Goal: Task Accomplishment & Management: Use online tool/utility

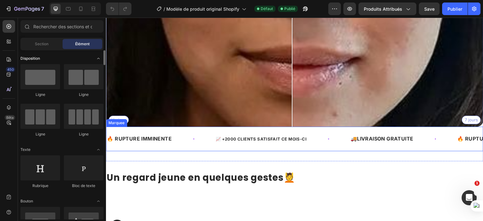
scroll to position [503, 0]
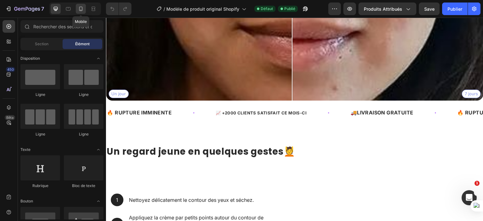
click at [80, 7] on icon at bounding box center [80, 9] width 3 height 4
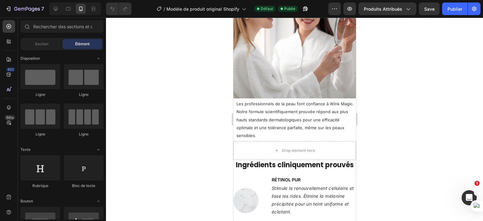
scroll to position [835, 0]
click at [344, 102] on p "Les professionnels de la peau font confiance à Wink Magic. Notre formule scient…" at bounding box center [295, 120] width 118 height 40
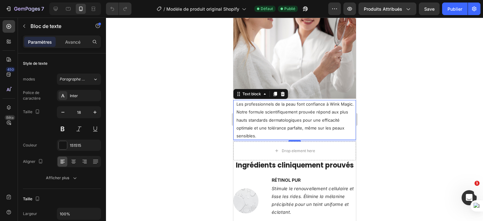
scroll to position [157, 0]
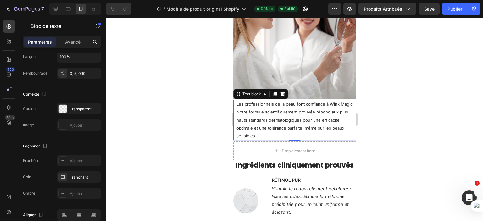
click at [184, 134] on div at bounding box center [294, 119] width 377 height 203
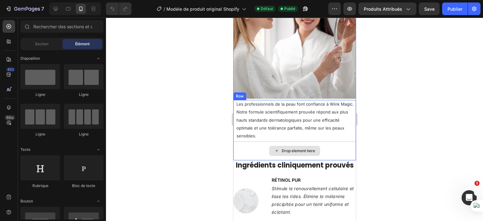
click at [243, 141] on div "Drop element here" at bounding box center [294, 150] width 123 height 19
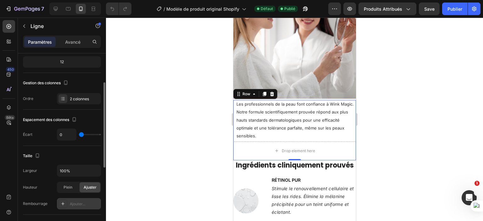
scroll to position [94, 0]
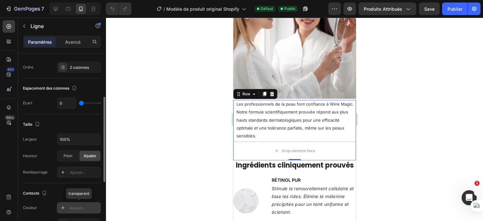
click at [65, 207] on div at bounding box center [62, 207] width 9 height 9
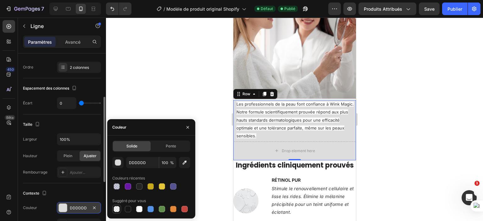
click at [117, 210] on div at bounding box center [117, 209] width 6 height 6
type input "000000"
type input "0"
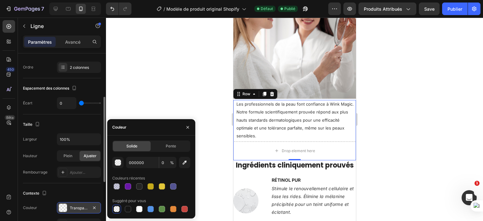
click at [209, 152] on div at bounding box center [294, 119] width 377 height 203
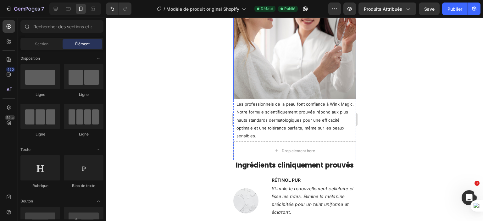
click at [350, 94] on div "Image" at bounding box center [294, 38] width 123 height 124
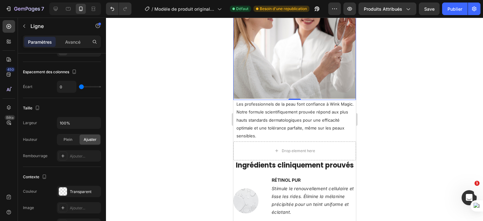
click at [206, 144] on div at bounding box center [294, 119] width 377 height 203
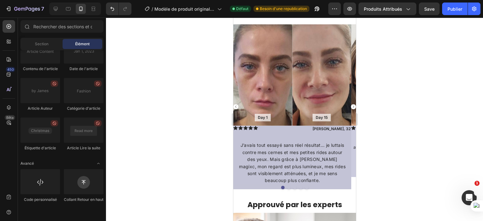
scroll to position [598, 0]
click at [8, 71] on font "450" at bounding box center [10, 69] width 7 height 4
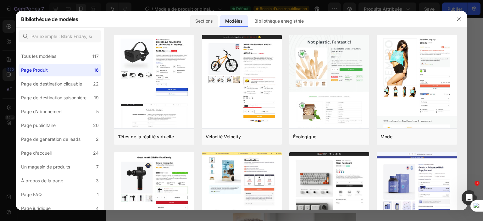
click at [202, 22] on font "Sections" at bounding box center [203, 20] width 17 height 5
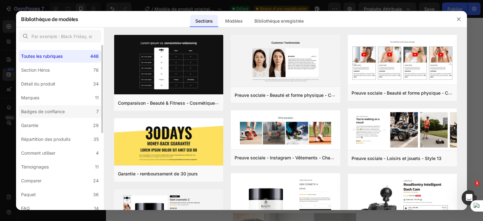
click at [64, 110] on font "Badges de confiance" at bounding box center [43, 111] width 44 height 5
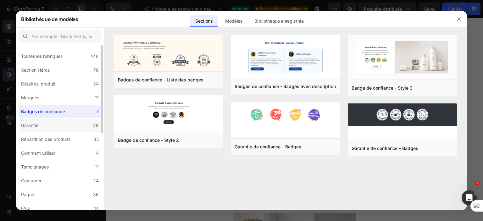
click at [67, 130] on label "Garantie 29" at bounding box center [60, 125] width 83 height 13
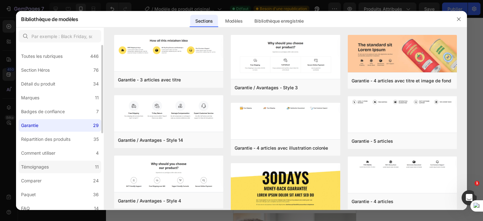
click at [62, 167] on label "Témoignages 11" at bounding box center [60, 167] width 83 height 13
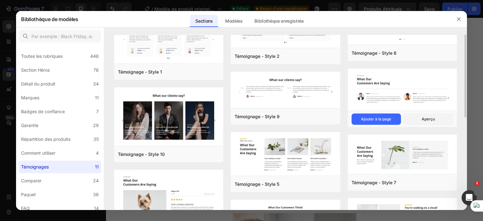
scroll to position [0, 0]
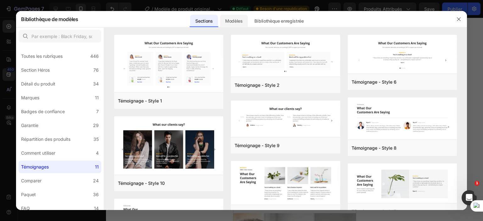
click at [228, 25] on div "Modèles" at bounding box center [234, 21] width 28 height 13
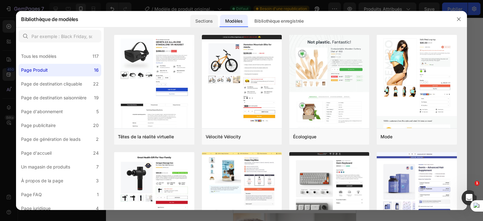
click at [205, 18] on font "Sections" at bounding box center [203, 20] width 17 height 5
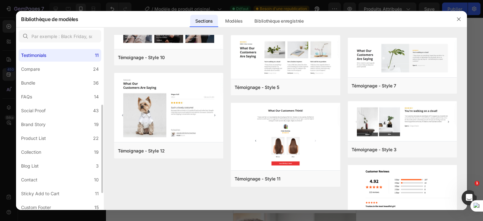
scroll to position [143, 0]
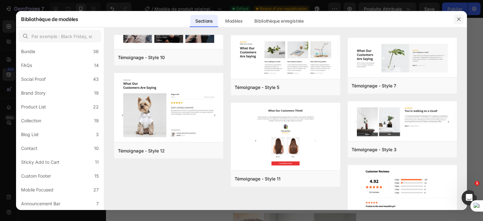
click at [462, 20] on button "button" at bounding box center [459, 19] width 10 height 10
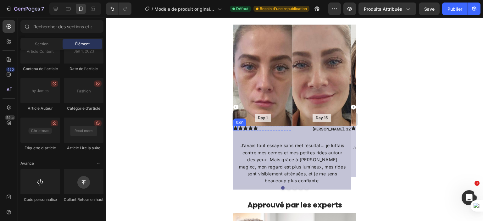
click at [235, 128] on icon at bounding box center [235, 128] width 4 height 4
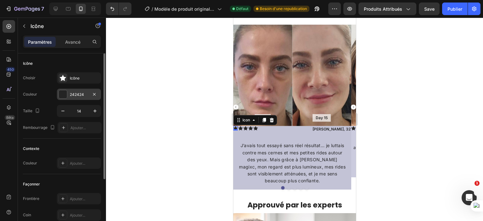
click at [64, 91] on div at bounding box center [63, 94] width 8 height 8
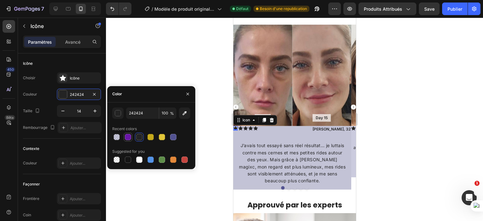
click at [128, 139] on div at bounding box center [128, 137] width 6 height 6
type input "6A17A7"
click at [216, 154] on div at bounding box center [294, 119] width 377 height 203
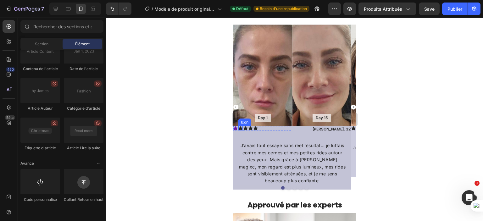
click at [240, 128] on icon at bounding box center [240, 128] width 4 height 4
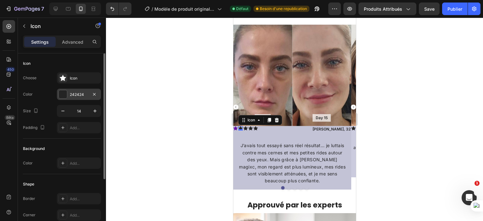
click at [73, 93] on div "242424" at bounding box center [79, 95] width 18 height 6
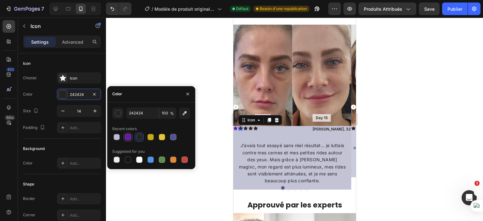
click at [132, 136] on div at bounding box center [128, 137] width 9 height 9
type input "6A17A7"
click at [245, 129] on icon at bounding box center [245, 128] width 4 height 4
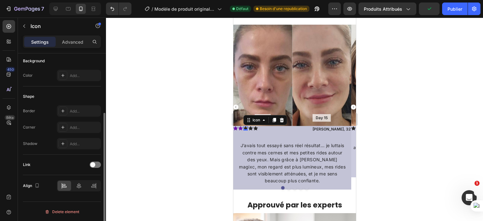
scroll to position [0, 0]
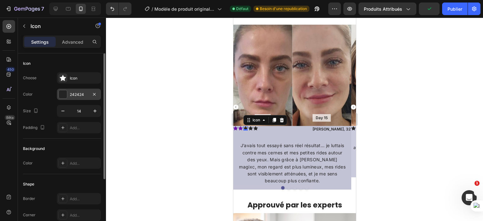
click at [70, 94] on div "242424" at bounding box center [79, 95] width 18 height 6
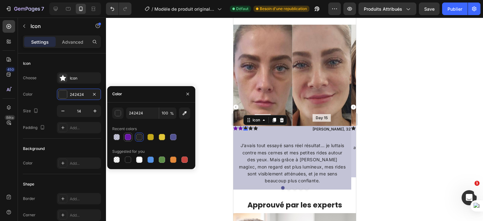
click at [126, 136] on div at bounding box center [128, 137] width 6 height 6
type input "6A17A7"
click at [249, 129] on div "Icon 0" at bounding box center [250, 128] width 4 height 4
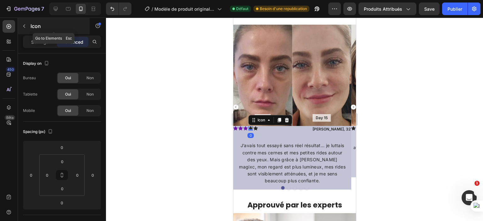
click at [25, 27] on icon "button" at bounding box center [24, 26] width 5 height 5
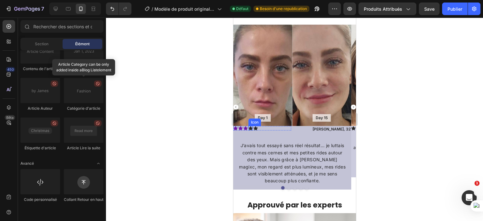
click at [249, 127] on icon at bounding box center [250, 128] width 4 height 4
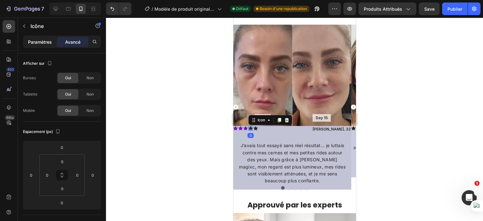
click at [37, 40] on font "Paramètres" at bounding box center [40, 41] width 24 height 5
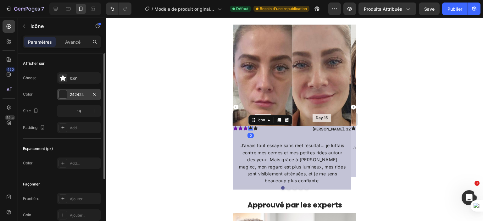
click at [75, 92] on div "242424" at bounding box center [79, 95] width 18 height 6
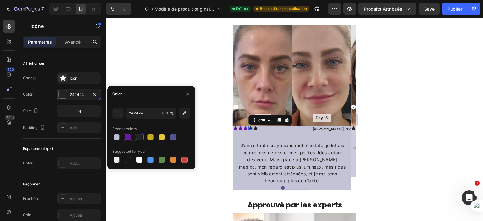
click at [128, 137] on div at bounding box center [128, 137] width 6 height 6
type input "6A17A7"
click at [256, 128] on div "Icon 0" at bounding box center [255, 128] width 4 height 4
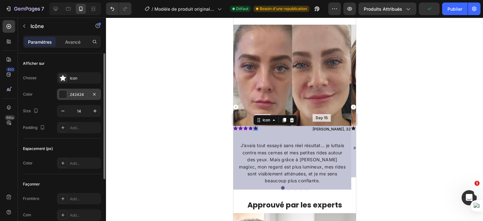
click at [63, 91] on div at bounding box center [63, 94] width 8 height 8
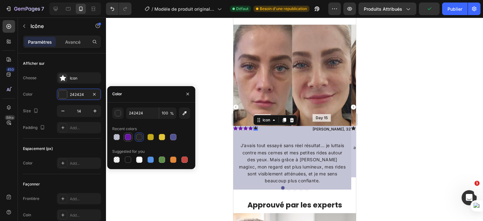
click at [125, 137] on div at bounding box center [128, 137] width 6 height 6
type input "6A17A7"
click at [163, 189] on div at bounding box center [294, 119] width 377 height 203
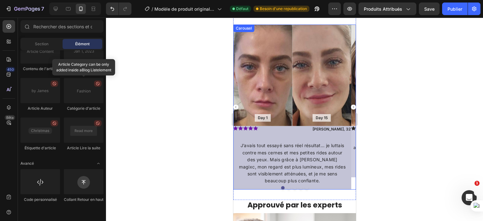
click at [351, 108] on rect "Carousel Next Arrow" at bounding box center [353, 107] width 5 height 5
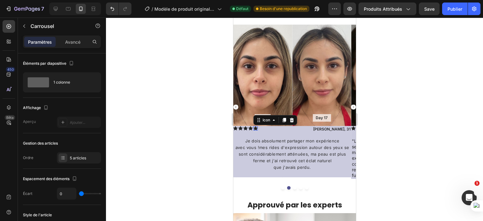
click at [254, 127] on icon at bounding box center [255, 128] width 4 height 4
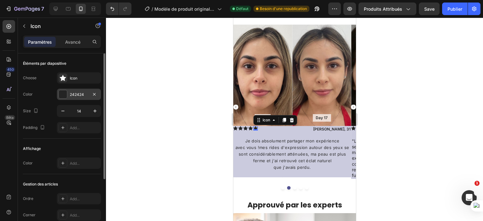
click at [73, 94] on div "242424" at bounding box center [79, 95] width 18 height 6
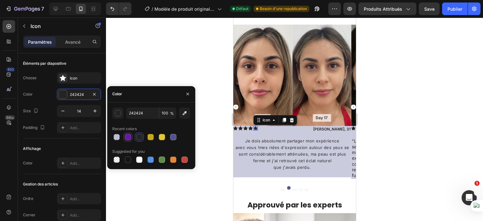
click at [125, 136] on div at bounding box center [128, 137] width 6 height 6
type input "6A17A7"
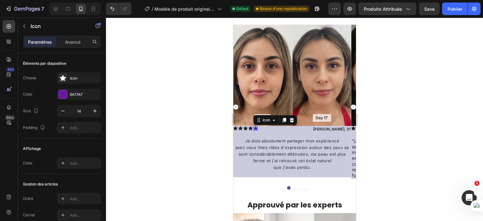
click at [195, 78] on div at bounding box center [294, 119] width 377 height 203
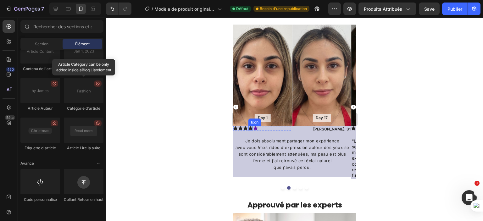
click at [249, 129] on icon at bounding box center [250, 128] width 4 height 4
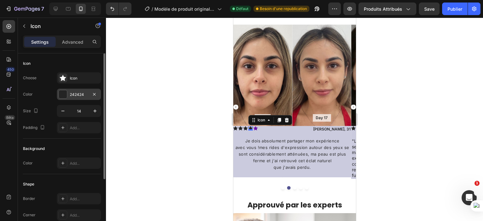
click at [74, 92] on div "242424" at bounding box center [79, 95] width 18 height 6
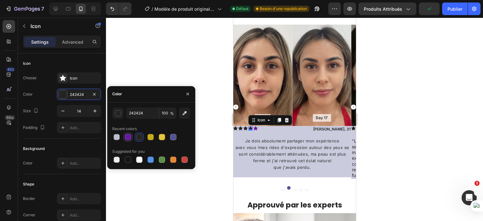
click at [130, 136] on div at bounding box center [128, 137] width 6 height 6
type input "6A17A7"
drag, startPoint x: 245, startPoint y: 129, endPoint x: 462, endPoint y: 147, distance: 217.7
click at [245, 129] on div "Icon 0" at bounding box center [245, 128] width 4 height 4
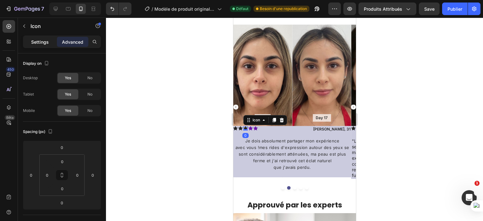
click at [49, 43] on div "Settings" at bounding box center [39, 42] width 31 height 10
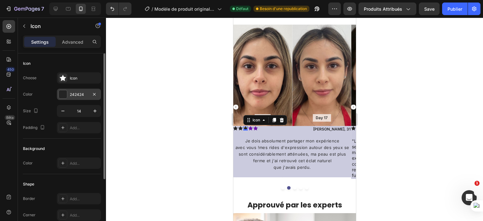
click at [63, 96] on div at bounding box center [63, 94] width 8 height 8
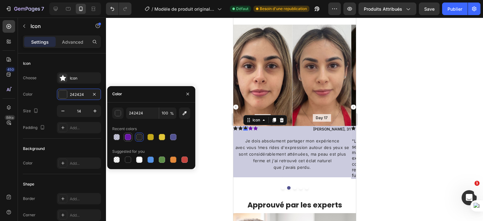
click at [127, 135] on div at bounding box center [128, 137] width 6 height 6
type input "6A17A7"
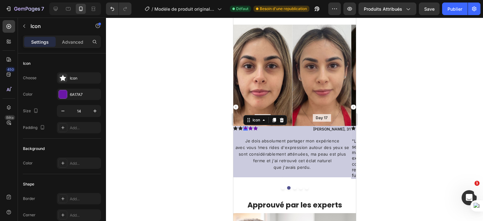
click at [214, 137] on div at bounding box center [294, 119] width 377 height 203
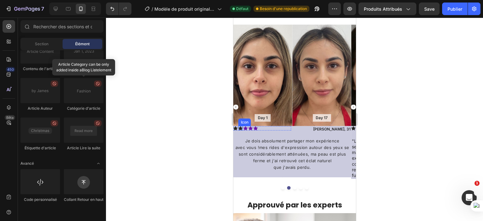
click at [240, 129] on div "Icon" at bounding box center [240, 128] width 4 height 4
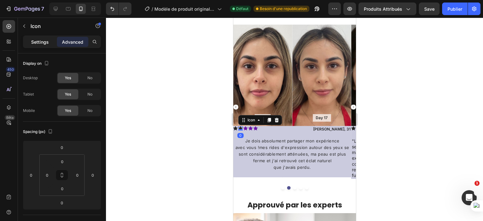
click at [48, 46] on div "Settings" at bounding box center [39, 42] width 31 height 10
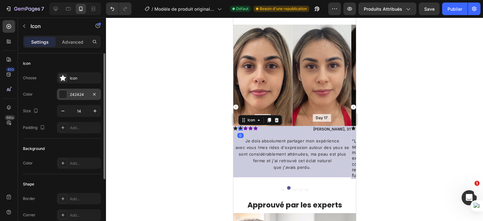
click at [65, 92] on div at bounding box center [63, 94] width 8 height 8
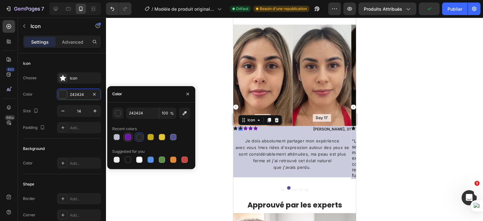
click at [127, 137] on div at bounding box center [128, 137] width 6 height 6
type input "6A17A7"
click at [234, 129] on div "Icon 0" at bounding box center [235, 128] width 4 height 4
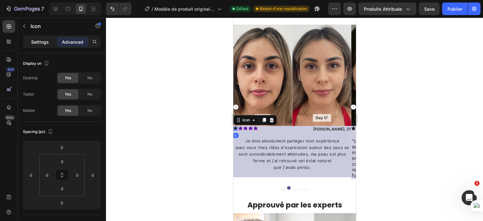
click at [32, 43] on p "Settings" at bounding box center [40, 42] width 18 height 7
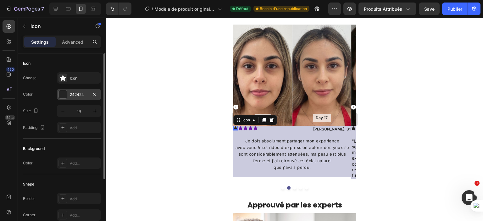
click at [70, 94] on div "242424" at bounding box center [79, 95] width 18 height 6
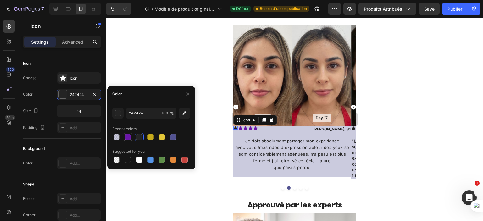
click at [130, 137] on div at bounding box center [128, 137] width 6 height 6
type input "6A17A7"
drag, startPoint x: 187, startPoint y: 190, endPoint x: 191, endPoint y: 191, distance: 3.8
click at [187, 190] on div at bounding box center [294, 119] width 377 height 203
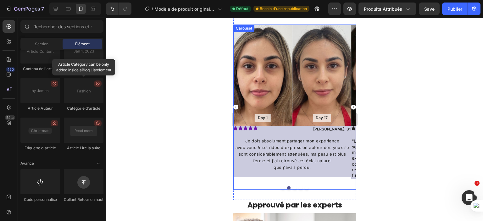
click at [351, 106] on rect "Carousel Next Arrow" at bounding box center [353, 107] width 5 height 5
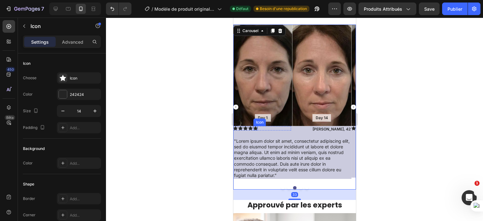
click at [256, 128] on icon at bounding box center [255, 128] width 4 height 4
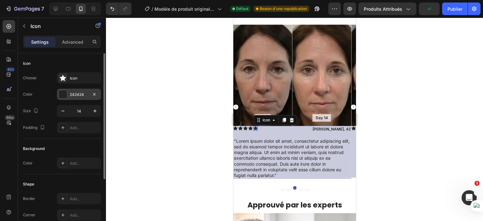
click at [64, 93] on div at bounding box center [63, 94] width 8 height 8
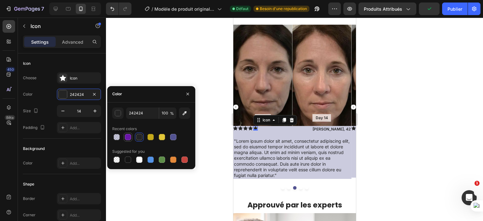
click at [127, 136] on div at bounding box center [128, 137] width 6 height 6
type input "6A17A7"
click at [249, 127] on icon at bounding box center [250, 128] width 4 height 4
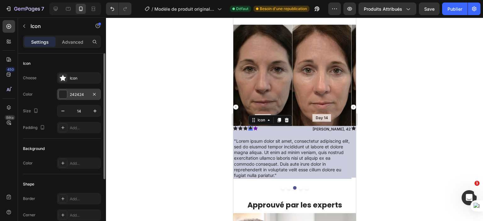
click at [61, 95] on div at bounding box center [63, 94] width 8 height 8
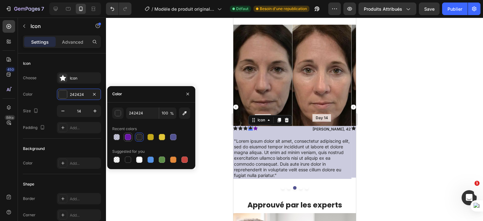
click at [127, 137] on div at bounding box center [128, 137] width 6 height 6
type input "6A17A7"
click at [245, 129] on icon at bounding box center [245, 128] width 4 height 4
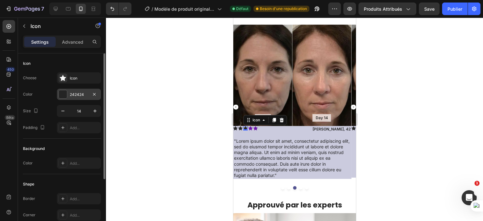
click at [65, 94] on div at bounding box center [63, 94] width 8 height 8
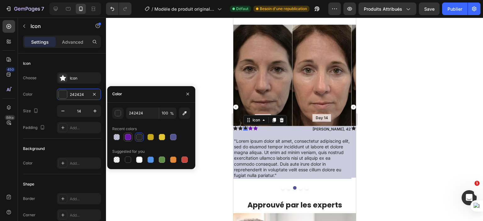
click at [130, 135] on div at bounding box center [128, 137] width 6 height 6
type input "6A17A7"
click at [239, 129] on icon at bounding box center [240, 128] width 4 height 4
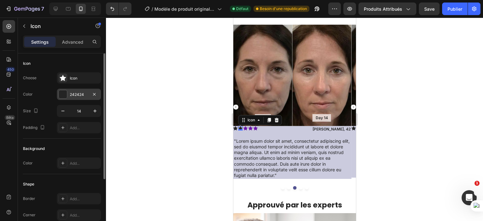
click at [81, 96] on div "242424" at bounding box center [79, 95] width 18 height 6
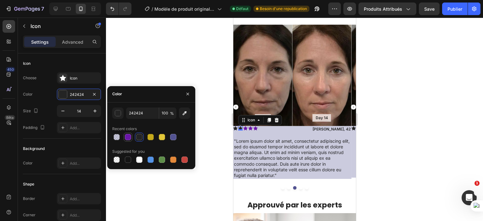
click at [128, 134] on div at bounding box center [128, 137] width 6 height 6
type input "6A17A7"
click at [235, 128] on icon at bounding box center [235, 128] width 4 height 4
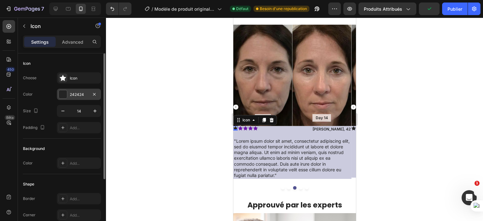
click at [77, 96] on div "242424" at bounding box center [79, 95] width 18 height 6
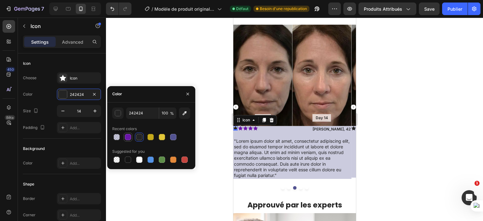
click at [128, 135] on div at bounding box center [128, 137] width 6 height 6
type input "6A17A7"
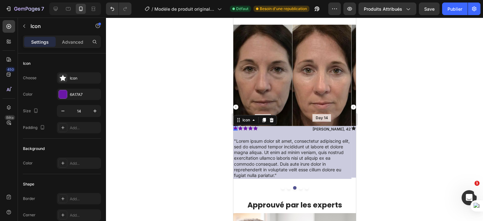
click at [215, 127] on div at bounding box center [294, 119] width 377 height 203
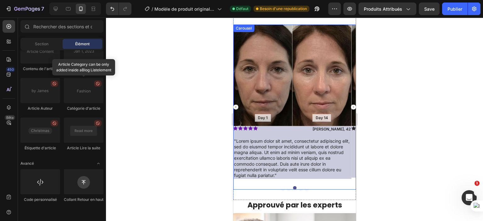
click at [351, 105] on rect "Carousel Next Arrow" at bounding box center [353, 107] width 5 height 5
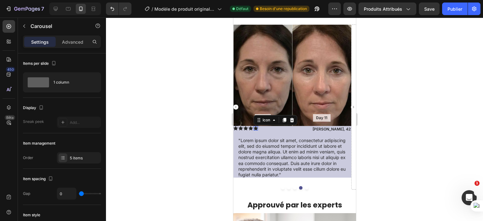
click at [254, 128] on icon at bounding box center [255, 128] width 4 height 4
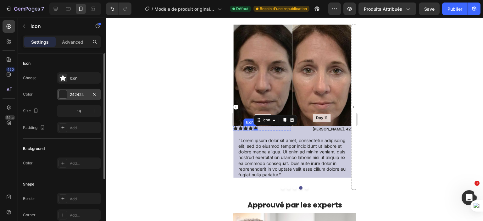
click at [72, 94] on div "242424" at bounding box center [79, 95] width 18 height 6
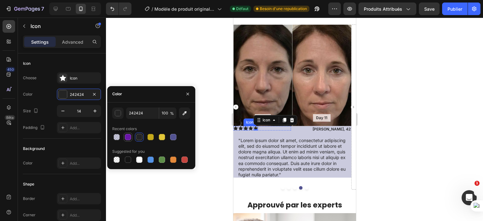
click at [130, 136] on div at bounding box center [128, 137] width 6 height 6
type input "6A17A7"
click at [234, 130] on div "Icon Icon Icon Icon Icon 0 Icon List" at bounding box center [262, 129] width 58 height 7
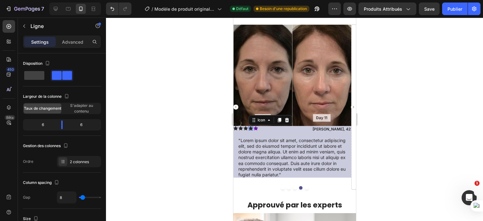
click at [249, 127] on icon at bounding box center [250, 128] width 4 height 4
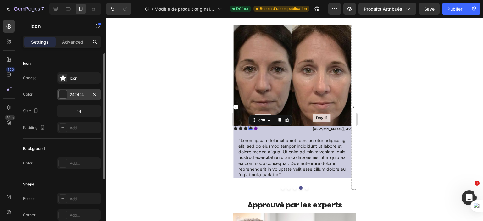
click at [68, 94] on div "242424" at bounding box center [79, 94] width 44 height 11
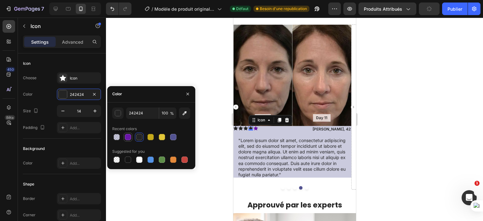
click at [127, 134] on div at bounding box center [128, 137] width 6 height 6
type input "6A17A7"
click at [210, 128] on div at bounding box center [294, 119] width 377 height 203
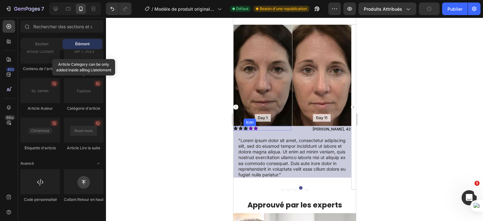
click at [244, 128] on icon at bounding box center [245, 128] width 4 height 4
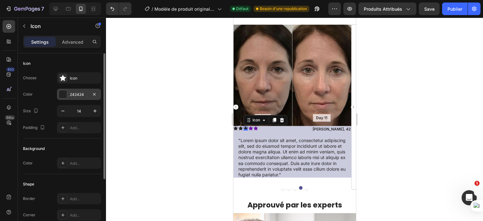
click at [73, 94] on div "242424" at bounding box center [79, 95] width 18 height 6
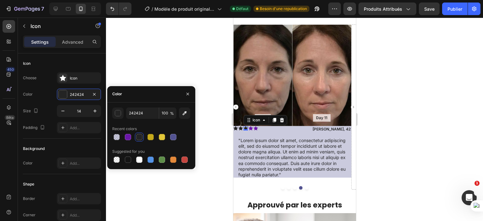
drag, startPoint x: 129, startPoint y: 137, endPoint x: 141, endPoint y: 137, distance: 12.3
click at [129, 138] on div at bounding box center [128, 137] width 6 height 6
type input "6A17A7"
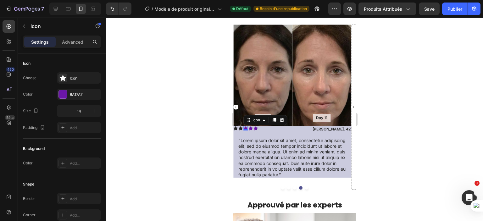
click at [210, 133] on div at bounding box center [294, 119] width 377 height 203
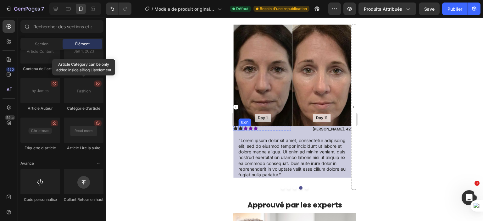
click at [240, 129] on icon at bounding box center [240, 128] width 4 height 4
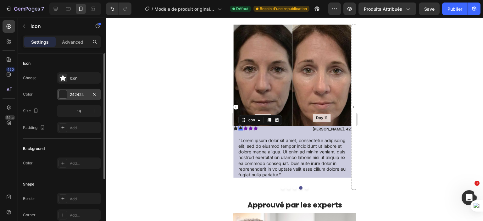
click at [64, 94] on div at bounding box center [63, 94] width 8 height 8
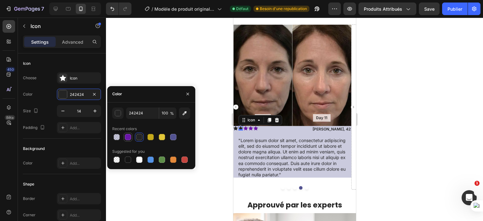
drag, startPoint x: 125, startPoint y: 134, endPoint x: 131, endPoint y: 133, distance: 6.3
click at [125, 134] on div at bounding box center [128, 137] width 8 height 8
type input "6A17A7"
click at [206, 131] on div at bounding box center [294, 119] width 377 height 203
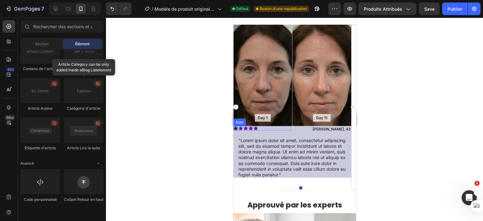
click at [234, 127] on icon at bounding box center [235, 128] width 4 height 4
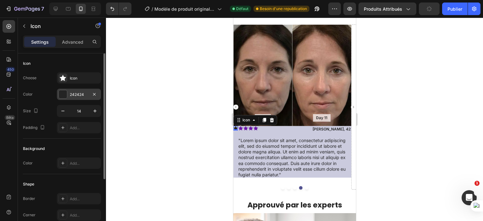
click at [59, 89] on div "242424" at bounding box center [79, 94] width 44 height 11
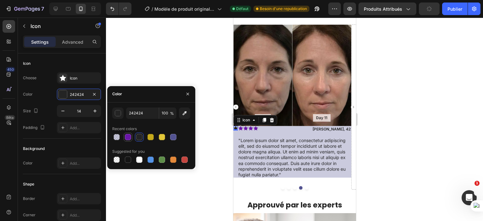
click at [126, 136] on div at bounding box center [128, 137] width 6 height 6
type input "6A17A7"
click at [210, 135] on div at bounding box center [294, 119] width 377 height 203
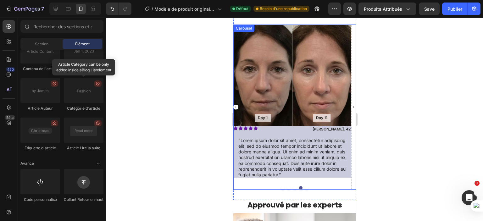
click at [351, 105] on rect "Carousel Next Arrow" at bounding box center [353, 107] width 5 height 5
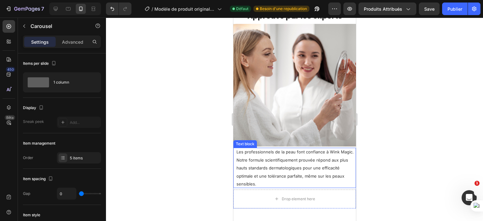
scroll to position [606, 0]
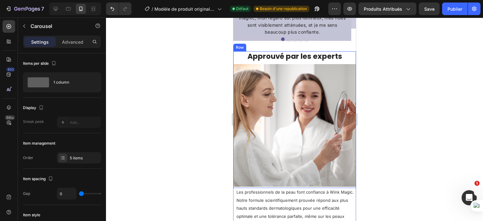
click at [345, 64] on img at bounding box center [294, 125] width 123 height 123
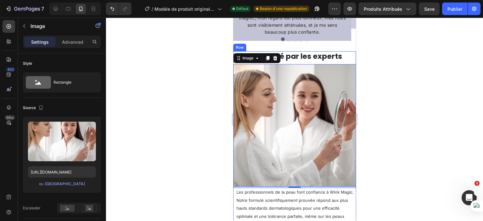
click at [346, 62] on div "Approuvé par les experts Heading" at bounding box center [294, 57] width 123 height 13
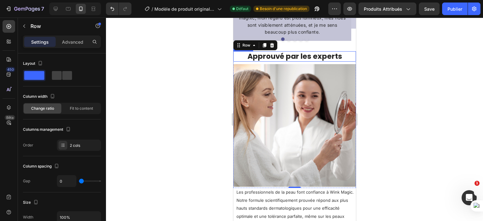
click at [211, 58] on div at bounding box center [294, 119] width 377 height 203
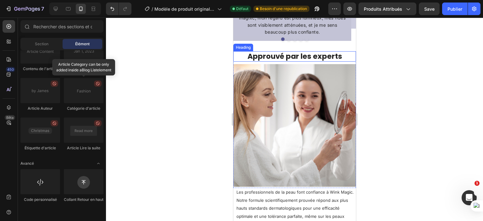
click at [236, 54] on h3 "Approuvé par les experts" at bounding box center [294, 56] width 123 height 11
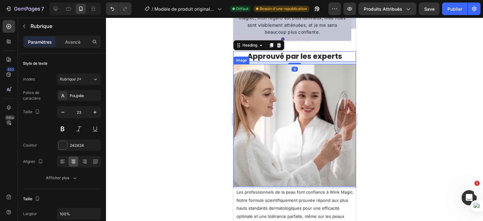
click at [237, 64] on img at bounding box center [294, 125] width 123 height 123
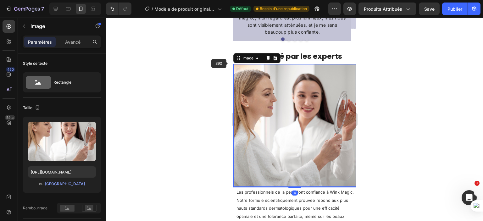
click at [225, 64] on div at bounding box center [294, 119] width 377 height 203
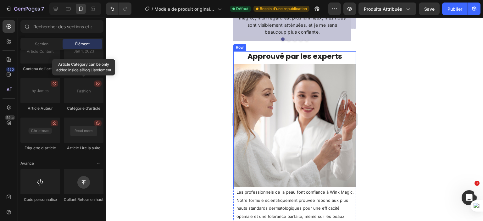
click at [237, 62] on div "Approuvé par les experts Heading" at bounding box center [294, 57] width 123 height 13
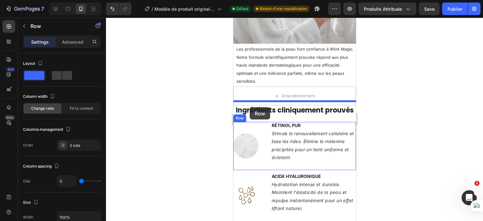
scroll to position [661, 0]
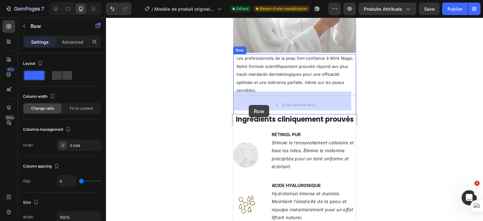
drag, startPoint x: 241, startPoint y: 47, endPoint x: 248, endPoint y: 105, distance: 58.7
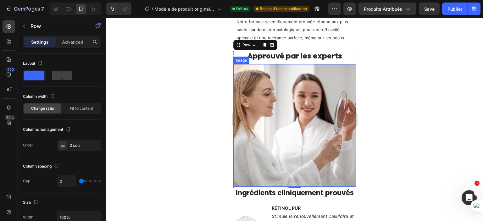
scroll to position [563, 0]
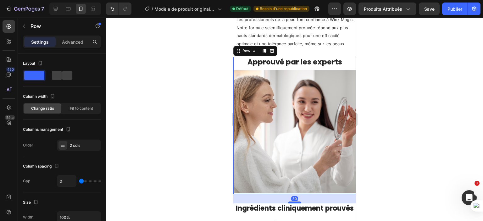
drag, startPoint x: 292, startPoint y: 188, endPoint x: 294, endPoint y: 198, distance: 9.6
click at [294, 202] on div at bounding box center [294, 203] width 13 height 2
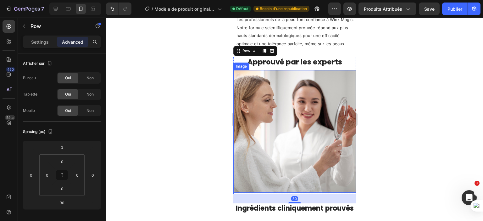
click at [402, 146] on div at bounding box center [294, 119] width 377 height 203
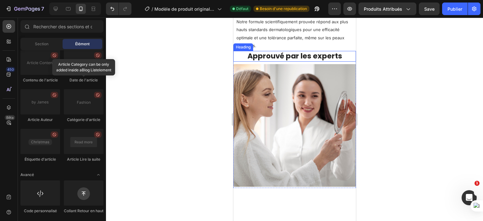
scroll to position [500, 0]
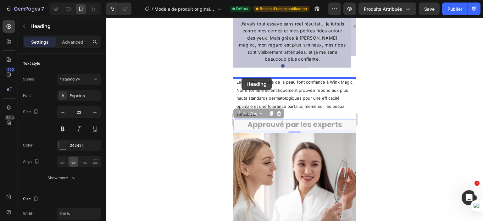
drag, startPoint x: 241, startPoint y: 117, endPoint x: 241, endPoint y: 78, distance: 39.3
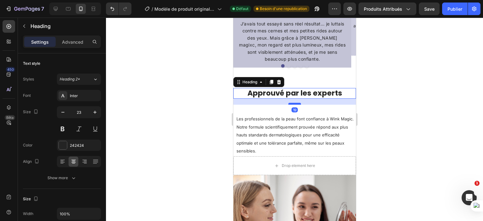
drag, startPoint x: 293, startPoint y: 100, endPoint x: 295, endPoint y: 104, distance: 4.3
click at [295, 104] on div at bounding box center [294, 104] width 13 height 2
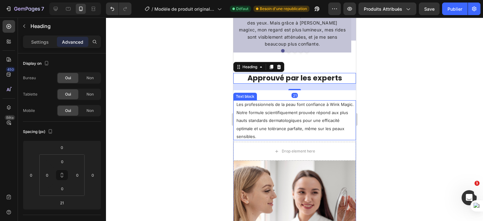
scroll to position [516, 0]
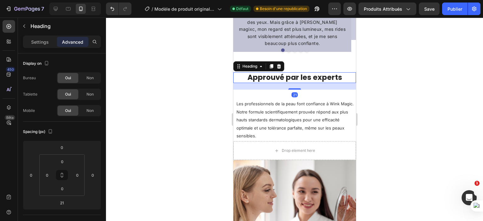
click at [399, 142] on div at bounding box center [294, 119] width 377 height 203
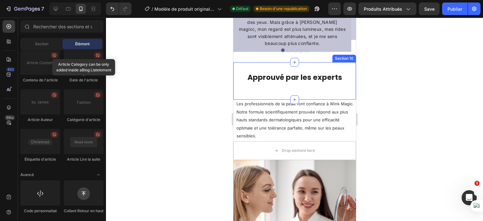
click at [291, 87] on div "Approuvé par les experts Heading" at bounding box center [294, 80] width 123 height 17
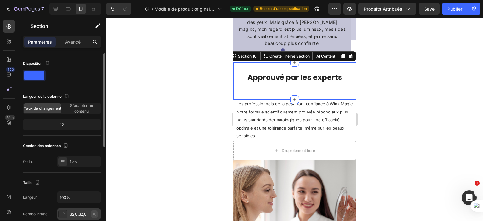
click at [93, 214] on icon "button" at bounding box center [94, 214] width 5 height 5
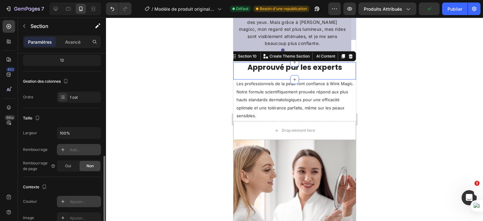
scroll to position [116, 0]
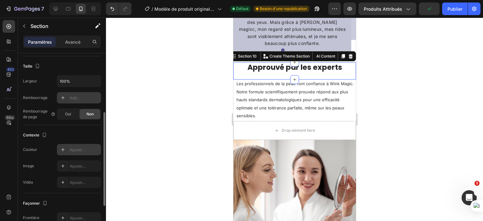
click at [74, 154] on div "Ajouter..." at bounding box center [79, 149] width 44 height 11
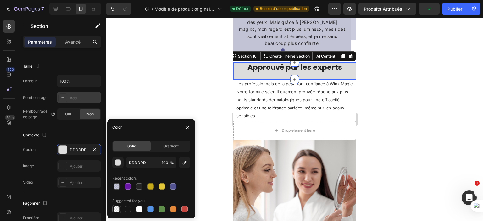
click at [119, 210] on div at bounding box center [117, 209] width 6 height 6
type input "000000"
type input "0"
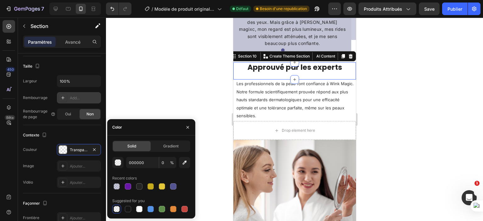
click at [135, 82] on div at bounding box center [294, 119] width 377 height 203
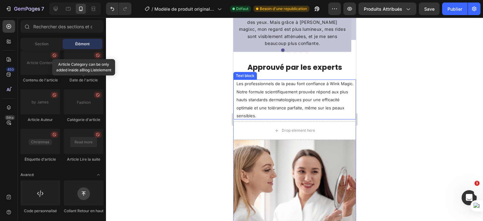
click at [346, 85] on p "Les professionnels de la peau font confiance à Wink Magic. Notre formule scient…" at bounding box center [295, 100] width 118 height 40
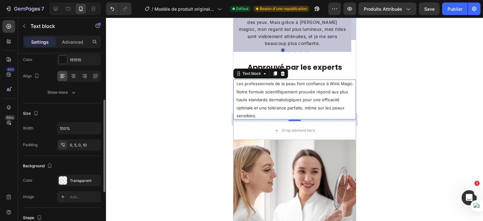
scroll to position [96, 0]
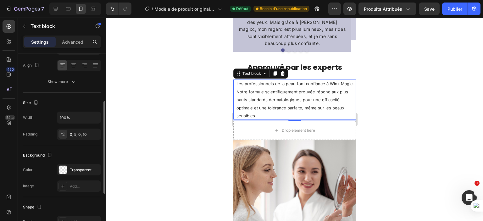
click at [202, 118] on div at bounding box center [294, 119] width 377 height 203
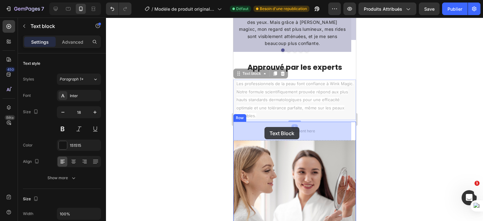
drag, startPoint x: 243, startPoint y: 75, endPoint x: 264, endPoint y: 127, distance: 56.0
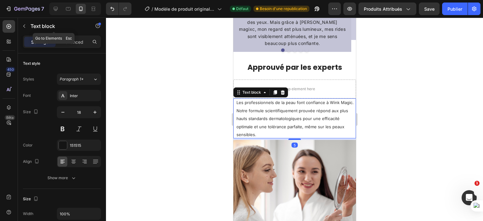
click at [25, 24] on icon "button" at bounding box center [24, 26] width 5 height 5
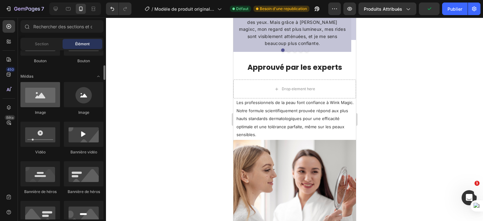
scroll to position [152, 0]
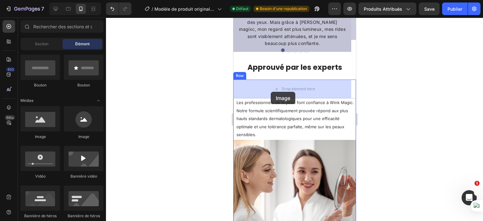
drag, startPoint x: 273, startPoint y: 138, endPoint x: 270, endPoint y: 92, distance: 46.3
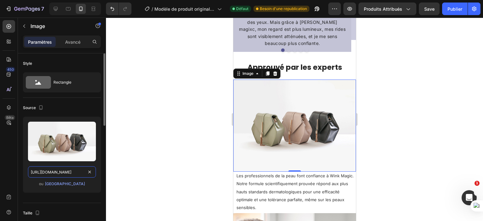
click at [73, 173] on input "https://cdn.shopify.com/s/files/1/2005/9307/files/image_demo.jpg" at bounding box center [62, 171] width 68 height 11
click at [78, 182] on font "Parcourir la galerie" at bounding box center [65, 183] width 40 height 5
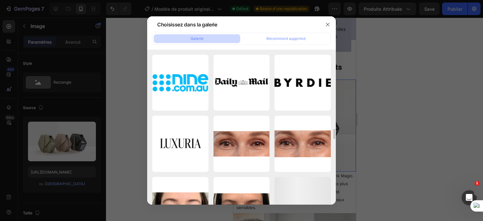
scroll to position [1962, 0]
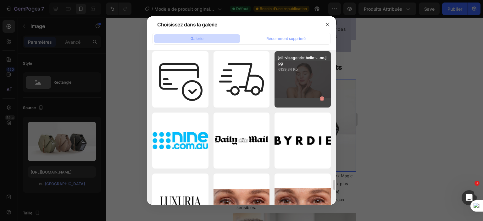
click at [298, 77] on div "joli-visage-de-belle-...nc.jpg 6139,34 Ko" at bounding box center [302, 79] width 56 height 56
type input "https://cdn.shopify.com/s/files/1/0702/3591/4412/files/gempages_578234316434178…"
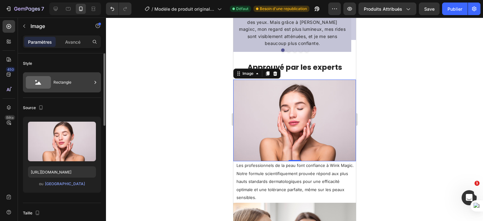
click at [67, 79] on div "Rectangle" at bounding box center [72, 82] width 38 height 14
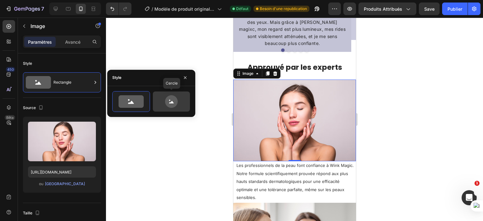
click at [169, 101] on icon at bounding box center [171, 101] width 13 height 13
type input "80"
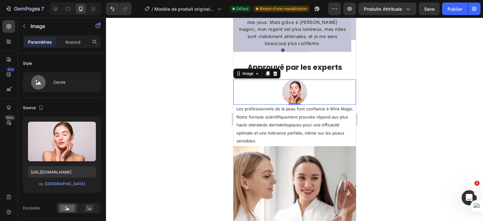
click at [146, 170] on div at bounding box center [294, 119] width 377 height 203
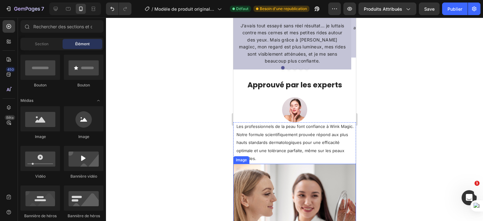
scroll to position [516, 0]
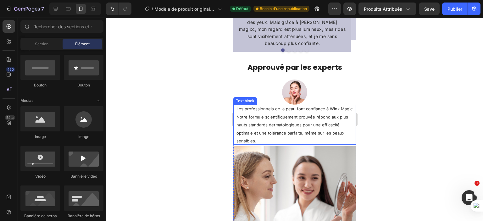
click at [286, 136] on p "Les professionnels de la peau font confiance à Wink Magic. Notre formule scient…" at bounding box center [295, 125] width 118 height 40
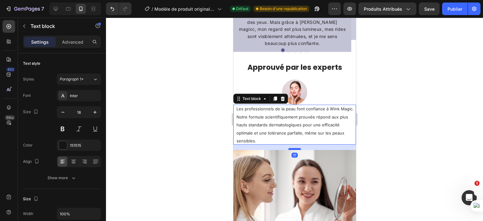
drag, startPoint x: 291, startPoint y: 146, endPoint x: 292, endPoint y: 151, distance: 4.8
click at [292, 150] on div at bounding box center [294, 149] width 13 height 2
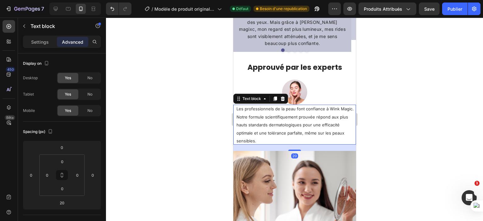
click at [194, 146] on div at bounding box center [294, 119] width 377 height 203
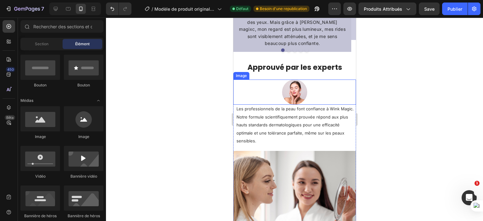
click at [297, 87] on img at bounding box center [294, 92] width 25 height 25
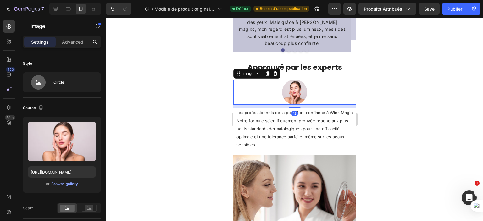
drag, startPoint x: 297, startPoint y: 104, endPoint x: 297, endPoint y: 108, distance: 3.5
click at [297, 108] on div at bounding box center [294, 107] width 13 height 1
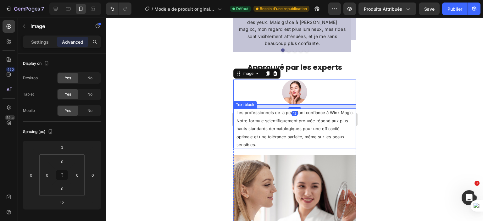
click at [190, 134] on div at bounding box center [294, 119] width 377 height 203
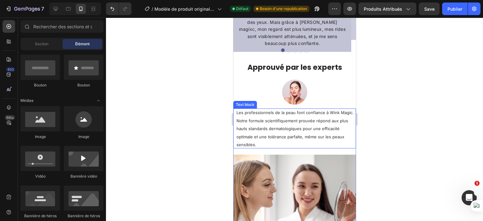
click at [193, 155] on div at bounding box center [294, 119] width 377 height 203
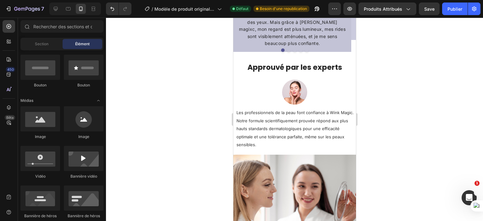
click at [441, 162] on div at bounding box center [294, 119] width 377 height 203
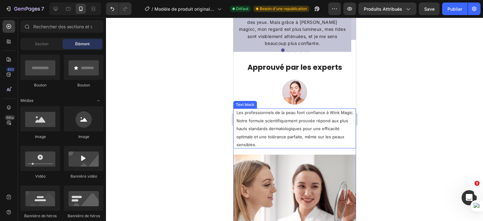
click at [292, 139] on span "Les professionnels de la peau font confiance à Wink Magic. Notre formule scient…" at bounding box center [294, 128] width 117 height 37
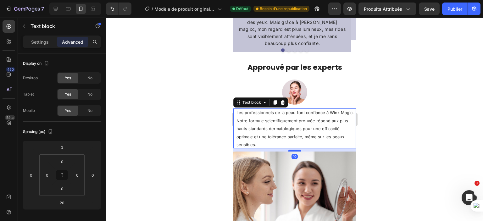
drag, startPoint x: 292, startPoint y: 155, endPoint x: 293, endPoint y: 152, distance: 3.2
click at [293, 152] on div at bounding box center [294, 151] width 13 height 2
type input "10"
drag, startPoint x: 433, startPoint y: 141, endPoint x: 419, endPoint y: 138, distance: 13.7
click at [432, 141] on div at bounding box center [294, 119] width 377 height 203
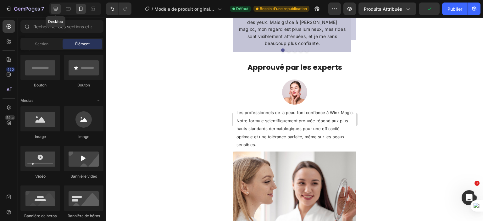
click at [57, 6] on icon at bounding box center [56, 9] width 6 height 6
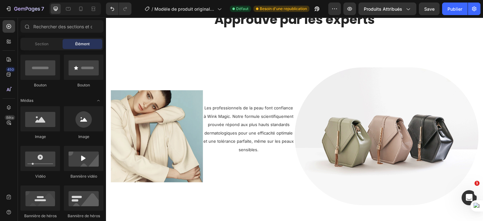
scroll to position [679, 0]
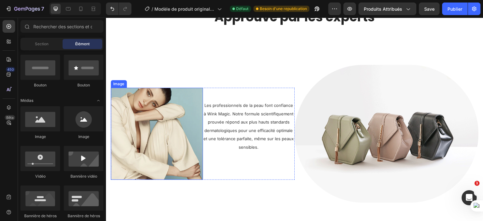
click at [152, 132] on img at bounding box center [157, 134] width 92 height 92
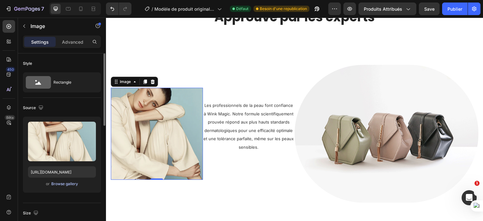
click at [64, 186] on div "Browse gallery" at bounding box center [64, 184] width 27 height 6
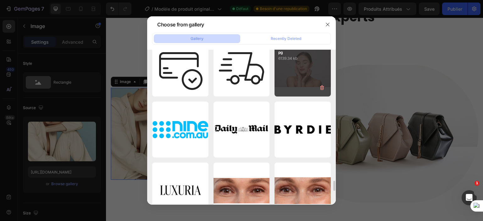
scroll to position [1973, 0]
click at [286, 75] on div "joli-visage-de-belle-...nc.jpg 6139.34 kb" at bounding box center [302, 68] width 56 height 56
type input "https://cdn.shopify.com/s/files/1/0702/3591/4412/files/gempages_578234316434178…"
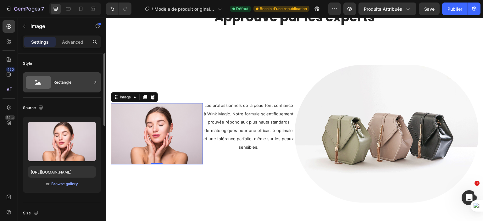
click at [87, 78] on div "Rectangle" at bounding box center [72, 82] width 38 height 14
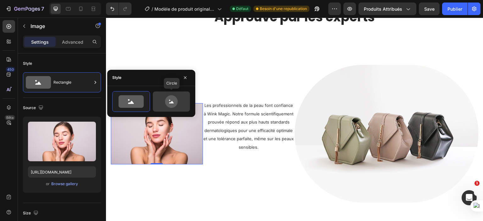
click at [166, 102] on icon at bounding box center [171, 101] width 13 height 13
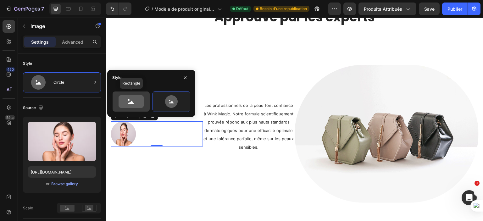
click at [123, 98] on icon at bounding box center [131, 101] width 25 height 13
type input "100"
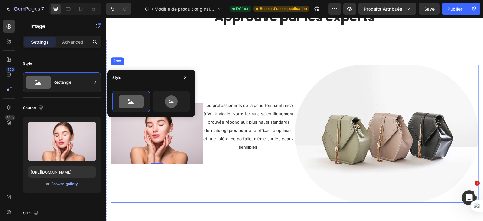
click at [201, 201] on div "Image 0 Les professionnels de la peau font confiance à Wink Magic. Notre formul…" at bounding box center [203, 134] width 184 height 138
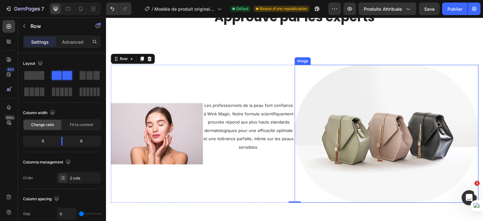
click at [376, 134] on img at bounding box center [387, 134] width 184 height 138
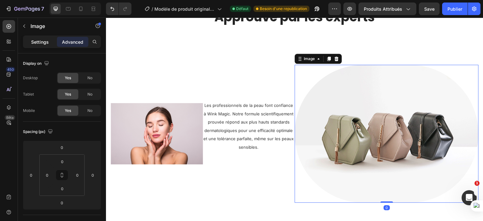
click at [37, 44] on p "Settings" at bounding box center [40, 42] width 18 height 7
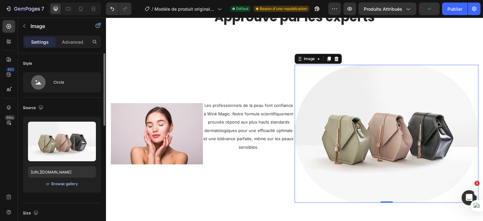
click at [65, 185] on div "Browse gallery" at bounding box center [64, 184] width 27 height 6
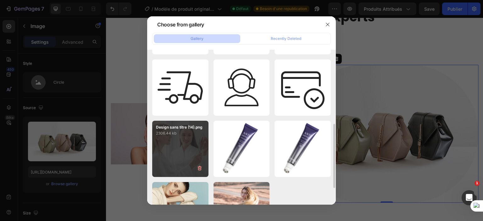
scroll to position [181, 0]
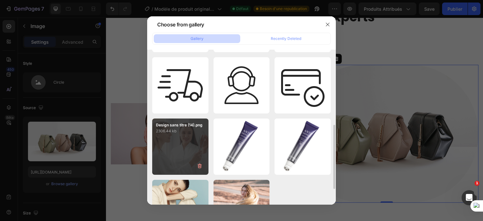
click at [190, 141] on div "Design sans titre (14).png 2306.44 kb" at bounding box center [180, 147] width 56 height 56
type input "https://cdn.shopify.com/s/files/1/0702/3591/4412/files/gempages_578234316434178…"
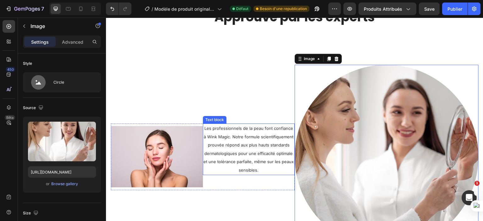
click at [229, 138] on p "Les professionnels de la peau font confiance à Wink Magic. Notre formule scient…" at bounding box center [248, 149] width 91 height 50
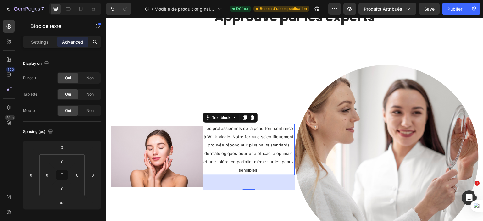
click at [232, 137] on span "Les professionnels de la peau font confiance à Wink Magic. Notre formule scient…" at bounding box center [248, 149] width 90 height 47
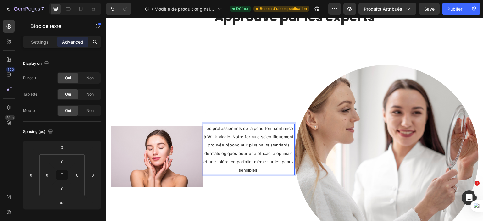
click at [238, 140] on p "Les professionnels de la peau font confiance à Wink Magic. Notre formule scient…" at bounding box center [248, 149] width 91 height 50
click at [263, 167] on p "Les professionnels de la peau font confiance à Wink Magic. Notre formule scient…" at bounding box center [248, 149] width 91 height 50
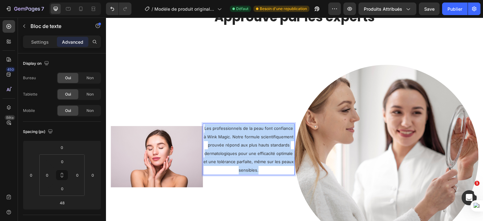
drag, startPoint x: 262, startPoint y: 168, endPoint x: 202, endPoint y: 126, distance: 74.1
click at [203, 126] on div "Les professionnels de la peau font confiance à Wink Magic. Notre formule scient…" at bounding box center [249, 150] width 92 height 52
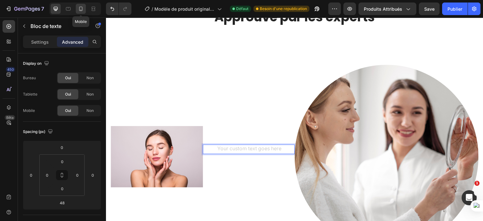
click at [78, 10] on icon at bounding box center [81, 9] width 6 height 6
type input "10"
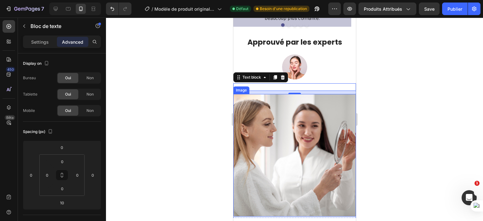
scroll to position [501, 0]
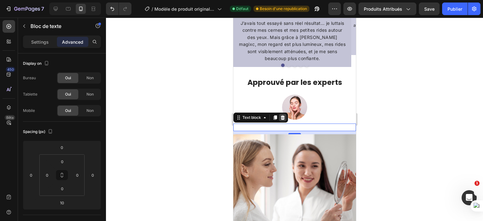
click at [283, 116] on icon at bounding box center [282, 117] width 4 height 4
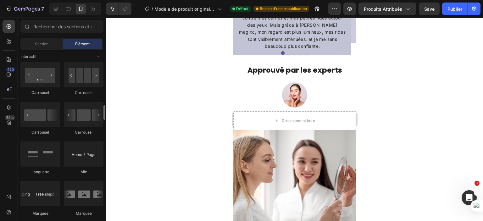
scroll to position [641, 0]
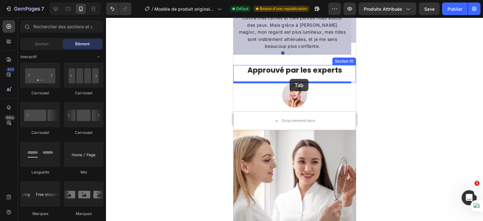
drag, startPoint x: 281, startPoint y: 172, endPoint x: 289, endPoint y: 79, distance: 93.1
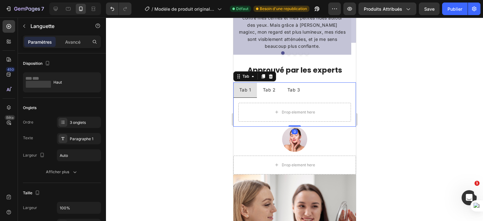
click at [262, 89] on div "Tab 2" at bounding box center [269, 90] width 14 height 10
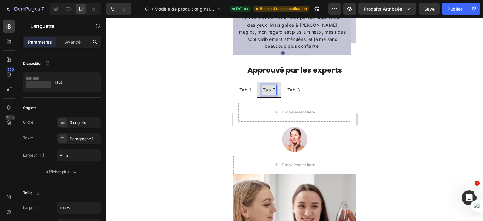
click at [290, 89] on p "Tab 3" at bounding box center [293, 90] width 13 height 8
click at [247, 90] on p "Tab 1" at bounding box center [245, 90] width 12 height 8
click at [269, 87] on p "Tab 2" at bounding box center [269, 90] width 13 height 8
click at [287, 87] on p "Tab 3" at bounding box center [293, 90] width 13 height 8
click at [238, 91] on div "Tab 1" at bounding box center [245, 90] width 14 height 10
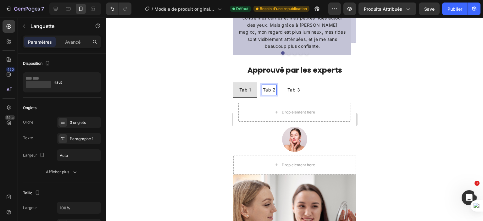
click at [273, 91] on p "Tab 2" at bounding box center [269, 90] width 13 height 8
click at [288, 90] on p "Tab 3" at bounding box center [293, 90] width 13 height 8
click at [246, 91] on p "Tab 1" at bounding box center [245, 90] width 12 height 8
click at [249, 89] on p "Tab 1" at bounding box center [245, 90] width 12 height 8
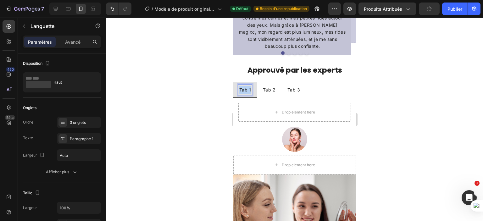
click at [249, 88] on p "Tab 1" at bounding box center [245, 90] width 12 height 8
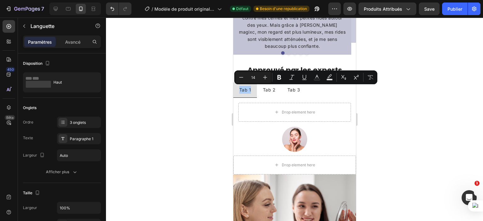
click at [386, 100] on div at bounding box center [294, 119] width 377 height 203
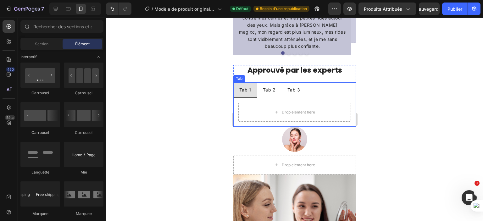
click at [253, 90] on li "Tab 1" at bounding box center [245, 89] width 24 height 15
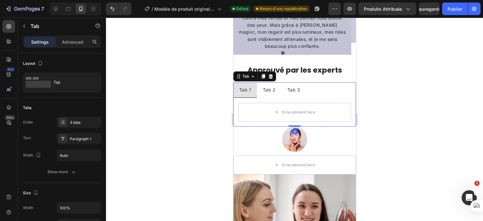
click at [253, 90] on li "Tab 1" at bounding box center [245, 89] width 24 height 15
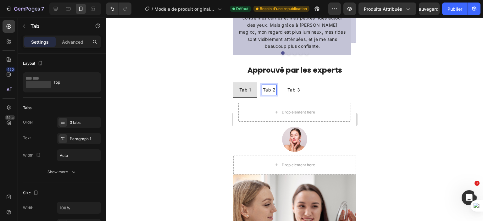
click at [292, 89] on p "Tab 3" at bounding box center [293, 90] width 13 height 8
click at [249, 92] on p "Tab 1" at bounding box center [245, 90] width 12 height 8
click at [274, 90] on p "Tab 2" at bounding box center [269, 90] width 13 height 8
click at [245, 84] on li "Tab 1" at bounding box center [245, 89] width 24 height 15
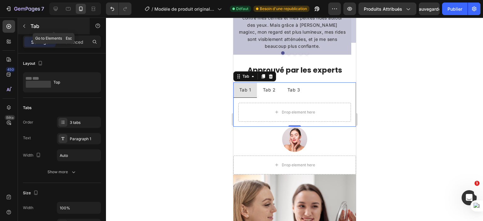
click at [25, 23] on button "button" at bounding box center [24, 26] width 10 height 10
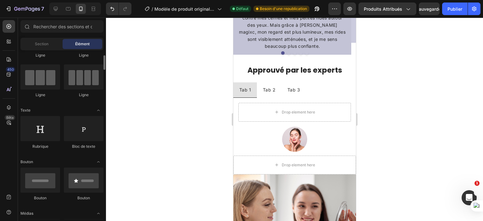
scroll to position [41, 0]
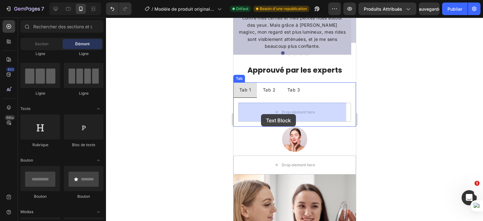
drag, startPoint x: 308, startPoint y: 147, endPoint x: 261, endPoint y: 114, distance: 57.2
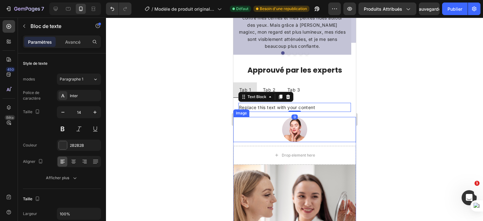
click at [201, 111] on div at bounding box center [294, 119] width 377 height 203
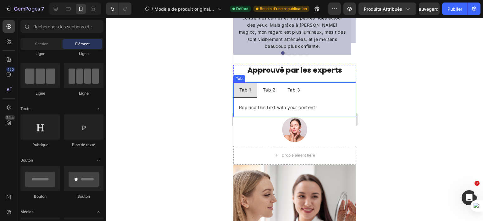
click at [271, 88] on p "Tab 2" at bounding box center [269, 90] width 13 height 8
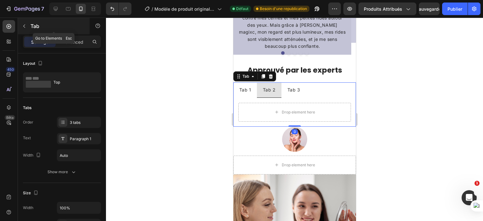
click at [23, 25] on icon "button" at bounding box center [24, 26] width 5 height 5
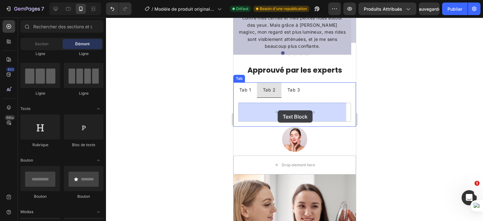
drag, startPoint x: 305, startPoint y: 147, endPoint x: 277, endPoint y: 110, distance: 45.5
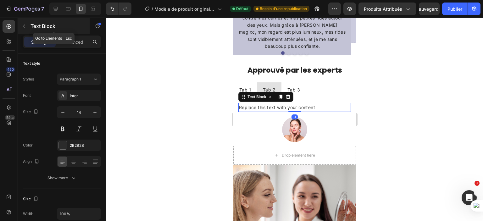
click at [25, 29] on button "button" at bounding box center [24, 26] width 10 height 10
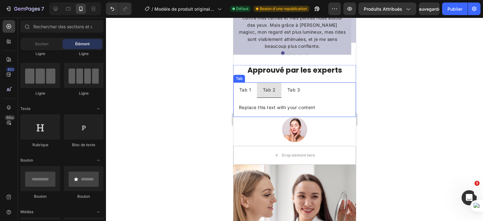
click at [297, 89] on p "Tab 3" at bounding box center [293, 90] width 13 height 8
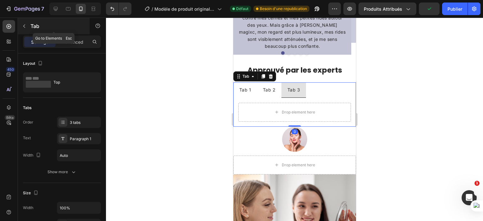
click at [26, 26] on icon "button" at bounding box center [24, 26] width 5 height 5
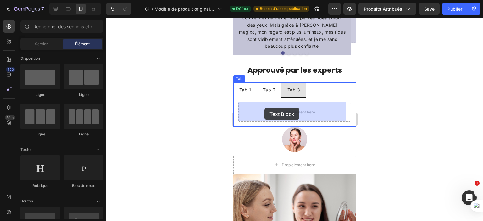
drag, startPoint x: 319, startPoint y: 150, endPoint x: 264, endPoint y: 108, distance: 68.6
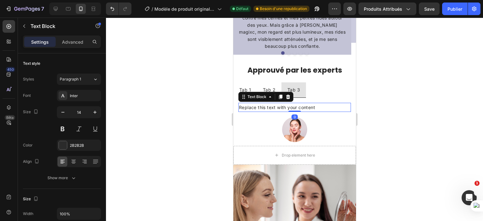
click at [184, 100] on div at bounding box center [294, 119] width 377 height 203
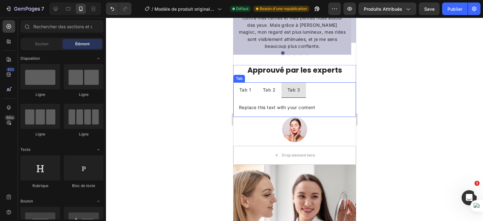
click at [247, 86] on p "Tab 1" at bounding box center [245, 90] width 12 height 8
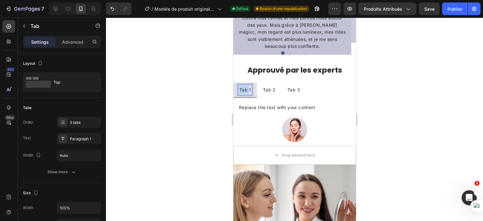
click at [242, 89] on p "Tab 1" at bounding box center [245, 90] width 12 height 8
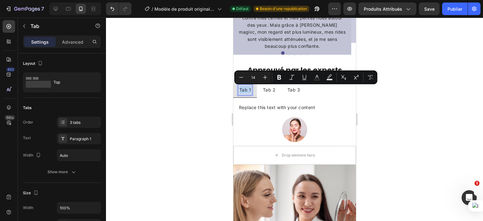
click at [242, 89] on p "Tab 1" at bounding box center [245, 90] width 12 height 8
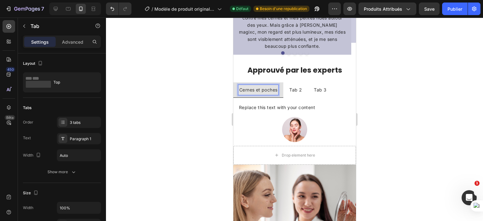
click at [292, 86] on p "Tab 2" at bounding box center [295, 90] width 13 height 8
click at [295, 89] on p "Tab 2" at bounding box center [295, 90] width 13 height 8
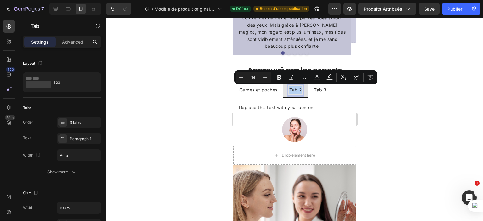
type input "13"
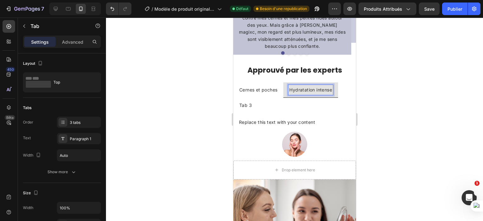
click at [246, 104] on p "Tab 3" at bounding box center [245, 105] width 13 height 8
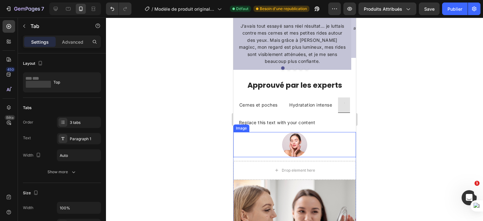
scroll to position [513, 0]
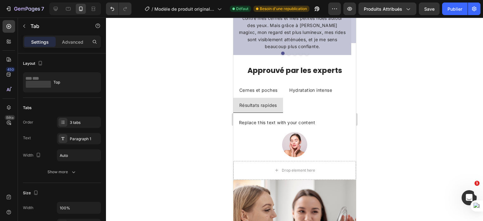
click at [271, 87] on p "Cernes et poches" at bounding box center [258, 90] width 38 height 8
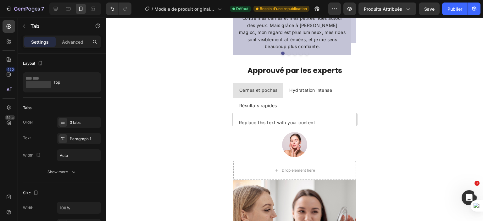
click at [283, 86] on li "Cernes et poches" at bounding box center [258, 90] width 50 height 15
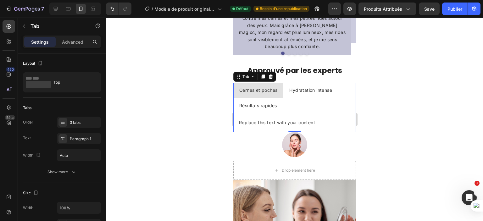
click at [280, 85] on li "Cernes et poches" at bounding box center [258, 90] width 50 height 15
click at [279, 119] on div "Replace this text with your content" at bounding box center [294, 122] width 113 height 9
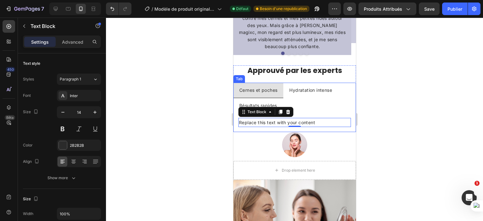
click at [303, 88] on p "Hydratation intense" at bounding box center [310, 90] width 43 height 8
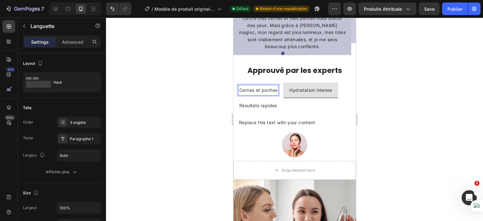
click at [277, 85] on div "Cernes et poches" at bounding box center [258, 90] width 40 height 10
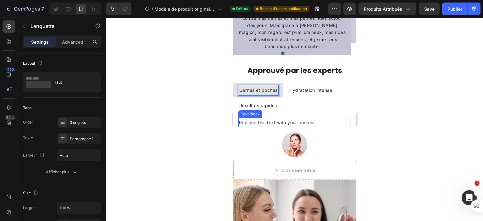
click at [282, 119] on div "Replace this text with your content" at bounding box center [294, 122] width 113 height 9
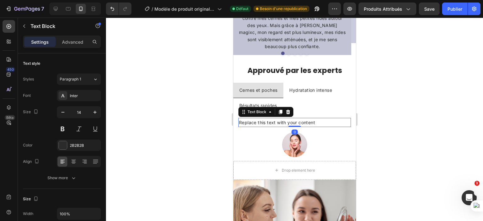
click at [282, 119] on div "Replace this text with your content" at bounding box center [294, 122] width 113 height 9
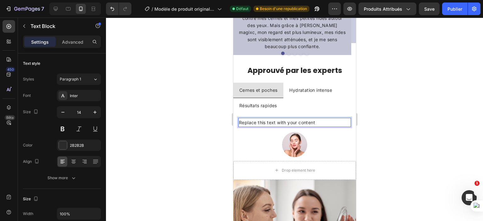
click at [282, 119] on p "Replace this text with your content" at bounding box center [294, 123] width 111 height 8
click at [265, 122] on span "Éclaircit et réduit les signes de fatigue" at bounding box center [279, 122] width 80 height 5
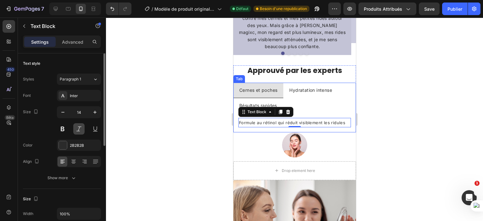
click at [79, 132] on button at bounding box center [78, 128] width 11 height 11
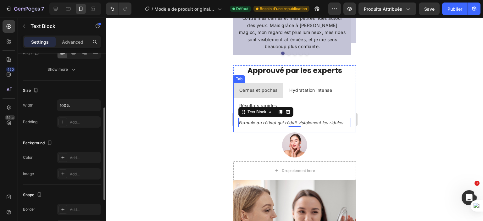
scroll to position [109, 0]
click at [71, 156] on div "Add..." at bounding box center [85, 158] width 30 height 6
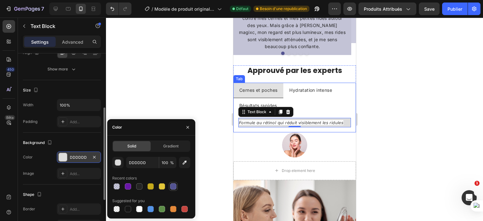
click at [172, 183] on div at bounding box center [173, 186] width 6 height 6
type input "535391"
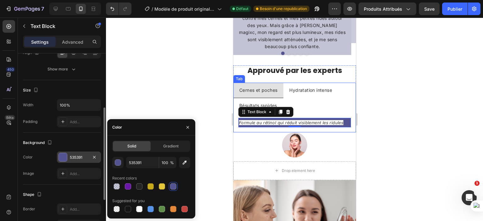
click at [77, 86] on div "Size" at bounding box center [62, 90] width 78 height 10
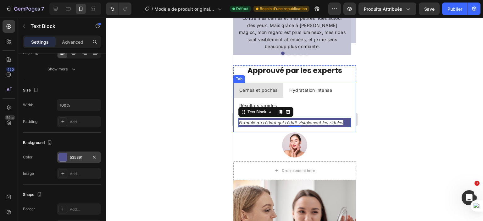
click at [82, 157] on div "535391" at bounding box center [79, 158] width 18 height 6
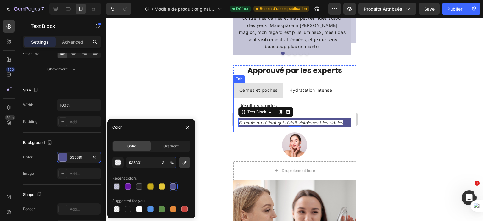
type input "30"
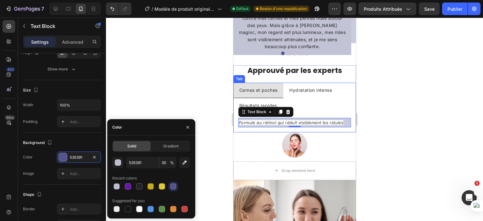
click at [158, 102] on div at bounding box center [294, 119] width 377 height 203
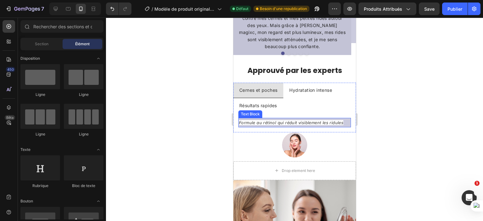
click at [291, 119] on p "Formule au rétinol qui réduit visiblement les ridules" at bounding box center [294, 123] width 111 height 8
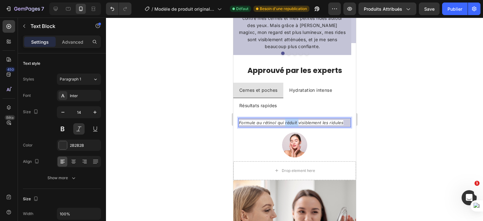
click at [293, 122] on span "Formule au rétinol qui réduit visiblement les ridules" at bounding box center [291, 122] width 104 height 5
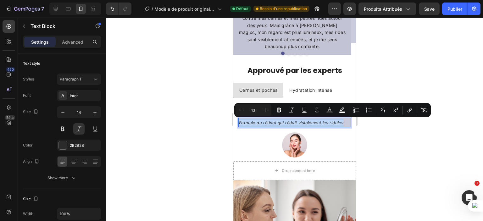
click at [293, 122] on span "Formule au rétinol qui réduit visiblement les ridules" at bounding box center [291, 122] width 104 height 5
copy span "Formule au rétinol qui réduit visiblement les ridules"
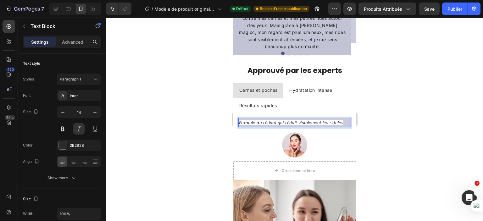
click at [414, 137] on div at bounding box center [294, 119] width 377 height 203
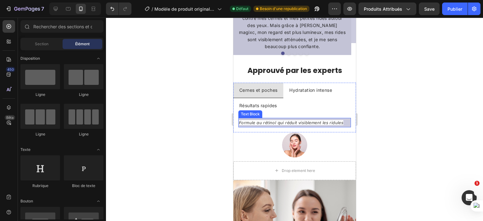
click at [331, 121] on span "Formule au rétinol qui réduit visiblement les ridules" at bounding box center [291, 122] width 104 height 5
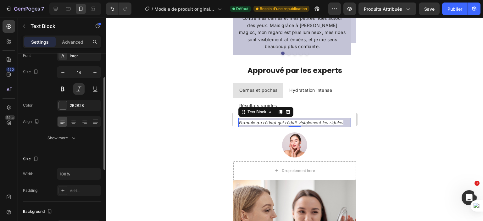
scroll to position [37, 0]
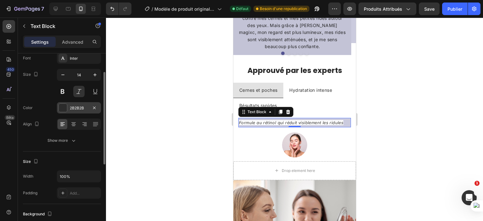
click at [64, 107] on div at bounding box center [63, 108] width 8 height 8
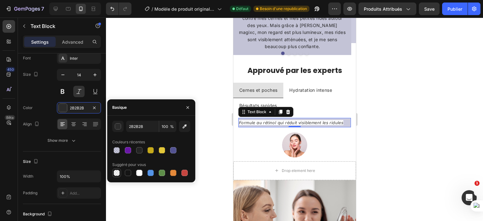
click at [117, 173] on div at bounding box center [117, 173] width 6 height 6
type input "000000"
type input "0"
click at [213, 139] on div at bounding box center [294, 119] width 377 height 203
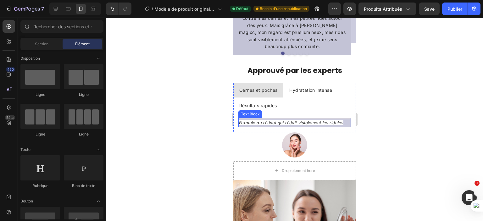
click at [273, 120] on span "Formule au rétinol qui réduit visiblement les ridules" at bounding box center [291, 122] width 104 height 5
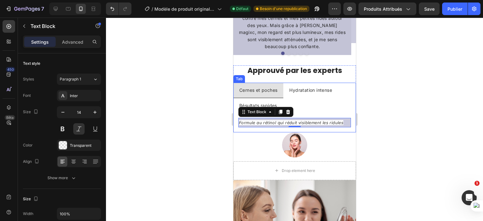
click at [304, 109] on ul "Cernes et poches Hydratation intense Résultats rapides" at bounding box center [294, 98] width 123 height 30
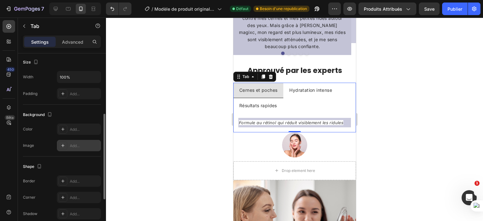
scroll to position [130, 0]
click at [78, 126] on div "Add..." at bounding box center [79, 129] width 44 height 11
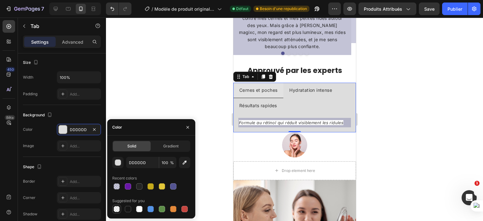
click at [114, 211] on div at bounding box center [117, 209] width 6 height 6
type input "000000"
type input "0"
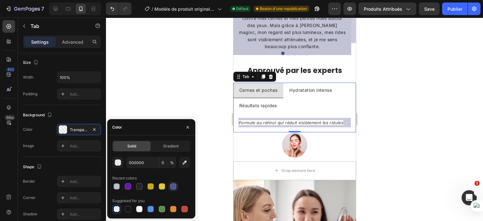
click at [171, 189] on div at bounding box center [173, 186] width 6 height 6
type input "535391"
type input "100"
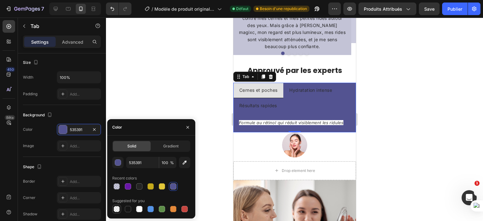
click at [117, 207] on div at bounding box center [117, 209] width 6 height 6
type input "000000"
type input "0"
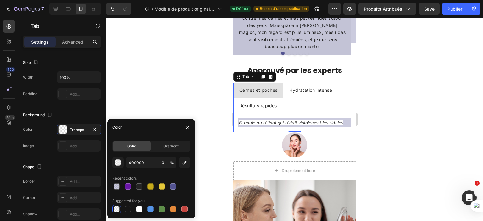
click at [143, 101] on div at bounding box center [294, 119] width 377 height 203
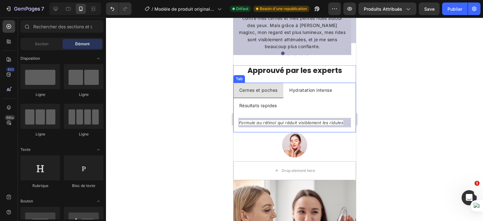
click at [325, 86] on p "Hydratation intense" at bounding box center [310, 90] width 43 height 8
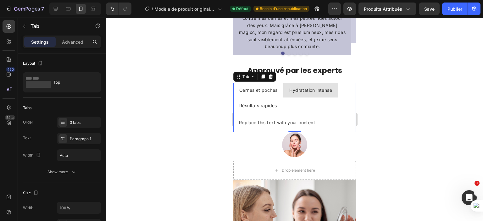
click at [278, 84] on li "Cernes et poches" at bounding box center [258, 90] width 50 height 15
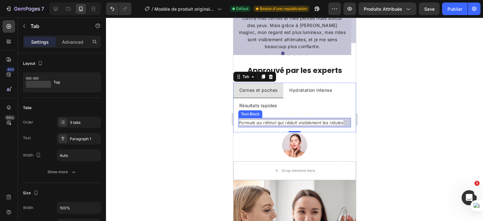
click at [321, 122] on span "Formule au rétinol qui réduit visiblement les ridules" at bounding box center [291, 122] width 104 height 5
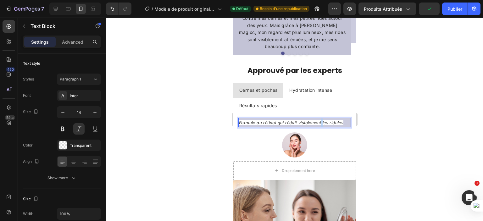
click at [321, 122] on span "Formule au rétinol qui réduit visiblement les ridules" at bounding box center [291, 122] width 104 height 5
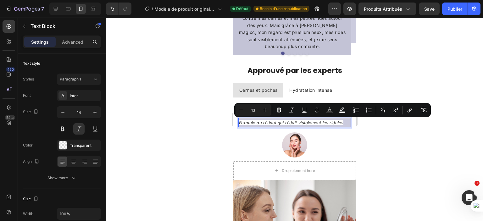
drag, startPoint x: 384, startPoint y: 133, endPoint x: 381, endPoint y: 127, distance: 5.9
click at [383, 131] on div at bounding box center [294, 119] width 377 height 203
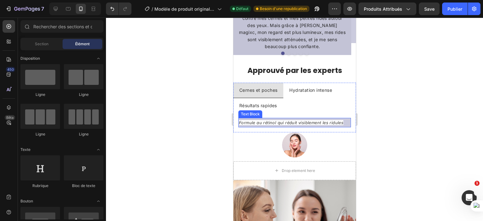
click at [322, 122] on span "Formule au rétinol qui réduit visiblement les ridules" at bounding box center [291, 122] width 104 height 5
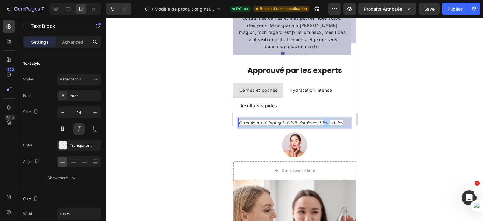
click at [322, 122] on span "Formule au rétinol qui réduit visiblement les ridules" at bounding box center [291, 122] width 104 height 5
click at [94, 143] on icon "button" at bounding box center [94, 145] width 5 height 5
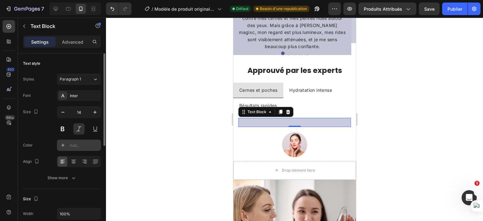
click at [274, 119] on p "FOR" at bounding box center [294, 123] width 111 height 8
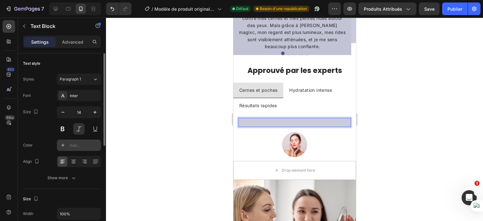
click at [274, 119] on p "FOR" at bounding box center [294, 123] width 111 height 8
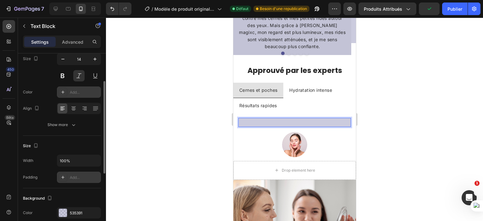
scroll to position [54, 0]
click at [93, 211] on icon "button" at bounding box center [94, 211] width 5 height 5
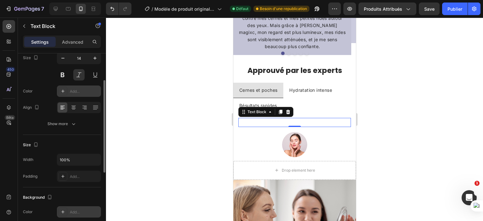
click at [243, 121] on p "FORF" at bounding box center [294, 123] width 111 height 8
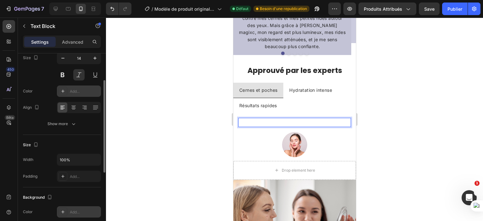
click at [254, 119] on p "FOFRF" at bounding box center [294, 123] width 111 height 8
click at [285, 119] on p "FOFRF" at bounding box center [294, 123] width 111 height 8
click at [303, 122] on p "FOFRF" at bounding box center [294, 123] width 111 height 8
drag, startPoint x: 298, startPoint y: 122, endPoint x: 297, endPoint y: 118, distance: 3.9
click at [298, 122] on p "FOFRF" at bounding box center [294, 123] width 111 height 8
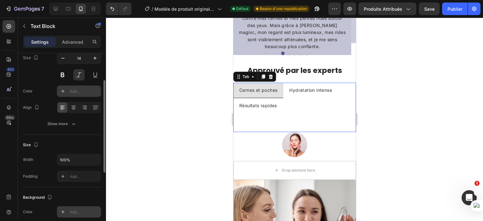
click at [302, 89] on p "Hydratation intense" at bounding box center [310, 90] width 43 height 8
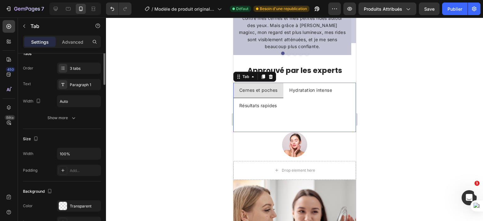
scroll to position [0, 0]
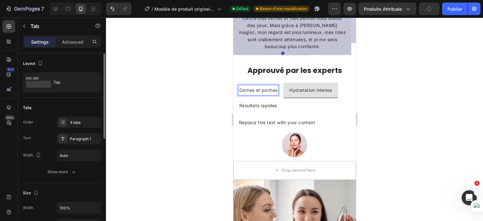
click at [273, 87] on p "Cernes et poches" at bounding box center [258, 90] width 38 height 8
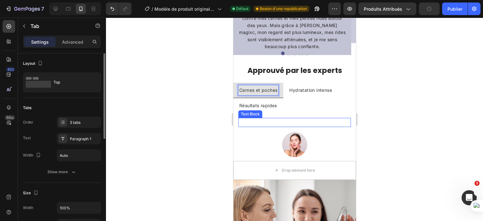
click at [278, 119] on p "FOFRF" at bounding box center [294, 123] width 111 height 8
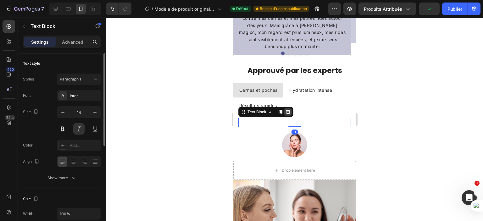
click at [289, 109] on icon at bounding box center [287, 111] width 5 height 5
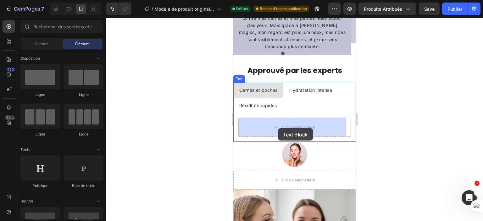
drag, startPoint x: 309, startPoint y: 143, endPoint x: 278, endPoint y: 128, distance: 34.7
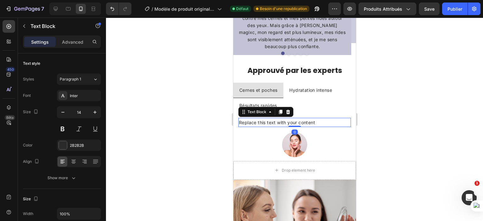
click at [303, 120] on div "Replace this text with your content" at bounding box center [294, 122] width 113 height 9
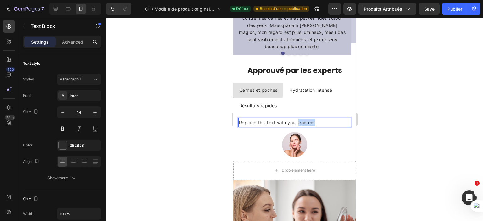
click at [303, 120] on p "Replace this text with your content" at bounding box center [294, 123] width 111 height 8
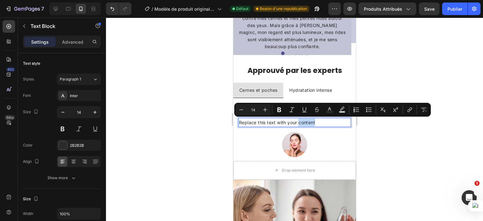
click at [302, 120] on p "Replace this text with your content" at bounding box center [294, 123] width 111 height 8
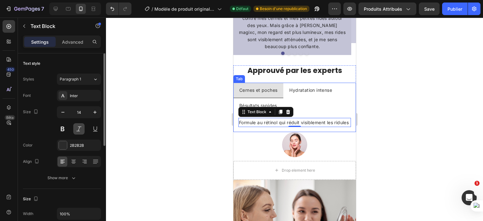
click at [80, 125] on button at bounding box center [78, 128] width 11 height 11
click at [71, 177] on icon "button" at bounding box center [73, 178] width 6 height 6
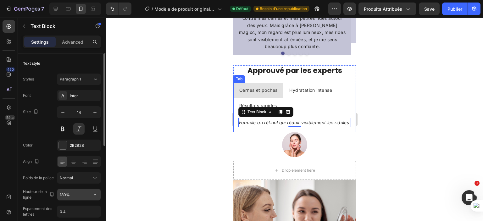
click at [68, 191] on input "180%" at bounding box center [78, 194] width 43 height 11
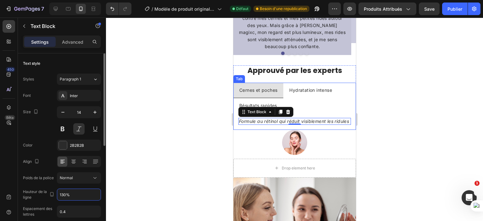
type input "130%"
click at [48, 152] on div "Font Inter Size 14 Color 2B2B2B Align Poids de la police Normal Hauteur de la l…" at bounding box center [62, 178] width 78 height 177
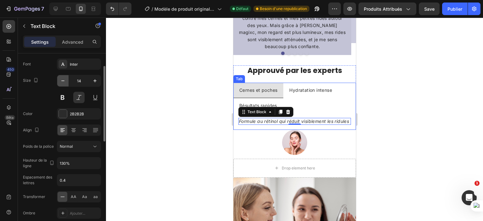
click at [60, 83] on icon "button" at bounding box center [63, 81] width 6 height 6
click at [93, 80] on icon "button" at bounding box center [95, 81] width 6 height 6
click at [65, 78] on icon "button" at bounding box center [63, 81] width 6 height 6
type input "13"
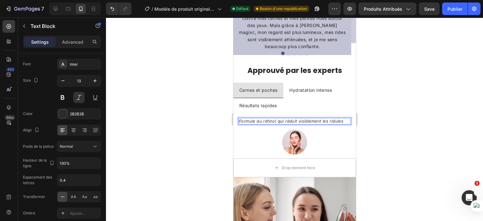
click at [343, 120] on p "Formule au rétinol qui réduit visiblement les ridules" at bounding box center [294, 121] width 111 height 5
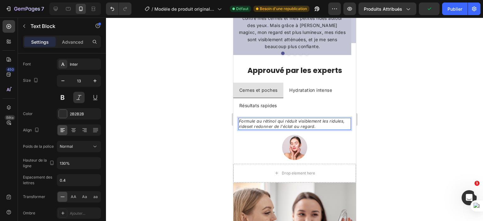
click at [297, 126] on span "et redonner de l'éclat au regard." at bounding box center [282, 126] width 67 height 5
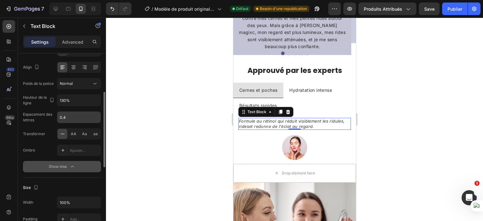
click at [93, 120] on input "0.4" at bounding box center [78, 117] width 43 height 11
click at [22, 166] on div "Text style Styles Paragraph 1* Font Inter Size 13 Color 2B2B2B Align Poids de l…" at bounding box center [62, 187] width 88 height 456
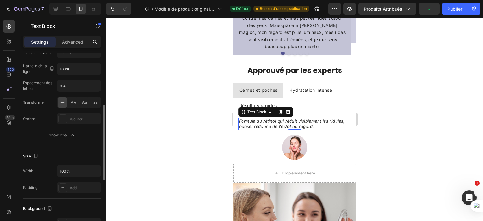
click at [164, 129] on div at bounding box center [294, 119] width 377 height 203
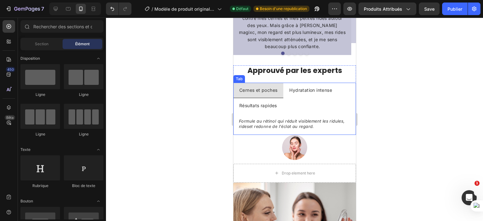
click at [332, 104] on ul "Cernes et poches Hydratation intense Résultats rapides" at bounding box center [294, 98] width 123 height 30
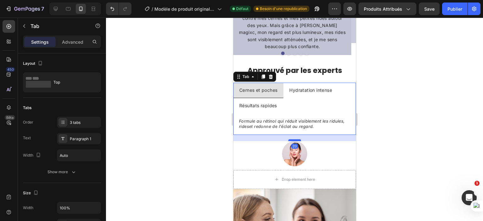
drag, startPoint x: 296, startPoint y: 133, endPoint x: 296, endPoint y: 140, distance: 6.3
click at [296, 140] on div at bounding box center [294, 140] width 13 height 2
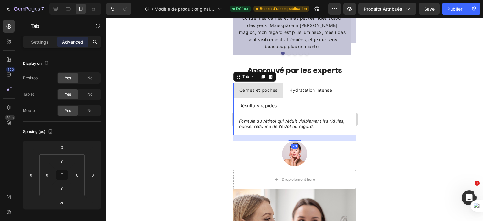
click at [179, 130] on div at bounding box center [294, 119] width 377 height 203
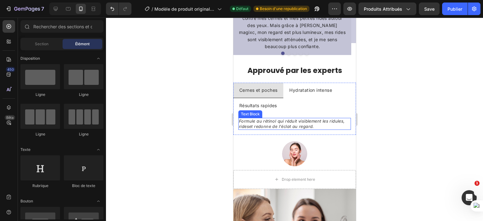
click at [274, 122] on p "Formule au rétinol qui réduit visiblement les ridules, rides et redonne de l'éc…" at bounding box center [294, 124] width 111 height 11
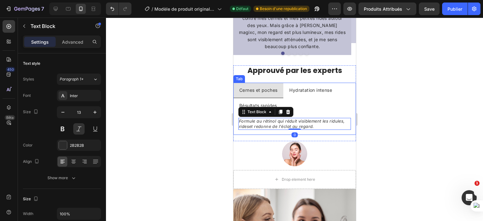
click at [265, 87] on p "Cernes et poches" at bounding box center [258, 90] width 38 height 8
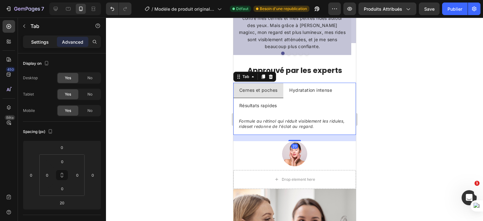
click at [33, 44] on p "Settings" at bounding box center [40, 42] width 18 height 7
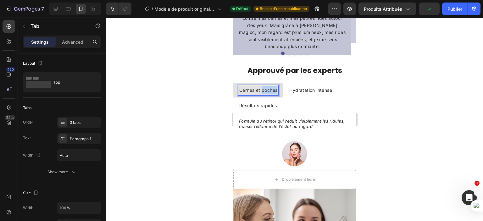
click at [267, 90] on p "Cernes et poches" at bounding box center [258, 90] width 38 height 8
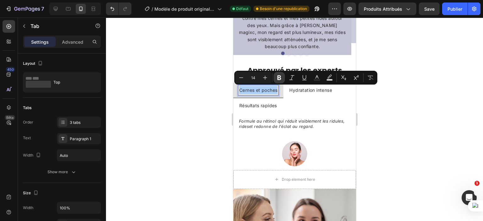
click at [276, 76] on icon "Editor contextual toolbar" at bounding box center [279, 78] width 6 height 6
click at [264, 76] on icon "Editor contextual toolbar" at bounding box center [265, 78] width 6 height 6
click at [243, 79] on icon "Editor contextual toolbar" at bounding box center [241, 78] width 6 height 6
type input "14"
click at [300, 78] on button "Underline" at bounding box center [304, 77] width 11 height 11
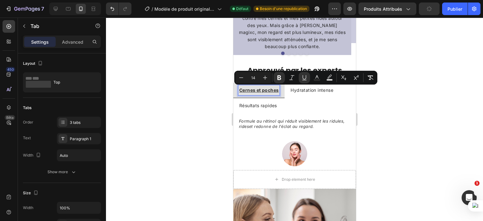
click at [225, 87] on div at bounding box center [294, 119] width 377 height 203
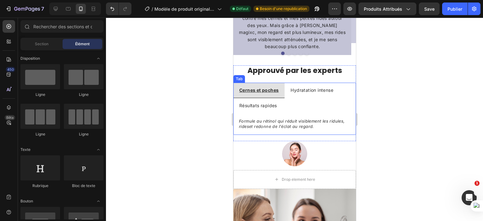
click at [299, 89] on p "Hydratation intense" at bounding box center [311, 90] width 43 height 8
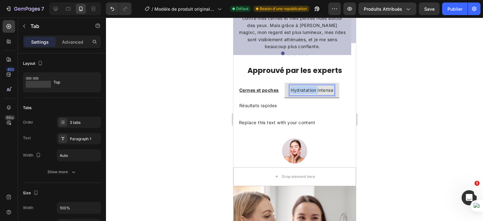
click at [303, 90] on p "Hydratation intense" at bounding box center [311, 90] width 43 height 8
click at [304, 90] on p "Hydratation intense" at bounding box center [311, 90] width 43 height 8
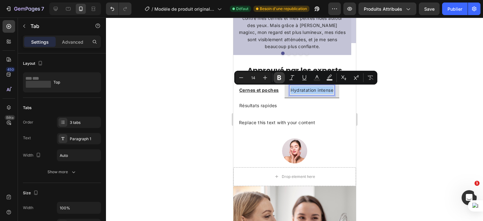
click at [279, 80] on icon "Editor contextual toolbar" at bounding box center [279, 78] width 6 height 6
click at [301, 82] on button "Underline" at bounding box center [304, 77] width 11 height 11
click at [224, 94] on div at bounding box center [294, 119] width 377 height 203
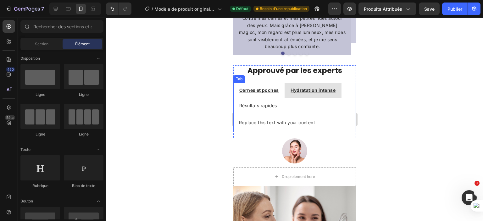
click at [255, 102] on p "Résultats rapides" at bounding box center [258, 106] width 38 height 8
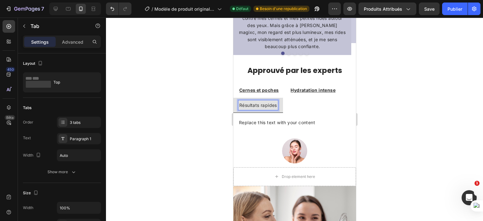
click at [258, 103] on p "Résultats rapides" at bounding box center [258, 105] width 38 height 8
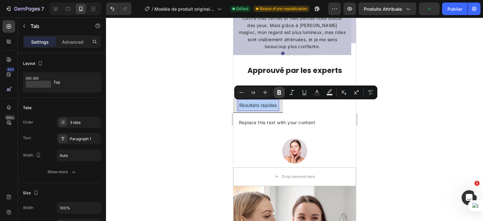
click at [277, 90] on icon "Editor contextual toolbar" at bounding box center [279, 92] width 6 height 6
click at [305, 90] on icon "Editor contextual toolbar" at bounding box center [304, 92] width 6 height 6
click at [166, 107] on div at bounding box center [294, 119] width 377 height 203
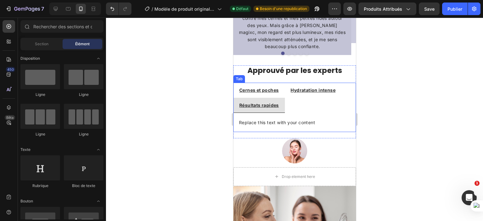
click at [260, 91] on u "Cernes et poches" at bounding box center [258, 89] width 39 height 5
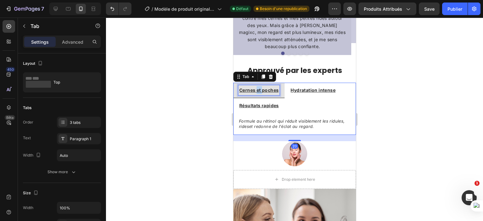
click at [258, 88] on u "Cernes et poches" at bounding box center [258, 89] width 39 height 5
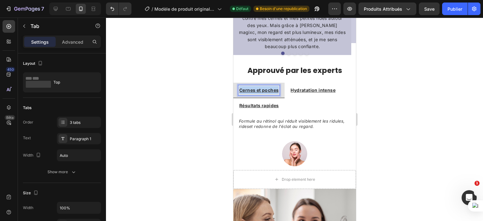
click at [258, 88] on u "Cernes et poches" at bounding box center [258, 89] width 39 height 5
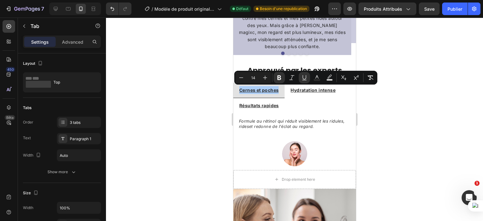
click at [210, 91] on div at bounding box center [294, 119] width 377 height 203
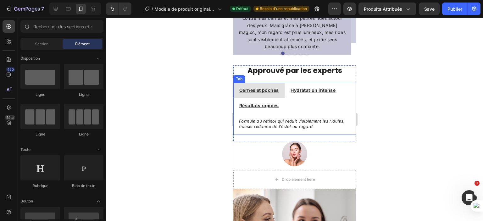
click at [319, 90] on u "Hydratation intense" at bounding box center [312, 89] width 45 height 5
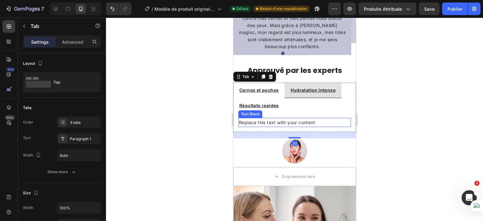
click at [295, 124] on div "Replace this text with your content" at bounding box center [294, 122] width 113 height 9
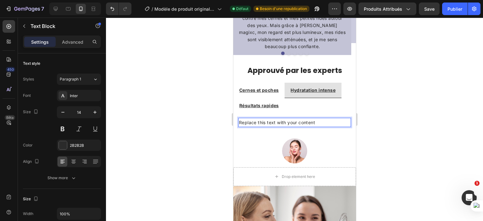
click at [295, 121] on p "Replace this text with your content" at bounding box center [294, 123] width 111 height 8
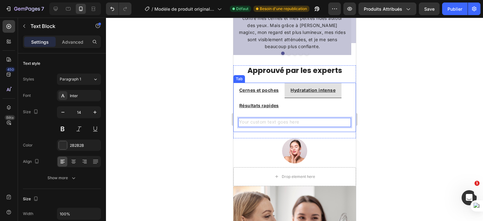
click at [260, 103] on u "Résultats rapides" at bounding box center [259, 105] width 40 height 5
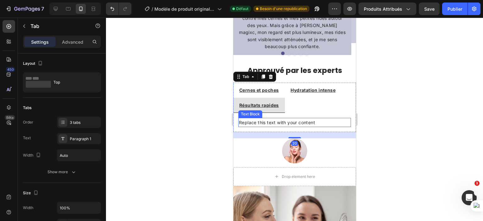
click at [272, 124] on div "Replace this text with your content" at bounding box center [294, 122] width 113 height 9
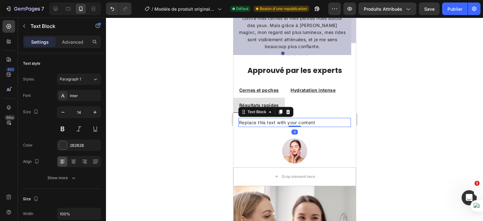
click at [271, 123] on div "Replace this text with your content" at bounding box center [294, 122] width 113 height 9
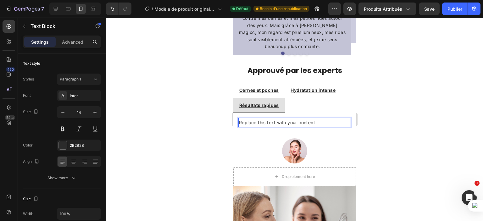
click at [271, 123] on p "Replace this text with your content" at bounding box center [294, 123] width 111 height 8
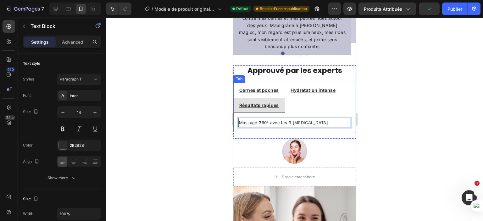
click at [320, 87] on u "Hydratation intense" at bounding box center [312, 89] width 45 height 5
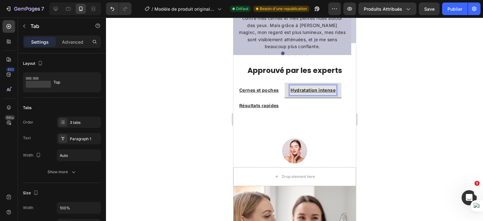
click at [331, 88] on u "Hydratation intense" at bounding box center [312, 89] width 45 height 5
click at [288, 119] on p "Rich Text Editor. Editing area: main" at bounding box center [294, 123] width 111 height 8
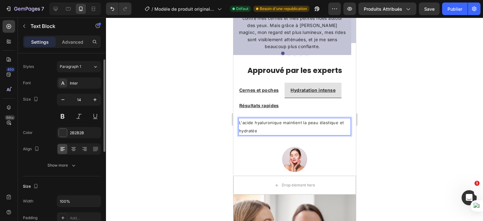
scroll to position [28, 0]
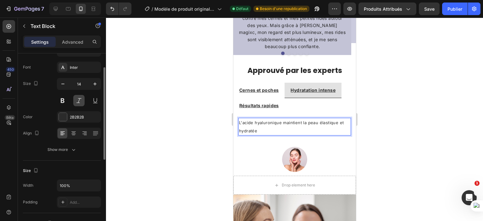
click at [78, 101] on button at bounding box center [78, 100] width 11 height 11
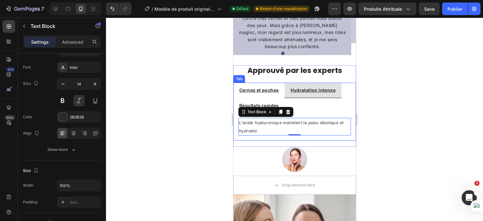
click at [244, 94] on div "Cernes et poches" at bounding box center [258, 90] width 41 height 10
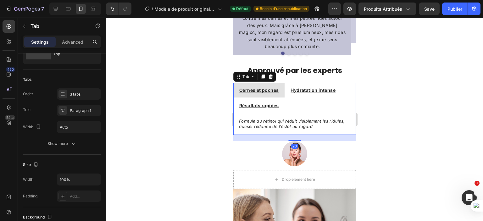
scroll to position [0, 0]
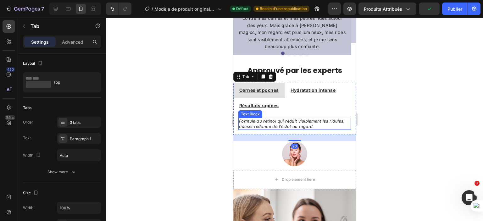
click at [260, 124] on p "Formule au rétinol qui réduit visiblement les ridules, rides et redonne de l'éc…" at bounding box center [294, 124] width 111 height 11
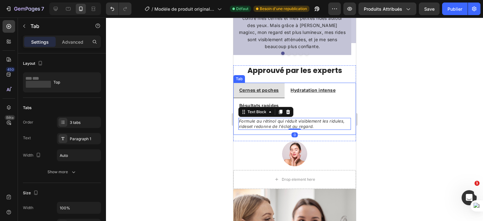
click at [318, 94] on div "Hydratation intense" at bounding box center [312, 90] width 47 height 10
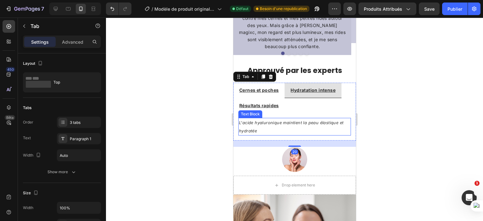
click at [262, 127] on p "L'acide hyaluronique maintient la peau élastique et hydratée" at bounding box center [294, 127] width 111 height 16
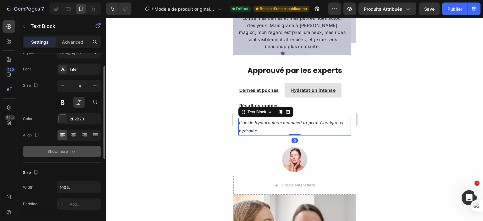
scroll to position [26, 0]
click at [63, 153] on div "Show more" at bounding box center [61, 151] width 29 height 6
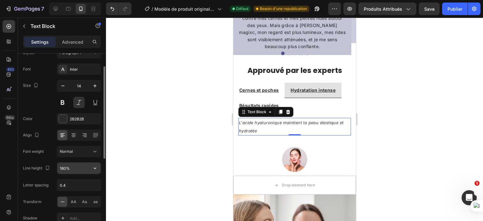
click at [67, 167] on input "180%" at bounding box center [78, 168] width 43 height 11
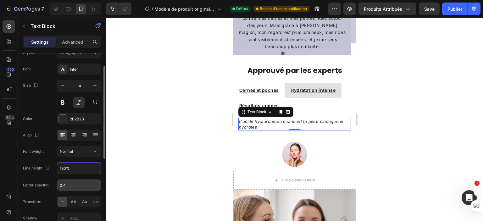
type input "130%"
click at [73, 184] on input "0.4" at bounding box center [78, 185] width 43 height 11
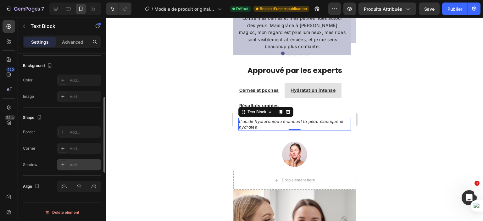
scroll to position [195, 0]
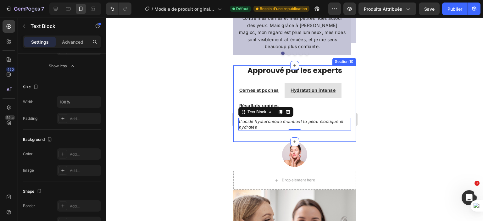
click at [279, 137] on div "Approuvé par les experts Heading Cernes et poches Hydratation intense Résultats…" at bounding box center [294, 103] width 123 height 76
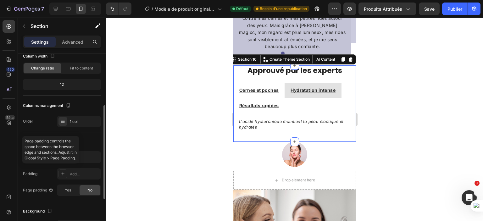
scroll to position [64, 0]
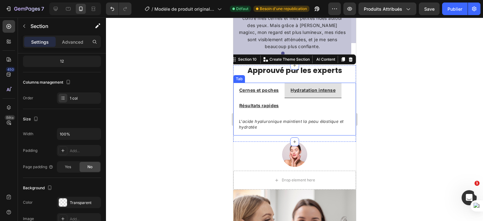
click at [296, 105] on ul "Cernes et poches Hydratation intense Résultats rapides" at bounding box center [294, 98] width 123 height 30
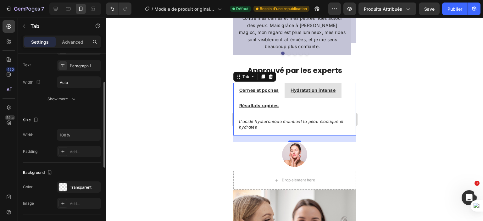
scroll to position [79, 0]
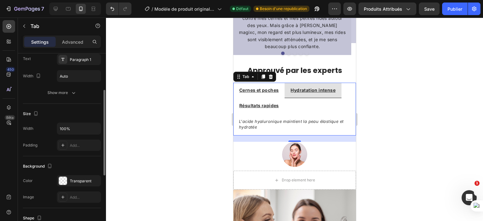
click at [186, 151] on div at bounding box center [294, 119] width 377 height 203
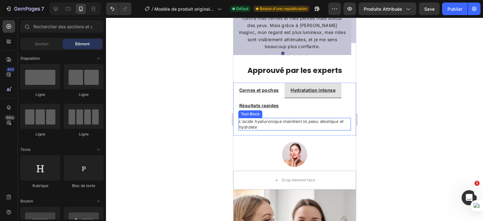
click at [278, 126] on p "L'acide hyaluronique maintient la peau élastique et hydratée" at bounding box center [294, 124] width 111 height 11
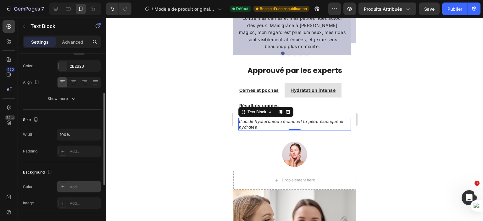
click at [75, 187] on div "Add..." at bounding box center [85, 187] width 30 height 6
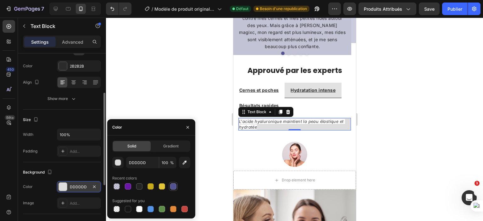
click at [173, 188] on div at bounding box center [173, 186] width 6 height 6
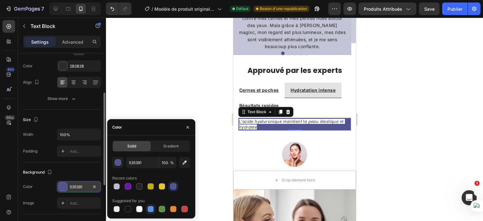
click at [152, 212] on div at bounding box center [150, 209] width 6 height 6
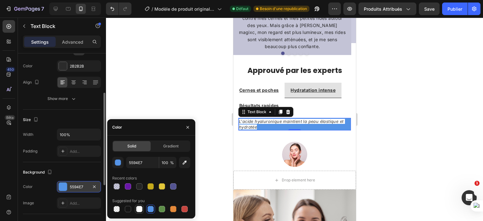
click at [139, 208] on div at bounding box center [139, 209] width 6 height 6
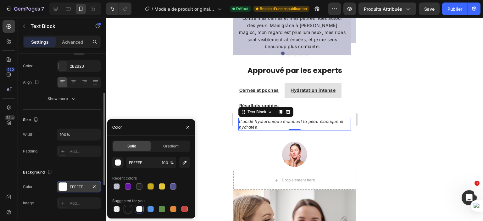
click at [130, 209] on div at bounding box center [128, 209] width 6 height 6
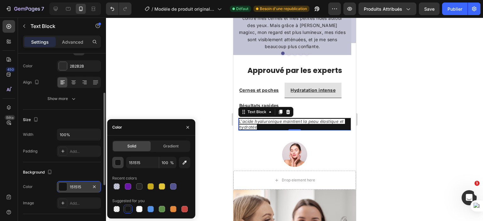
click at [118, 163] on div "button" at bounding box center [118, 163] width 6 height 6
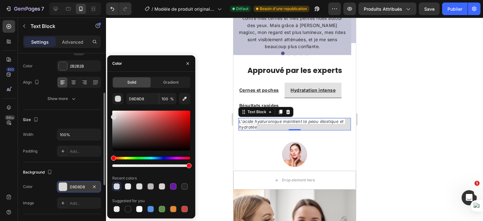
drag, startPoint x: 114, startPoint y: 150, endPoint x: 112, endPoint y: 116, distance: 34.3
click at [112, 116] on div at bounding box center [113, 116] width 5 height 5
type input "DDDDDD"
click at [209, 155] on div at bounding box center [294, 119] width 377 height 203
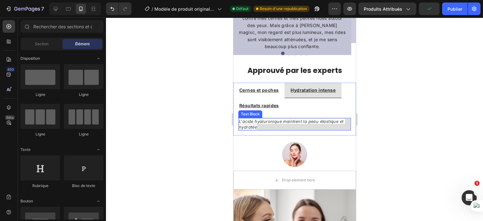
click at [315, 119] on span "L'acide hyaluronique maintient la peau élastique et hydratée" at bounding box center [292, 124] width 106 height 11
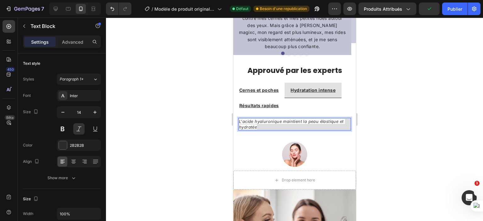
click at [309, 129] on p "L'acide hyaluronique maintient la peau élastique et hydratée" at bounding box center [294, 124] width 111 height 11
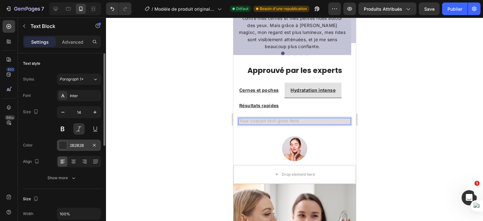
click at [62, 141] on div at bounding box center [63, 145] width 8 height 8
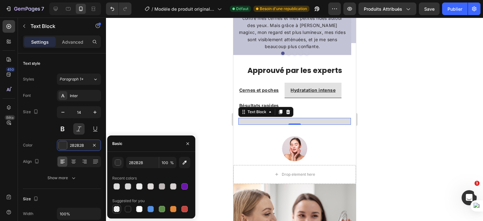
click at [117, 207] on div at bounding box center [117, 209] width 6 height 6
type input "000000"
type input "0"
click at [43, 128] on div "Size 14" at bounding box center [62, 120] width 78 height 28
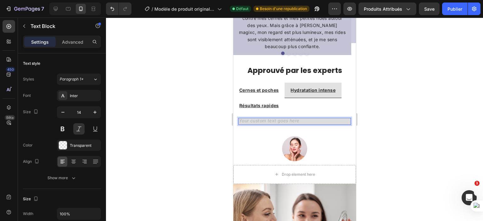
click at [259, 119] on div "Rich Text Editor. Editing area: main" at bounding box center [294, 121] width 113 height 7
click at [85, 145] on div "Transparent" at bounding box center [79, 146] width 18 height 6
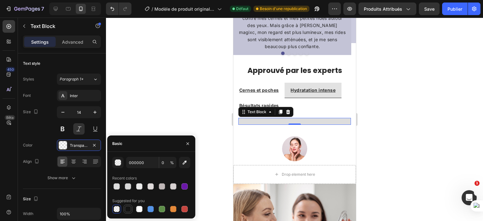
click at [130, 208] on div at bounding box center [128, 209] width 6 height 6
type input "151515"
type input "100"
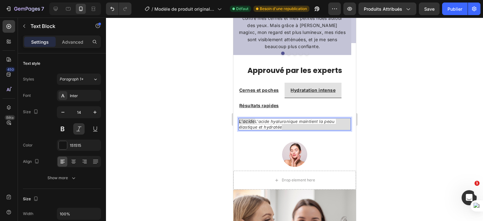
click at [256, 119] on span "L'acide hyaluronique maintient la peau élastique et hydratée" at bounding box center [287, 124] width 97 height 11
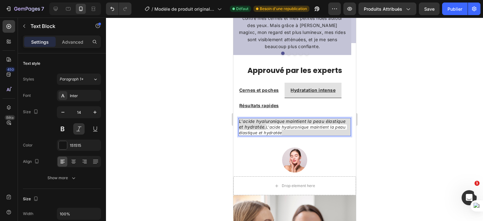
click at [322, 133] on p "L'acide hyaluronique maintient la peau élastique et hydratée. L'acide hyaluroni…" at bounding box center [294, 127] width 111 height 17
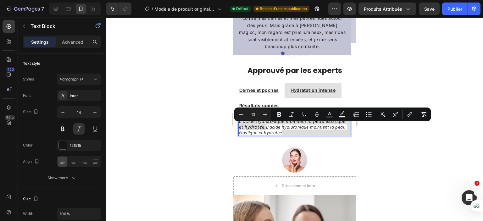
drag, startPoint x: 322, startPoint y: 133, endPoint x: 287, endPoint y: 126, distance: 35.2
click at [287, 126] on p "L'acide hyaluronique maintient la peau élastique et hydratée. L'acide hyaluroni…" at bounding box center [294, 127] width 111 height 17
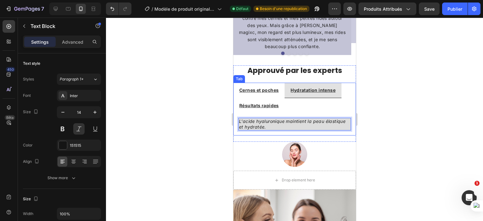
click at [209, 128] on div at bounding box center [294, 119] width 377 height 203
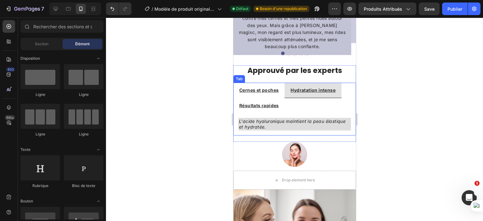
click at [338, 86] on li "Hydratation intense" at bounding box center [312, 90] width 57 height 15
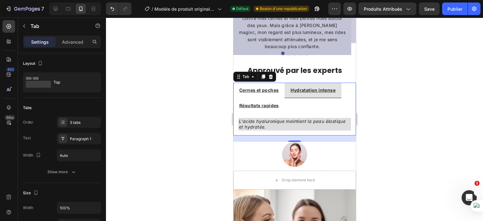
click at [335, 88] on div "Hydratation intense" at bounding box center [312, 90] width 47 height 10
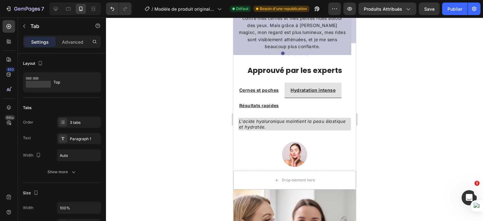
click at [339, 85] on li "Hydratation intense" at bounding box center [312, 90] width 57 height 15
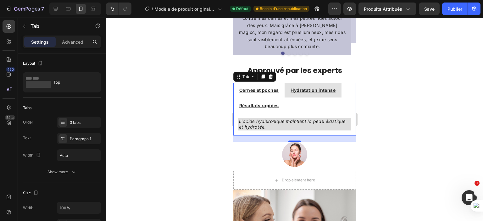
click at [336, 87] on div "Hydratation intense" at bounding box center [312, 90] width 47 height 10
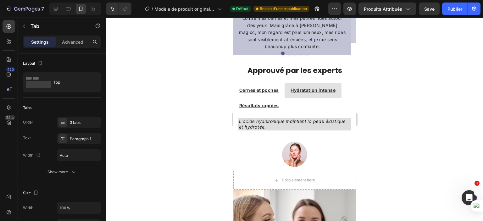
click at [340, 85] on li "Hydratation intense" at bounding box center [312, 90] width 57 height 15
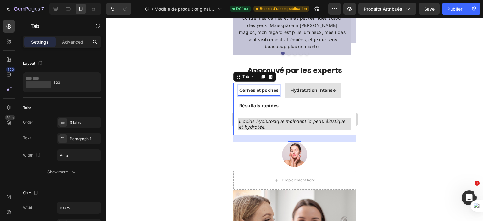
click at [271, 87] on u "Cernes et poches" at bounding box center [258, 89] width 39 height 5
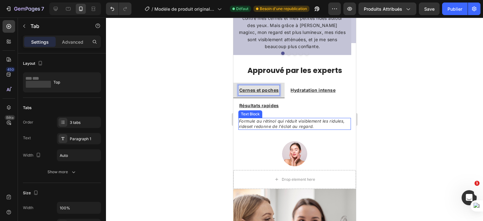
click at [335, 120] on p "Formule au rétinol qui réduit visiblement les ridules, rides et redonne de l'éc…" at bounding box center [294, 124] width 111 height 11
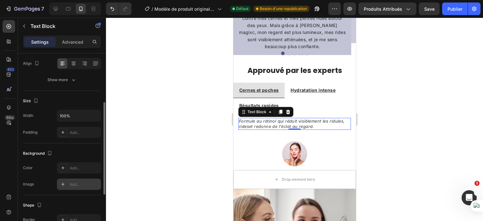
scroll to position [98, 0]
click at [80, 167] on div "Add..." at bounding box center [85, 168] width 30 height 6
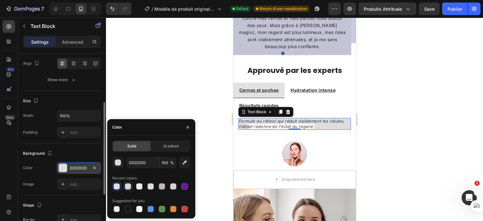
click at [127, 185] on div at bounding box center [128, 186] width 6 height 6
type input "D8D8D8"
click at [138, 97] on div at bounding box center [294, 119] width 377 height 203
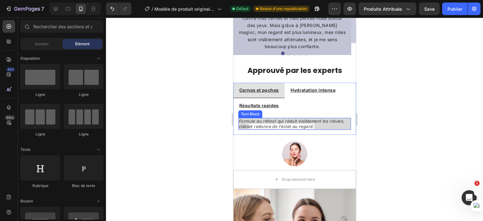
click at [336, 122] on p "Formule au rétinol qui réduit visiblement les ridules, rides et redonne de l'éc…" at bounding box center [294, 124] width 111 height 11
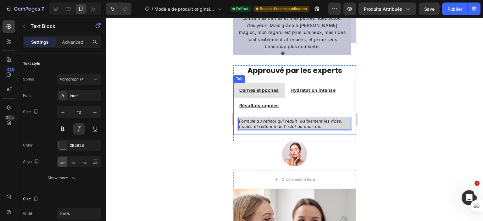
click at [266, 102] on p "Résultats rapides" at bounding box center [259, 106] width 40 height 8
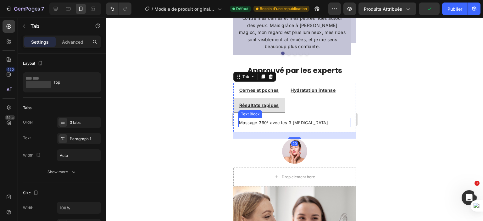
click at [273, 120] on span "Massage 360° avec les 3 rouleaux" at bounding box center [283, 122] width 89 height 5
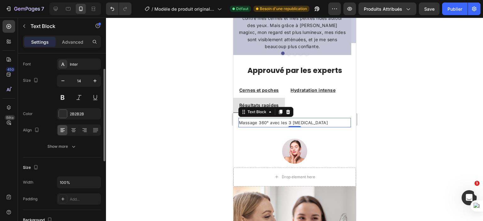
scroll to position [63, 0]
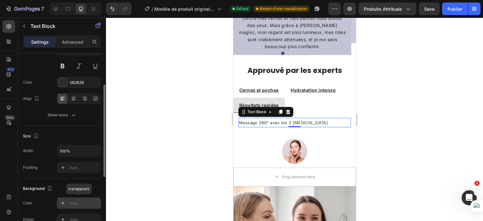
click at [75, 202] on div "Add..." at bounding box center [85, 204] width 30 height 6
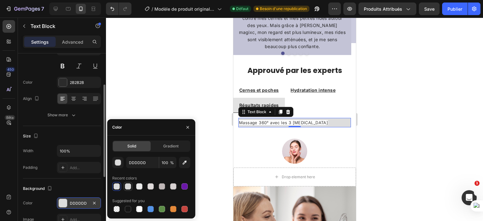
click at [127, 187] on div at bounding box center [128, 186] width 6 height 6
type input "D8D8D8"
click at [161, 98] on div at bounding box center [294, 119] width 377 height 203
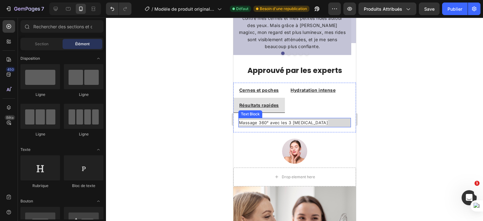
click at [316, 123] on p "Massage 360° avec les 3 rouleaux" at bounding box center [294, 123] width 111 height 8
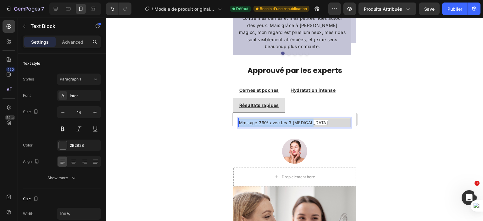
click at [316, 123] on p "Massage 360° avec les 3 rouleaux" at bounding box center [294, 123] width 111 height 8
click at [253, 121] on p "Une ab Absorption rapide des nutriments actifs" at bounding box center [294, 123] width 111 height 8
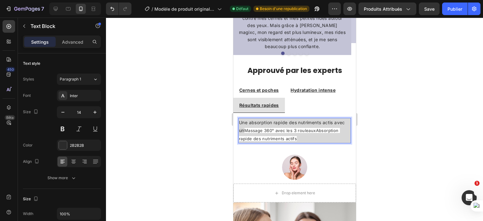
click at [256, 130] on p "Une absorption rapide des nutriments actis avec un Massage 360° avec les 3 roul…" at bounding box center [294, 131] width 111 height 25
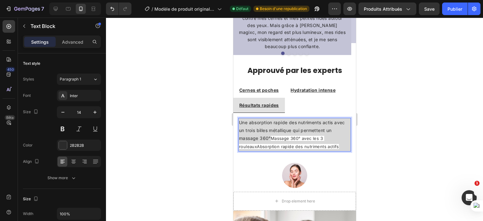
click at [257, 130] on p "Une absorption rapide des nutriments actis avec un trois billes métallique qui …" at bounding box center [294, 135] width 111 height 32
click at [272, 137] on span "Massage 360° avec les 3 rouleauxAbsorption rapide des nutriments actifs" at bounding box center [292, 142] width 107 height 13
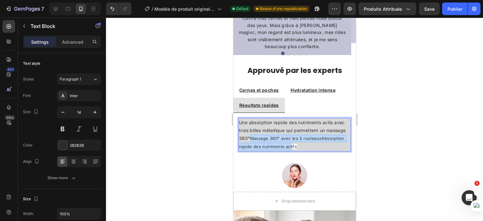
drag, startPoint x: 272, startPoint y: 137, endPoint x: 334, endPoint y: 148, distance: 62.9
click at [334, 148] on span "Massage 360° avec les 3 rouleauxAbsorption rapide des nutriments actifs" at bounding box center [292, 142] width 107 height 13
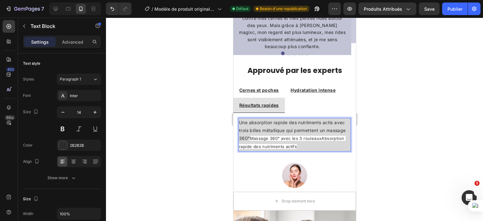
click at [340, 146] on p "Une absorption rapide des nutriments actis avec trois billes métallique qui per…" at bounding box center [294, 135] width 111 height 32
drag, startPoint x: 340, startPoint y: 146, endPoint x: 291, endPoint y: 147, distance: 49.1
click at [291, 147] on p "Une absorption rapide des nutriments actis avec trois billes métallique qui per…" at bounding box center [294, 135] width 111 height 32
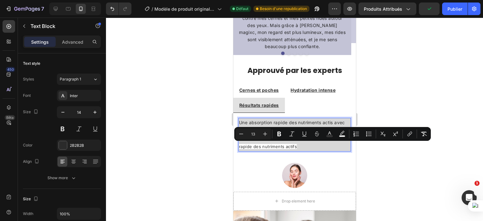
click at [288, 145] on span "Massage 360° avec les 3 rouleauxAbsorption rapide des nutriments actifs" at bounding box center [292, 142] width 107 height 13
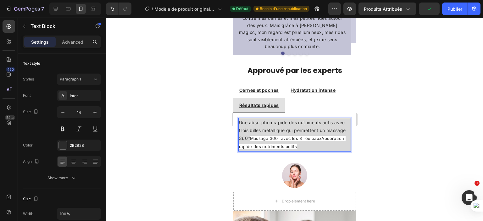
click at [288, 145] on span "Massage 360° avec les 3 rouleauxAbsorption rapide des nutriments actifs" at bounding box center [292, 142] width 107 height 13
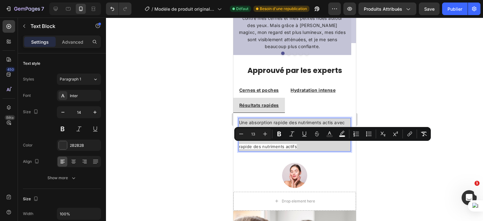
click at [308, 149] on p "Une absorption rapide des nutriments actis avec trois billes métallique qui per…" at bounding box center [294, 135] width 111 height 32
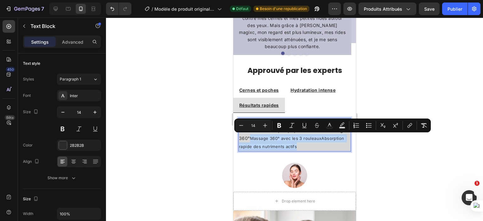
drag, startPoint x: 271, startPoint y: 136, endPoint x: 378, endPoint y: 151, distance: 108.3
click at [356, 151] on html "iPhone 13 Pro ( 390 px) iPhone 13 Mini iPhone 13 Pro iPhone 11 Pro Max iPhone 1…" at bounding box center [294, 90] width 123 height 1170
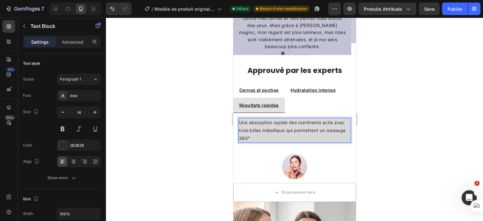
click at [332, 123] on p "Une absorption rapide des nutriments actis avec trois billes métallique qui per…" at bounding box center [294, 131] width 111 height 24
click at [291, 135] on p "Une absorption rapide des nutriments actifs avec trois billes métallique qui pe…" at bounding box center [294, 131] width 111 height 24
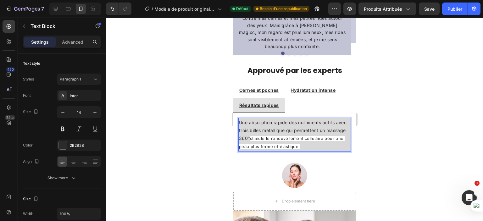
click at [270, 138] on p "Une absorption rapide des nutriments actifs avec trois billes métallique qui pe…" at bounding box center [294, 135] width 111 height 32
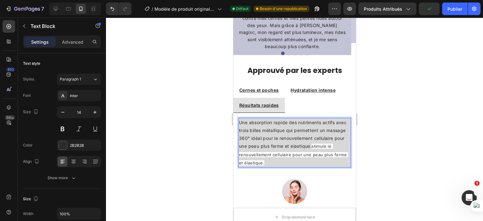
click at [324, 161] on p "Une absorption rapide des nutriments actifs avec trois billes métallique qui pe…" at bounding box center [294, 143] width 111 height 48
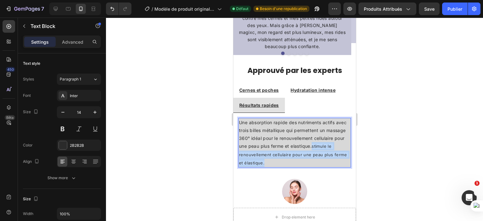
drag, startPoint x: 324, startPoint y: 161, endPoint x: 260, endPoint y: 155, distance: 63.5
click at [260, 155] on p "Une absorption rapide des nutriments actifs avec trois billes métallique qui pe…" at bounding box center [294, 143] width 111 height 48
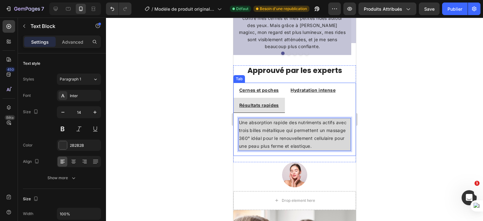
click at [336, 104] on ul "Cernes et poches Hydratation intense Résultats rapides" at bounding box center [294, 98] width 123 height 30
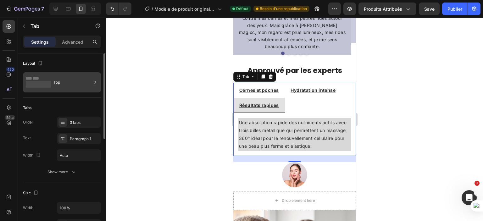
click at [72, 81] on div "Top" at bounding box center [72, 82] width 38 height 14
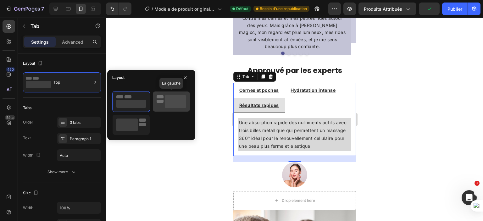
click at [160, 100] on rect at bounding box center [160, 101] width 7 height 3
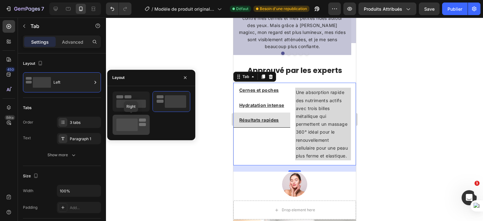
click at [141, 124] on rect at bounding box center [142, 124] width 7 height 3
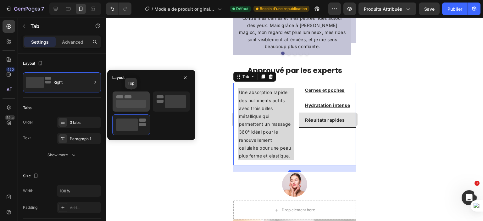
click at [140, 102] on rect at bounding box center [131, 104] width 30 height 8
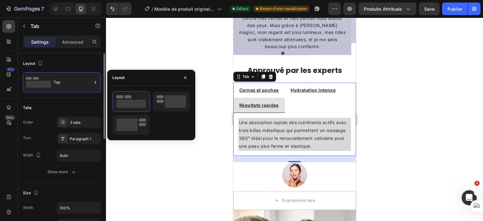
click at [73, 104] on div "Tabs" at bounding box center [62, 108] width 78 height 10
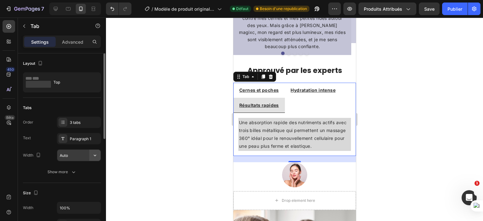
click at [92, 156] on icon "button" at bounding box center [95, 155] width 6 height 6
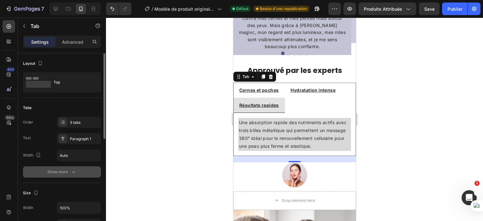
click at [37, 175] on button "Show more" at bounding box center [62, 171] width 78 height 11
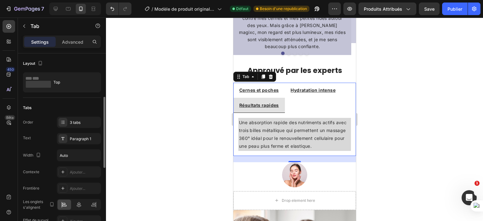
scroll to position [31, 0]
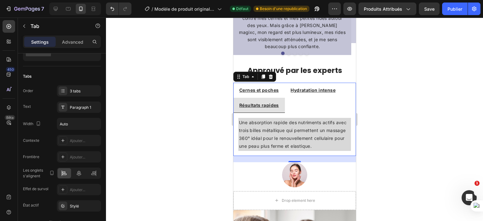
click at [215, 136] on div at bounding box center [294, 119] width 377 height 203
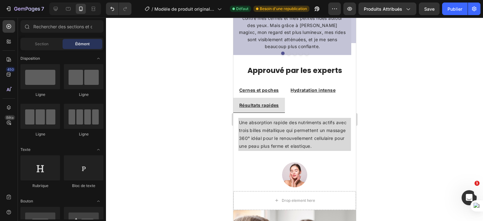
click at [210, 146] on div at bounding box center [294, 119] width 377 height 203
click at [316, 105] on ul "Cernes et poches Hydratation intense Résultats rapides" at bounding box center [294, 98] width 123 height 30
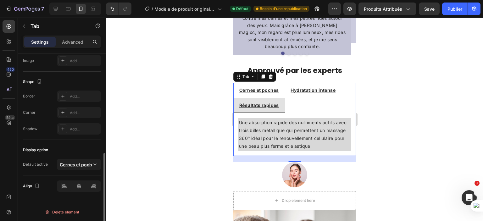
scroll to position [216, 0]
click at [69, 162] on u "Cernes et poches" at bounding box center [78, 164] width 37 height 5
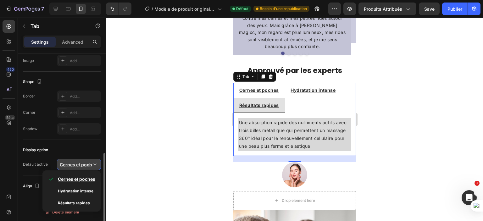
click at [69, 162] on u "Cernes et poches" at bounding box center [78, 164] width 37 height 5
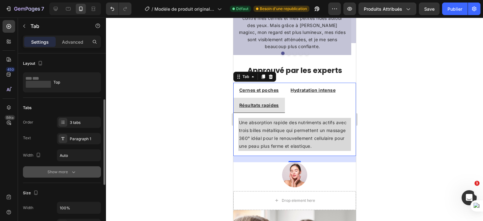
scroll to position [31, 0]
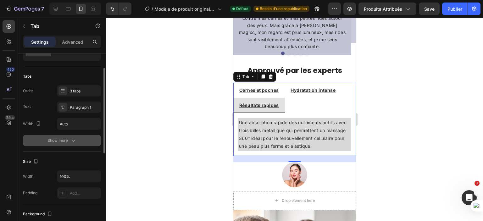
click at [64, 141] on div "Show more" at bounding box center [61, 140] width 29 height 6
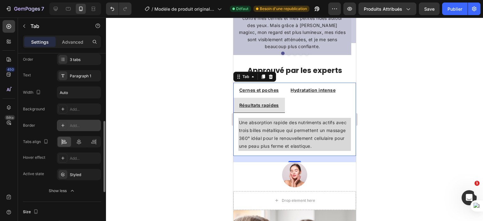
scroll to position [94, 0]
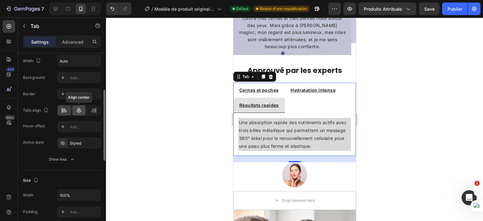
click at [75, 108] on div at bounding box center [79, 110] width 14 height 10
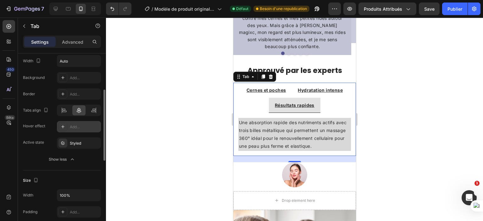
click at [75, 122] on div "Add..." at bounding box center [79, 126] width 44 height 11
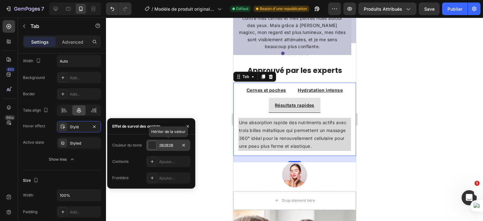
click at [156, 142] on div at bounding box center [152, 145] width 9 height 9
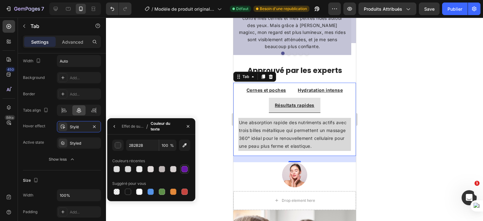
click at [185, 169] on div at bounding box center [184, 169] width 6 height 6
type input "6A17A7"
click at [341, 122] on p "Une absorption rapide des nutriments actifs avec trois billes métallique qui pe…" at bounding box center [294, 135] width 111 height 32
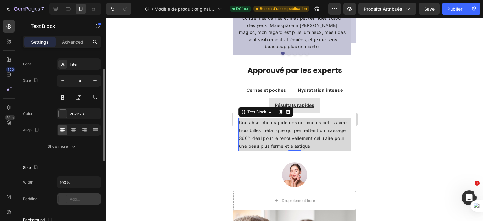
scroll to position [186, 0]
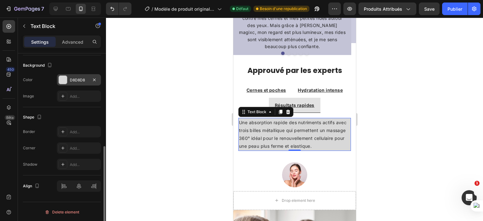
click at [64, 79] on div at bounding box center [63, 80] width 8 height 8
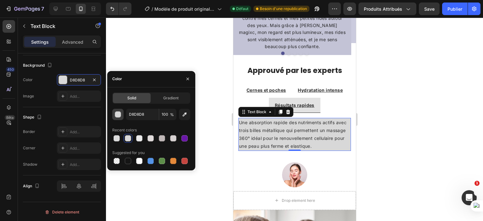
click at [118, 115] on div "button" at bounding box center [118, 115] width 6 height 6
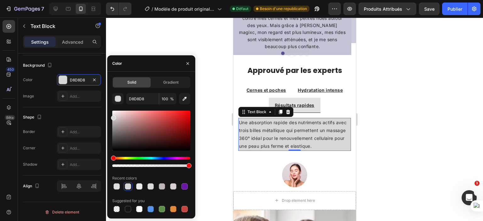
click at [174, 158] on div "Hue" at bounding box center [151, 158] width 78 height 3
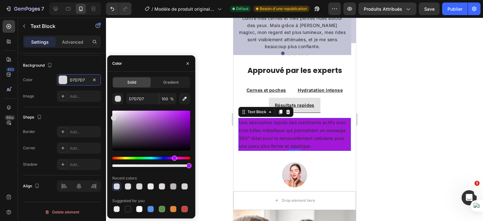
click at [182, 116] on div at bounding box center [151, 131] width 78 height 40
type input "A217D8"
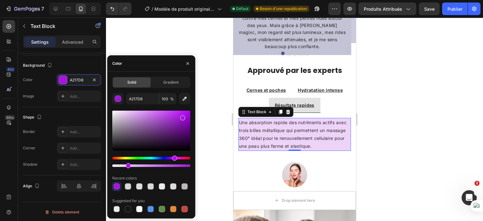
type input "19"
drag, startPoint x: 189, startPoint y: 166, endPoint x: 127, endPoint y: 162, distance: 62.0
click at [127, 162] on div at bounding box center [151, 162] width 78 height 10
drag, startPoint x: 180, startPoint y: 119, endPoint x: 170, endPoint y: 114, distance: 11.0
click at [170, 114] on div at bounding box center [151, 131] width 78 height 40
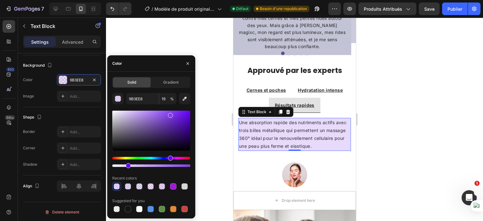
drag, startPoint x: 174, startPoint y: 157, endPoint x: 170, endPoint y: 157, distance: 3.8
click at [170, 157] on div "Teinte" at bounding box center [170, 158] width 5 height 5
type input "823EE8"
type input "21"
click at [128, 164] on div at bounding box center [129, 165] width 5 height 5
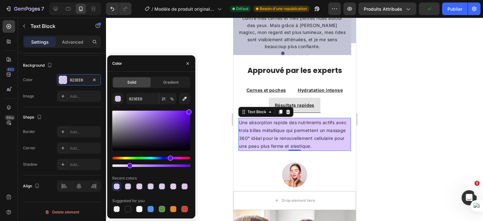
drag, startPoint x: 171, startPoint y: 118, endPoint x: 191, endPoint y: 110, distance: 21.8
click at [191, 110] on div "Solid Gradient 823EE8 21 % Recent colors Suggested for you" at bounding box center [151, 145] width 88 height 137
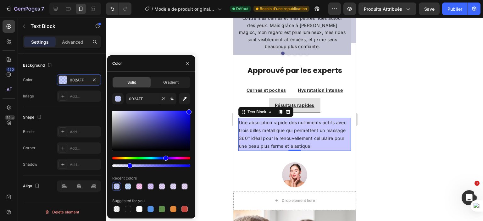
drag, startPoint x: 171, startPoint y: 157, endPoint x: 165, endPoint y: 151, distance: 8.7
click at [165, 151] on div at bounding box center [151, 138] width 78 height 59
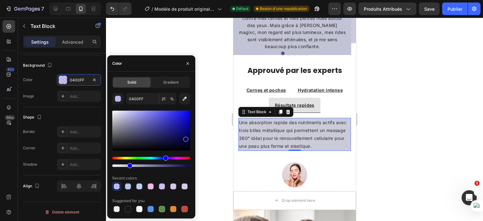
drag, startPoint x: 185, startPoint y: 132, endPoint x: 185, endPoint y: 138, distance: 5.7
click at [185, 138] on div at bounding box center [185, 139] width 5 height 5
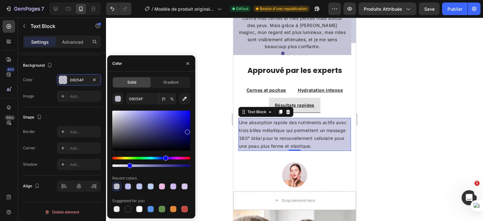
drag, startPoint x: 187, startPoint y: 131, endPoint x: 187, endPoint y: 127, distance: 4.8
click at [187, 127] on div at bounding box center [151, 131] width 78 height 40
type input "080699"
click at [330, 46] on p "J’avais tout essayé sans réel résultat… je luttais contre mes cernes et mes pet…" at bounding box center [292, 29] width 108 height 42
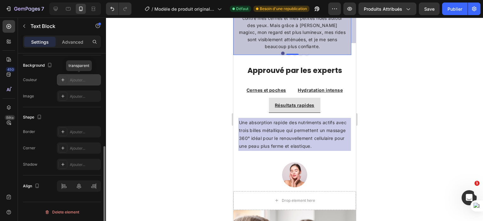
click at [75, 78] on font "Ajouter..." at bounding box center [77, 80] width 15 height 5
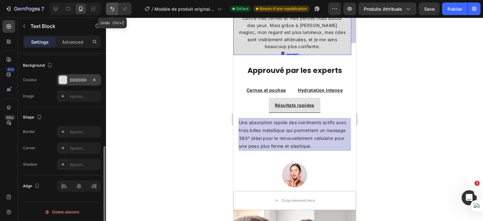
click at [111, 9] on icon "Annuler/Refaire" at bounding box center [112, 9] width 4 height 4
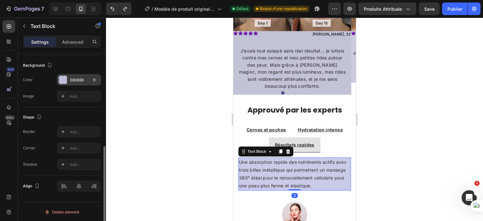
click at [71, 81] on div "080699" at bounding box center [79, 80] width 18 height 6
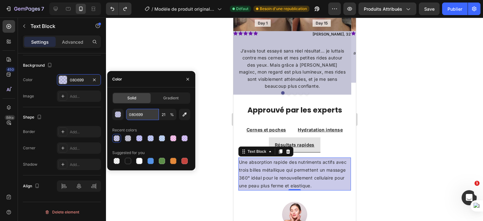
click at [149, 112] on input "080699" at bounding box center [142, 114] width 33 height 11
click at [443, 121] on div at bounding box center [294, 119] width 377 height 203
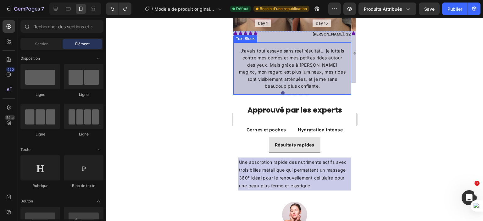
click at [294, 50] on p "J’avais tout essayé sans réel résultat… je luttais contre mes cernes et mes pet…" at bounding box center [292, 68] width 108 height 42
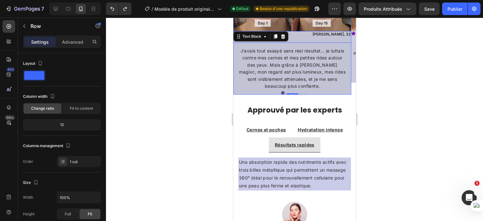
click at [334, 40] on div "Icon Icon Icon Icon Icon Icon List Briana, 32 Text Block Row J’avais tout essay…" at bounding box center [292, 63] width 118 height 64
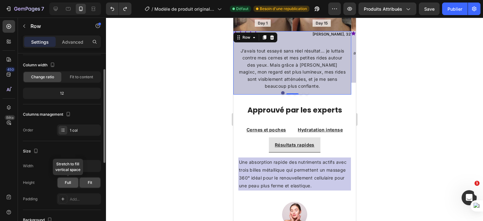
scroll to position [126, 0]
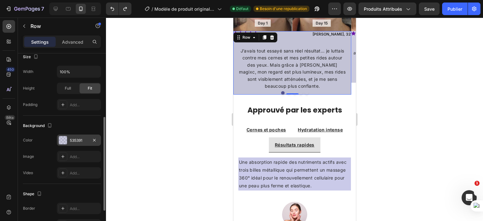
click at [76, 137] on div "535391" at bounding box center [79, 140] width 44 height 11
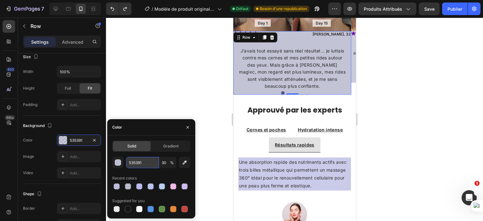
click at [146, 162] on input "535391" at bounding box center [142, 162] width 33 height 11
paste input "080699"
type input "080699"
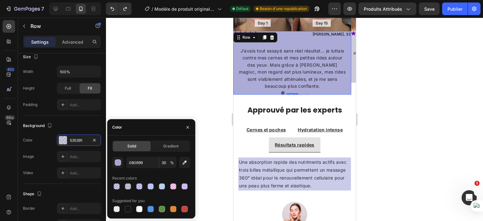
click at [147, 42] on div at bounding box center [294, 119] width 377 height 203
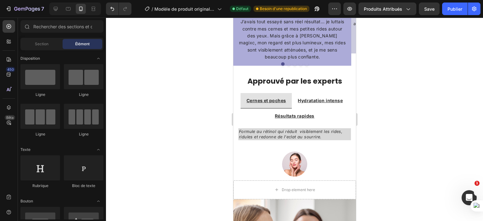
scroll to position [613, 0]
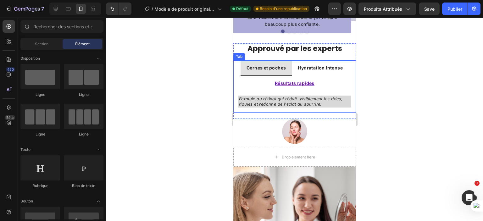
click at [308, 83] on u "Résultats rapides" at bounding box center [294, 82] width 40 height 5
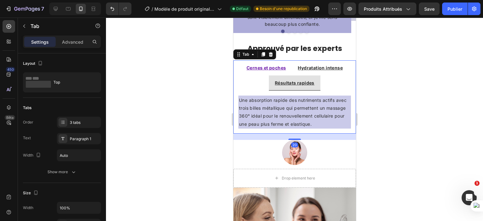
click at [282, 64] on p "Cernes et poches" at bounding box center [265, 68] width 39 height 8
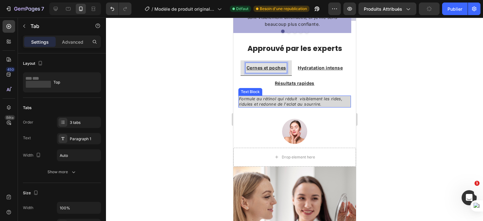
click at [328, 105] on p "Formule au rétinol qui réduit visiblement les rides, ridules et redonne de l'ec…" at bounding box center [294, 101] width 111 height 11
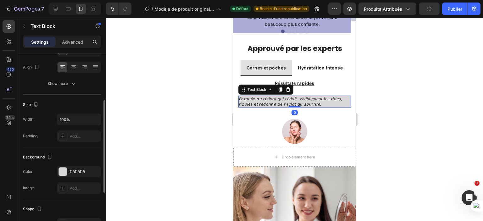
scroll to position [157, 0]
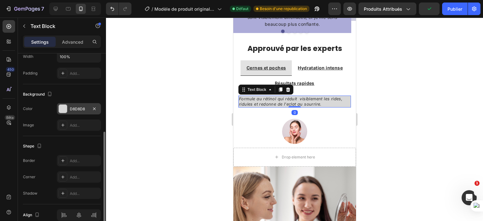
click at [81, 108] on div "D8D8D8" at bounding box center [79, 109] width 18 height 6
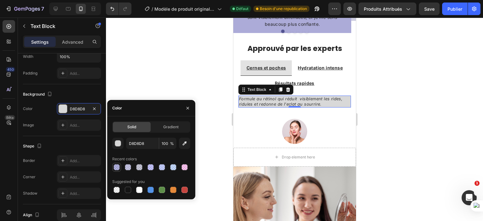
click at [117, 168] on div at bounding box center [117, 167] width 6 height 6
type input "080699"
type input "30"
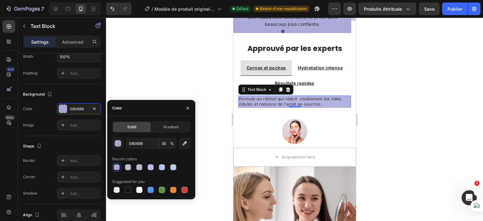
click at [214, 126] on div at bounding box center [294, 119] width 377 height 203
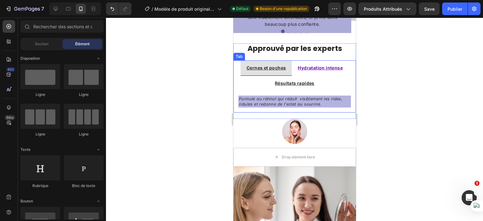
click at [318, 63] on div "Hydratation intense" at bounding box center [320, 68] width 47 height 10
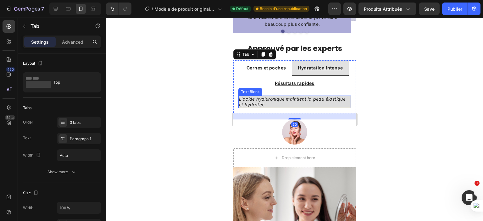
click at [307, 104] on p "L'acide hyaluronique maintient la peau élastique et hydratée." at bounding box center [294, 101] width 111 height 11
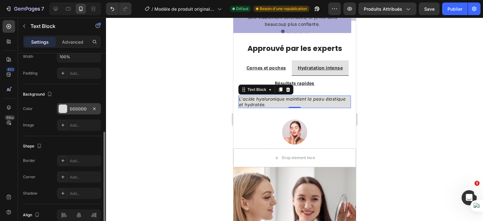
click at [78, 110] on div "DDDDDD" at bounding box center [79, 109] width 18 height 6
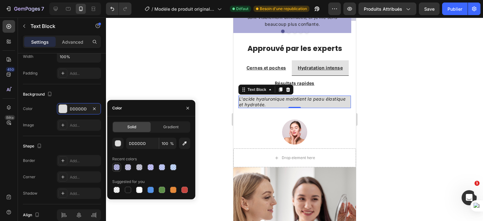
click at [118, 166] on div at bounding box center [117, 167] width 6 height 6
type input "080699"
type input "30"
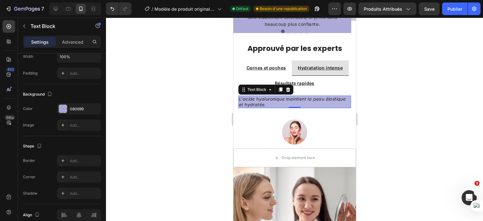
click at [138, 68] on div at bounding box center [294, 119] width 377 height 203
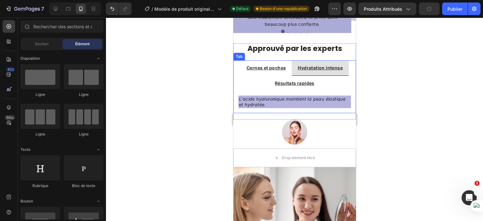
click at [334, 64] on p "Hydratation intense" at bounding box center [319, 68] width 45 height 8
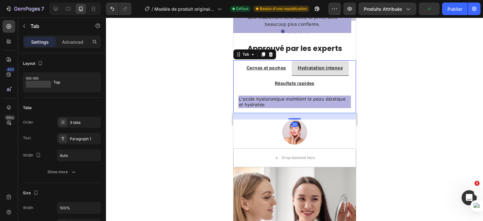
click at [344, 63] on li "Hydratation intense" at bounding box center [319, 67] width 57 height 15
click at [346, 82] on ul "Cernes et poches Hydratation intense Résultats rapides" at bounding box center [294, 75] width 123 height 30
click at [75, 120] on div "3 tabs" at bounding box center [85, 123] width 30 height 6
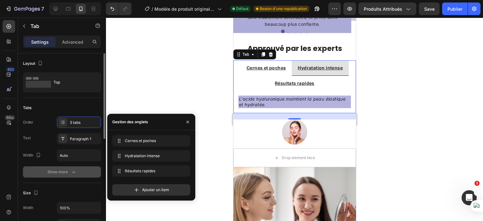
click at [69, 171] on div "Show more" at bounding box center [61, 172] width 29 height 6
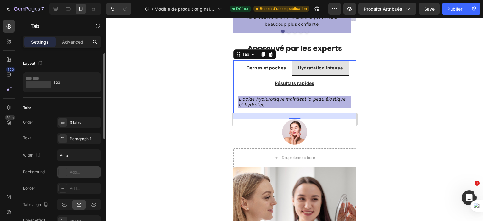
scroll to position [31, 0]
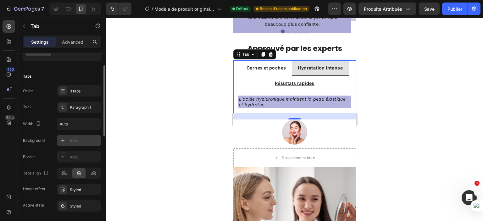
click at [78, 140] on div "Add..." at bounding box center [85, 141] width 30 height 6
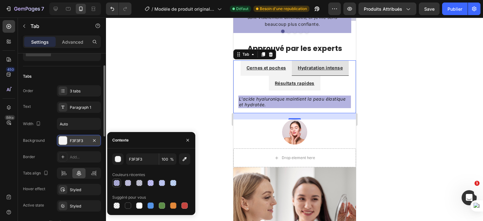
click at [119, 185] on div at bounding box center [117, 183] width 8 height 8
type input "080699"
type input "30"
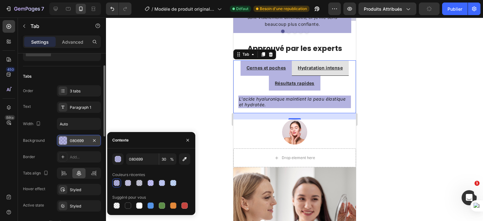
click at [152, 87] on div at bounding box center [294, 119] width 377 height 203
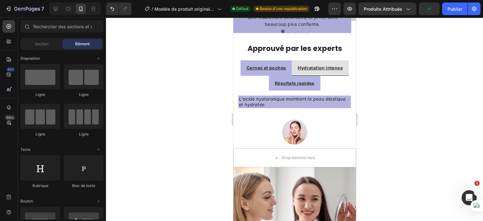
click at [431, 68] on div at bounding box center [294, 119] width 377 height 203
click at [259, 83] on ul "Cernes et poches Hydratation intense Résultats rapides" at bounding box center [294, 75] width 123 height 30
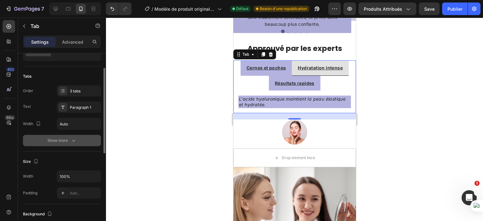
click at [70, 140] on div "Show more" at bounding box center [61, 140] width 29 height 6
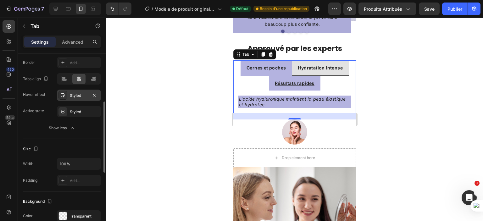
scroll to position [94, 0]
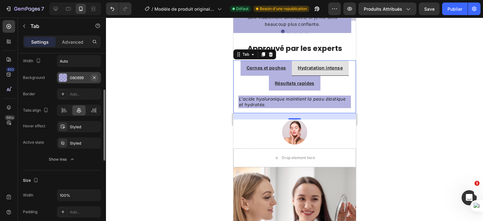
click at [94, 77] on icon "button" at bounding box center [94, 77] width 3 height 3
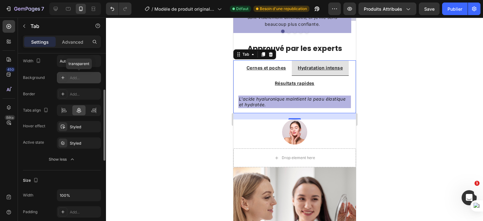
click at [74, 78] on div "Add..." at bounding box center [85, 78] width 30 height 6
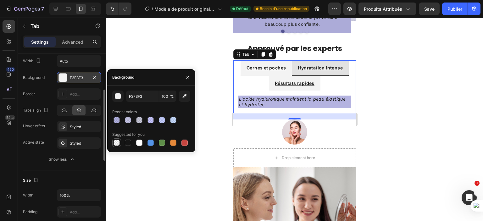
click at [116, 142] on div at bounding box center [117, 143] width 6 height 6
type input "000000"
type input "0"
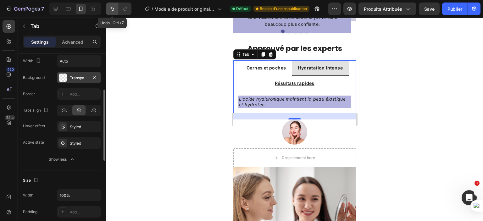
click at [110, 11] on icon "Annuler/Refaire" at bounding box center [112, 9] width 6 height 6
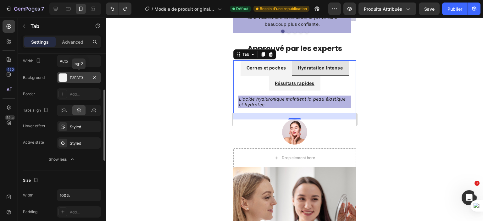
click at [79, 75] on div "F3F3F3" at bounding box center [79, 78] width 18 height 6
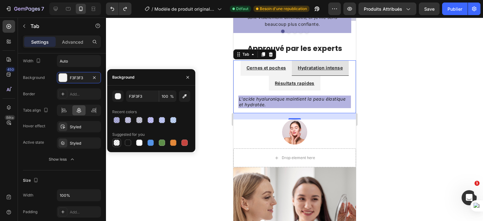
click at [114, 141] on div at bounding box center [117, 143] width 6 height 6
type input "000000"
type input "0"
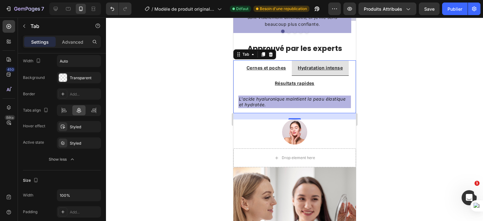
click at [201, 57] on div at bounding box center [294, 119] width 377 height 203
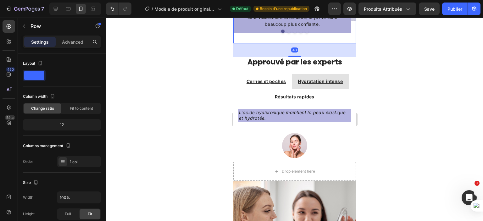
drag, startPoint x: 295, startPoint y: 42, endPoint x: 295, endPoint y: 56, distance: 13.5
click at [295, 56] on div at bounding box center [294, 56] width 13 height 1
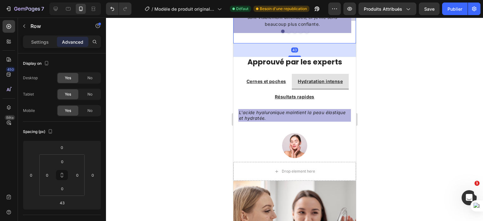
click at [395, 65] on div at bounding box center [294, 119] width 377 height 203
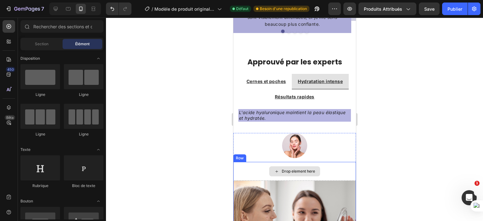
scroll to position [645, 0]
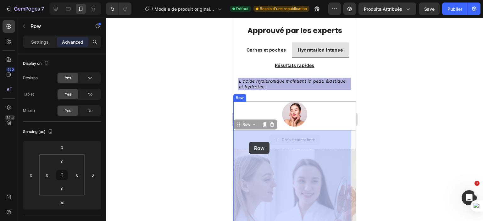
drag, startPoint x: 248, startPoint y: 134, endPoint x: 249, endPoint y: 141, distance: 7.3
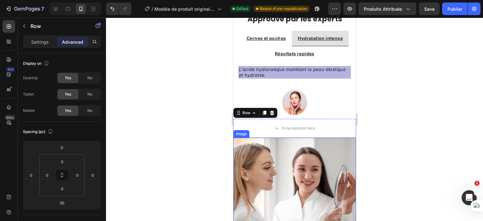
scroll to position [676, 0]
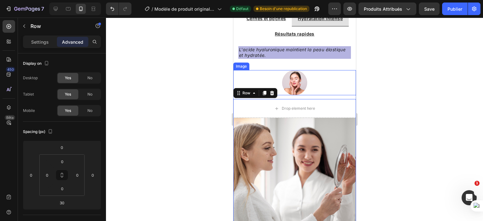
click at [305, 87] on div at bounding box center [294, 82] width 123 height 25
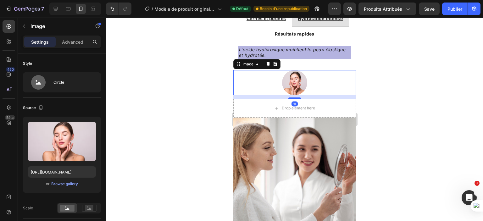
drag, startPoint x: 293, startPoint y: 98, endPoint x: 296, endPoint y: 94, distance: 4.7
click at [298, 97] on div at bounding box center [294, 97] width 13 height 1
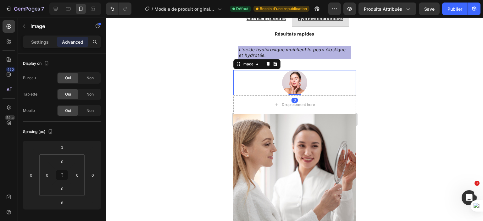
drag, startPoint x: 295, startPoint y: 97, endPoint x: 294, endPoint y: 93, distance: 4.6
click at [294, 93] on div "Image 0" at bounding box center [294, 82] width 123 height 25
type input "0"
click at [406, 97] on div at bounding box center [294, 119] width 377 height 203
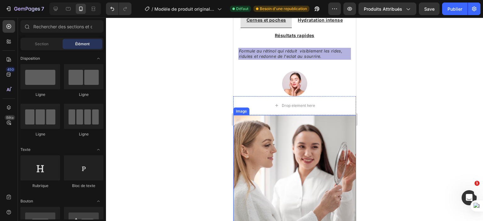
scroll to position [632, 0]
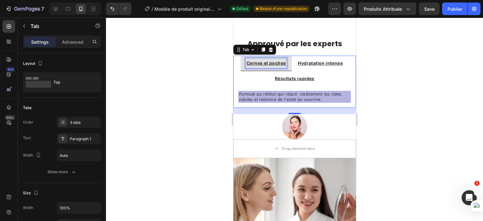
click at [282, 63] on u "Cernes et poches" at bounding box center [265, 62] width 39 height 5
click at [288, 64] on li "Cernes et poches" at bounding box center [265, 63] width 51 height 15
click at [303, 74] on div "Résultats rapides" at bounding box center [295, 79] width 42 height 10
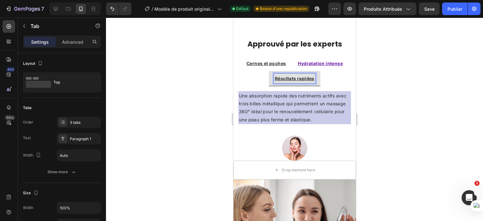
click at [325, 61] on u "Hydratation intense" at bounding box center [319, 63] width 45 height 5
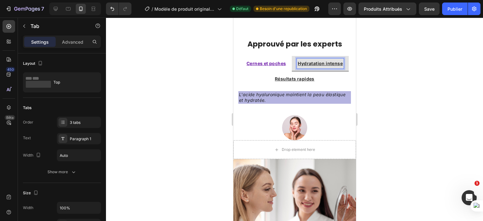
click at [281, 59] on p "Cernes et poches" at bounding box center [265, 63] width 39 height 8
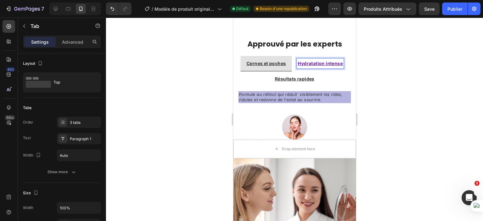
click at [325, 59] on p "Hydratation intense" at bounding box center [319, 63] width 45 height 8
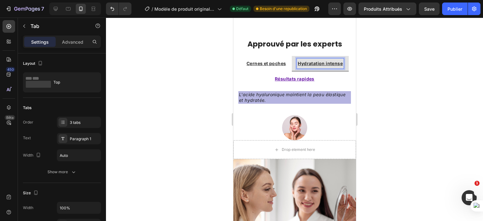
click at [308, 82] on p "Résultats rapides" at bounding box center [294, 79] width 40 height 8
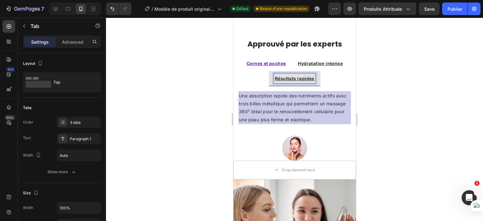
click at [266, 61] on u "Cernes et poches" at bounding box center [265, 63] width 39 height 5
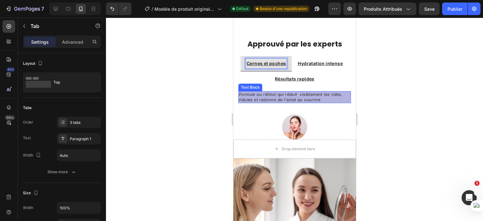
click at [323, 98] on p "Formule au rétinol qui réduit visiblement les rides, ridules et redonne de l'ec…" at bounding box center [294, 97] width 111 height 11
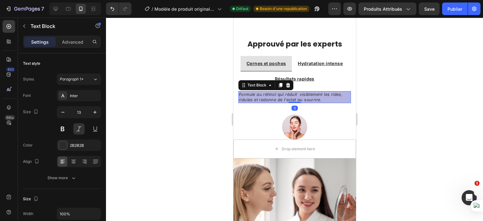
click at [319, 99] on p "Formule au rétinol qui réduit visiblement les rides, ridules et redonne de l'ec…" at bounding box center [294, 97] width 111 height 11
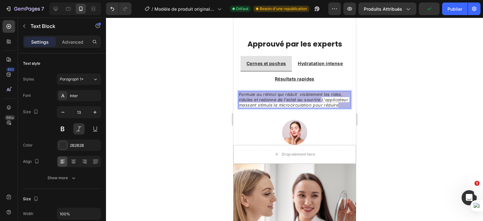
click at [326, 99] on p "Formule au rétinol qui réduit visiblement les rides, ridules et redonne de l'ec…" at bounding box center [294, 100] width 111 height 16
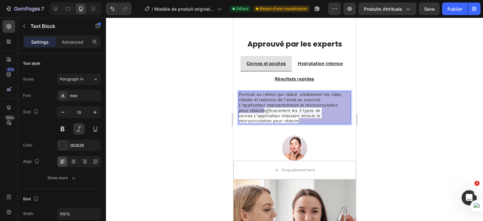
click at [264, 109] on p "Formule au rétinol qui réduit visiblement les rides, ridules et redonne de l'ec…" at bounding box center [294, 108] width 111 height 32
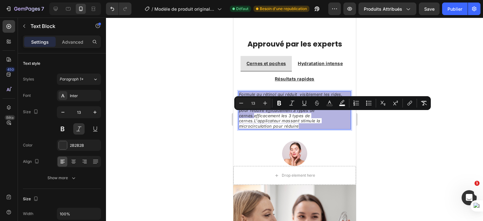
drag, startPoint x: 301, startPoint y: 125, endPoint x: 254, endPoint y: 115, distance: 47.5
click at [254, 115] on p "Formule au rétinol qui réduit visiblement les rides, ridules et redonne de l'ec…" at bounding box center [294, 110] width 111 height 37
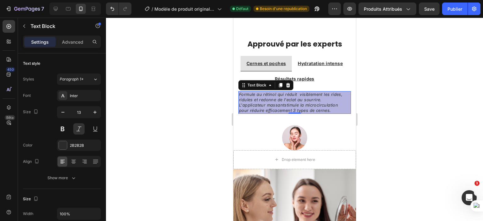
click at [394, 76] on div at bounding box center [294, 119] width 377 height 203
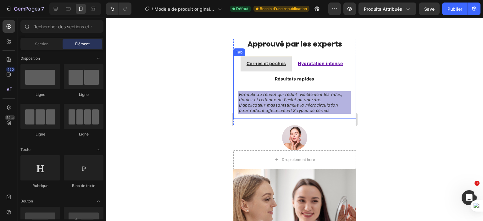
click at [322, 64] on u "Hydratation intense" at bounding box center [319, 63] width 45 height 5
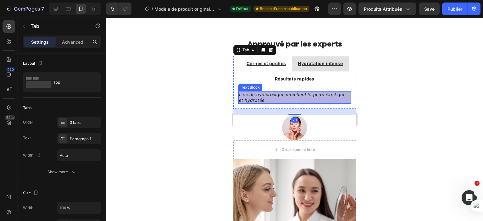
click at [287, 100] on p "L'acide hyaluronique maintient la peau élastique et hydratée." at bounding box center [294, 97] width 111 height 11
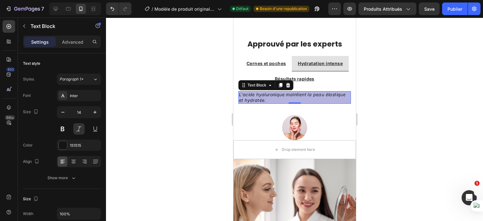
click at [276, 97] on p "L'acide hyaluronique maintient la peau élastique et hydratée." at bounding box center [294, 97] width 111 height 11
click at [287, 100] on p "L'acide hyaluronique maintient la peau élastique et hydratée." at bounding box center [294, 97] width 111 height 11
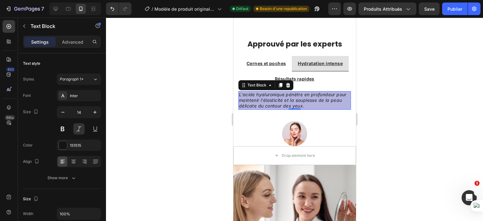
click at [394, 91] on div at bounding box center [294, 119] width 377 height 203
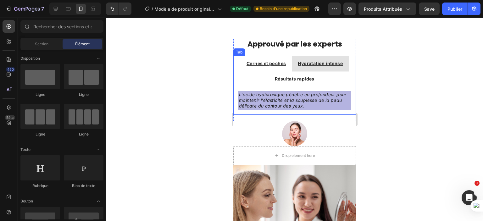
click at [321, 62] on u "Hydratation intense" at bounding box center [319, 63] width 45 height 5
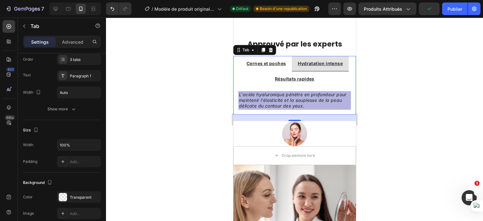
scroll to position [216, 0]
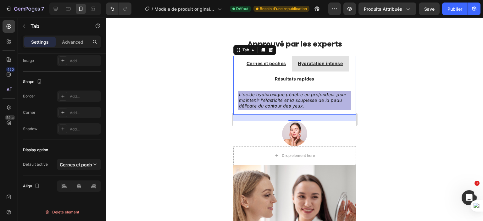
click at [154, 154] on div at bounding box center [294, 119] width 377 height 203
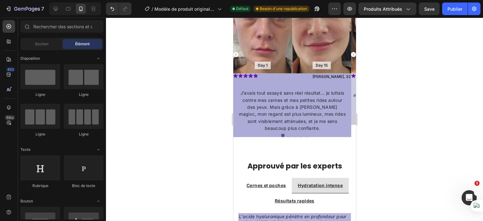
scroll to position [508, 0]
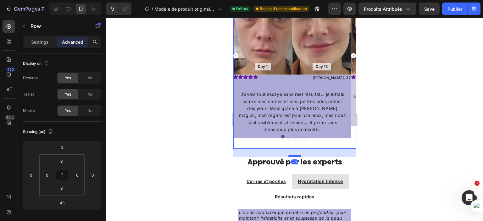
drag, startPoint x: 289, startPoint y: 160, endPoint x: 291, endPoint y: 153, distance: 7.6
click at [291, 155] on div at bounding box center [294, 156] width 13 height 2
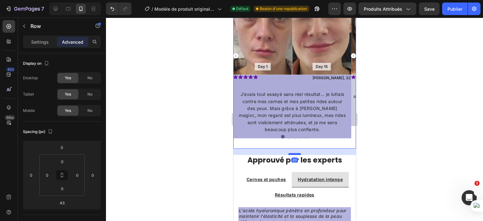
type input "20"
click at [191, 162] on div at bounding box center [294, 119] width 377 height 203
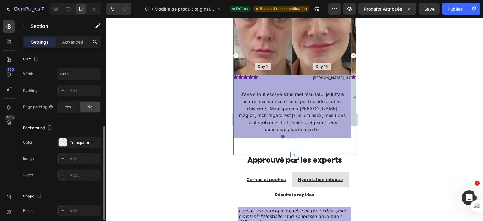
scroll to position [119, 0]
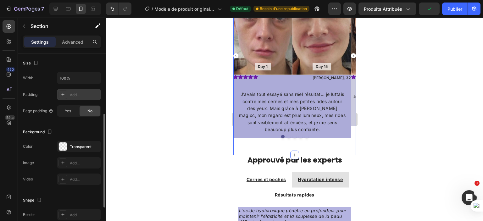
click at [78, 94] on div "Add..." at bounding box center [85, 95] width 30 height 6
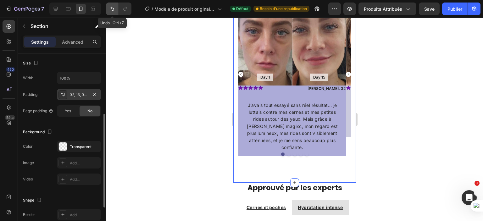
click at [109, 6] on icon "Annuler/Refaire" at bounding box center [112, 9] width 6 height 6
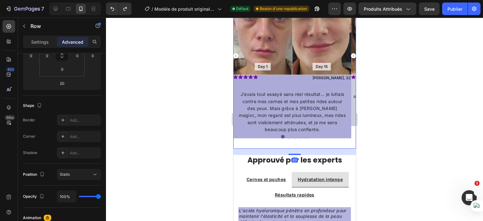
scroll to position [0, 0]
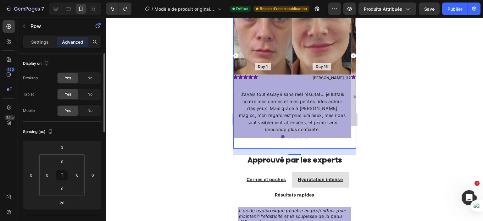
click at [177, 148] on div at bounding box center [294, 119] width 377 height 203
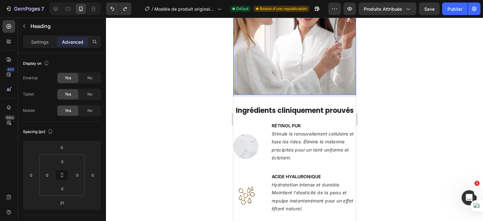
scroll to position [816, 0]
click at [446, 13] on button "Publier" at bounding box center [454, 9] width 25 height 13
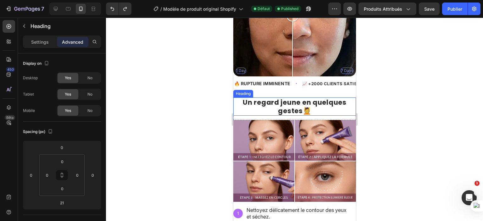
scroll to position [189, 0]
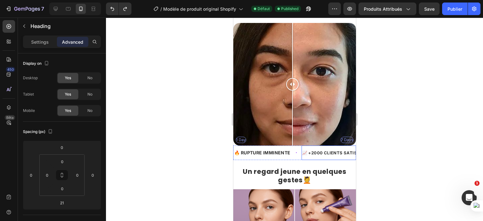
click at [317, 150] on span "📈 +2000 CLIENTS SATISFAIT CE MOIS-CI" at bounding box center [347, 152] width 91 height 5
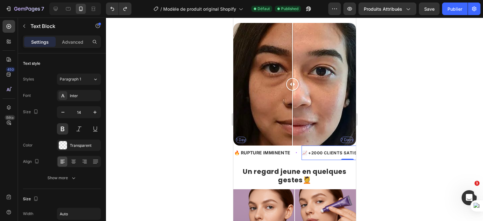
click at [318, 150] on span "📈 +2000 CLIENTS SATISFAIT CE MOIS-CI" at bounding box center [347, 152] width 91 height 5
click at [319, 150] on span "📈 +2000 CLIENTS SATISFAIT CE MOIS-CI" at bounding box center [347, 152] width 91 height 5
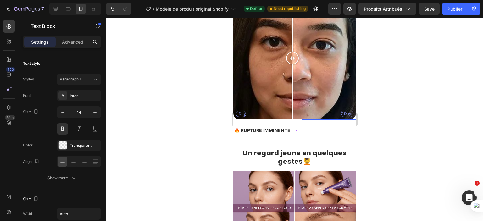
scroll to position [220, 0]
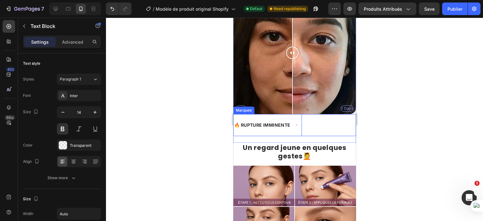
click at [285, 128] on div "🔥 RUPTURE IMMINENTE Text Block 📈 +2000 CLIENTS SATISFAIT CE MOIS-CI Text Block …" at bounding box center [353, 125] width 240 height 22
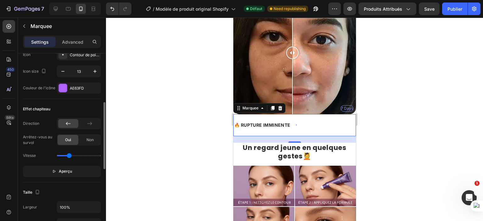
scroll to position [149, 0]
click at [68, 173] on span "Aperçu" at bounding box center [65, 171] width 13 height 6
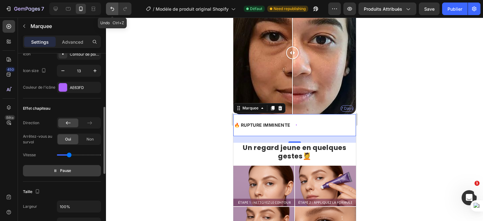
click at [111, 8] on icon "Annuler/Refaire" at bounding box center [112, 9] width 4 height 4
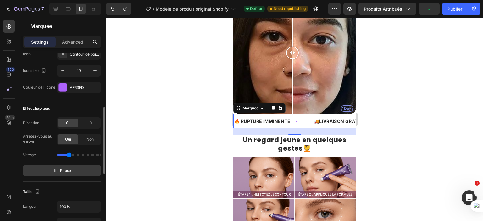
click at [301, 118] on div "Text Block" at bounding box center [301, 121] width 1 height 6
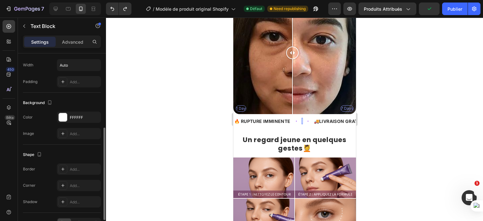
scroll to position [0, 0]
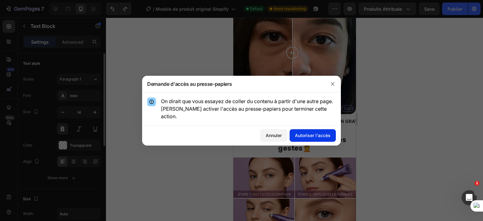
click at [313, 133] on font "Autoriser l'accès" at bounding box center [313, 135] width 36 height 5
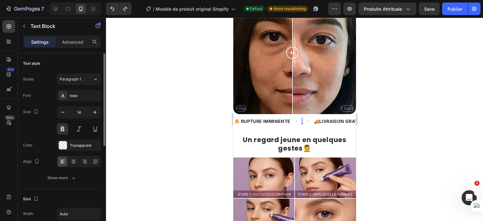
click at [301, 122] on div "0" at bounding box center [301, 124] width 6 height 5
click at [298, 122] on div "0" at bounding box center [295, 124] width 6 height 5
click at [301, 122] on div "0" at bounding box center [301, 124] width 6 height 5
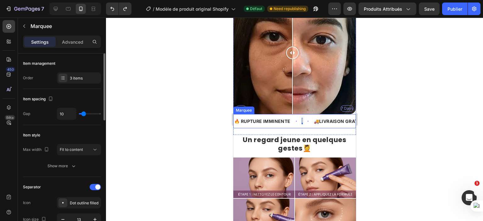
click at [297, 115] on div "🔥 RUPTURE IMMINENTE Text Block" at bounding box center [266, 121] width 68 height 14
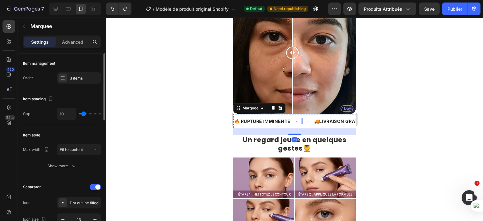
click at [301, 120] on div "Rich Text Editor. Editing area: main" at bounding box center [301, 120] width 1 height 1
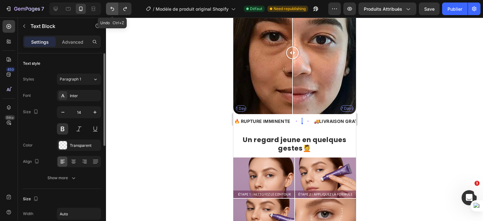
click at [109, 12] on icon "Annuler/Refaire" at bounding box center [112, 9] width 6 height 6
click at [301, 119] on span "📈 +2000 CLIENTS SATISFAIT CE MOIS-CI" at bounding box center [346, 121] width 91 height 5
click at [299, 119] on span "📈 +2000 CLIENTS SATISFAIT CE MOIS-CI" at bounding box center [344, 121] width 91 height 5
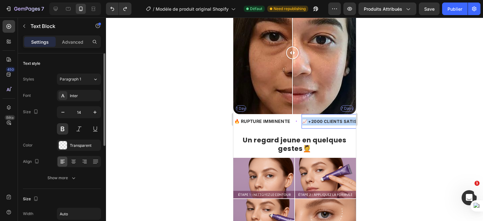
click at [301, 119] on span "📈 +2000 CLIENTS SATISFAIT CE MOIS-CI" at bounding box center [346, 121] width 91 height 5
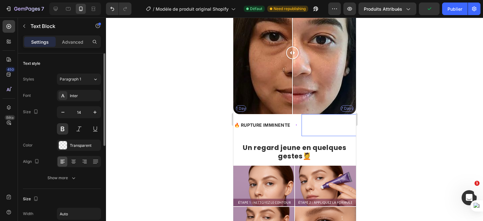
click at [300, 120] on p "📈 +2000 CLIENTS SATISFAIT CE MOIS-CI" at bounding box center [347, 125] width 94 height 16
click at [82, 147] on div "Transparent" at bounding box center [79, 146] width 18 height 6
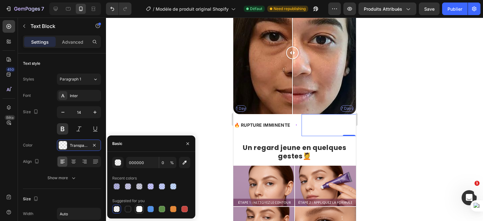
click at [139, 210] on div at bounding box center [139, 209] width 6 height 6
type input "FFFFFF"
type input "100"
click at [130, 208] on div at bounding box center [128, 209] width 6 height 6
type input "151515"
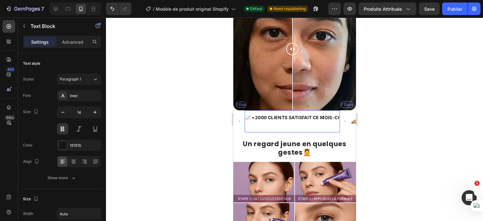
scroll to position [220, 0]
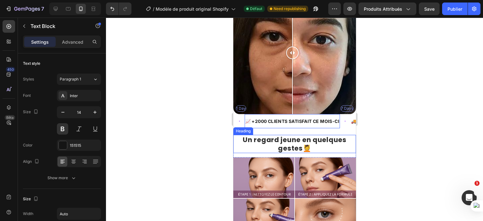
click at [187, 122] on div at bounding box center [294, 119] width 377 height 203
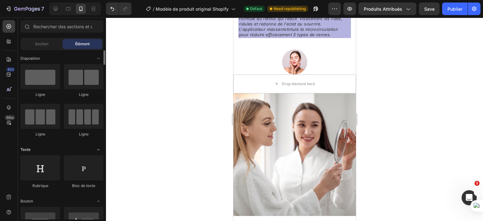
scroll to position [0, 0]
click at [14, 75] on div "450" at bounding box center [9, 74] width 13 height 13
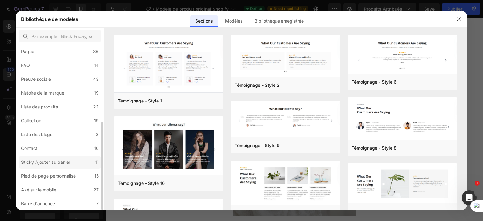
scroll to position [143, 0]
click at [73, 185] on label "Axé sur le mobile 27" at bounding box center [60, 190] width 83 height 13
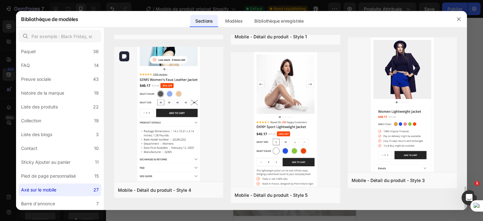
scroll to position [1132, 0]
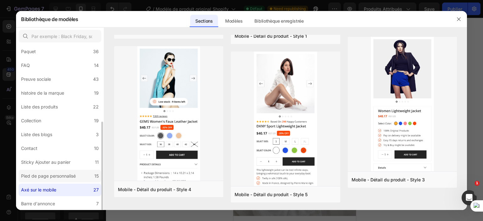
click at [90, 175] on label "Pied de page personnalisé 15" at bounding box center [60, 176] width 83 height 13
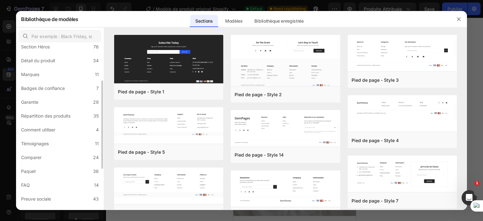
scroll to position [0, 0]
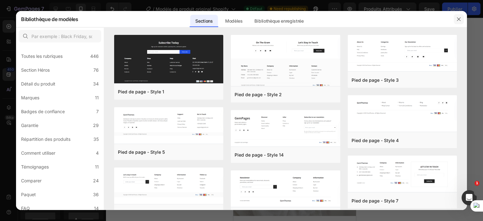
click at [461, 16] on button "button" at bounding box center [459, 19] width 10 height 10
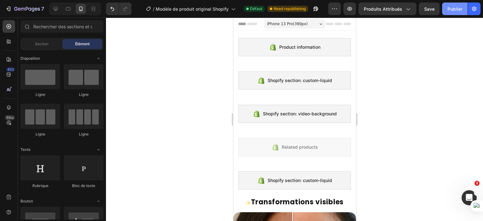
click at [459, 7] on font "Publier" at bounding box center [454, 8] width 15 height 5
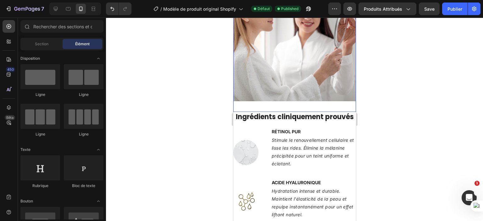
scroll to position [932, 0]
click at [300, 101] on div "Image Drop element here Row" at bounding box center [294, 36] width 123 height 152
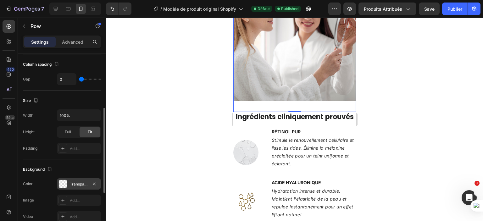
scroll to position [118, 0]
drag, startPoint x: 291, startPoint y: 106, endPoint x: 292, endPoint y: 100, distance: 5.7
click at [292, 100] on div "Image Drop element here Row Image Row 0" at bounding box center [294, 23] width 123 height 177
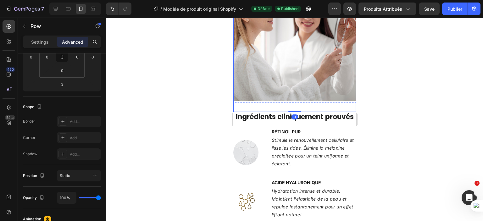
click at [285, 82] on img at bounding box center [294, 40] width 123 height 123
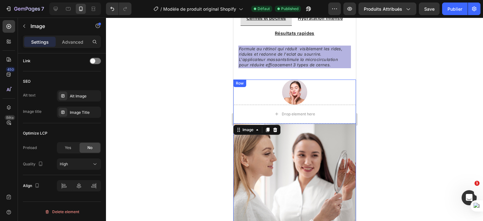
scroll to position [787, 0]
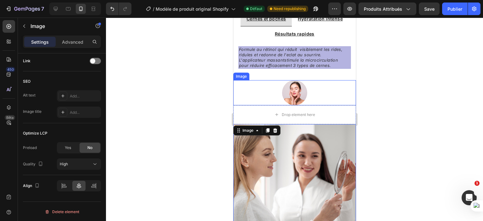
click at [330, 95] on div at bounding box center [294, 92] width 123 height 25
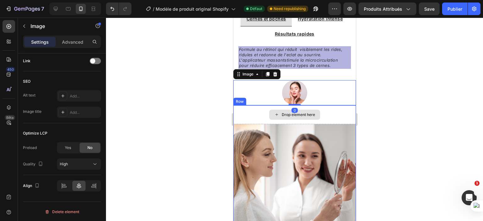
click at [335, 110] on div "Drop element here" at bounding box center [294, 114] width 123 height 19
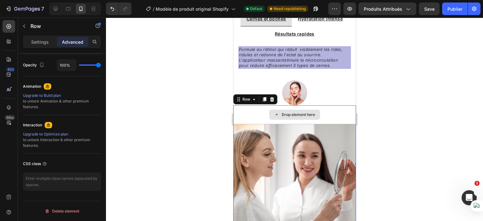
scroll to position [0, 0]
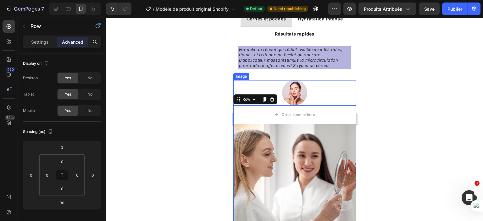
click at [347, 103] on div at bounding box center [294, 92] width 123 height 25
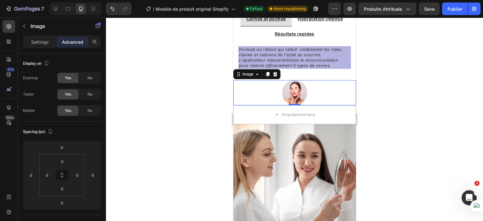
click at [252, 86] on div at bounding box center [294, 92] width 123 height 25
click at [305, 72] on div "Formule au rétinol qui réduit visiblement les rides, ridules et redonne de l'ec…" at bounding box center [294, 57] width 123 height 33
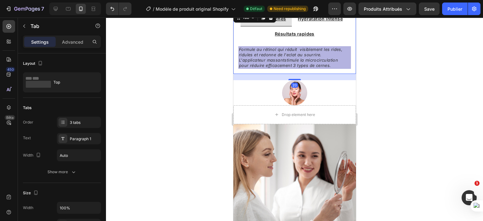
click at [309, 76] on div "20" at bounding box center [294, 77] width 123 height 6
click at [199, 75] on div at bounding box center [294, 119] width 377 height 203
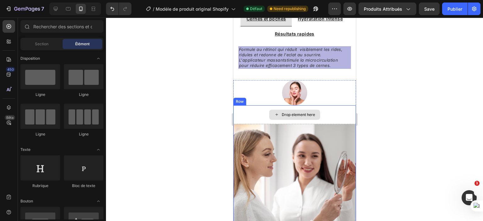
click at [251, 108] on div "Drop element here" at bounding box center [294, 114] width 123 height 19
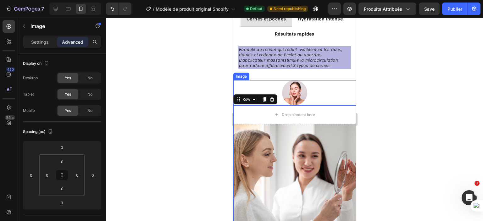
click at [264, 86] on div at bounding box center [294, 92] width 123 height 25
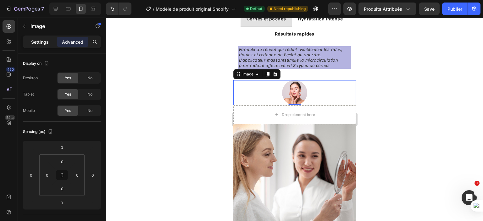
click at [36, 44] on p "Settings" at bounding box center [40, 42] width 18 height 7
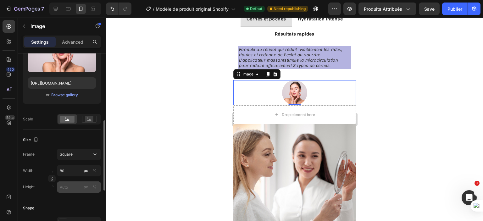
scroll to position [120, 0]
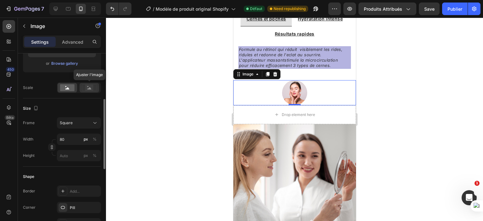
click at [94, 86] on icon at bounding box center [89, 87] width 14 height 7
click at [67, 85] on rect at bounding box center [67, 87] width 14 height 7
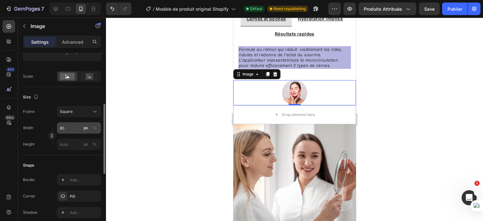
scroll to position [132, 0]
click at [70, 126] on input "80" at bounding box center [79, 127] width 44 height 11
type input "1"
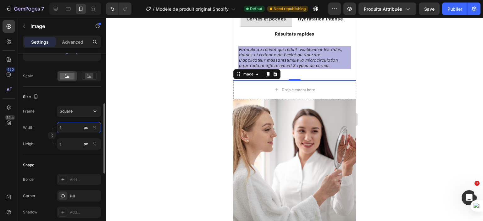
type input "10"
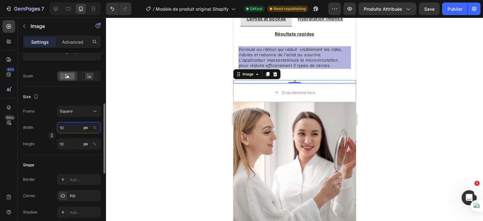
type input "100"
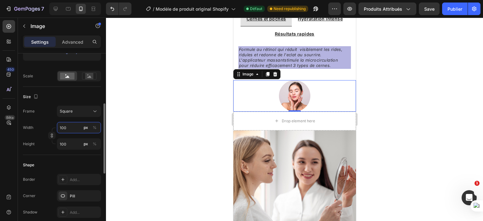
type input "1000"
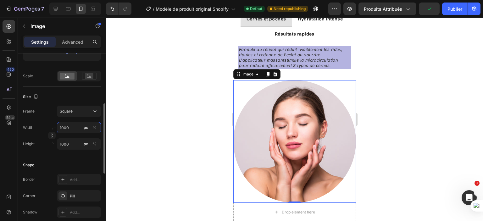
type input "100"
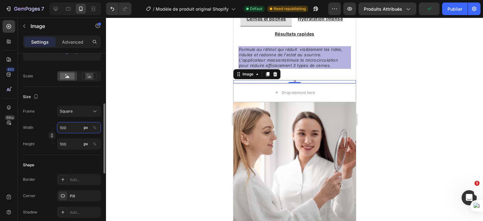
type input "10"
type input "1"
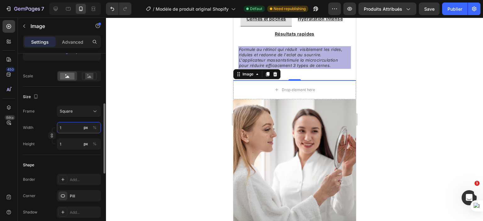
type input "13"
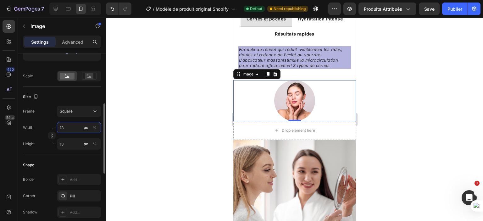
type input "130"
type input "13"
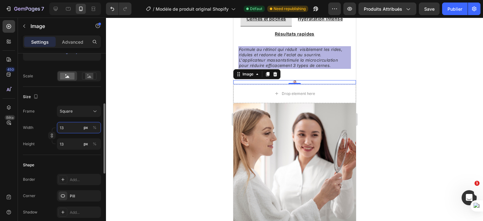
type input "1"
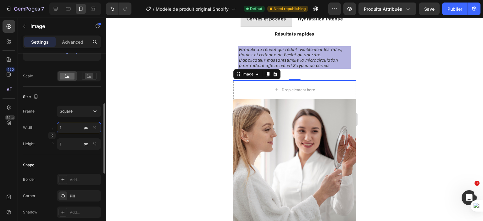
type input "15"
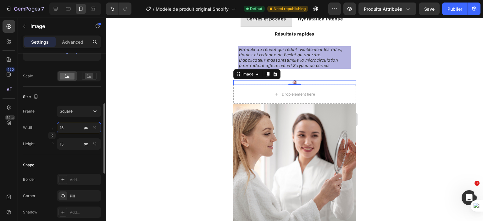
type input "150"
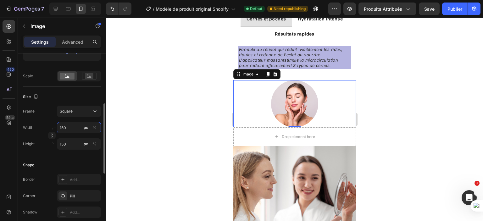
type input "150"
click at [47, 123] on div "Width 150 px %" at bounding box center [62, 127] width 78 height 11
click at [72, 178] on div "Add..." at bounding box center [85, 180] width 30 height 6
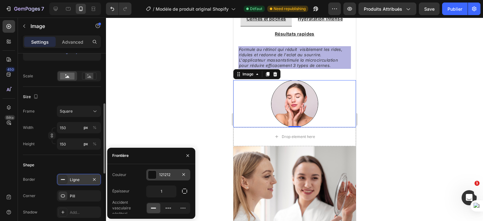
click at [157, 174] on div "121212" at bounding box center [168, 174] width 44 height 11
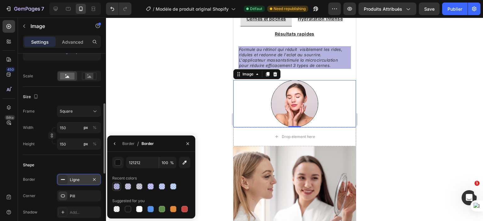
click at [118, 186] on div at bounding box center [117, 186] width 6 height 6
type input "080699"
type input "30"
click at [159, 185] on div at bounding box center [162, 186] width 6 height 6
type input "002AFF"
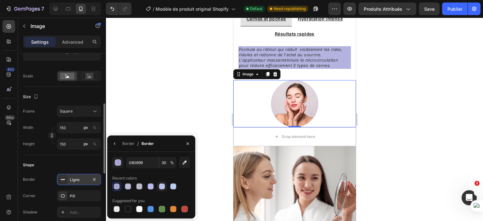
type input "21"
click at [147, 185] on div at bounding box center [150, 186] width 6 height 6
click at [118, 161] on div "button" at bounding box center [118, 163] width 6 height 6
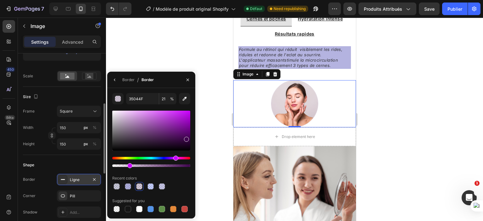
drag, startPoint x: 168, startPoint y: 158, endPoint x: 175, endPoint y: 159, distance: 6.8
click at [175, 159] on div "Hue" at bounding box center [151, 158] width 78 height 3
type input "40044F"
drag, startPoint x: 131, startPoint y: 166, endPoint x: 169, endPoint y: 163, distance: 38.4
click at [169, 163] on div at bounding box center [170, 165] width 5 height 5
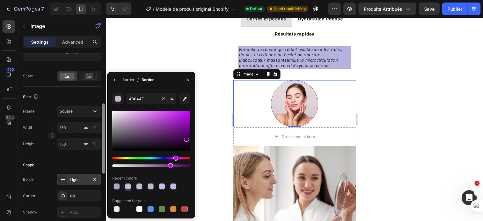
type input "73"
click at [87, 155] on div "Shape Border Ligne Corner Pill Shadow Add..." at bounding box center [62, 189] width 78 height 68
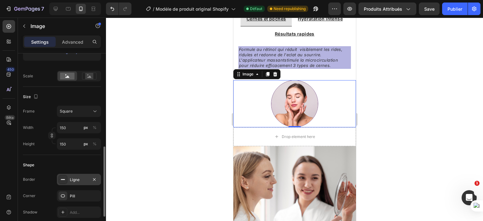
scroll to position [164, 0]
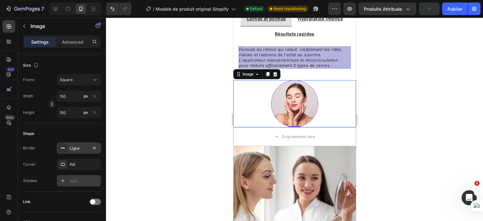
click at [75, 181] on div "Add..." at bounding box center [85, 181] width 30 height 6
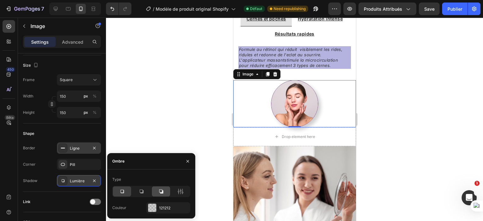
click at [163, 192] on icon at bounding box center [161, 192] width 4 height 4
click at [143, 190] on icon at bounding box center [141, 191] width 6 height 6
click at [155, 208] on div at bounding box center [152, 208] width 8 height 8
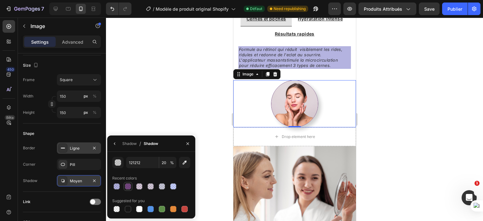
click at [127, 188] on div at bounding box center [128, 186] width 6 height 6
type input "40044F"
type input "73"
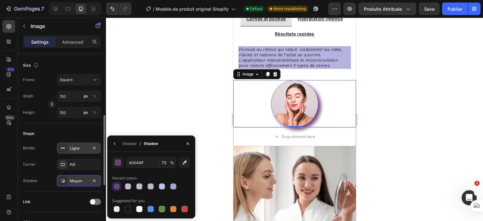
click at [93, 132] on div "Shape" at bounding box center [62, 134] width 78 height 10
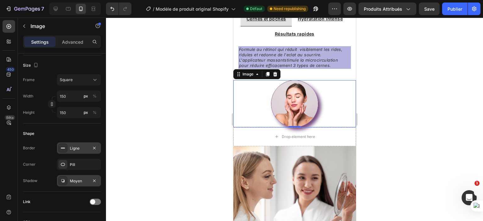
click at [249, 104] on div at bounding box center [294, 103] width 123 height 47
click at [327, 133] on div "Drop element here" at bounding box center [294, 136] width 123 height 19
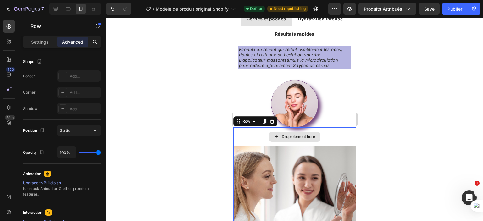
scroll to position [0, 0]
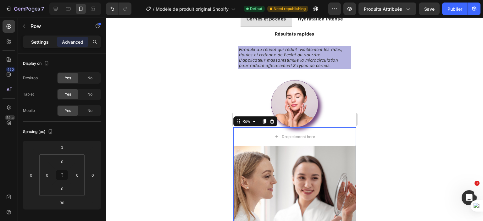
click at [43, 42] on p "Settings" at bounding box center [40, 42] width 18 height 7
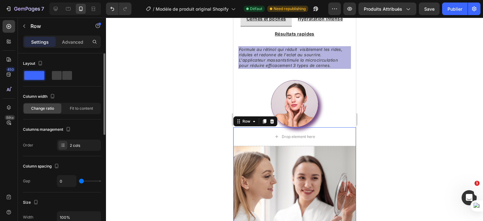
type input "4"
type input "18"
type input "43"
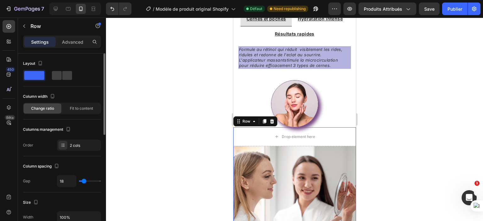
type input "43"
type input "48"
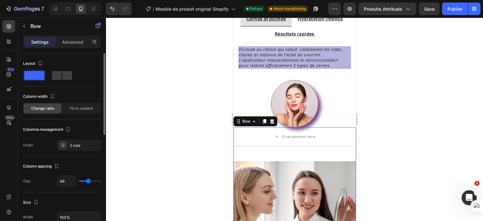
type input "75"
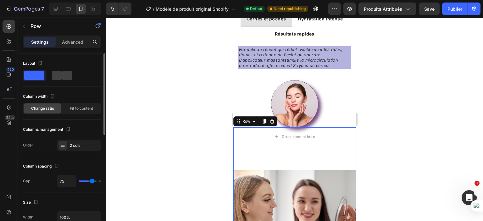
type input "82"
type input "84"
type input "88"
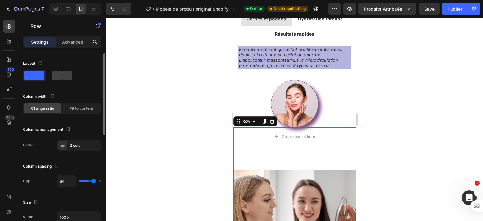
type input "88"
type input "91"
type input "93"
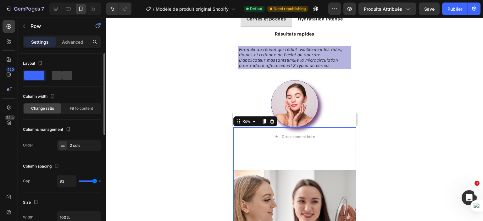
type input "95"
type input "102"
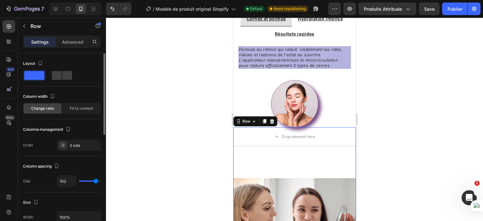
type input "114"
type input "120"
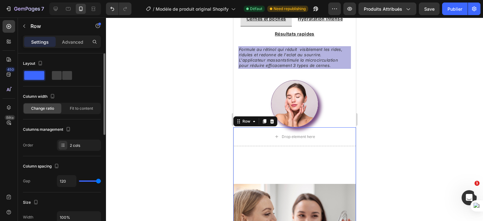
type input "104"
type input "89"
type input "59"
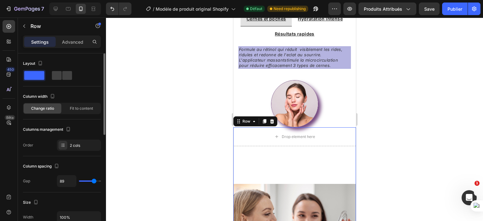
type input "59"
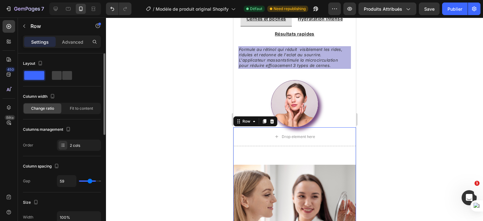
type input "27"
type input "20"
type input "0"
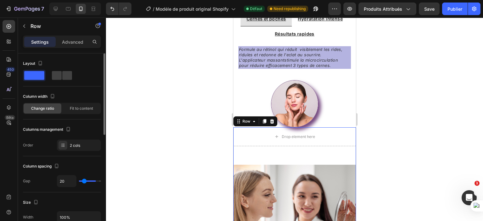
type input "0"
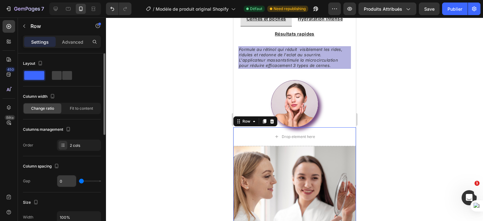
drag, startPoint x: 82, startPoint y: 182, endPoint x: 62, endPoint y: 177, distance: 20.7
click at [79, 180] on input "range" at bounding box center [90, 180] width 22 height 1
click at [76, 144] on div "2 cols" at bounding box center [85, 146] width 30 height 6
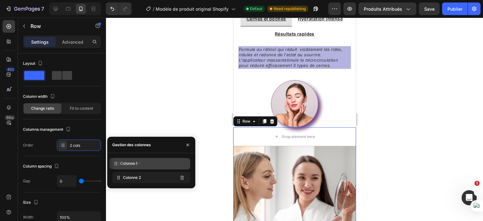
drag, startPoint x: 156, startPoint y: 181, endPoint x: 153, endPoint y: 167, distance: 14.1
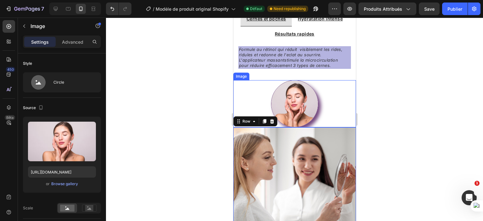
click at [321, 109] on div at bounding box center [294, 103] width 123 height 47
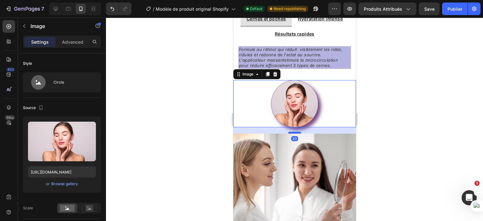
drag, startPoint x: 293, startPoint y: 126, endPoint x: 294, endPoint y: 133, distance: 6.8
click at [294, 133] on div at bounding box center [294, 133] width 13 height 2
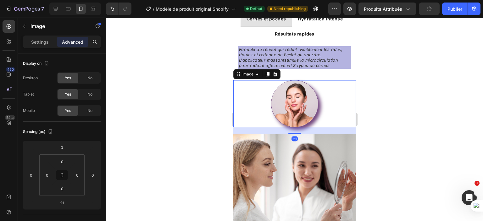
click at [196, 127] on div at bounding box center [294, 119] width 377 height 203
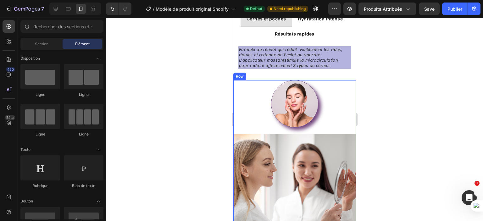
click at [247, 131] on div "Image" at bounding box center [294, 107] width 123 height 54
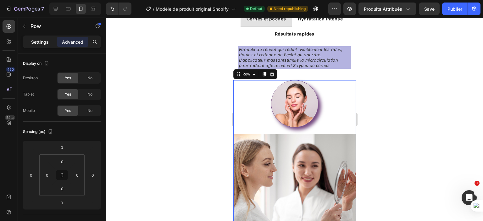
click at [35, 43] on p "Settings" at bounding box center [40, 42] width 18 height 7
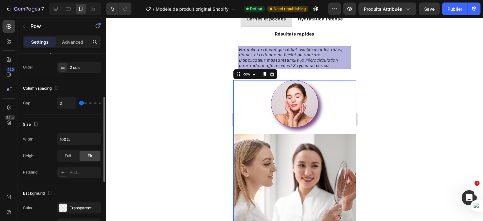
scroll to position [126, 0]
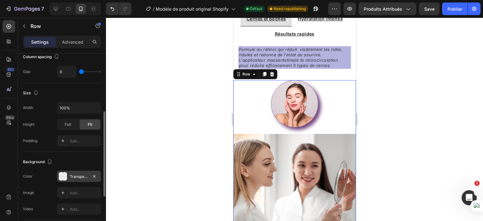
click at [66, 172] on div at bounding box center [62, 176] width 9 height 9
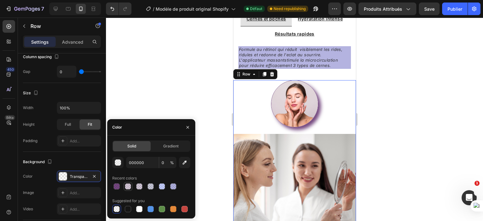
click at [125, 186] on div at bounding box center [128, 186] width 6 height 6
type input "40044F"
type input "21"
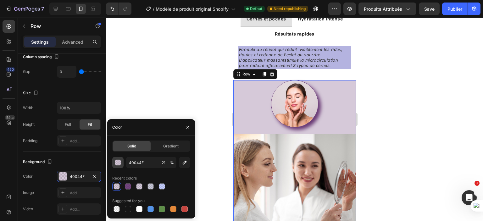
click at [117, 163] on div "button" at bounding box center [118, 163] width 6 height 6
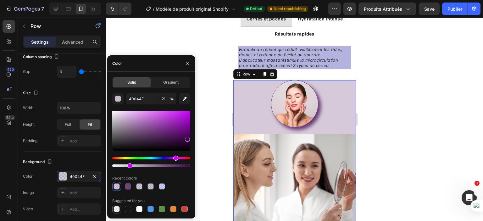
click at [117, 210] on div at bounding box center [117, 209] width 6 height 6
type input "000000"
type input "0"
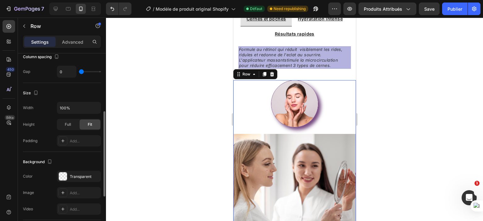
click at [73, 156] on div "Background The changes might be hidden by the video. Color Transparent Image Ad…" at bounding box center [62, 186] width 78 height 68
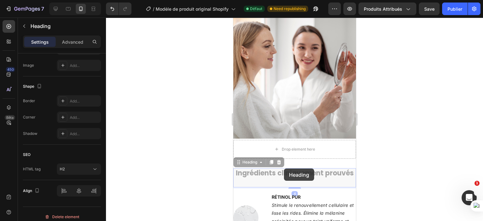
scroll to position [0, 0]
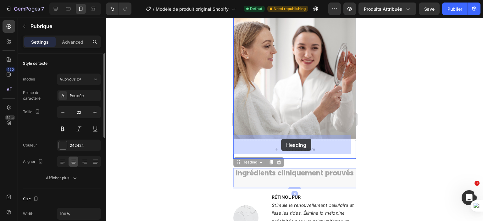
drag, startPoint x: 284, startPoint y: 169, endPoint x: 281, endPoint y: 139, distance: 29.4
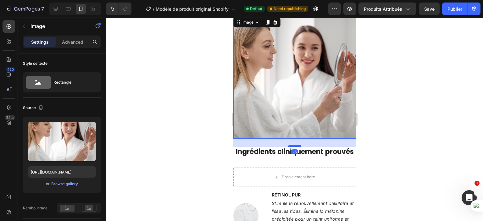
drag, startPoint x: 293, startPoint y: 134, endPoint x: 291, endPoint y: 140, distance: 6.6
click at [291, 145] on div at bounding box center [294, 146] width 13 height 2
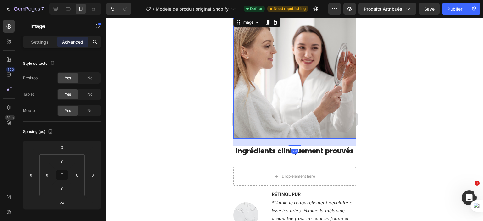
click at [403, 172] on div at bounding box center [294, 119] width 377 height 203
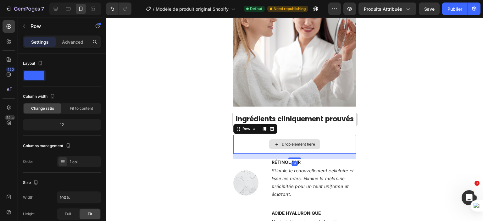
scroll to position [951, 0]
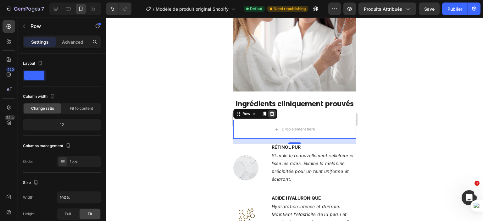
click at [272, 116] on icon at bounding box center [272, 114] width 4 height 4
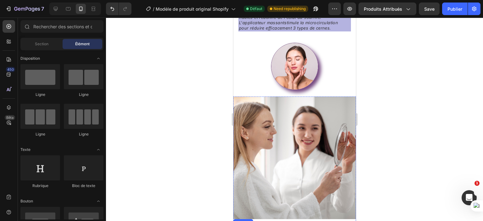
scroll to position [824, 0]
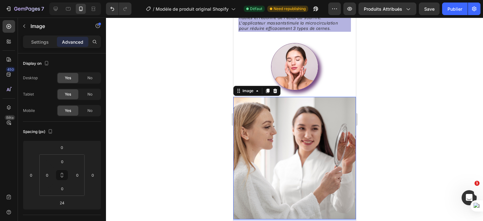
click at [311, 108] on img at bounding box center [294, 158] width 123 height 123
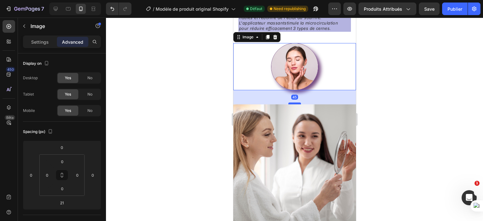
drag, startPoint x: 294, startPoint y: 96, endPoint x: 289, endPoint y: 106, distance: 11.7
click at [289, 104] on div at bounding box center [294, 104] width 13 height 2
type input "55"
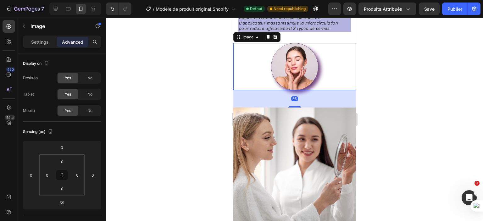
click at [386, 109] on div at bounding box center [294, 119] width 377 height 203
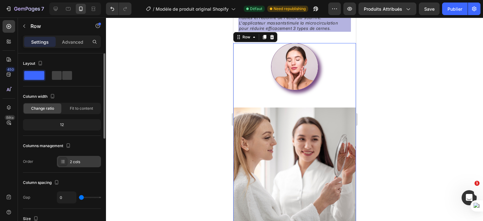
click at [82, 159] on div "2 cols" at bounding box center [85, 162] width 30 height 6
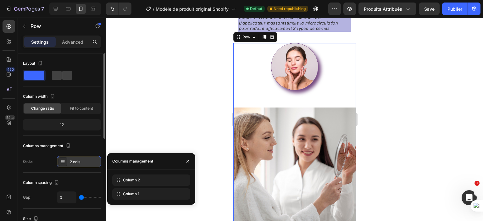
click at [82, 159] on div "2 cols" at bounding box center [85, 162] width 30 height 6
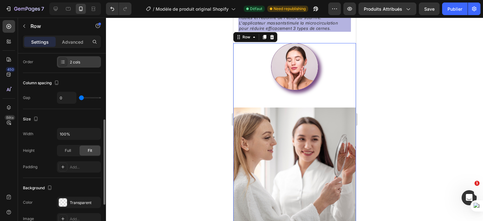
scroll to position [114, 0]
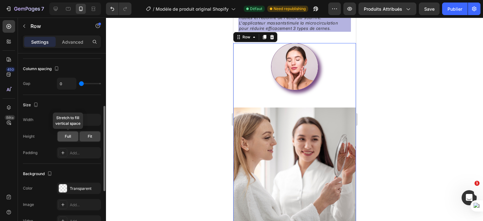
click at [70, 138] on div "Full" at bounding box center [68, 136] width 21 height 10
click at [86, 134] on div "Fit" at bounding box center [90, 136] width 21 height 10
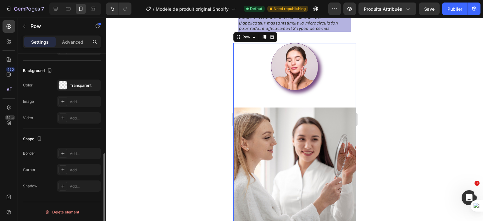
scroll to position [216, 0]
click at [177, 150] on div at bounding box center [294, 119] width 377 height 203
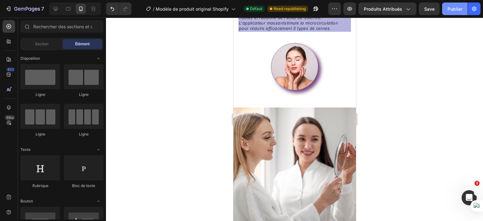
click at [457, 10] on font "Publier" at bounding box center [454, 8] width 15 height 5
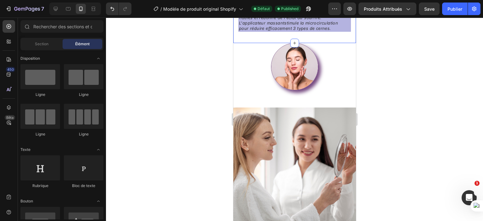
click at [335, 38] on div "Approuvé par les experts Heading Cernes et poches Hydratation intense Résultats…" at bounding box center [294, 0] width 123 height 86
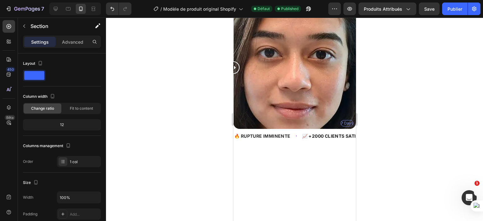
scroll to position [0, 0]
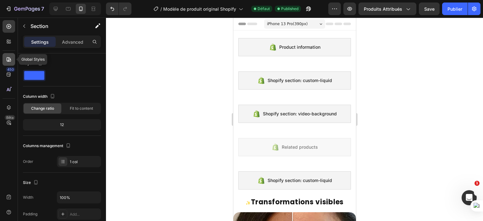
click at [9, 58] on icon at bounding box center [9, 59] width 4 height 4
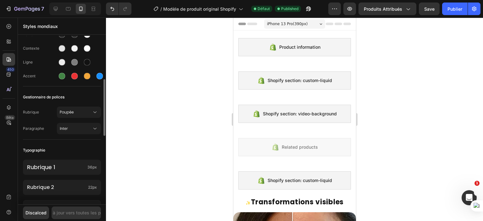
scroll to position [96, 0]
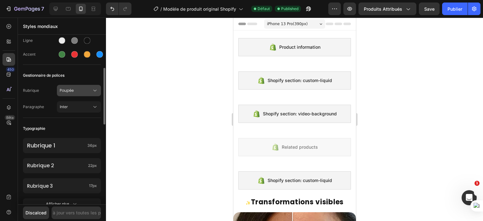
click at [78, 93] on span "Poupée" at bounding box center [76, 91] width 32 height 6
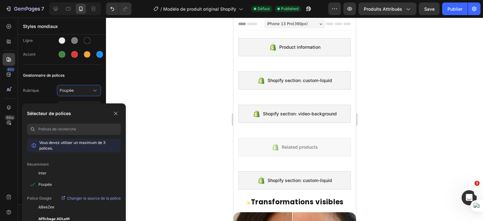
click at [58, 129] on input at bounding box center [79, 129] width 82 height 11
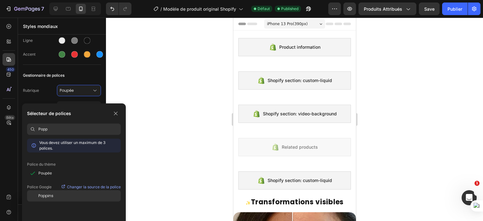
type input "Popp"
click at [51, 193] on span "Poppins" at bounding box center [45, 196] width 15 height 6
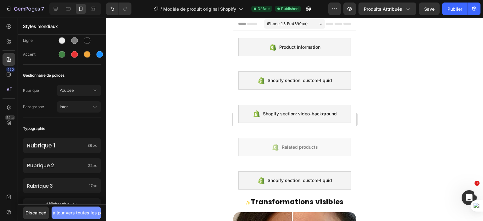
click at [69, 216] on font "Mise à jour vers toutes les pages" at bounding box center [76, 212] width 70 height 7
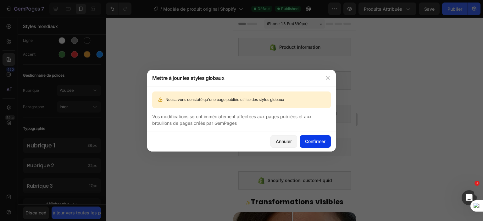
click at [318, 143] on font "Confirmer" at bounding box center [315, 141] width 20 height 5
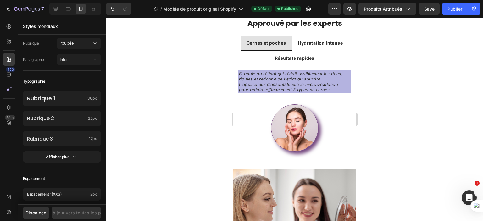
scroll to position [677, 0]
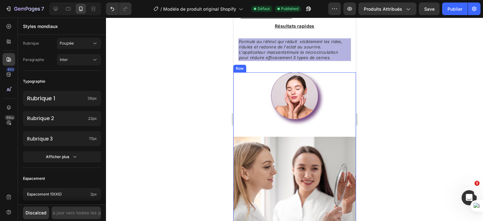
click at [344, 121] on div "Image" at bounding box center [294, 104] width 123 height 64
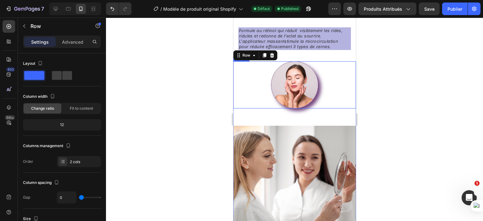
scroll to position [708, 0]
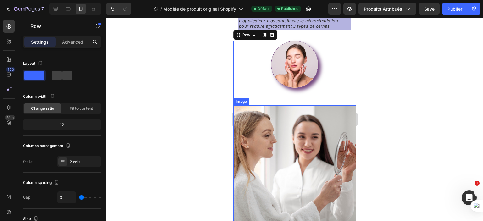
click at [340, 127] on img at bounding box center [294, 166] width 123 height 123
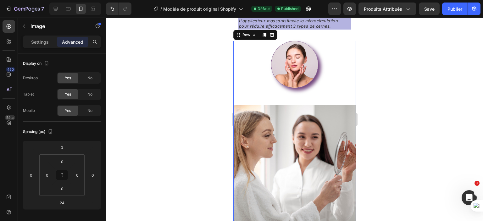
click at [306, 98] on div "Image" at bounding box center [294, 73] width 123 height 64
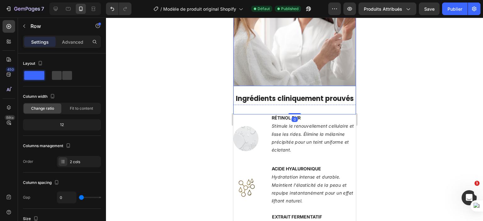
scroll to position [850, 0]
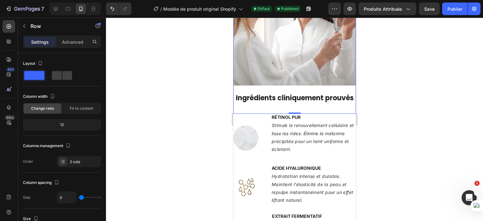
click at [249, 112] on div "Image Ingrédients cliniquement prouvés Heading Row" at bounding box center [294, 38] width 123 height 151
click at [241, 103] on h2 "Ingrédients cliniquement prouvés" at bounding box center [294, 98] width 123 height 10
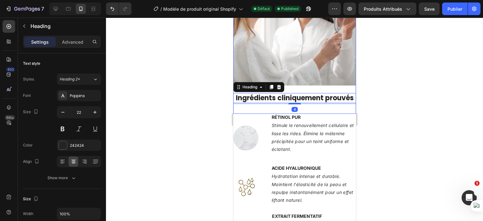
click at [245, 112] on div "Image Ingrédients cliniquement prouvés Heading 4 Row" at bounding box center [294, 38] width 123 height 151
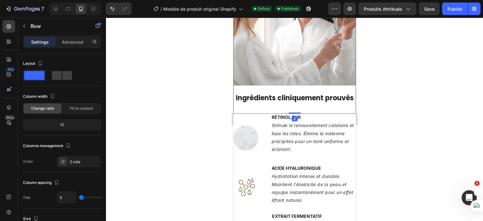
click at [245, 112] on div "Image Ingrédients cliniquement prouvés Heading Row" at bounding box center [294, 38] width 123 height 151
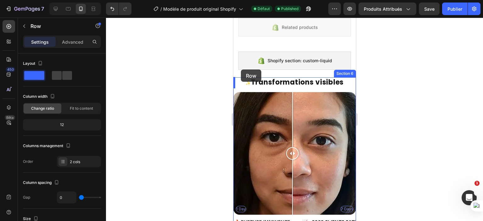
scroll to position [119, 0]
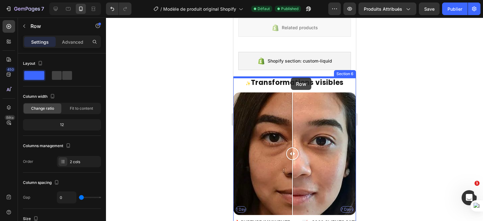
drag, startPoint x: 241, startPoint y: 69, endPoint x: 291, endPoint y: 78, distance: 50.7
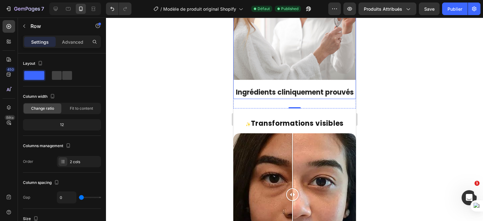
scroll to position [314, 0]
click at [334, 103] on div "Image Ingrédients cliniquement prouvés Heading Row" at bounding box center [294, 32] width 123 height 151
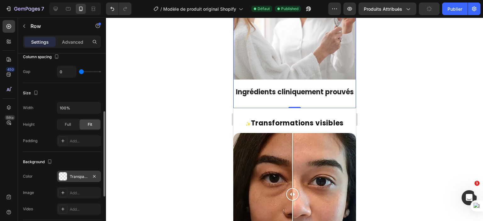
click at [65, 173] on div at bounding box center [63, 176] width 8 height 8
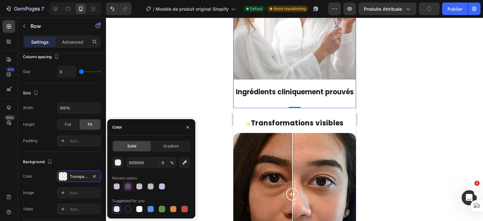
click at [128, 185] on div at bounding box center [128, 186] width 6 height 6
type input "40044F"
type input "73"
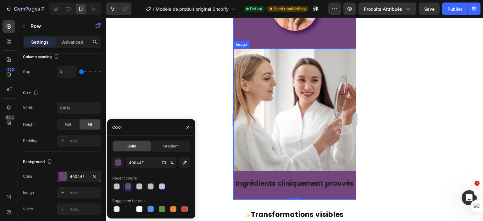
scroll to position [224, 0]
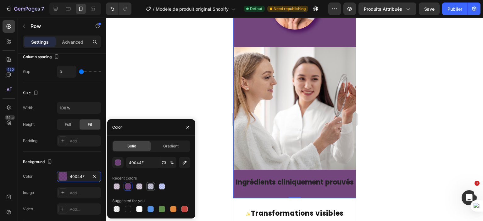
click at [150, 187] on div at bounding box center [150, 186] width 6 height 6
type input "06054F"
type input "21"
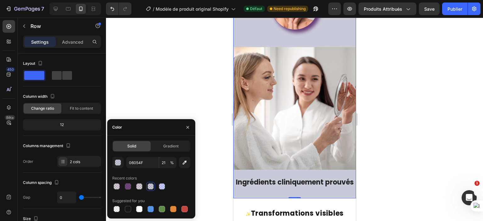
scroll to position [126, 0]
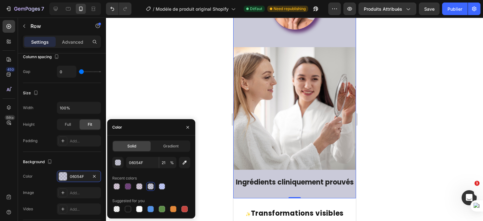
click at [139, 186] on div at bounding box center [139, 186] width 6 height 6
type input "35044F"
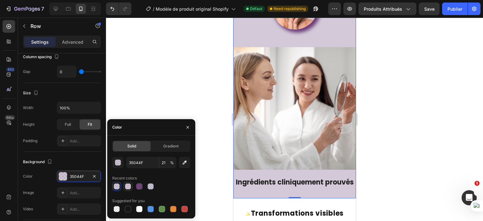
scroll to position [224, 0]
click at [116, 186] on div at bounding box center [117, 186] width 6 height 6
click at [191, 96] on div at bounding box center [294, 119] width 377 height 203
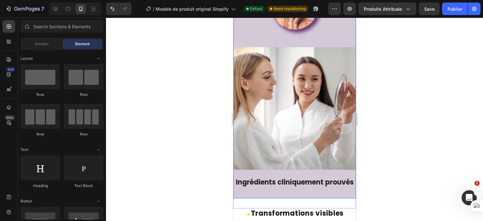
click at [248, 197] on div "Image Ingrédients cliniquement prouvés Heading Row" at bounding box center [294, 122] width 123 height 151
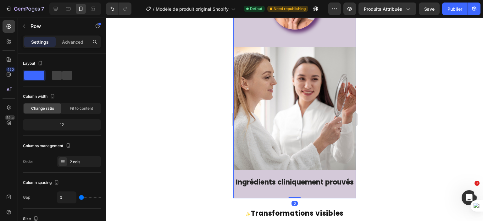
scroll to position [157, 0]
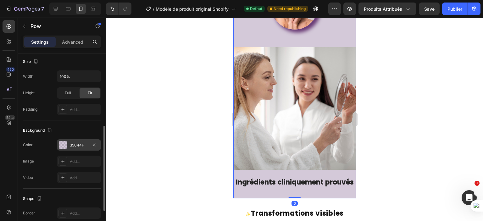
click at [78, 147] on div "35044F" at bounding box center [79, 144] width 44 height 11
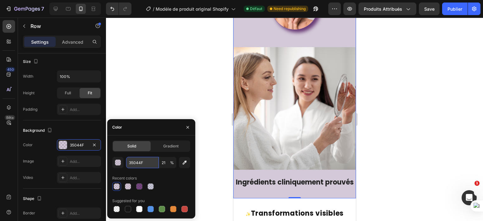
click at [149, 164] on input "35044F" at bounding box center [142, 162] width 33 height 11
paste input "F8F6F"
type input "F8F6FF"
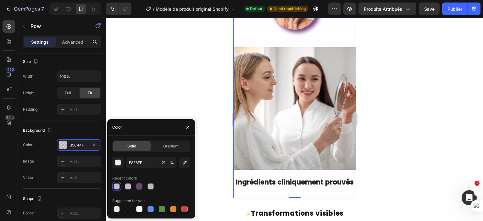
click at [162, 88] on div at bounding box center [294, 119] width 377 height 203
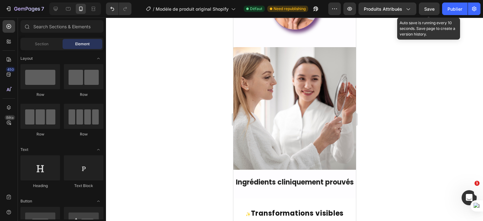
click at [430, 10] on span "Save" at bounding box center [429, 8] width 10 height 5
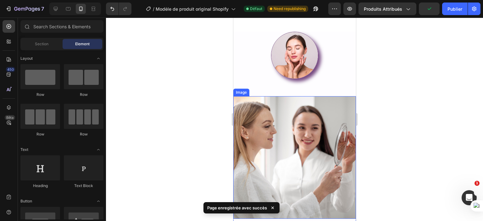
scroll to position [161, 0]
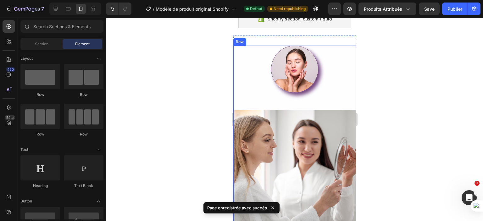
click at [248, 101] on div "Image" at bounding box center [294, 78] width 123 height 64
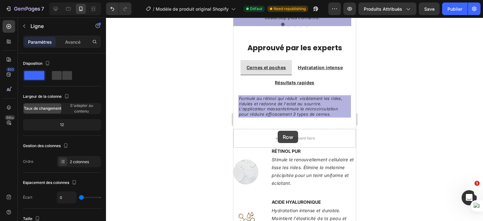
scroll to position [978, 0]
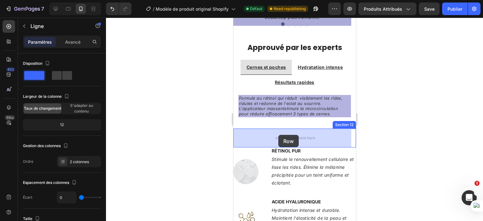
drag, startPoint x: 243, startPoint y: 40, endPoint x: 278, endPoint y: 135, distance: 101.5
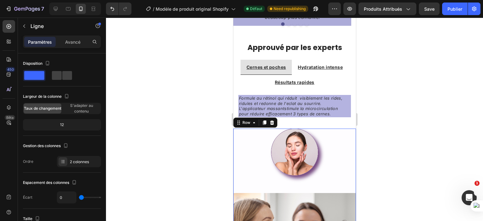
click at [416, 128] on div at bounding box center [294, 119] width 377 height 203
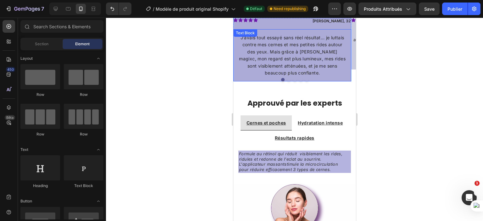
scroll to position [914, 0]
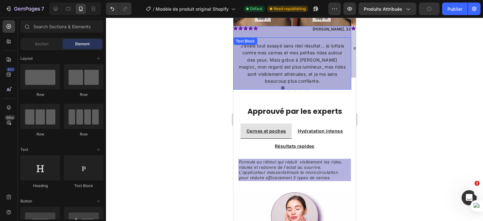
click at [345, 61] on p "J’avais tout essayé sans réel résultat… je luttais contre mes cernes et mes pet…" at bounding box center [292, 63] width 108 height 42
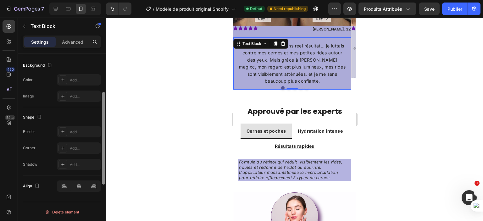
scroll to position [132, 0]
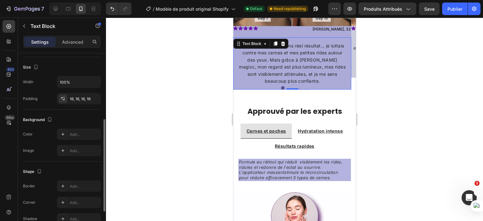
click at [244, 82] on p "J’avais tout essayé sans réel résultat… je luttais contre mes cernes et mes pet…" at bounding box center [292, 63] width 108 height 42
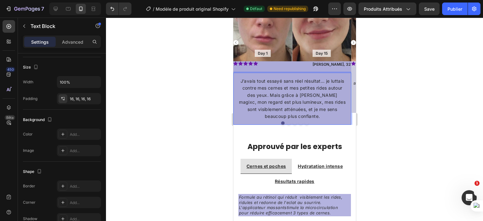
click at [258, 78] on p "J’avais tout essayé sans réel résultat… je luttais contre mes cernes et mes pet…" at bounding box center [292, 99] width 108 height 42
click at [247, 74] on div "J’avais tout essayé sans réel résultat… je luttais contre mes cernes et mes pet…" at bounding box center [292, 99] width 118 height 52
click at [73, 132] on div "Add..." at bounding box center [85, 135] width 30 height 6
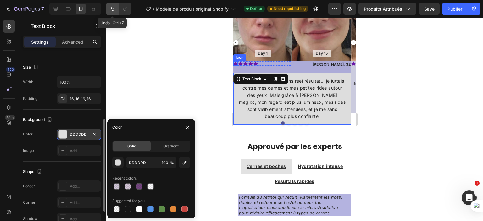
click at [111, 12] on button "Annuler/Refaire" at bounding box center [112, 9] width 13 height 13
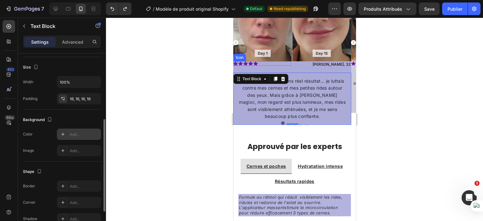
click at [179, 164] on div at bounding box center [294, 119] width 377 height 203
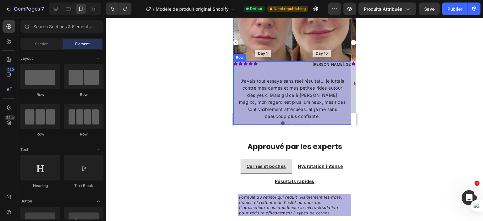
click at [275, 70] on div "Icon Icon Icon Icon Icon Icon List Briana, 32 Text Block Row J’avais tout essay…" at bounding box center [292, 93] width 118 height 64
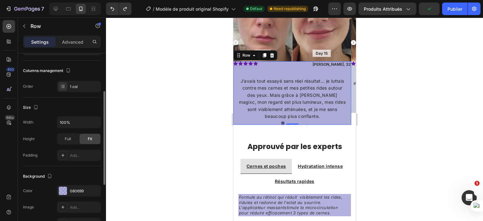
scroll to position [75, 0]
click at [73, 192] on div "080699" at bounding box center [79, 191] width 18 height 6
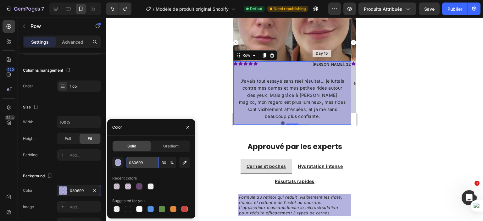
click at [147, 163] on input "080699" at bounding box center [142, 162] width 33 height 11
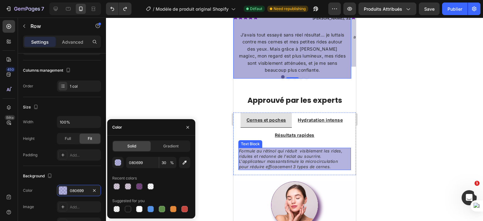
click at [340, 157] on p "Formule au rétinol qui réduit visiblement les rides, ridules et redonne de l'ec…" at bounding box center [294, 158] width 111 height 21
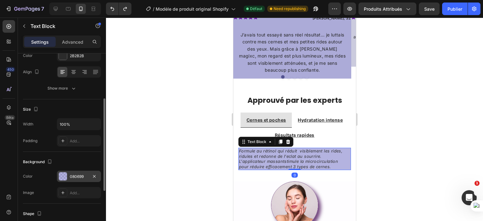
scroll to position [90, 0]
click at [70, 175] on div "080699" at bounding box center [79, 177] width 18 height 6
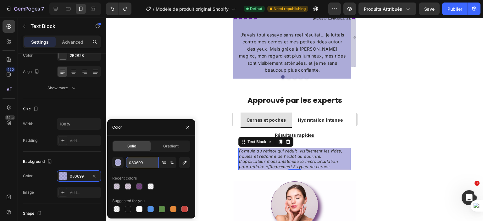
click at [143, 159] on input "080699" at bounding box center [142, 162] width 33 height 11
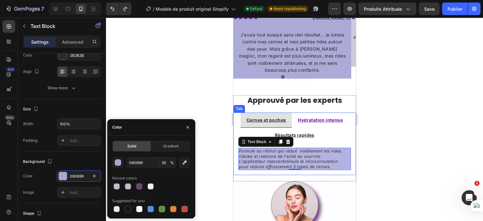
click at [315, 116] on p "Hydratation intense" at bounding box center [319, 120] width 45 height 8
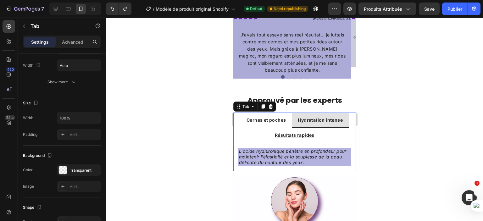
scroll to position [0, 0]
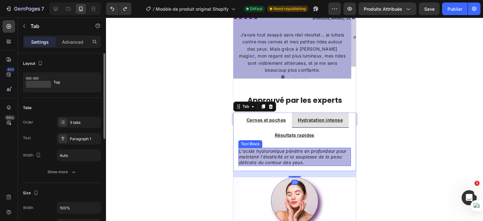
click at [335, 161] on p "L'acide hyaluronique pénètre en profondeur pour maintenir l'élasticité et la so…" at bounding box center [294, 156] width 111 height 17
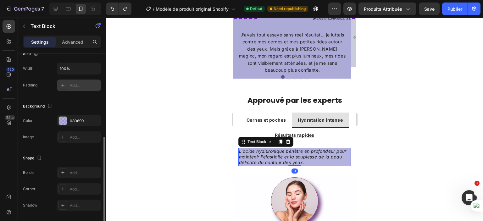
scroll to position [174, 0]
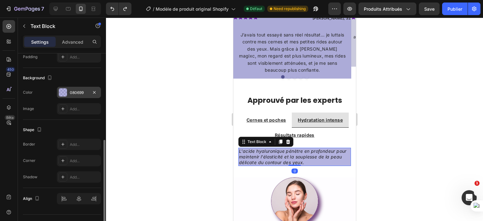
click at [84, 90] on div "080699" at bounding box center [79, 93] width 18 height 6
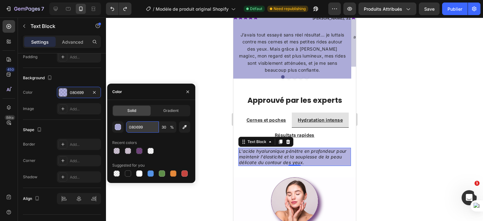
click at [147, 126] on input "080699" at bounding box center [142, 126] width 33 height 11
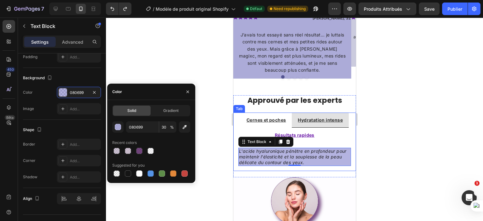
click at [300, 131] on p "Résultats rapides" at bounding box center [294, 135] width 40 height 8
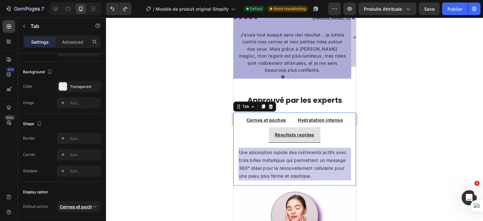
scroll to position [0, 0]
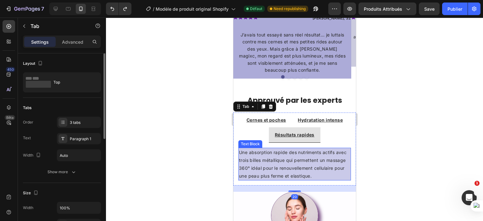
click at [313, 166] on p "Une absorption rapide des nutriments actifs avec trois billes métallique qui pe…" at bounding box center [294, 164] width 111 height 32
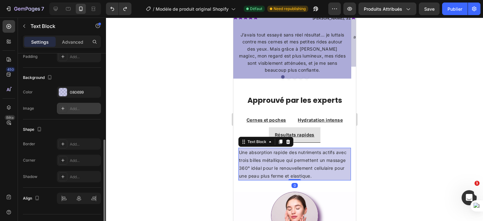
scroll to position [174, 0]
click at [75, 90] on div "080699" at bounding box center [79, 93] width 18 height 6
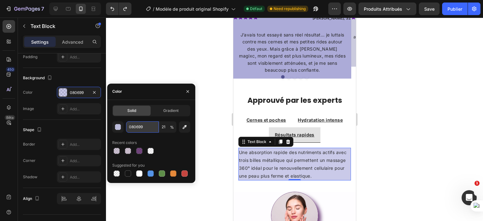
click at [152, 127] on input "080699" at bounding box center [142, 126] width 33 height 11
click at [395, 133] on div at bounding box center [294, 119] width 377 height 203
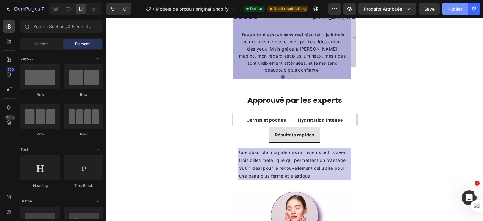
click at [445, 12] on button "Publier" at bounding box center [454, 9] width 25 height 13
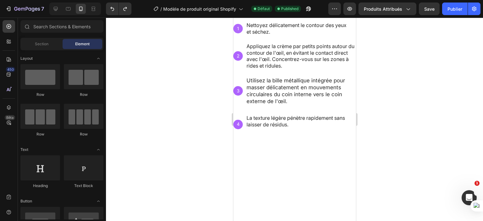
scroll to position [578, 0]
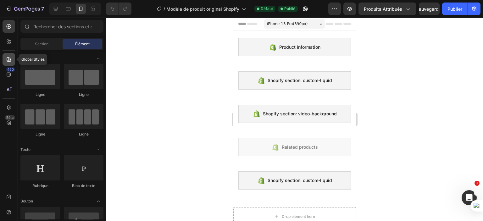
click at [8, 58] on icon at bounding box center [9, 59] width 6 height 6
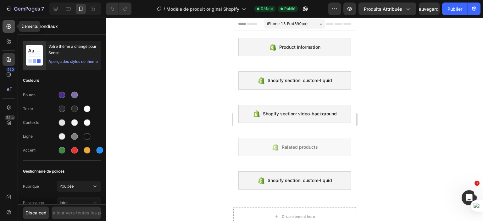
click at [7, 24] on icon at bounding box center [9, 26] width 6 height 6
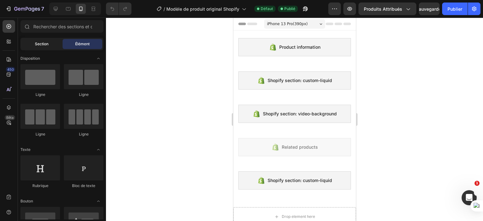
click at [45, 44] on font "Section" at bounding box center [42, 44] width 14 height 5
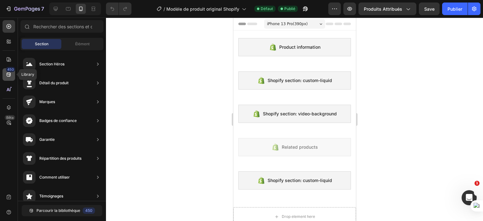
click at [8, 72] on font "450" at bounding box center [10, 69] width 7 height 5
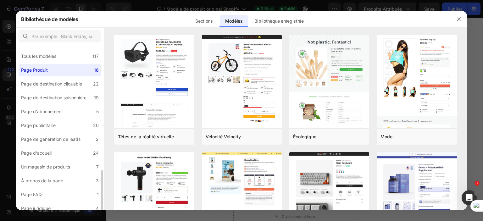
scroll to position [74, 0]
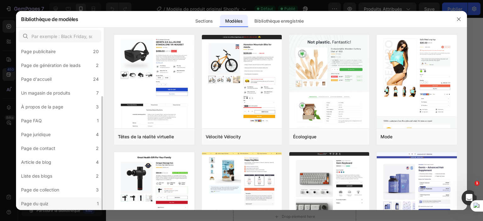
click at [59, 203] on label "Page du quiz 1" at bounding box center [60, 203] width 83 height 13
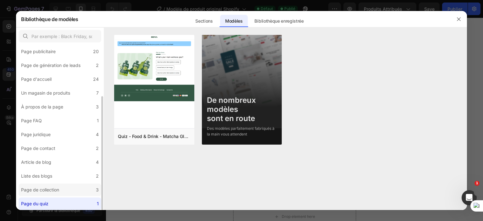
click at [69, 189] on label "Page de collection 3" at bounding box center [60, 190] width 83 height 13
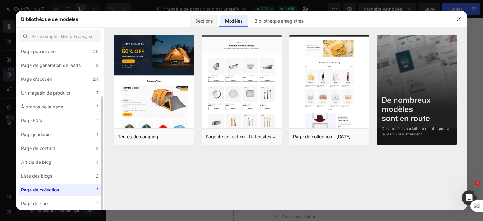
click at [207, 21] on font "Sections" at bounding box center [203, 20] width 17 height 5
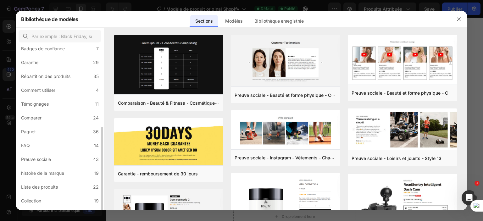
scroll to position [143, 0]
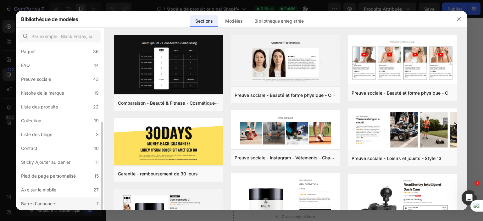
click at [57, 206] on div "Barre d'annonce" at bounding box center [39, 204] width 36 height 8
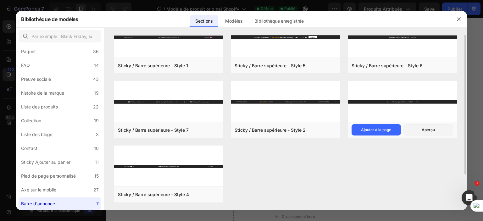
scroll to position [0, 0]
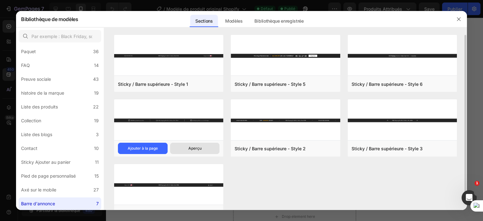
click at [184, 147] on button "Aperçu" at bounding box center [195, 148] width 50 height 11
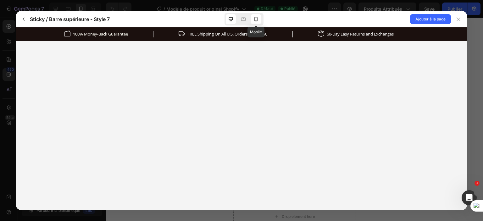
click at [258, 16] on icon at bounding box center [256, 19] width 6 height 6
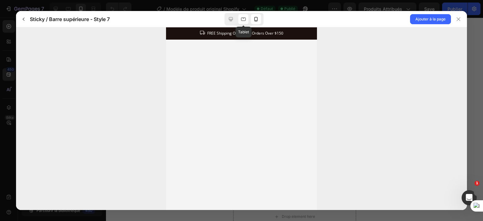
click at [242, 23] on div at bounding box center [243, 19] width 10 height 10
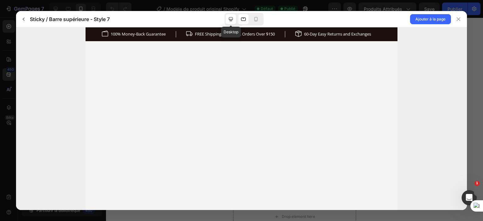
click at [233, 20] on icon at bounding box center [231, 19] width 6 height 6
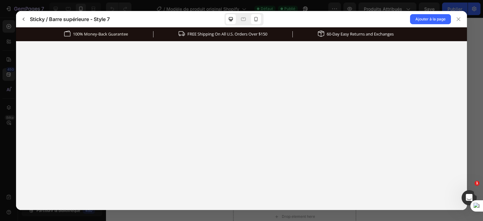
click at [251, 20] on div at bounding box center [256, 19] width 10 height 10
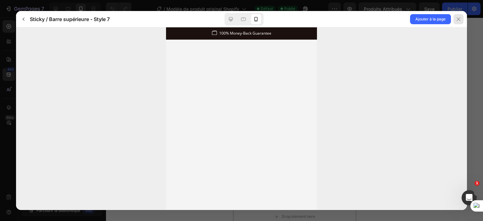
click at [456, 18] on icon at bounding box center [458, 19] width 5 height 5
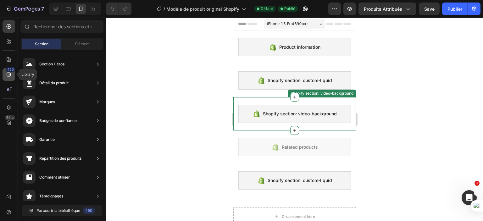
click at [11, 71] on font "450" at bounding box center [10, 69] width 7 height 4
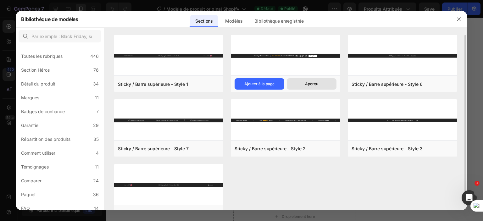
click at [312, 84] on font "Aperçu" at bounding box center [311, 83] width 13 height 5
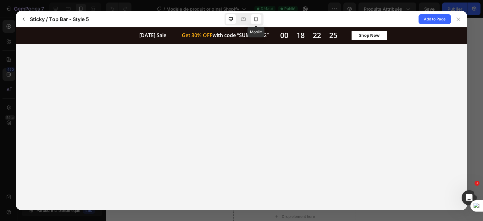
click at [258, 19] on icon at bounding box center [256, 19] width 6 height 6
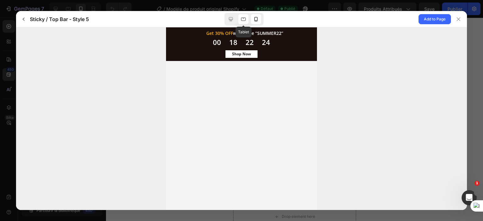
click at [243, 19] on icon at bounding box center [243, 19] width 6 height 6
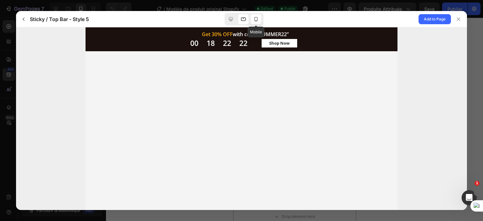
click at [256, 17] on icon at bounding box center [255, 19] width 3 height 4
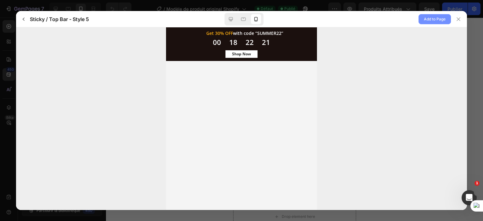
click at [426, 19] on span "Add to Page" at bounding box center [435, 19] width 22 height 8
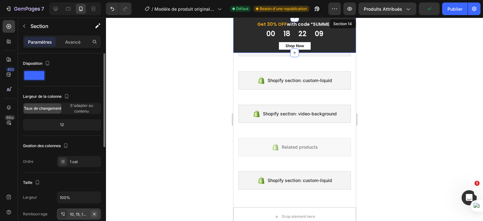
click at [92, 214] on icon "button" at bounding box center [94, 214] width 5 height 5
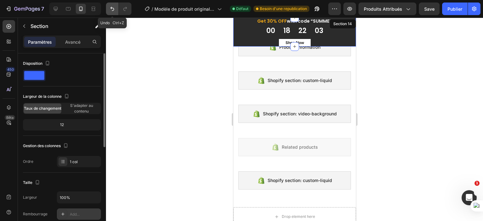
click at [113, 8] on icon "Annuler/Refaire" at bounding box center [112, 9] width 4 height 4
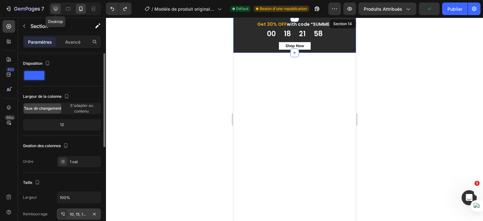
click at [55, 10] on icon at bounding box center [56, 9] width 6 height 6
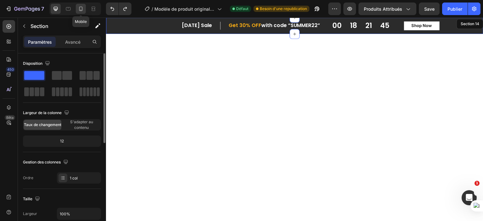
click at [80, 8] on icon at bounding box center [81, 9] width 6 height 6
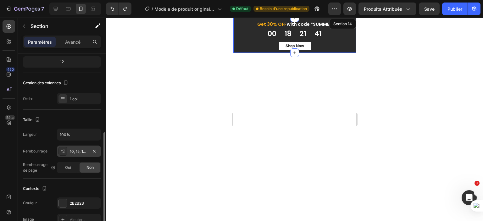
scroll to position [94, 0]
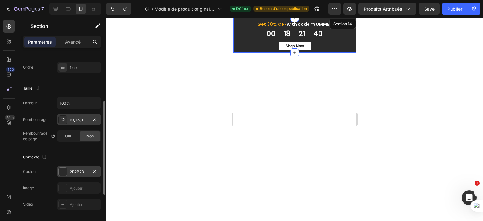
click at [64, 171] on div at bounding box center [63, 172] width 8 height 8
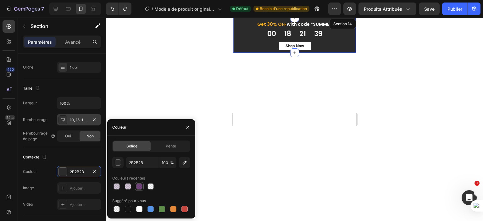
click at [139, 188] on div at bounding box center [139, 186] width 6 height 6
type input "40044F"
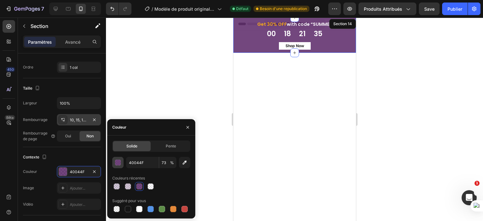
click at [122, 163] on button "button" at bounding box center [117, 162] width 11 height 11
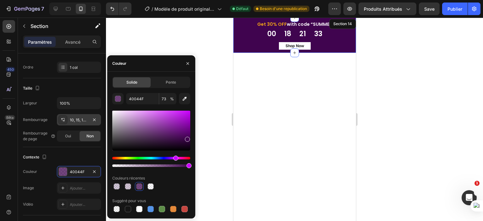
drag, startPoint x: 170, startPoint y: 166, endPoint x: 191, endPoint y: 164, distance: 21.2
click at [191, 164] on div "Solide Pente 40044F 73 % Couleurs récentes Suggéré pour vous" at bounding box center [151, 145] width 88 height 137
type input "100"
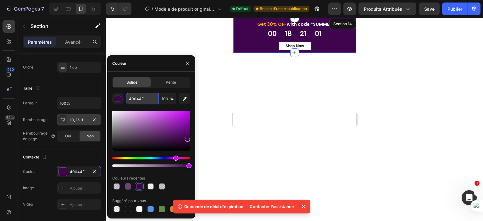
click at [147, 97] on input "40044F" at bounding box center [142, 98] width 33 height 11
paste input "535391"
type input "535391"
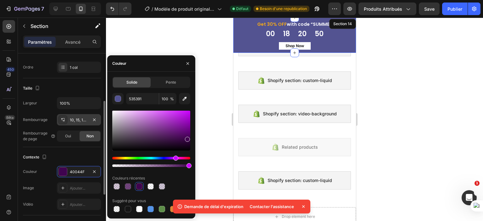
click at [92, 157] on div "Contexte" at bounding box center [62, 157] width 78 height 10
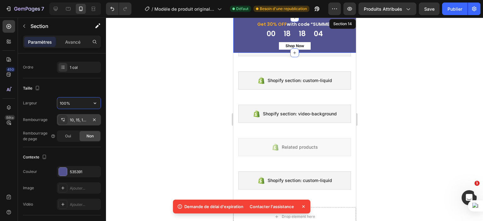
click at [77, 101] on input "100%" at bounding box center [78, 102] width 43 height 11
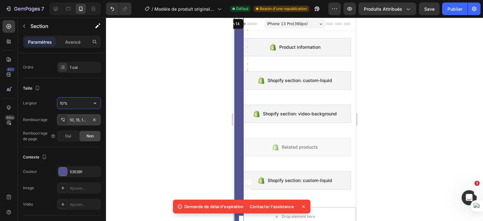
type input "100%"
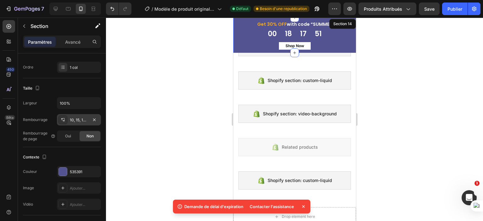
click at [80, 87] on div "Taille" at bounding box center [62, 88] width 78 height 10
click at [95, 118] on icon "button" at bounding box center [94, 119] width 5 height 5
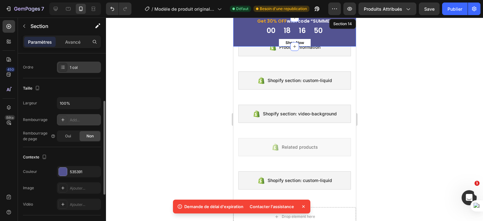
click at [77, 66] on font "1 col" at bounding box center [74, 67] width 8 height 5
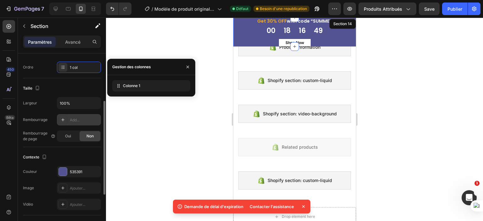
drag, startPoint x: 100, startPoint y: 85, endPoint x: 96, endPoint y: 86, distance: 4.1
click at [99, 85] on div "Taille" at bounding box center [62, 88] width 78 height 10
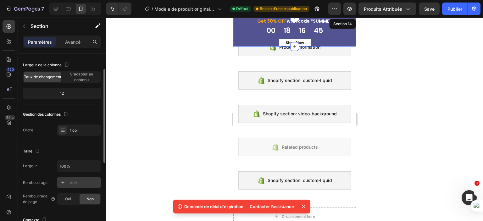
scroll to position [0, 0]
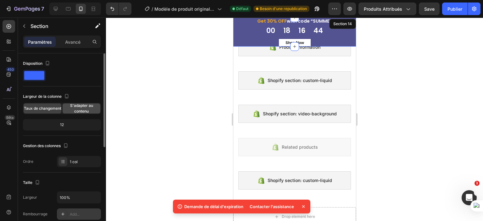
click at [75, 108] on font "S'adapter au contenu" at bounding box center [81, 108] width 23 height 10
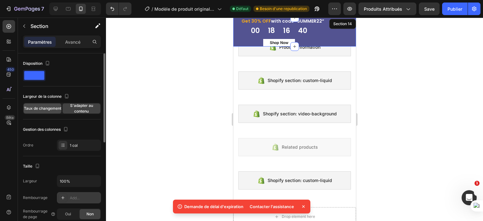
click at [52, 108] on font "Taux de changement" at bounding box center [42, 108] width 37 height 5
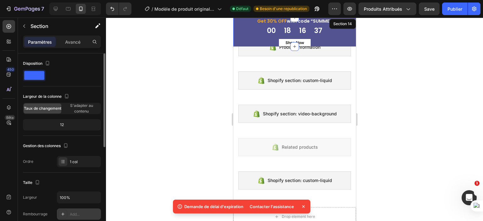
click at [64, 125] on div "12" at bounding box center [61, 124] width 75 height 9
click at [67, 42] on font "Avancé" at bounding box center [72, 41] width 15 height 5
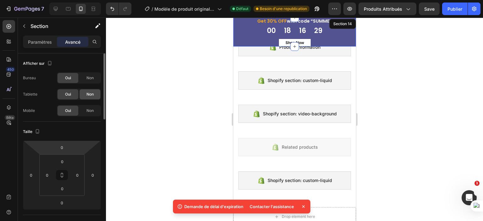
click at [88, 92] on font "Non" at bounding box center [89, 94] width 7 height 5
click at [91, 109] on font "Non" at bounding box center [89, 110] width 7 height 5
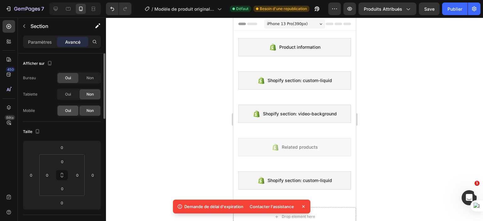
click at [69, 109] on font "Oui" at bounding box center [68, 110] width 6 height 5
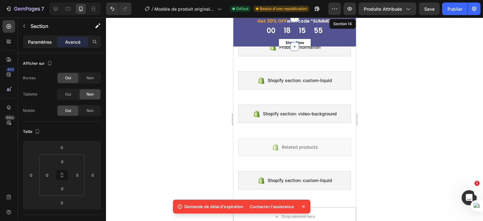
click at [49, 43] on font "Paramètres" at bounding box center [40, 41] width 24 height 5
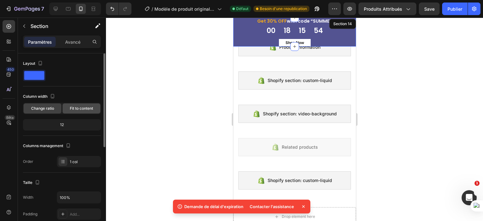
click at [77, 107] on span "Fit to content" at bounding box center [81, 109] width 23 height 6
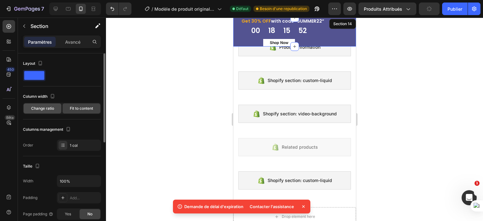
click at [53, 110] on span "Change ratio" at bounding box center [42, 109] width 23 height 6
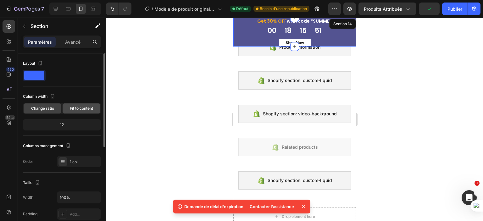
click at [75, 111] on div "Fit to content" at bounding box center [82, 108] width 38 height 10
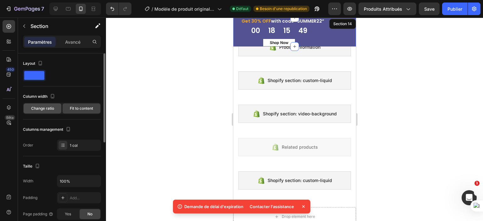
click at [49, 110] on span "Change ratio" at bounding box center [42, 109] width 23 height 6
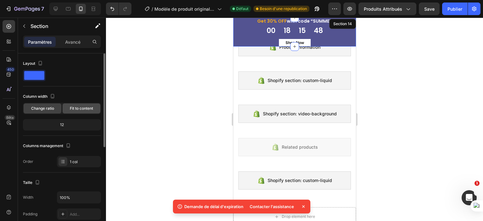
click at [70, 106] on span "Fit to content" at bounding box center [81, 109] width 23 height 6
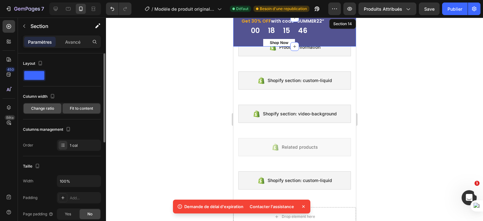
click at [47, 105] on div "Change ratio" at bounding box center [43, 108] width 38 height 10
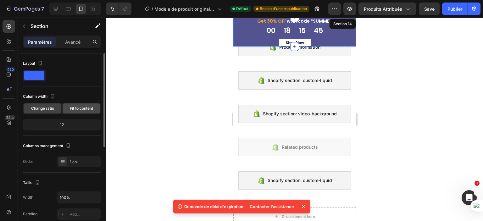
click at [75, 110] on span "Fit to content" at bounding box center [81, 109] width 23 height 6
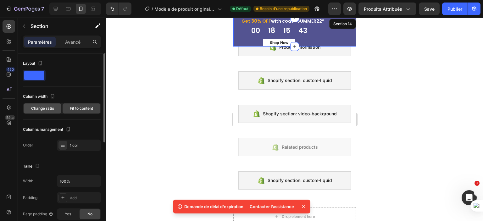
click at [43, 108] on span "Change ratio" at bounding box center [42, 109] width 23 height 6
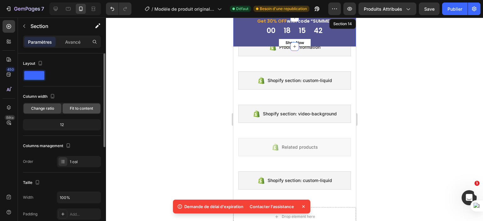
click at [79, 108] on span "Fit to content" at bounding box center [81, 109] width 23 height 6
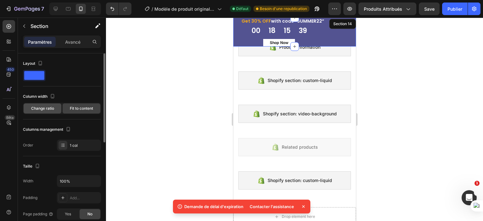
click at [49, 108] on span "Change ratio" at bounding box center [42, 109] width 23 height 6
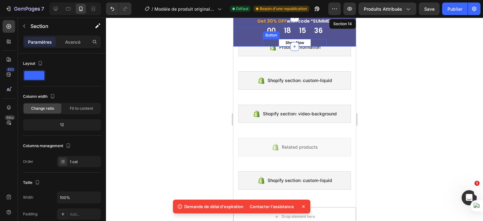
click at [313, 39] on div "Shop Now Button" at bounding box center [295, 43] width 64 height 8
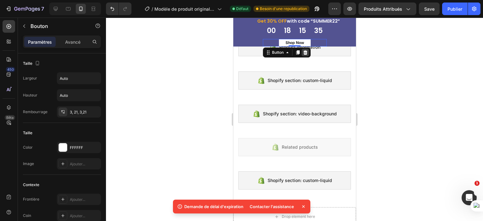
click at [303, 52] on icon at bounding box center [305, 52] width 4 height 4
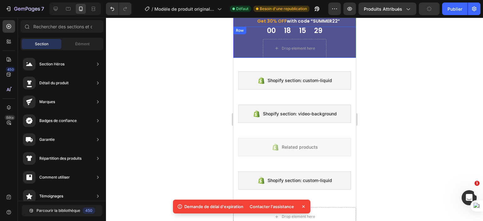
click at [333, 30] on div "00 18 15 29 CountDown Timer Drop element here Row" at bounding box center [294, 42] width 123 height 31
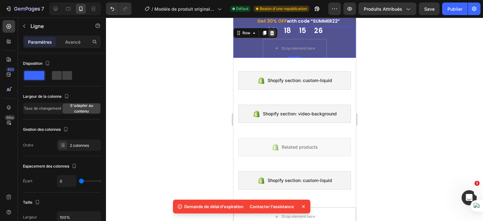
click at [273, 33] on icon at bounding box center [272, 33] width 4 height 4
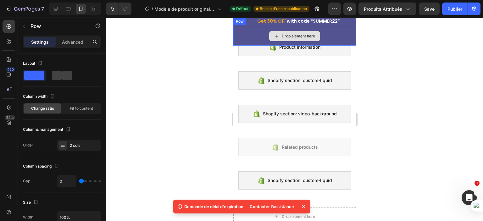
click at [251, 29] on div "Drop element here" at bounding box center [294, 36] width 123 height 19
click at [271, 25] on icon at bounding box center [272, 24] width 4 height 4
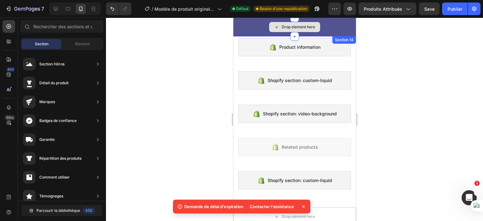
click at [327, 21] on div "Drop element here" at bounding box center [294, 27] width 123 height 19
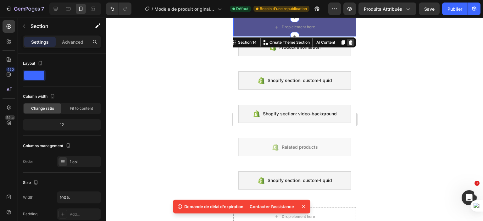
click at [347, 39] on div at bounding box center [351, 43] width 8 height 8
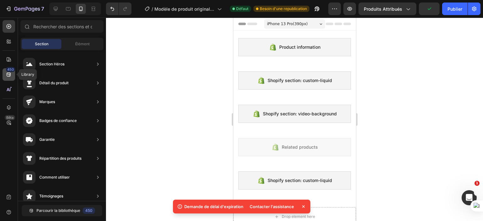
click at [11, 71] on font "450" at bounding box center [10, 69] width 7 height 4
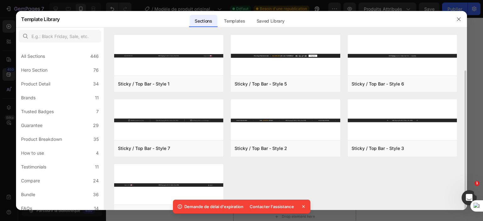
scroll to position [19, 0]
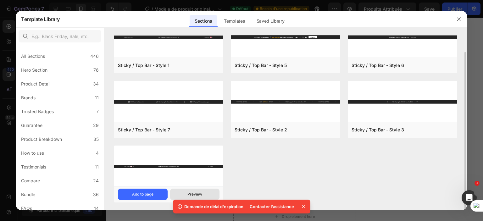
click at [186, 196] on button "Preview" at bounding box center [195, 194] width 50 height 11
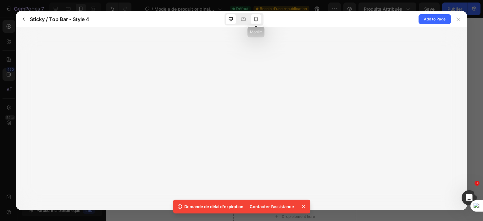
click at [258, 17] on icon at bounding box center [256, 19] width 6 height 6
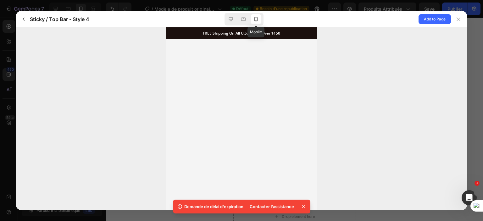
scroll to position [0, 0]
click at [243, 19] on icon at bounding box center [243, 19] width 6 height 6
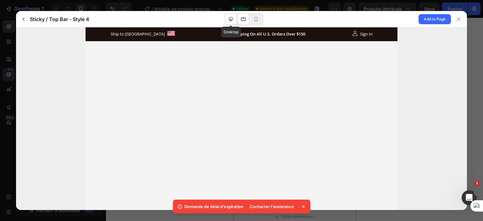
click at [234, 19] on div at bounding box center [231, 19] width 10 height 10
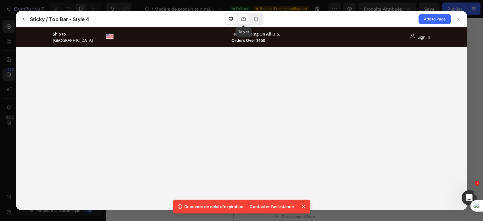
click at [245, 19] on icon at bounding box center [243, 19] width 6 height 6
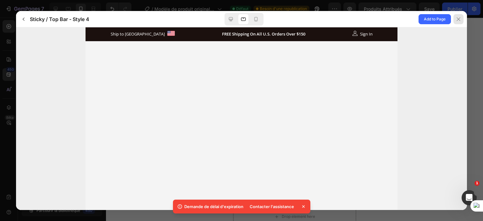
click at [457, 18] on icon at bounding box center [458, 19] width 5 height 5
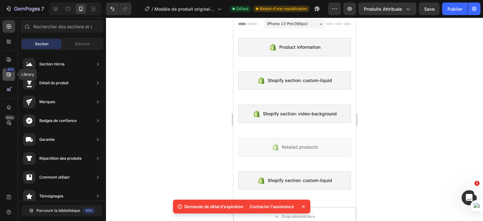
click at [9, 71] on font "450" at bounding box center [10, 69] width 7 height 4
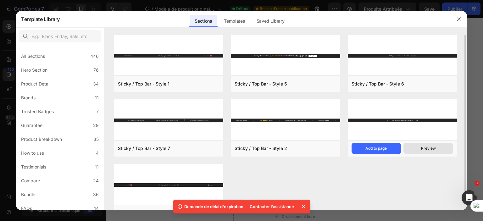
click at [425, 148] on div "Preview" at bounding box center [428, 149] width 15 height 6
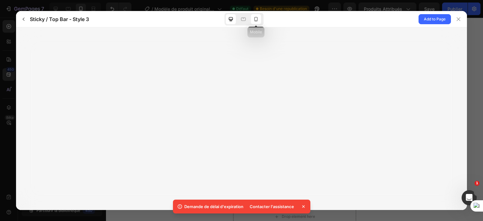
click at [252, 20] on div at bounding box center [256, 19] width 10 height 10
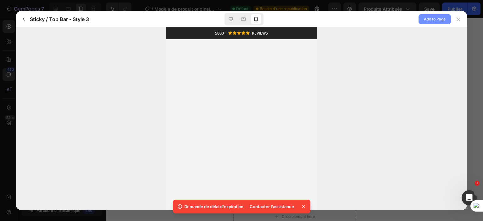
click at [435, 20] on span "Add to Page" at bounding box center [435, 19] width 22 height 8
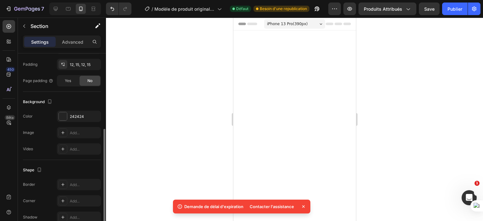
scroll to position [118, 0]
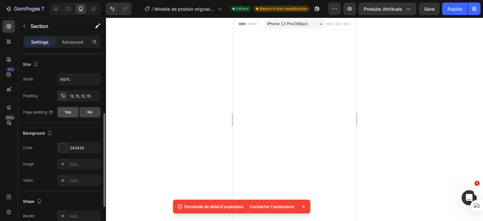
click at [68, 111] on span "Yes" at bounding box center [68, 112] width 6 height 6
click at [87, 111] on span "No" at bounding box center [89, 112] width 5 height 6
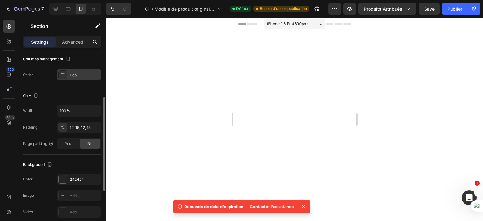
click at [70, 75] on div "1 col" at bounding box center [85, 75] width 30 height 6
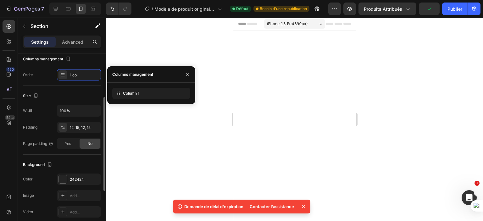
click at [65, 96] on div "Size" at bounding box center [62, 96] width 78 height 10
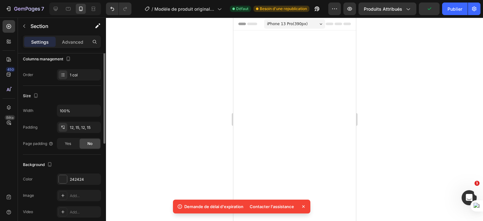
scroll to position [55, 0]
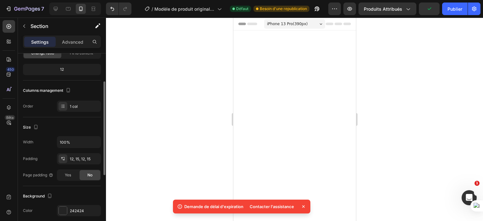
click at [58, 66] on div "12" at bounding box center [61, 69] width 75 height 9
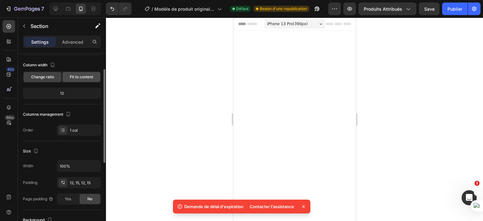
click at [81, 81] on div "Fit to content" at bounding box center [82, 77] width 38 height 10
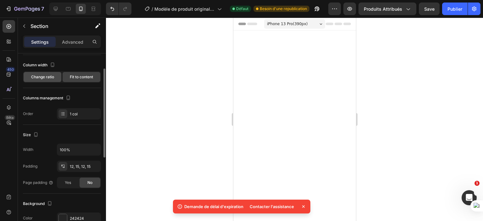
click at [50, 74] on span "Change ratio" at bounding box center [42, 77] width 23 height 6
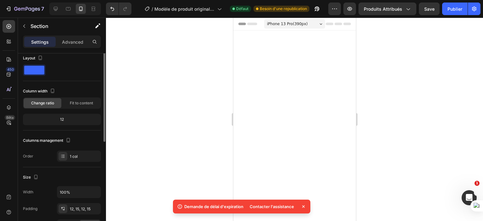
scroll to position [0, 0]
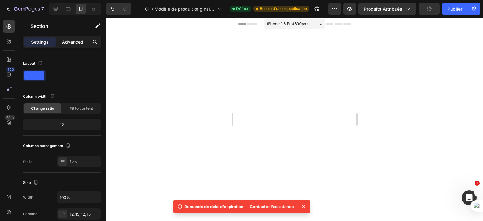
click at [74, 40] on p "Advanced" at bounding box center [72, 42] width 21 height 7
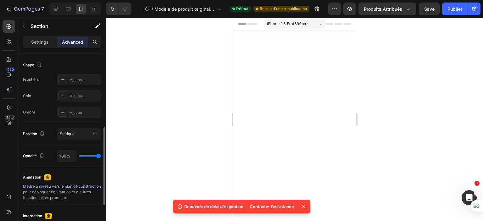
scroll to position [165, 0]
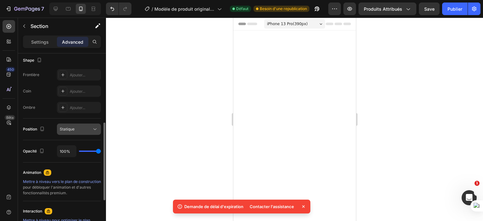
click at [75, 129] on div "Statique" at bounding box center [76, 129] width 32 height 6
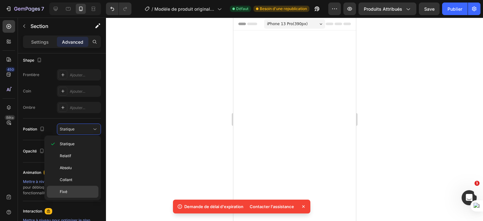
click at [63, 189] on font "Fixé" at bounding box center [64, 191] width 8 height 5
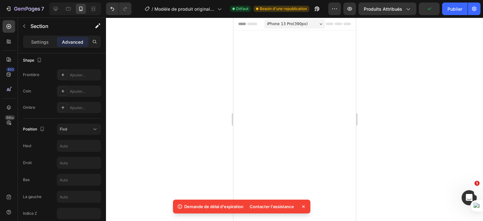
click at [193, 124] on div at bounding box center [294, 119] width 377 height 203
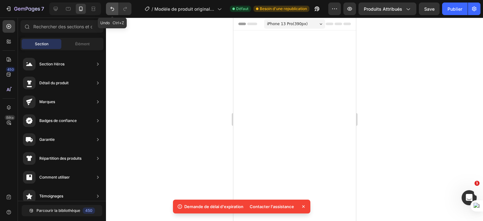
click at [112, 10] on icon "Annuler/Refaire" at bounding box center [112, 9] width 6 height 6
click at [125, 6] on icon "Annuler/Refaire" at bounding box center [125, 9] width 6 height 6
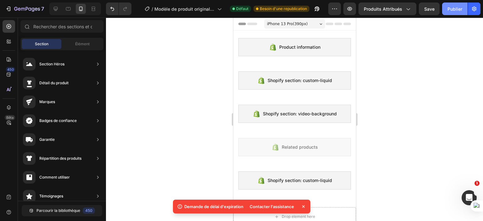
click at [450, 10] on font "Publier" at bounding box center [454, 8] width 15 height 5
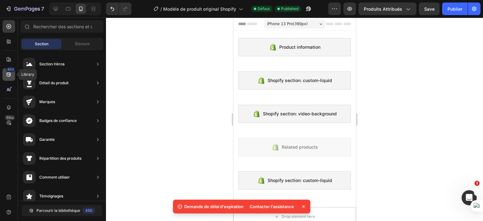
click at [9, 69] on font "450" at bounding box center [10, 69] width 7 height 4
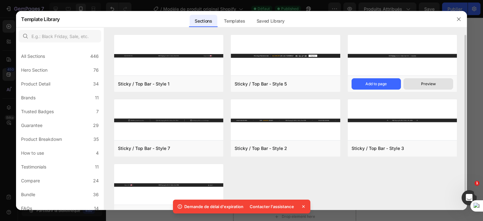
click at [429, 81] on div "Preview" at bounding box center [428, 84] width 15 height 6
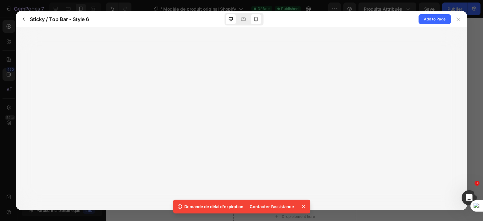
click at [258, 18] on icon at bounding box center [256, 19] width 6 height 6
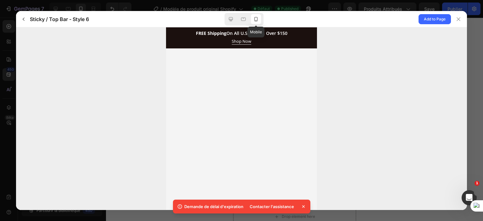
scroll to position [0, 0]
click at [228, 22] on icon at bounding box center [231, 19] width 6 height 6
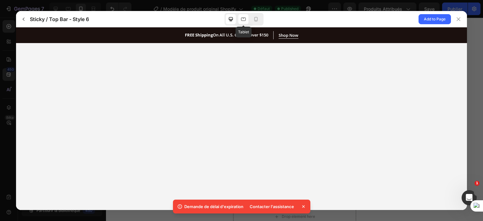
click at [245, 18] on icon at bounding box center [243, 19] width 6 height 6
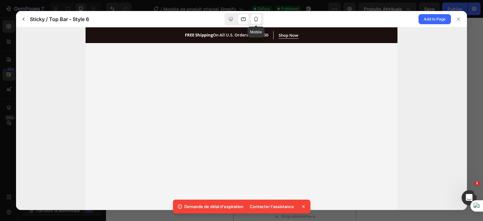
click at [259, 18] on div at bounding box center [256, 19] width 10 height 10
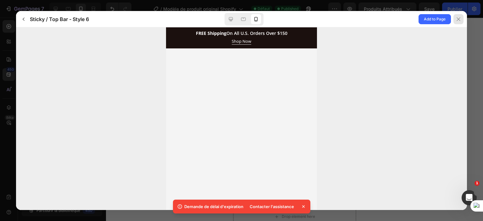
click at [461, 14] on div at bounding box center [458, 19] width 10 height 10
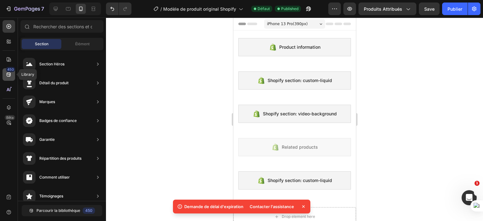
click at [11, 73] on icon at bounding box center [9, 74] width 6 height 6
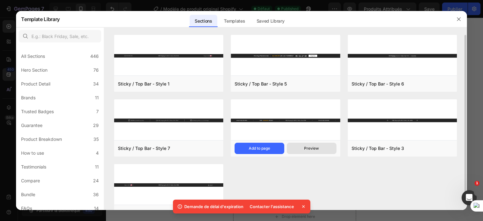
click at [303, 148] on button "Preview" at bounding box center [312, 148] width 50 height 11
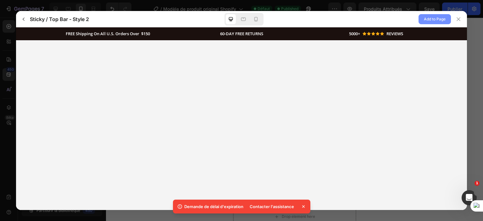
click at [424, 22] on span "Add to Page" at bounding box center [435, 19] width 22 height 8
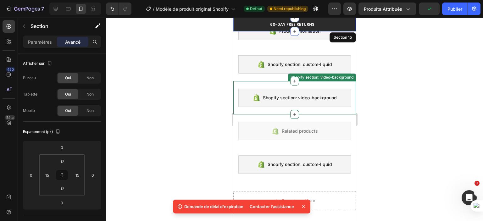
scroll to position [31, 0]
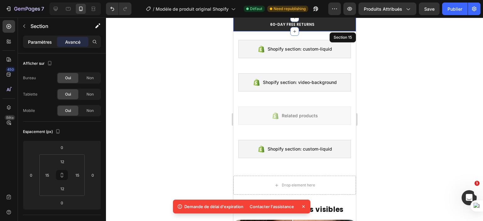
click at [39, 41] on font "Paramètres" at bounding box center [40, 41] width 24 height 5
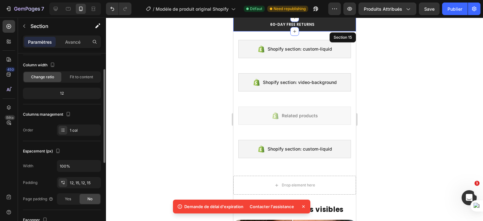
scroll to position [63, 0]
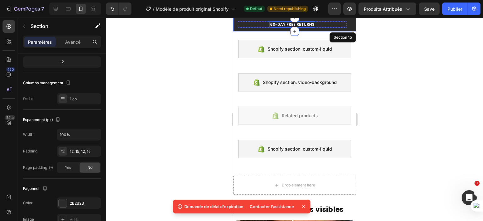
click at [309, 23] on p "60-DAY FREE RETURNS" at bounding box center [292, 24] width 44 height 5
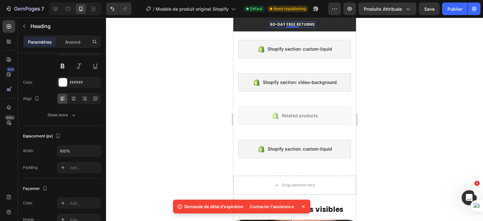
scroll to position [0, 0]
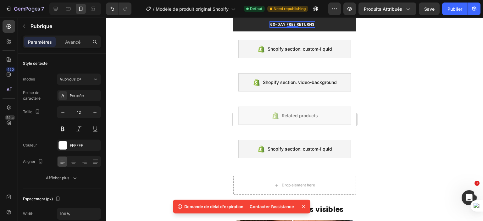
click at [287, 22] on p "60-DAY FREE RETURNS" at bounding box center [292, 24] width 44 height 5
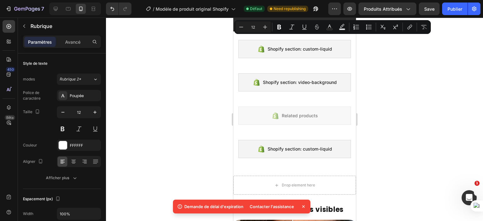
click at [162, 62] on div at bounding box center [294, 119] width 377 height 203
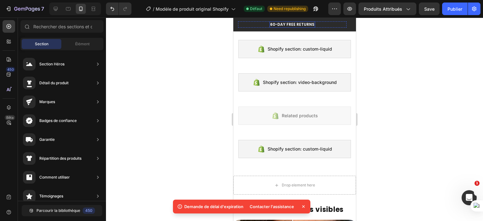
click at [285, 24] on p "60-DAY FREE RETURNS" at bounding box center [292, 24] width 44 height 5
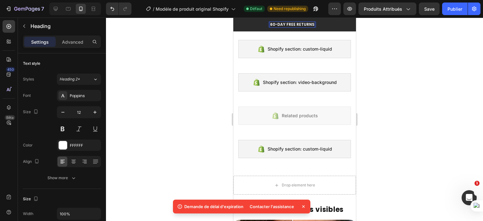
click at [285, 24] on p "60-DAY FREE RETURNS" at bounding box center [292, 24] width 44 height 5
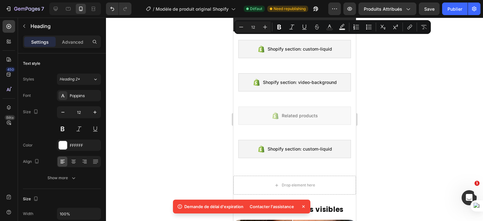
click at [446, 66] on div at bounding box center [294, 119] width 377 height 203
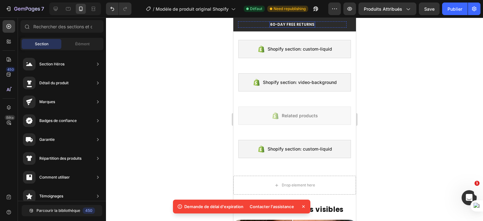
click at [278, 22] on p "60-DAY FREE RETURNS" at bounding box center [292, 24] width 44 height 5
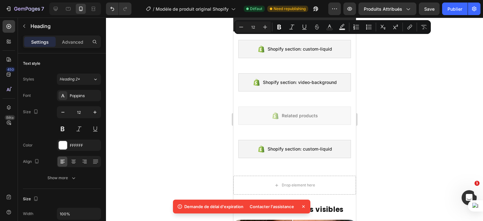
click at [198, 49] on div at bounding box center [294, 119] width 377 height 203
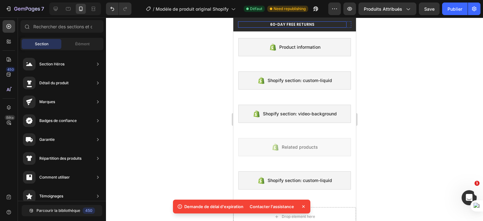
click at [330, 23] on div "60-DAY FREE RETURNS Heading Row" at bounding box center [292, 24] width 108 height 6
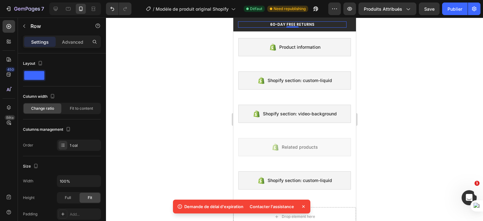
click at [330, 22] on div "60-DAY FREE RETURNS Heading Row 0" at bounding box center [292, 24] width 108 height 6
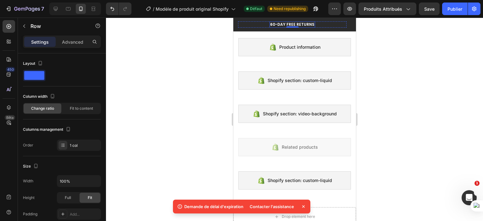
click at [311, 25] on p "60-DAY FREE RETURNS" at bounding box center [292, 24] width 44 height 5
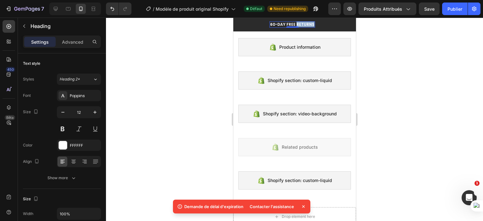
click at [307, 22] on p "60-DAY FREE RETURNS" at bounding box center [292, 24] width 44 height 5
click at [401, 59] on div at bounding box center [294, 119] width 377 height 203
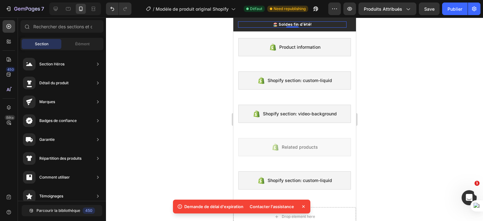
click at [337, 25] on div "🏖️ Soldes fin d'été! Heading Row 0" at bounding box center [292, 24] width 108 height 6
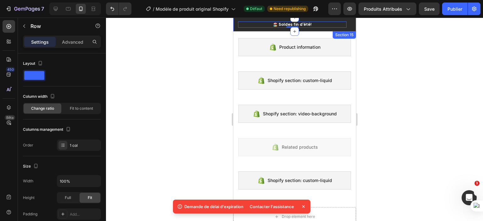
click at [339, 29] on div "🏖️ Soldes fin d'été! Heading Row 0 5000+ Heading Icon Icon Icon Icon Icon Icon …" at bounding box center [294, 25] width 123 height 14
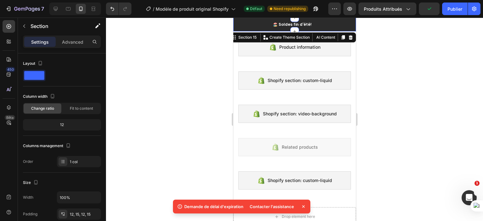
click at [172, 60] on div at bounding box center [294, 119] width 377 height 203
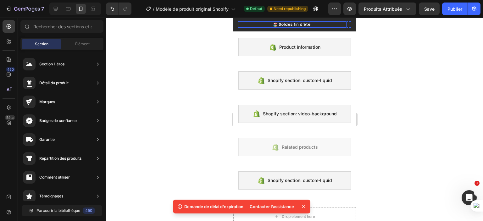
click at [238, 22] on div "🏖️ Soldes fin d'été! Heading Row" at bounding box center [292, 24] width 108 height 6
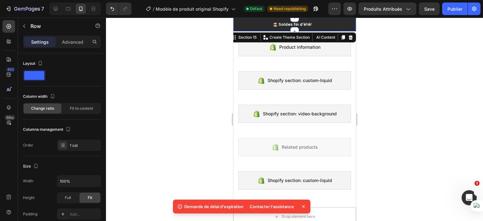
click at [235, 29] on div "🏖️ Soldes fin d'été! Heading Row 5000+ Heading Icon Icon Icon Icon Icon Icon Li…" at bounding box center [294, 25] width 123 height 14
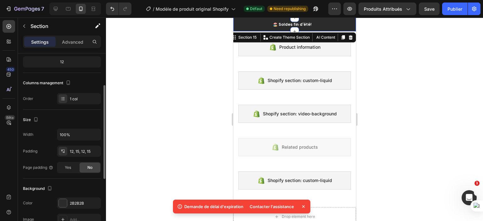
scroll to position [157, 0]
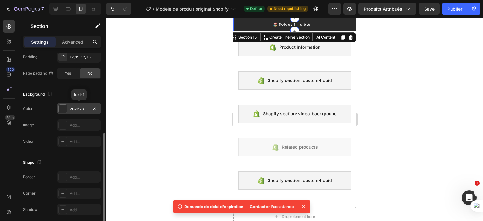
click at [60, 108] on div at bounding box center [63, 109] width 8 height 8
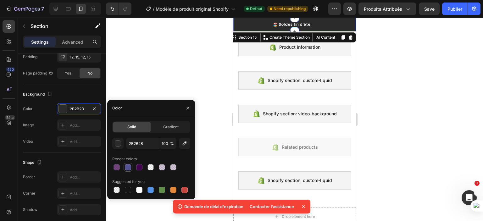
click at [128, 168] on div at bounding box center [128, 167] width 6 height 6
type input "535391"
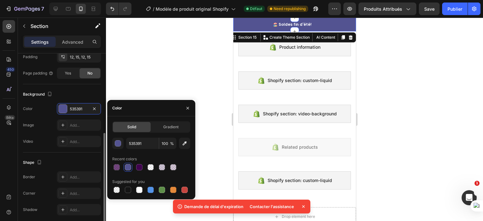
click at [67, 162] on div "Shape" at bounding box center [62, 163] width 78 height 10
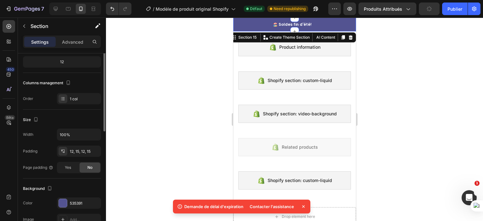
scroll to position [0, 0]
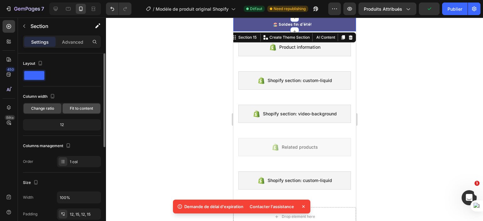
click at [76, 111] on span "Fit to content" at bounding box center [81, 109] width 23 height 6
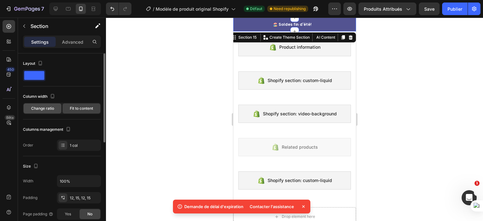
click at [52, 108] on span "Change ratio" at bounding box center [42, 109] width 23 height 6
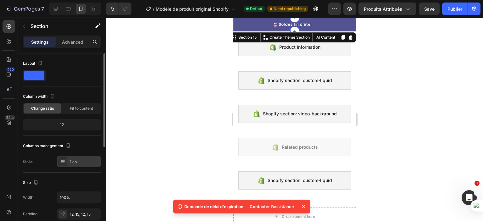
click at [78, 159] on div "1 col" at bounding box center [85, 162] width 30 height 6
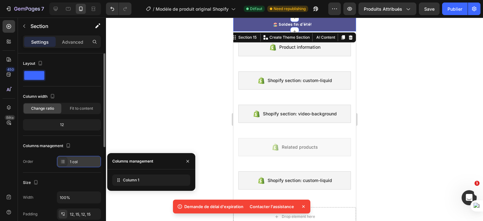
click at [69, 167] on div "1 col" at bounding box center [79, 161] width 44 height 11
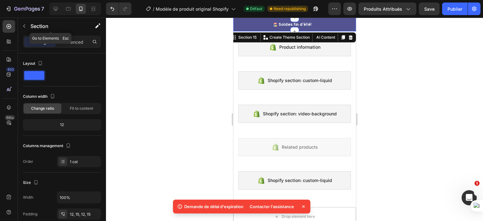
click at [22, 30] on button "button" at bounding box center [24, 26] width 10 height 10
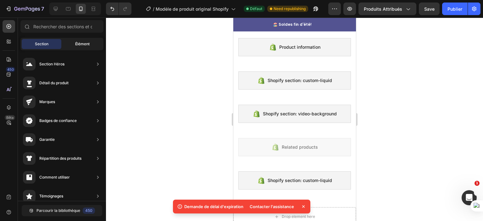
click at [75, 44] on font "Élément" at bounding box center [82, 44] width 14 height 5
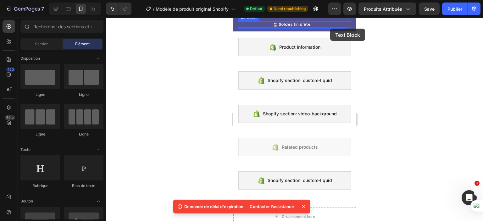
drag, startPoint x: 309, startPoint y: 191, endPoint x: 330, endPoint y: 29, distance: 163.3
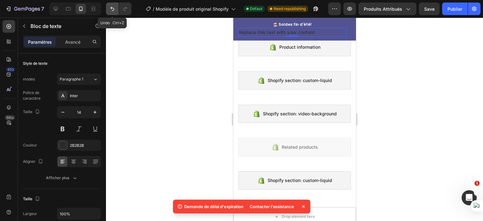
click at [112, 9] on icon "Annuler/Refaire" at bounding box center [112, 9] width 6 height 6
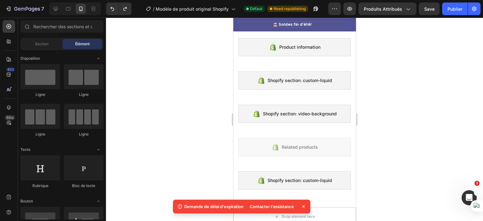
click at [242, 23] on div "🏖️ Soldes fin d'été! Heading Row" at bounding box center [292, 24] width 108 height 6
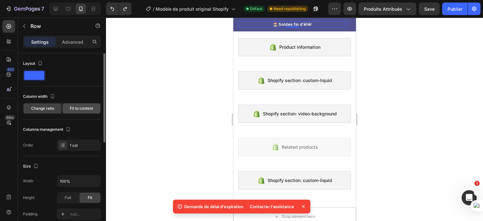
click at [80, 108] on span "Fit to content" at bounding box center [81, 109] width 23 height 6
click at [43, 113] on div "Change ratio Fit to content" at bounding box center [62, 108] width 78 height 11
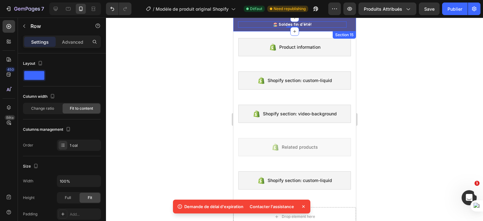
click at [344, 18] on div "🏖️ Soldes fin d'été! Heading Row 0 5000+ Heading Icon Icon Icon Icon Icon Icon …" at bounding box center [294, 25] width 123 height 14
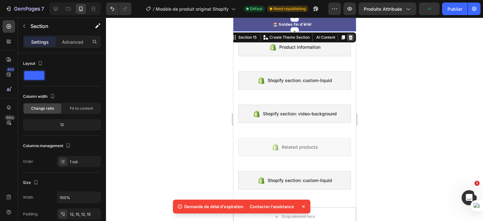
click at [348, 37] on icon at bounding box center [350, 37] width 5 height 5
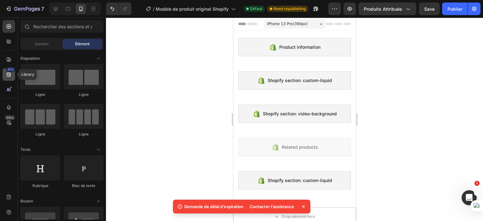
click at [13, 76] on div "450" at bounding box center [9, 74] width 13 height 13
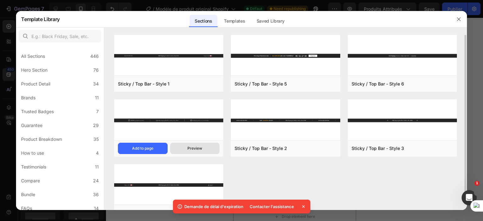
click at [197, 149] on div "Preview" at bounding box center [194, 149] width 15 height 6
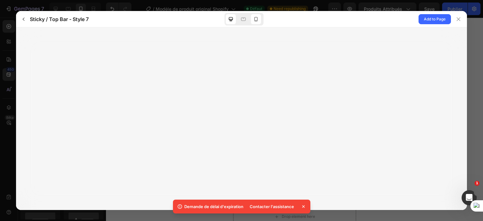
click at [254, 19] on icon at bounding box center [256, 19] width 6 height 6
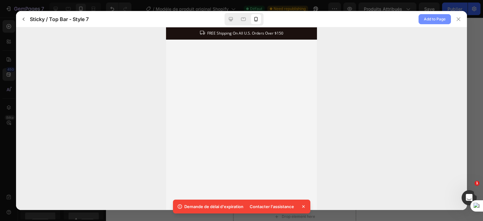
click at [434, 18] on span "Add to Page" at bounding box center [435, 19] width 22 height 8
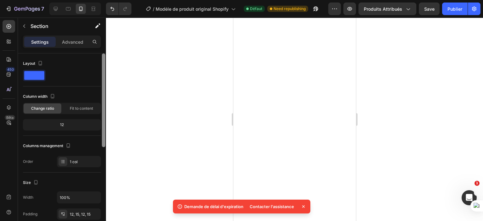
scroll to position [1106, 0]
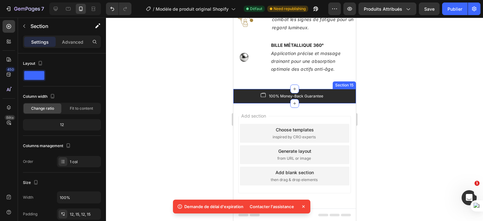
click at [238, 89] on div "Image 100% Money-Back Guarantee Text block Row Image FREE Shipping On All U.S. …" at bounding box center [294, 96] width 123 height 14
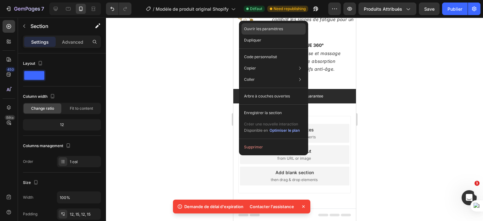
click at [269, 30] on font "Ouvrir les paramètres" at bounding box center [263, 28] width 39 height 5
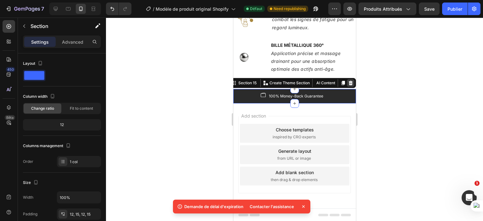
click at [348, 80] on icon at bounding box center [350, 82] width 5 height 5
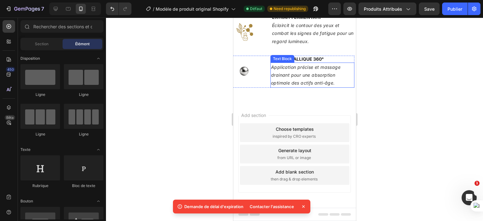
scroll to position [1092, 0]
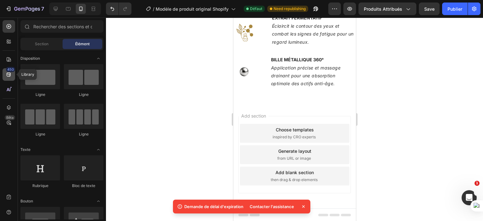
click at [10, 73] on icon at bounding box center [9, 75] width 4 height 4
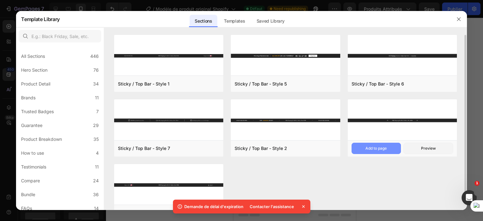
click at [393, 149] on button "Add to page" at bounding box center [377, 148] width 50 height 11
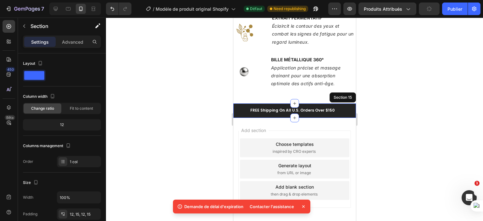
scroll to position [1106, 0]
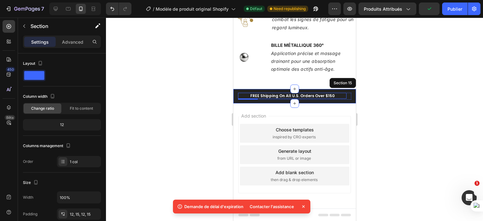
click at [345, 95] on p "FREE Shipping On All U.S. Orders Over $150" at bounding box center [291, 95] width 107 height 5
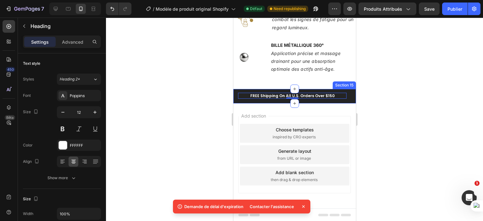
click at [347, 90] on div "FREE Shipping On All U.S. Orders Over $150 Heading 0 5000+ Text block Icon Icon…" at bounding box center [294, 96] width 123 height 14
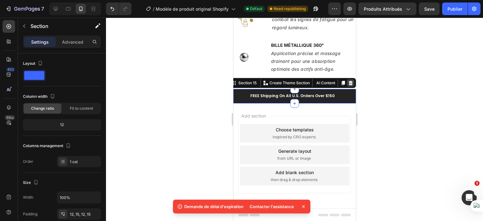
click at [348, 83] on icon at bounding box center [350, 82] width 5 height 5
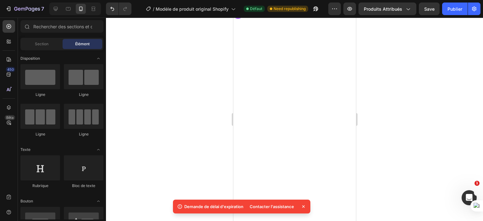
scroll to position [0, 0]
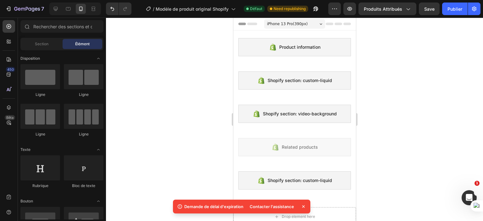
click at [317, 26] on div "iPhone 13 Pro ( 390 px)" at bounding box center [294, 23] width 61 height 9
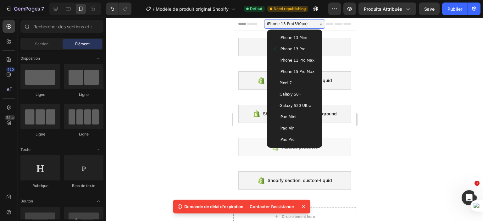
click at [317, 26] on div "iPhone 13 Pro ( 390 px)" at bounding box center [294, 23] width 61 height 9
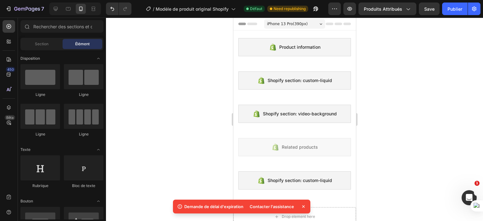
click at [334, 23] on icon at bounding box center [338, 24] width 8 height 3
click at [253, 24] on icon at bounding box center [252, 24] width 10 height 3
click at [11, 76] on icon at bounding box center [9, 74] width 6 height 6
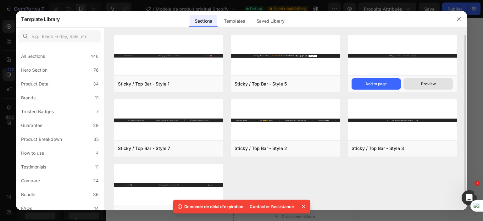
click at [430, 84] on div "Preview" at bounding box center [428, 84] width 15 height 6
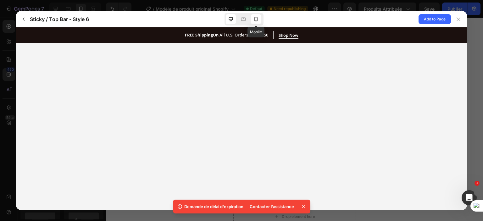
click at [259, 22] on div at bounding box center [256, 19] width 10 height 10
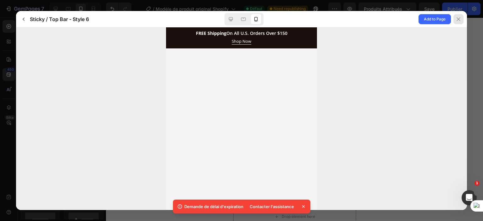
click at [458, 20] on icon at bounding box center [458, 18] width 3 height 3
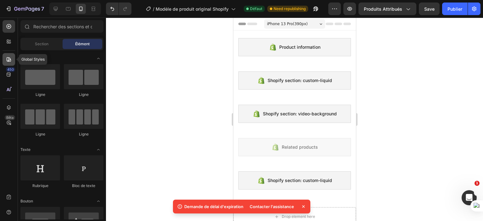
click at [10, 63] on div at bounding box center [9, 59] width 13 height 13
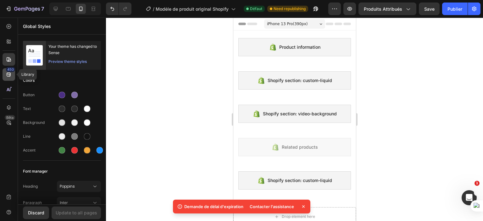
click at [8, 71] on font "450" at bounding box center [10, 69] width 7 height 5
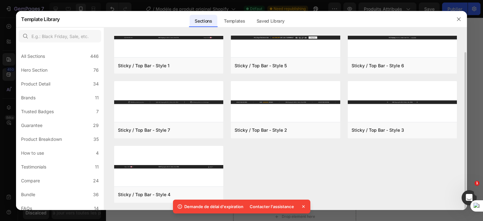
scroll to position [19, 0]
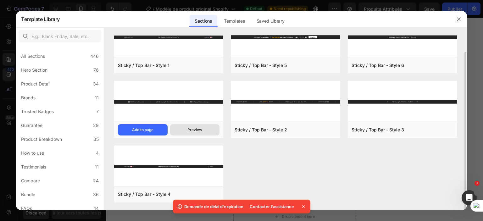
click at [197, 130] on div "Preview" at bounding box center [194, 130] width 15 height 6
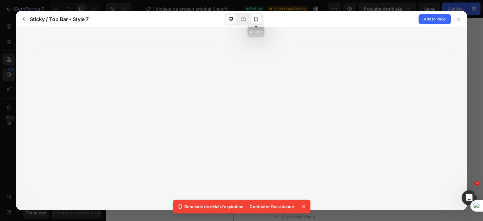
click at [257, 18] on icon at bounding box center [256, 19] width 6 height 6
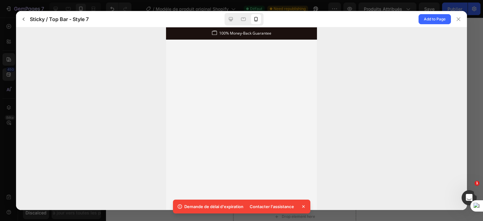
scroll to position [0, 0]
click at [431, 22] on span "Add to Page" at bounding box center [435, 19] width 22 height 8
click at [22, 16] on button "button" at bounding box center [24, 19] width 10 height 10
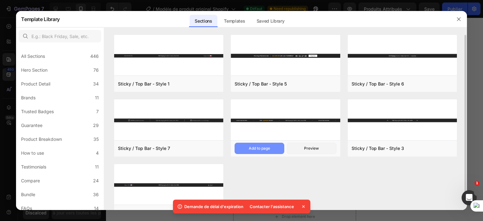
click at [272, 150] on button "Add to page" at bounding box center [260, 148] width 50 height 11
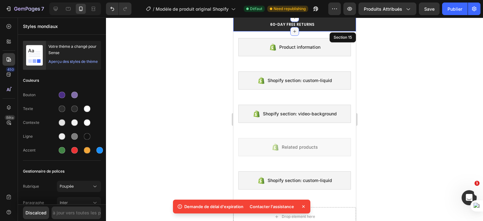
click at [293, 31] on icon at bounding box center [294, 31] width 3 height 3
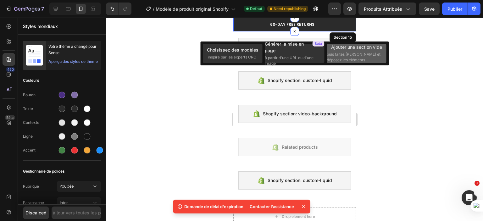
click at [349, 54] on font "puis faites [PERSON_NAME] et déposez les éléments" at bounding box center [354, 57] width 54 height 10
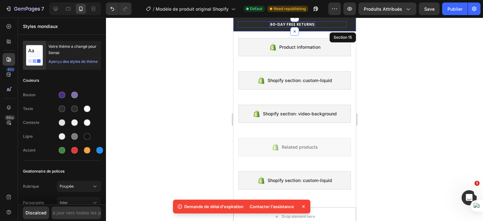
click at [305, 24] on p "60-DAY FREE RETURNS" at bounding box center [292, 24] width 44 height 5
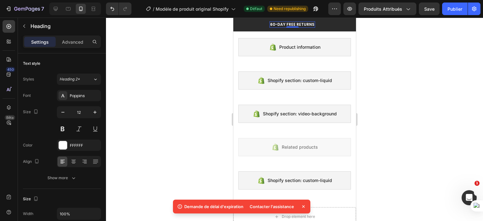
click at [304, 22] on p "60-DAY FREE RETURNS" at bounding box center [292, 24] width 44 height 5
click at [344, 22] on div "🏖️ Soldes fin d'été! Heading 0 Row" at bounding box center [292, 24] width 108 height 6
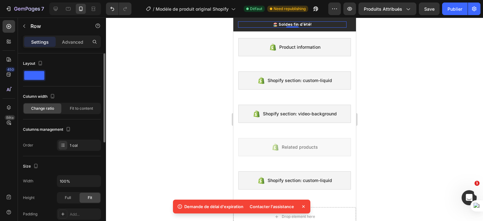
scroll to position [31, 0]
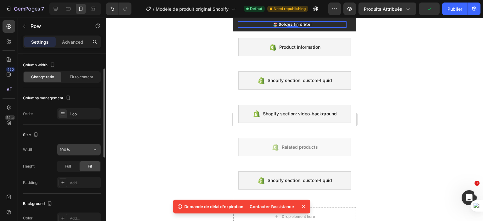
click at [78, 149] on input "100%" at bounding box center [78, 149] width 43 height 11
type input "130%"
click at [45, 151] on div "Width 130%" at bounding box center [62, 150] width 78 height 12
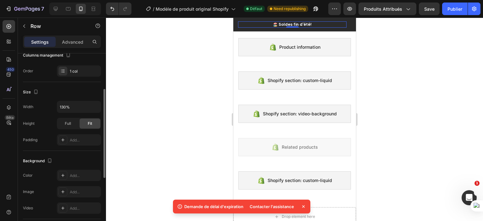
scroll to position [11, 0]
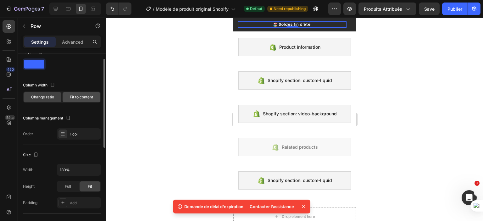
click at [86, 99] on span "Fit to content" at bounding box center [81, 97] width 23 height 6
click at [404, 44] on div at bounding box center [294, 119] width 377 height 203
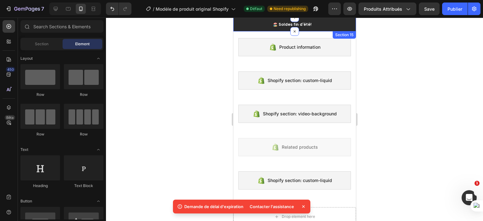
click at [338, 18] on div "🏖️ Soldes fin d'été! Heading Row 5000+ Heading Icon Icon Icon Icon Icon Icon Li…" at bounding box center [294, 25] width 123 height 14
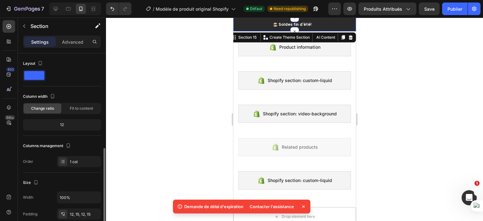
scroll to position [63, 0]
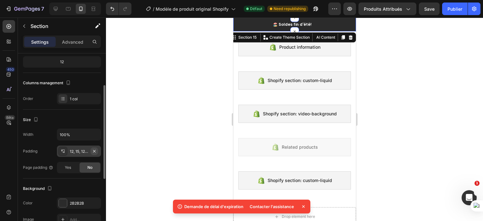
click at [97, 150] on icon "button" at bounding box center [94, 151] width 5 height 5
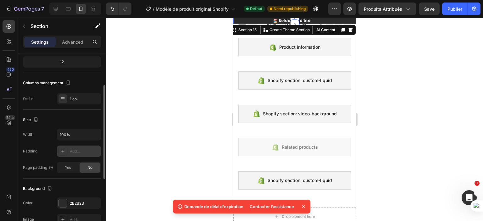
click at [79, 149] on div "Add..." at bounding box center [85, 152] width 30 height 6
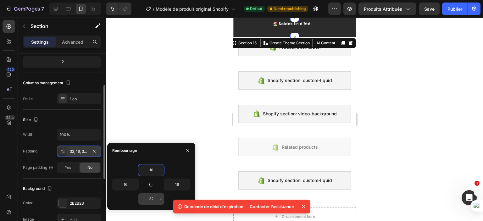
type input "10"
click at [156, 195] on input "32" at bounding box center [151, 198] width 26 height 11
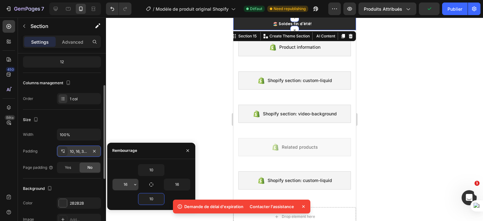
type input "10"
click at [129, 185] on input "16" at bounding box center [126, 184] width 26 height 11
click at [174, 184] on input "16" at bounding box center [177, 184] width 26 height 11
type input "0"
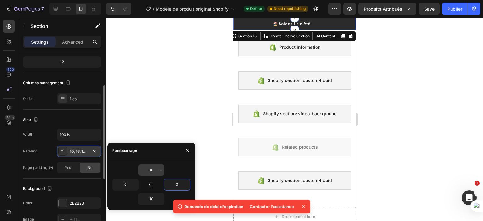
click at [156, 169] on input "10" at bounding box center [151, 169] width 26 height 11
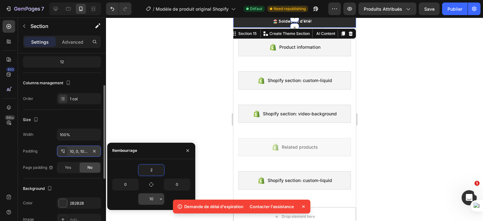
type input "2"
click at [155, 198] on input "10" at bounding box center [151, 198] width 26 height 11
type input "2"
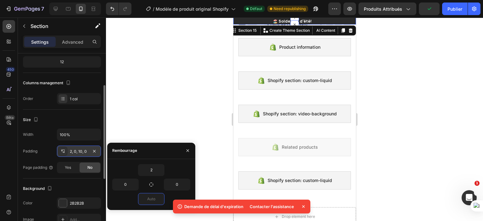
type input "4"
click at [134, 94] on div at bounding box center [294, 119] width 377 height 203
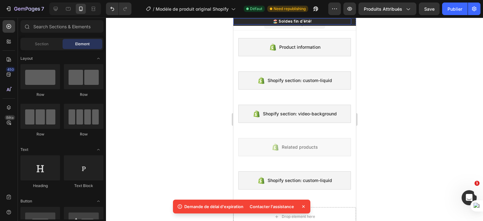
click at [260, 20] on div "🏖️ Soldes fin d'été! Heading Row" at bounding box center [292, 21] width 118 height 6
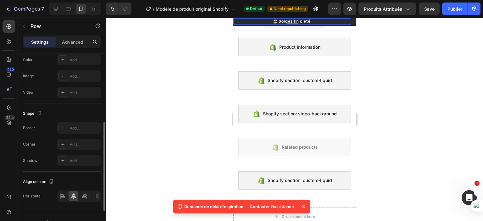
scroll to position [200, 0]
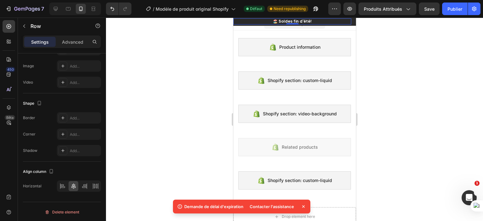
click at [347, 25] on div "🏖️ Soldes fin d'été! Heading Row 0 5000+ Heading Icon Icon Icon Icon Icon Icon …" at bounding box center [294, 22] width 123 height 8
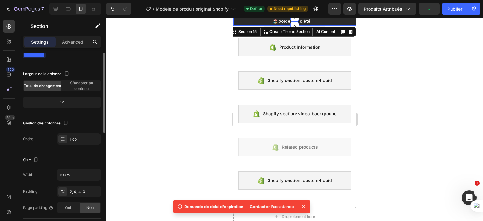
scroll to position [23, 0]
click at [87, 186] on div "2, 0, 4, 0" at bounding box center [79, 191] width 44 height 11
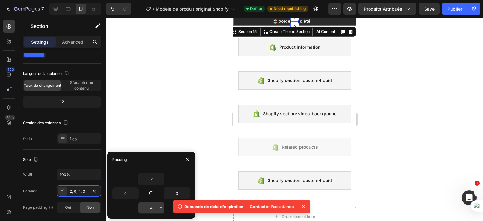
click at [153, 207] on input "4" at bounding box center [151, 207] width 26 height 11
type input "5"
click at [157, 180] on input "2" at bounding box center [151, 178] width 26 height 11
type input "5"
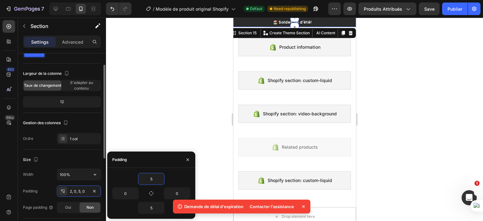
click at [63, 156] on div "Size" at bounding box center [62, 160] width 78 height 10
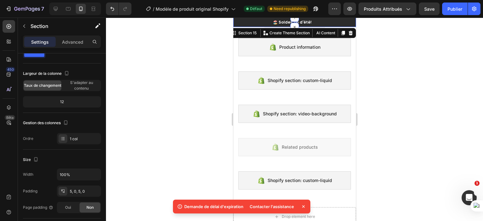
click at [293, 19] on icon at bounding box center [294, 17] width 5 height 5
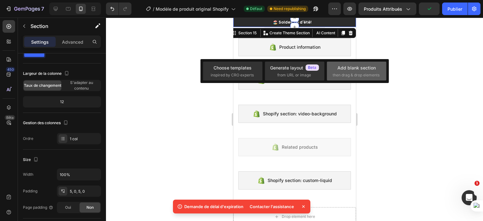
click at [349, 68] on div "Add blank section" at bounding box center [356, 67] width 38 height 7
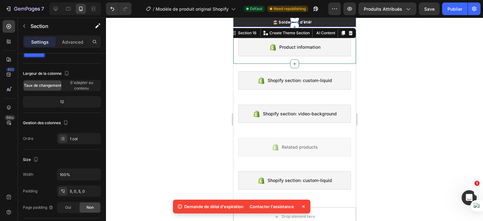
click at [199, 41] on div at bounding box center [294, 119] width 377 height 203
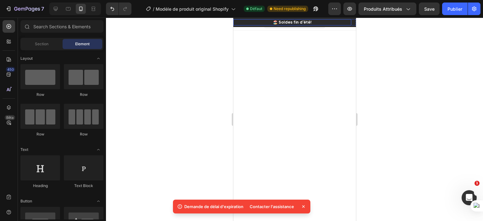
scroll to position [252, 0]
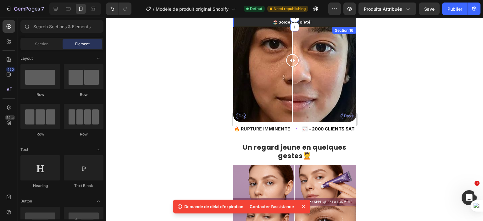
click at [346, 18] on div "🏖️ Soldes fin d'été! Heading Row 5000+ Heading Icon Icon Icon Icon Icon Icon Li…" at bounding box center [294, 22] width 123 height 9
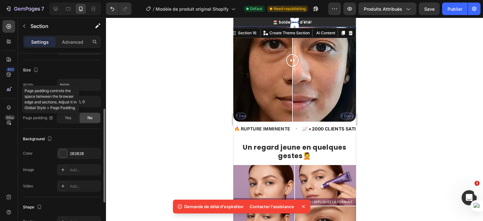
scroll to position [117, 0]
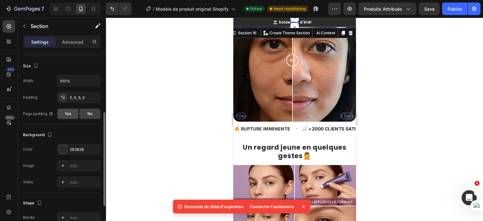
click at [66, 113] on span "Yes" at bounding box center [68, 114] width 6 height 6
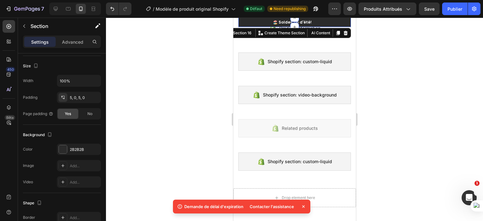
scroll to position [0, 0]
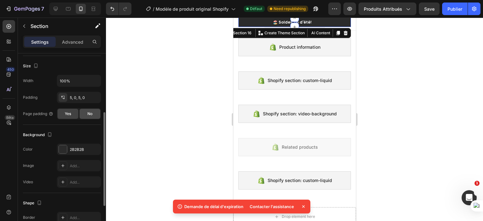
click at [91, 116] on span "No" at bounding box center [89, 114] width 5 height 6
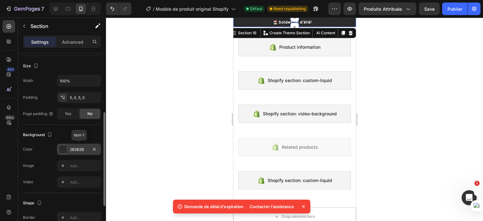
click at [76, 151] on div "2B2B2B" at bounding box center [79, 150] width 18 height 6
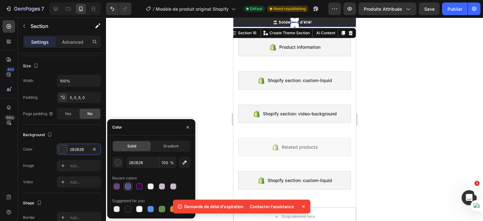
click at [127, 186] on div at bounding box center [128, 186] width 6 height 6
type input "535391"
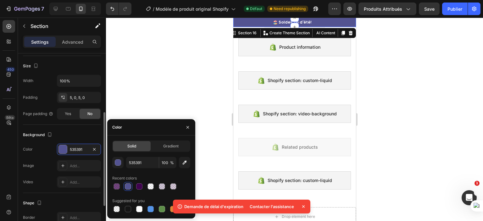
click at [75, 132] on div "Background" at bounding box center [62, 135] width 78 height 10
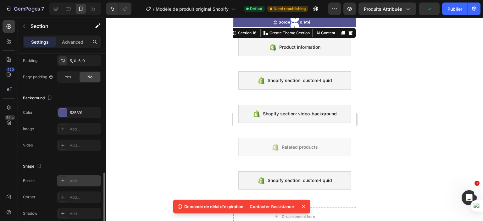
scroll to position [181, 0]
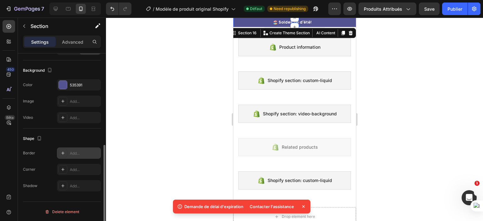
click at [81, 152] on div "Add..." at bounding box center [85, 154] width 30 height 6
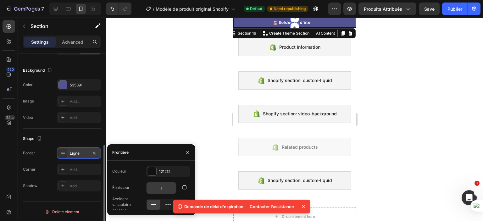
scroll to position [3, 0]
click at [183, 169] on icon "button" at bounding box center [183, 168] width 5 height 5
click at [162, 186] on input "1" at bounding box center [162, 185] width 30 height 11
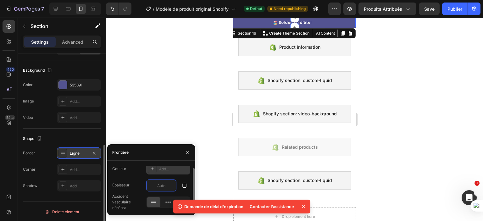
type input "1"
click at [154, 171] on div at bounding box center [152, 168] width 9 height 9
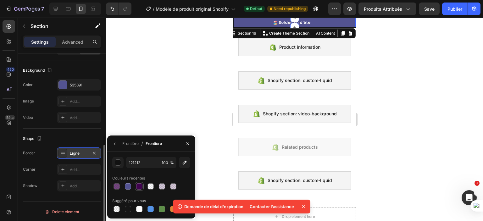
click at [138, 187] on div at bounding box center [139, 186] width 6 height 6
click at [126, 187] on div at bounding box center [128, 186] width 6 height 6
click at [130, 207] on div at bounding box center [128, 209] width 6 height 6
click at [151, 210] on div at bounding box center [150, 209] width 6 height 6
click at [127, 190] on div at bounding box center [128, 186] width 6 height 6
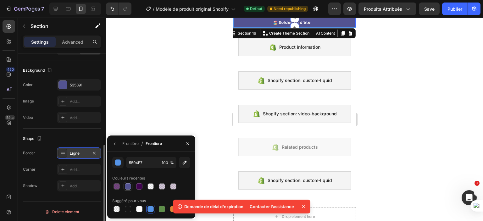
type input "535391"
click at [64, 139] on div "Shape" at bounding box center [62, 139] width 78 height 10
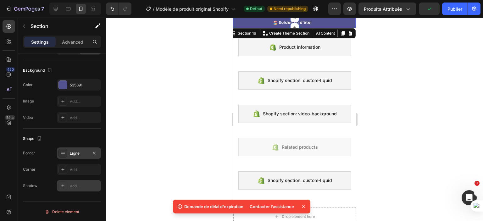
click at [74, 187] on div "Add..." at bounding box center [85, 186] width 30 height 6
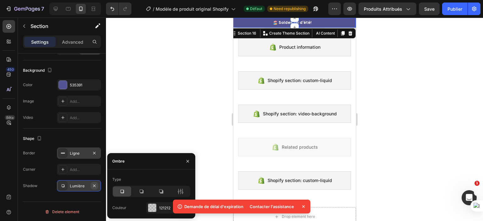
click at [92, 185] on icon "button" at bounding box center [94, 185] width 5 height 5
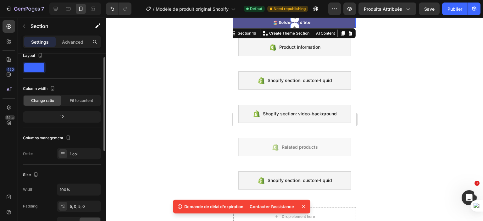
scroll to position [0, 0]
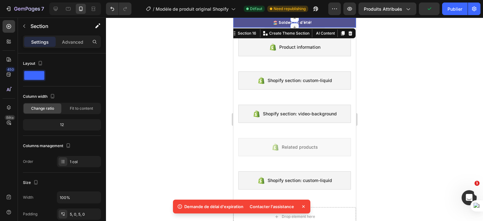
click at [293, 25] on icon at bounding box center [294, 27] width 5 height 5
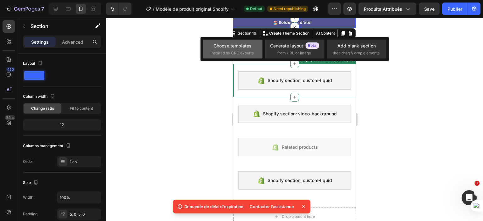
click at [227, 47] on div "Choose templates" at bounding box center [232, 45] width 38 height 7
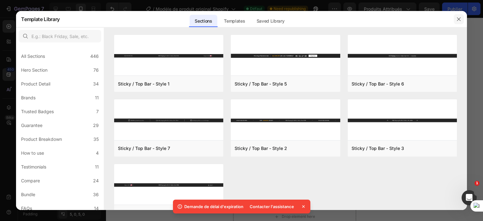
click at [458, 20] on icon "button" at bounding box center [458, 19] width 5 height 5
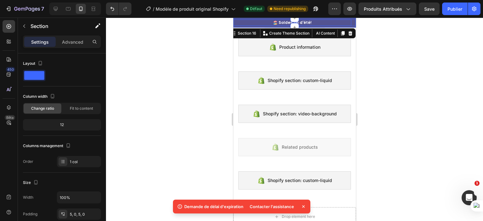
click at [318, 22] on div "🏖️ Soldes fin d'été! Heading Row" at bounding box center [292, 22] width 118 height 6
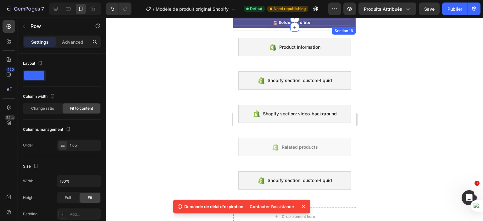
click at [315, 26] on div "🏖️ Soldes fin d'été! Heading Row 0 5000+ Heading Icon Icon Icon Icon Icon Icon …" at bounding box center [294, 23] width 123 height 10
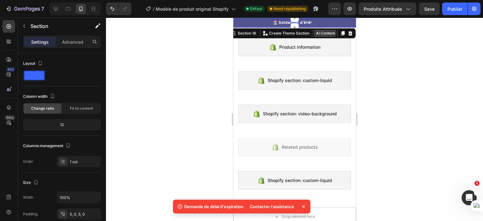
click at [316, 30] on button "AI Content" at bounding box center [324, 34] width 23 height 8
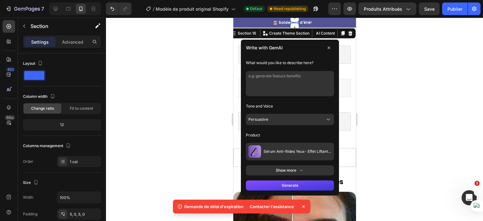
scroll to position [60, 0]
click at [292, 118] on button "Persuasive" at bounding box center [290, 119] width 88 height 11
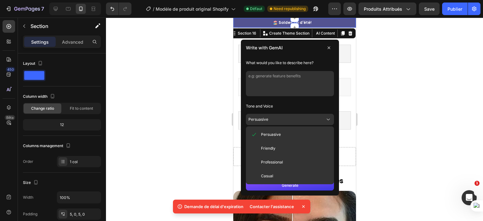
click at [292, 118] on button "Persuasive" at bounding box center [290, 119] width 88 height 11
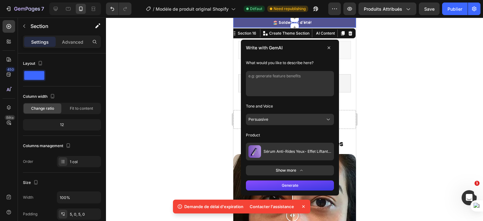
scroll to position [97, 0]
click at [326, 45] on icon at bounding box center [328, 47] width 5 height 5
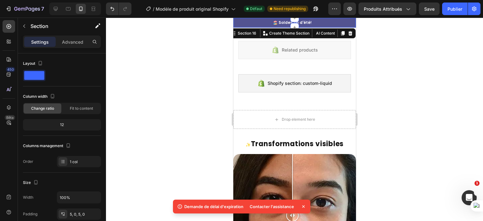
click at [395, 46] on div at bounding box center [294, 119] width 377 height 203
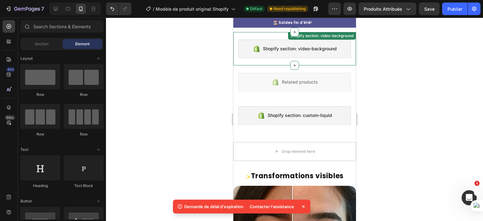
scroll to position [65, 0]
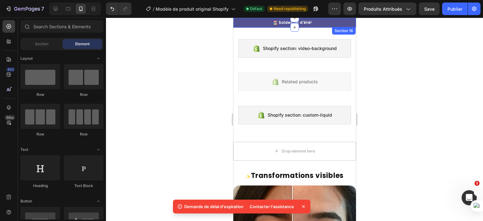
click at [349, 26] on div "🏖️ Soldes fin d'été! Heading Row 5000+ Heading Icon Icon Icon Icon Icon Icon Li…" at bounding box center [294, 23] width 123 height 10
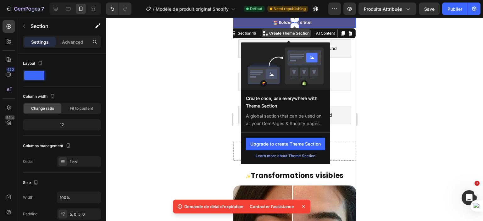
click at [276, 31] on p "Create Theme Section" at bounding box center [289, 33] width 40 height 6
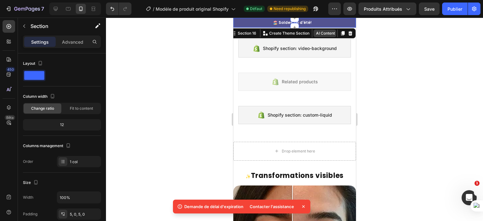
click at [327, 32] on button "AI Content" at bounding box center [324, 34] width 23 height 8
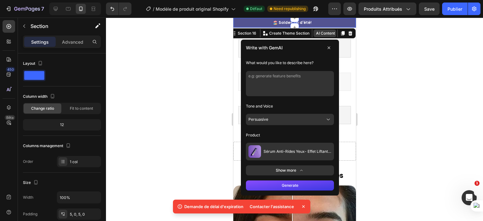
click at [326, 32] on button "AI Content" at bounding box center [324, 34] width 23 height 8
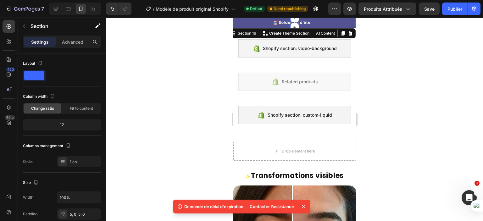
click at [318, 26] on div "🏖️ Soldes fin d'été! Heading Row 5000+ Heading Icon Icon Icon Icon Icon Icon Li…" at bounding box center [294, 23] width 123 height 10
click at [317, 21] on div "🏖️ Soldes fin d'été! Heading Row" at bounding box center [292, 22] width 118 height 6
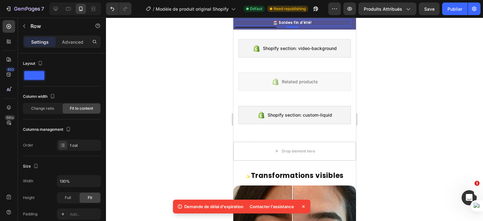
drag, startPoint x: 296, startPoint y: 24, endPoint x: 30, endPoint y: 26, distance: 265.4
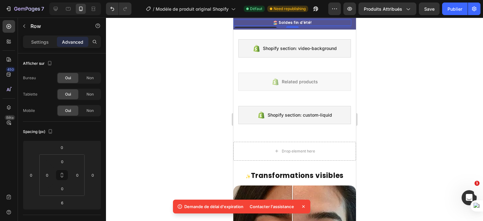
click at [147, 52] on div at bounding box center [294, 119] width 377 height 203
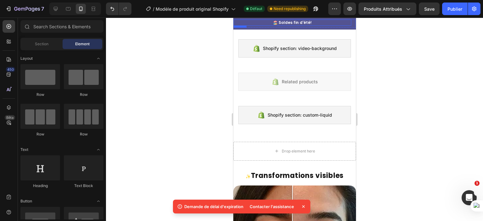
click at [326, 22] on div "🏖️ Soldes fin d'été! Heading Row" at bounding box center [292, 22] width 118 height 6
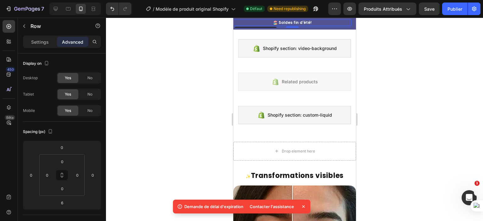
click at [187, 36] on div at bounding box center [294, 119] width 377 height 203
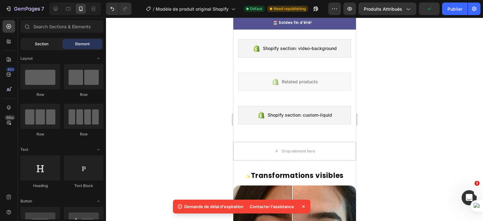
click at [37, 44] on span "Section" at bounding box center [42, 44] width 14 height 6
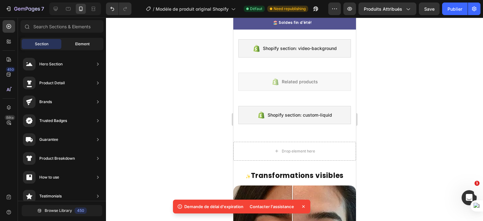
click at [79, 41] on span "Element" at bounding box center [82, 44] width 14 height 6
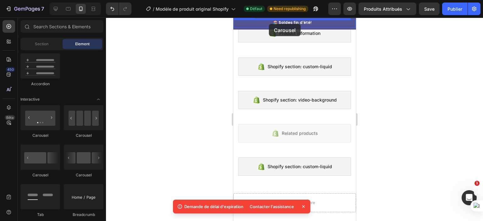
scroll to position [0, 0]
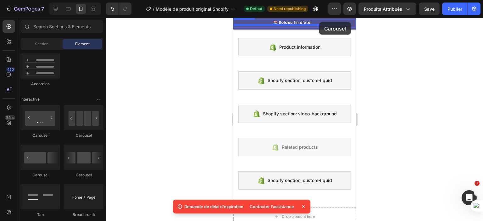
drag, startPoint x: 274, startPoint y: 174, endPoint x: 319, endPoint y: 22, distance: 158.3
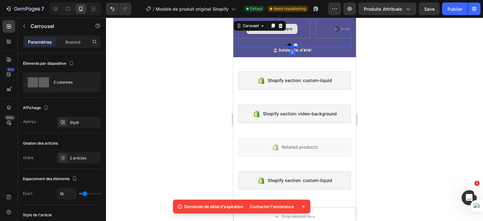
drag, startPoint x: 293, startPoint y: 51, endPoint x: 293, endPoint y: 38, distance: 13.2
click at [293, 38] on div "Drop element here Drop element here Carousel 0" at bounding box center [292, 33] width 118 height 28
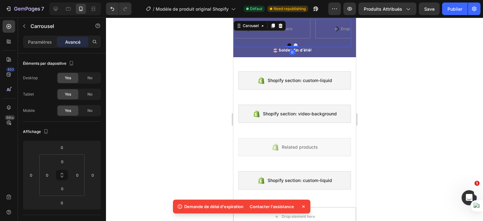
click at [197, 45] on div at bounding box center [294, 119] width 377 height 203
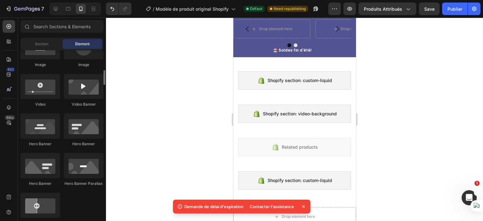
click at [75, 93] on div at bounding box center [84, 86] width 40 height 25
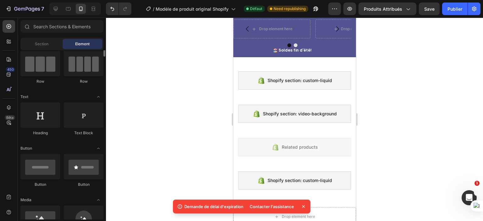
scroll to position [41, 0]
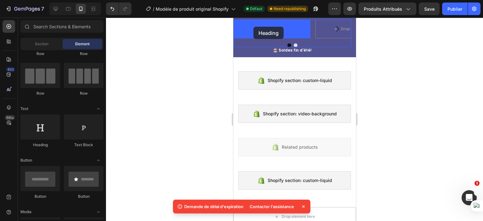
drag, startPoint x: 285, startPoint y: 143, endPoint x: 253, endPoint y: 27, distance: 120.7
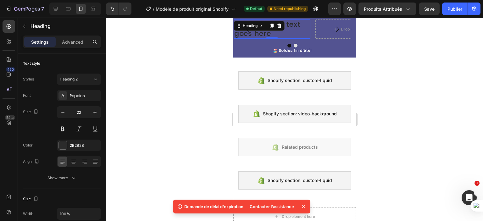
click at [187, 47] on div at bounding box center [294, 119] width 377 height 203
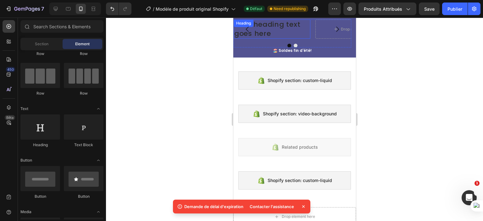
click at [276, 29] on h2 "Your heading text goes here" at bounding box center [271, 28] width 77 height 19
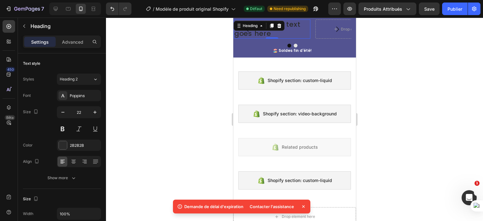
click at [275, 32] on h2 "Your heading text goes here" at bounding box center [271, 28] width 77 height 19
click at [275, 32] on p "Your heading text goes here" at bounding box center [271, 29] width 75 height 18
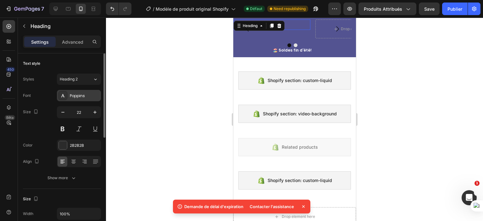
click at [72, 93] on div "Poppins" at bounding box center [85, 96] width 30 height 6
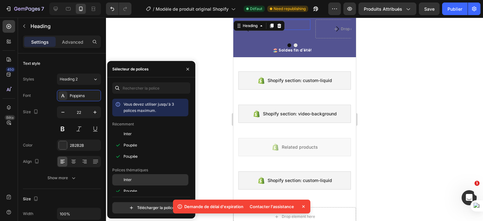
click at [131, 181] on font "Inter" at bounding box center [128, 179] width 8 height 5
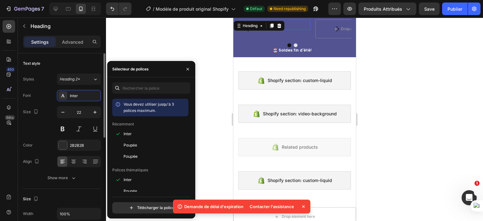
drag, startPoint x: 47, startPoint y: 120, endPoint x: 50, endPoint y: 117, distance: 4.3
click at [47, 120] on div "Size 22" at bounding box center [62, 120] width 78 height 28
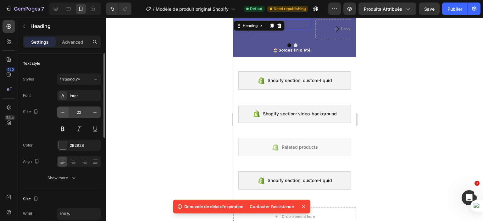
click at [66, 111] on button "button" at bounding box center [62, 112] width 11 height 11
click at [64, 112] on icon "button" at bounding box center [63, 112] width 6 height 6
type input "20"
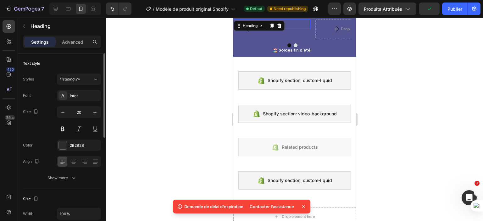
click at [37, 132] on div "Size 20" at bounding box center [62, 120] width 78 height 28
click at [79, 127] on button at bounding box center [78, 128] width 11 height 11
click at [70, 147] on div "2B2B2B" at bounding box center [79, 146] width 18 height 6
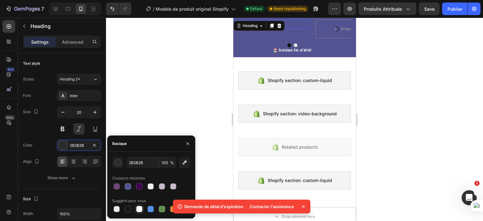
click at [139, 208] on div at bounding box center [139, 209] width 6 height 6
type input "FFFFFF"
click at [36, 128] on div "Size 20" at bounding box center [62, 120] width 78 height 28
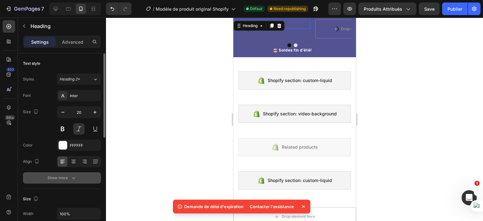
click at [60, 176] on div "Show more" at bounding box center [61, 178] width 29 height 6
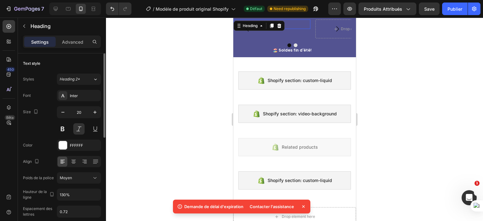
click at [38, 144] on div "Color FFFFFF" at bounding box center [62, 145] width 78 height 11
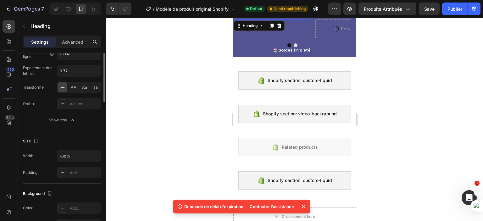
scroll to position [87, 0]
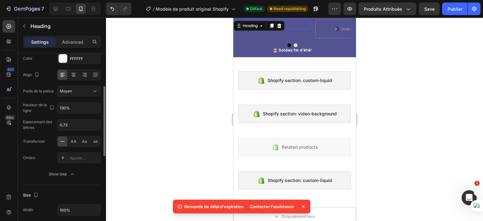
click at [186, 84] on div at bounding box center [294, 119] width 377 height 203
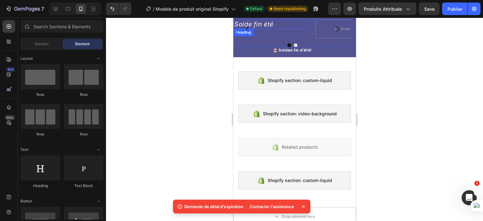
click at [289, 27] on p "Solde fin été" at bounding box center [271, 24] width 75 height 8
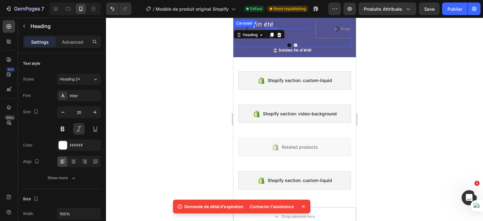
click at [298, 33] on div "Solde fin été Heading 0" at bounding box center [271, 28] width 77 height 19
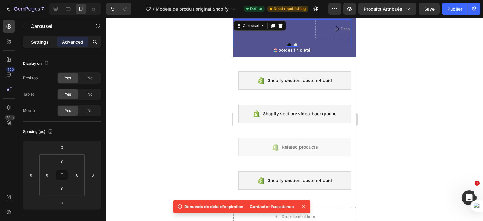
click at [39, 42] on p "Settings" at bounding box center [40, 42] width 18 height 7
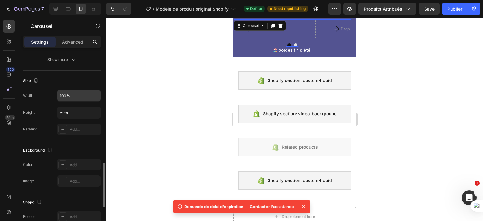
scroll to position [482, 0]
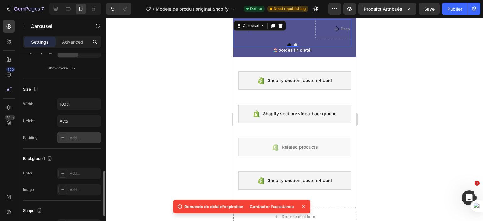
click at [77, 136] on div "Add..." at bounding box center [85, 138] width 30 height 6
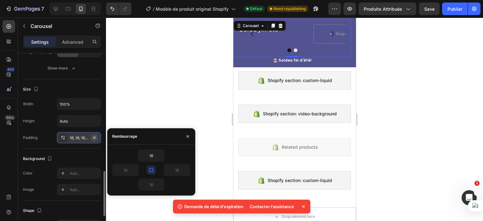
click at [96, 135] on icon "button" at bounding box center [94, 137] width 5 height 5
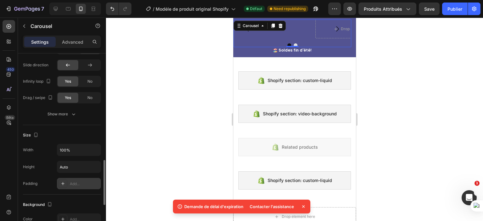
scroll to position [417, 0]
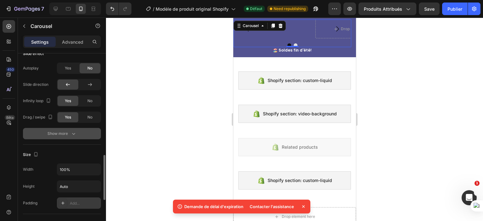
click at [70, 134] on div "Show more" at bounding box center [61, 133] width 29 height 6
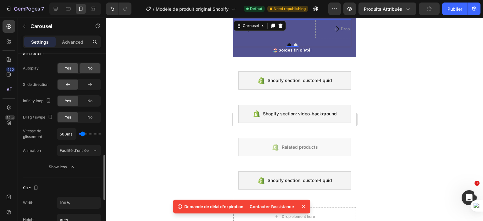
click at [73, 67] on div "Yes" at bounding box center [68, 68] width 21 height 10
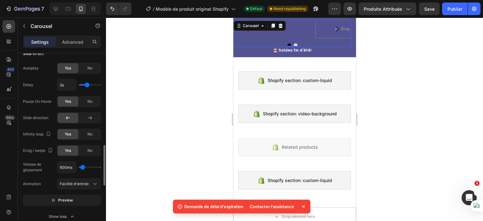
type input "550ms"
type input "550"
click at [83, 167] on input "range" at bounding box center [90, 167] width 22 height 1
type input "100ms"
drag, startPoint x: 83, startPoint y: 164, endPoint x: 80, endPoint y: 164, distance: 3.5
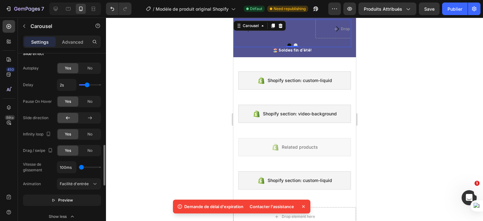
type input "100"
click at [80, 167] on input "range" at bounding box center [90, 167] width 22 height 1
click at [282, 26] on icon at bounding box center [280, 25] width 5 height 5
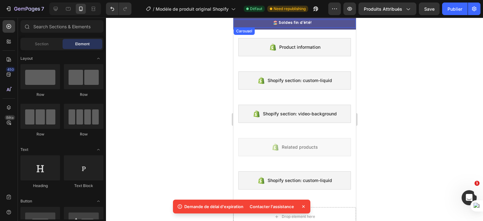
click at [337, 26] on div "🏖️ Soldes fin d'été! Heading Row" at bounding box center [292, 23] width 118 height 8
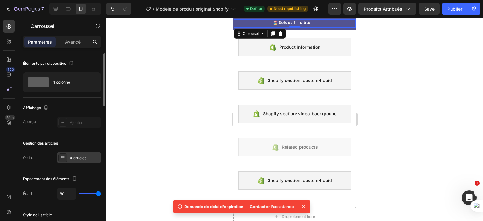
click at [76, 154] on div "4 articles" at bounding box center [79, 157] width 44 height 11
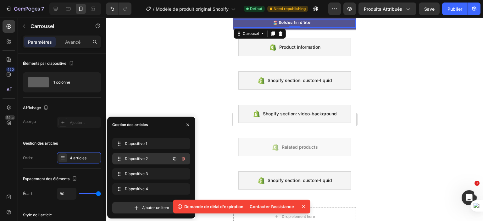
click at [143, 159] on font "Diapositive 2" at bounding box center [136, 158] width 23 height 5
click at [272, 23] on p "5000+" at bounding box center [269, 22] width 13 height 5
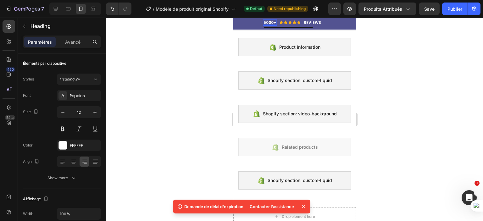
click at [271, 21] on p "5000+" at bounding box center [269, 22] width 13 height 5
click at [327, 22] on div "2000+ Heading 0 Icon Icon Icon Icon Icon Icon List Hoz REVIEWS Heading Row Row" at bounding box center [292, 22] width 118 height 6
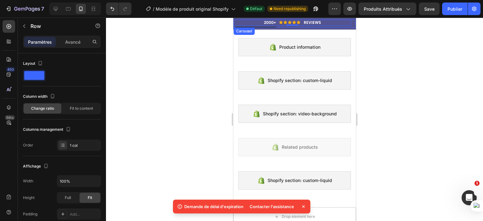
click at [319, 25] on div "2000+ Heading Icon Icon Icon Icon Icon Icon List Hoz REVIEWS Heading Row Row 0" at bounding box center [292, 23] width 118 height 8
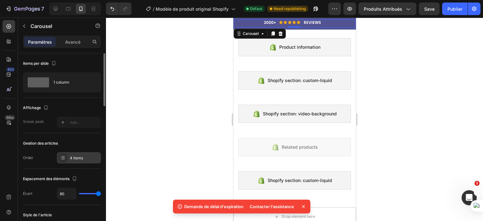
click at [78, 156] on div "4 items" at bounding box center [85, 158] width 30 height 6
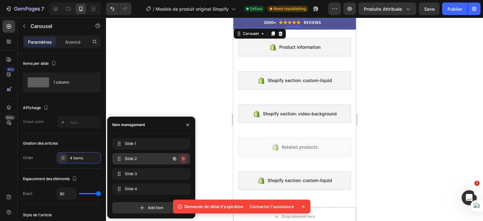
click at [182, 159] on icon "button" at bounding box center [183, 158] width 5 height 5
click at [174, 158] on div "Delete" at bounding box center [179, 159] width 12 height 6
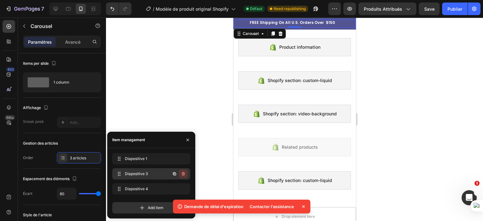
click at [183, 173] on icon "button" at bounding box center [183, 173] width 5 height 5
click at [183, 189] on icon "button" at bounding box center [183, 190] width 0 height 2
click at [180, 171] on div "Delete" at bounding box center [179, 174] width 12 height 6
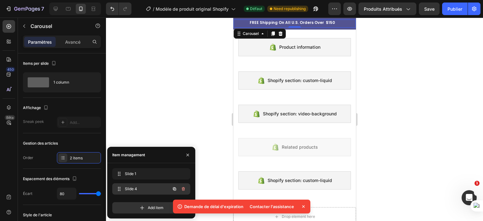
click at [132, 190] on span "Slide 4" at bounding box center [143, 189] width 36 height 6
click at [140, 187] on span "Slide 4" at bounding box center [143, 189] width 36 height 6
click at [314, 21] on p "FREE Shipping On All U.S. Orders Over $150" at bounding box center [291, 22] width 85 height 5
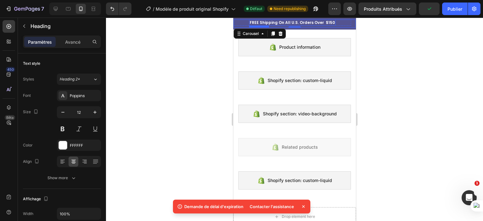
click at [314, 21] on p "FREE Shipping On All U.S. Orders Over $150" at bounding box center [291, 22] width 85 height 5
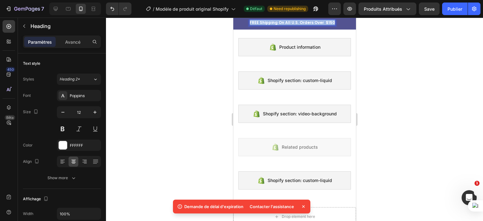
click at [314, 21] on p "FREE Shipping On All U.S. Orders Over $150" at bounding box center [291, 22] width 85 height 5
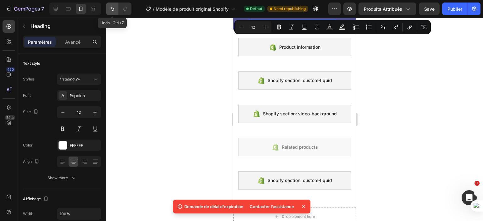
click at [115, 6] on icon "Annuler/Refaire" at bounding box center [112, 9] width 6 height 6
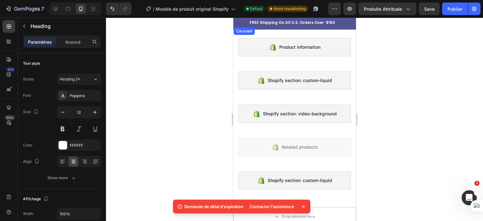
click at [278, 25] on div "FREE Shipping On All U.S. Orders Over $150 Heading Row" at bounding box center [292, 23] width 118 height 8
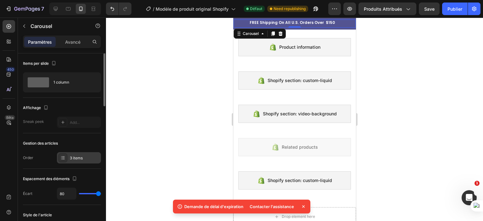
click at [84, 156] on div "3 items" at bounding box center [85, 158] width 30 height 6
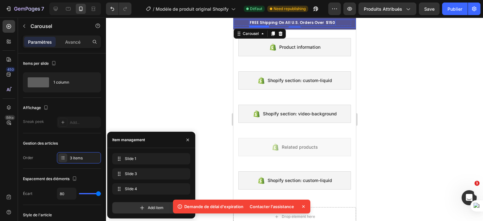
click at [296, 22] on p "FREE Shipping On All U.S. Orders Over $150" at bounding box center [291, 22] width 85 height 5
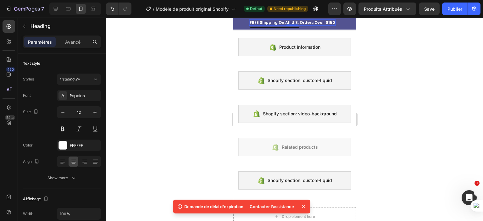
click at [296, 22] on p "FREE Shipping On All U.S. Orders Over $150" at bounding box center [291, 22] width 85 height 5
click at [410, 42] on div at bounding box center [294, 119] width 377 height 203
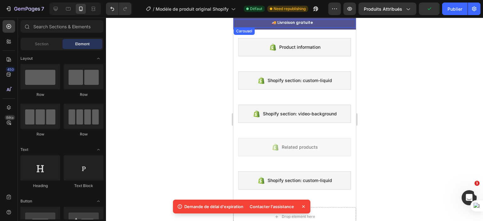
click at [307, 26] on div "🚚 Livraison gratuite Heading Row" at bounding box center [292, 23] width 118 height 8
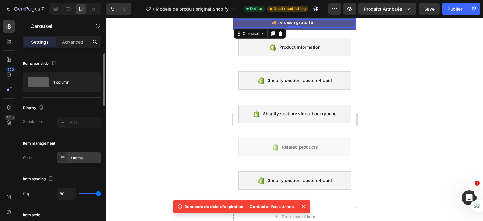
click at [82, 153] on div "3 items" at bounding box center [79, 157] width 44 height 11
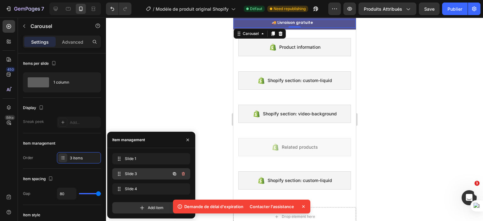
click at [139, 175] on span "Slide 3" at bounding box center [143, 174] width 36 height 6
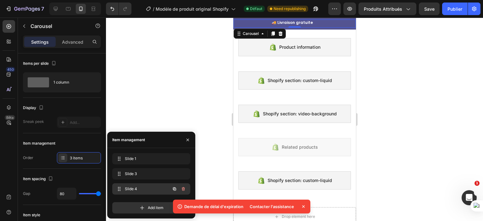
click at [139, 192] on div "Slide 4 Slide 4" at bounding box center [142, 189] width 55 height 9
click at [302, 21] on h2 "FREE Shipping On All U.S. Orders Over $150" at bounding box center [292, 22] width 86 height 6
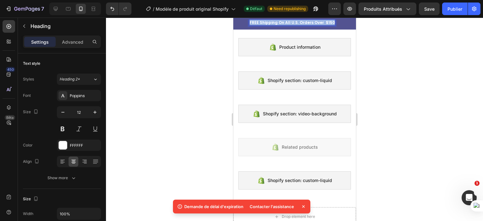
click at [302, 21] on p "FREE Shipping On All U.S. Orders Over $150" at bounding box center [291, 22] width 85 height 5
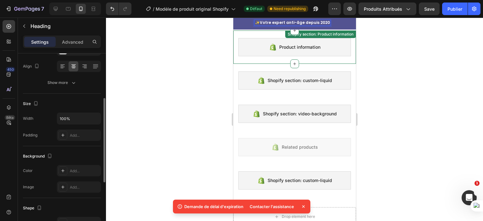
scroll to position [96, 0]
click at [141, 104] on div at bounding box center [294, 119] width 377 height 203
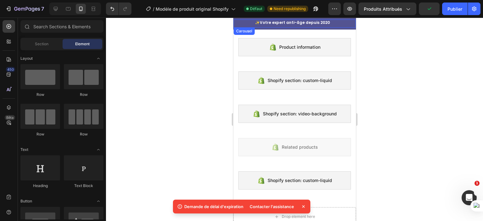
click at [279, 26] on div "✨Votre expert anti-âge depuis 2020 Heading Row" at bounding box center [292, 23] width 118 height 8
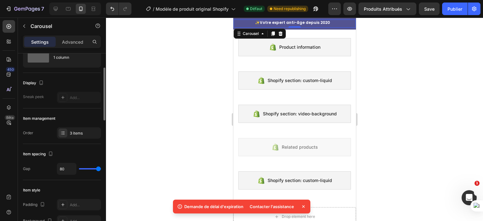
scroll to position [35, 0]
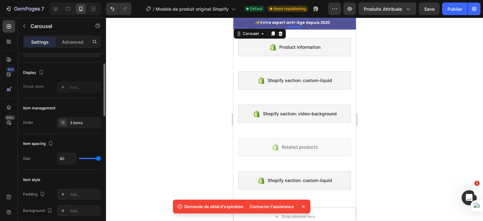
type input "62"
type input "45"
type input "39"
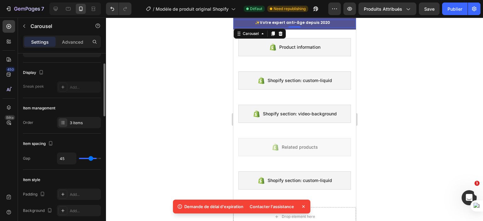
type input "39"
type input "26"
type input "23"
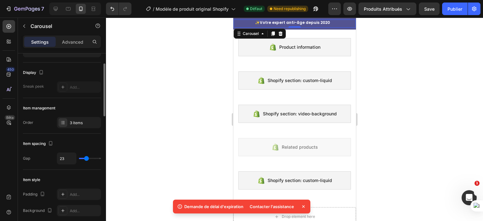
type input "22"
type input "17"
type input "16"
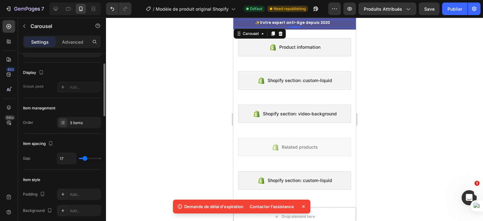
type input "16"
type input "13"
type input "0"
drag, startPoint x: 99, startPoint y: 159, endPoint x: 75, endPoint y: 154, distance: 24.4
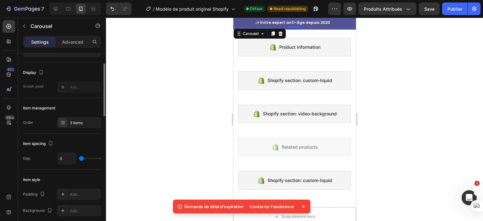
type input "0"
click at [79, 158] on input "range" at bounding box center [90, 158] width 22 height 1
type input "5"
type input "6"
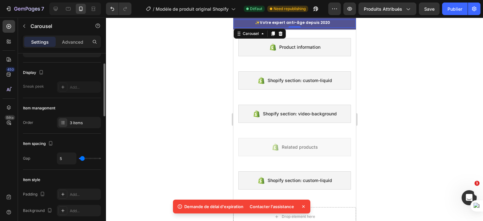
type input "6"
type input "9"
type input "10"
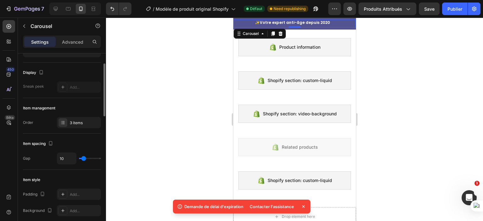
click at [83, 158] on input "range" at bounding box center [90, 158] width 22 height 1
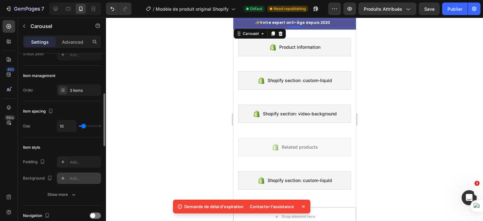
scroll to position [84, 0]
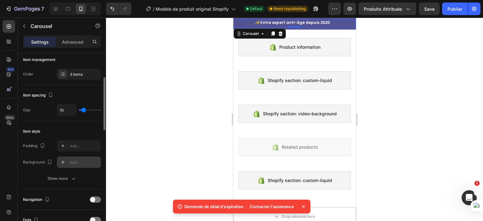
click at [79, 161] on div "Add..." at bounding box center [85, 163] width 30 height 6
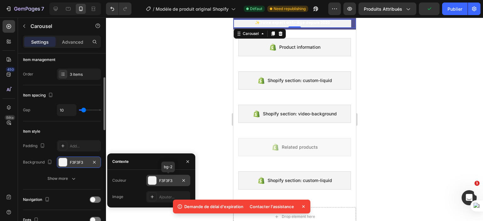
click at [152, 180] on div at bounding box center [152, 180] width 8 height 8
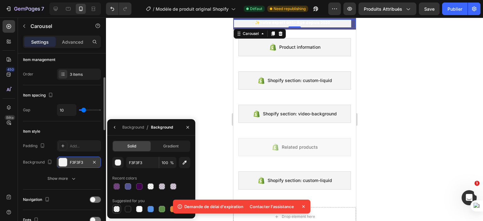
click at [118, 208] on div at bounding box center [117, 209] width 6 height 6
type input "000000"
type input "0"
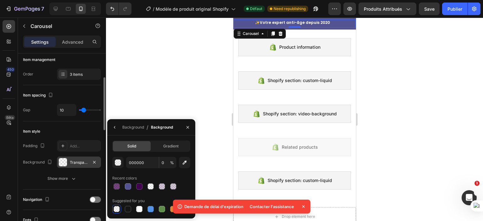
click at [36, 169] on div "Padding Add... Background Transparent Show more" at bounding box center [62, 162] width 78 height 44
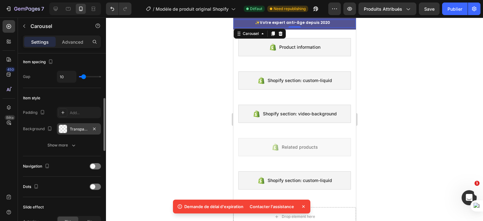
scroll to position [126, 0]
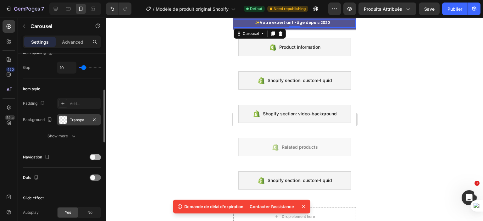
click at [94, 157] on div at bounding box center [95, 157] width 11 height 5
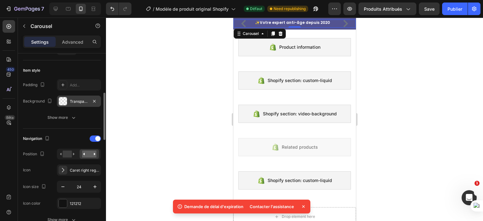
scroll to position [148, 0]
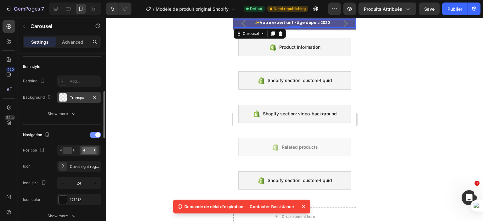
click at [97, 132] on span at bounding box center [97, 134] width 5 height 5
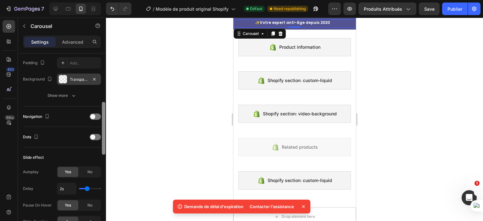
scroll to position [167, 0]
click at [96, 135] on div at bounding box center [95, 136] width 11 height 6
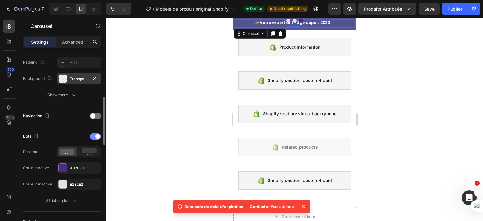
click at [95, 135] on div at bounding box center [95, 136] width 11 height 6
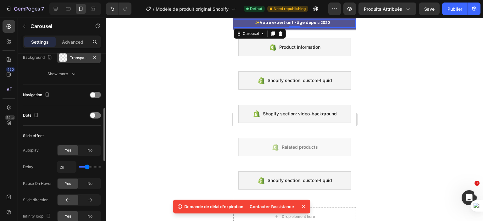
scroll to position [194, 0]
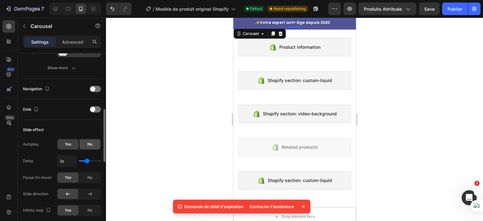
click at [88, 142] on span "No" at bounding box center [89, 144] width 5 height 6
click at [69, 142] on span "Yes" at bounding box center [68, 144] width 6 height 6
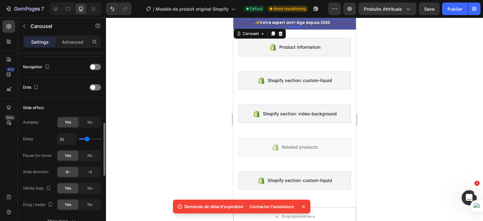
scroll to position [222, 0]
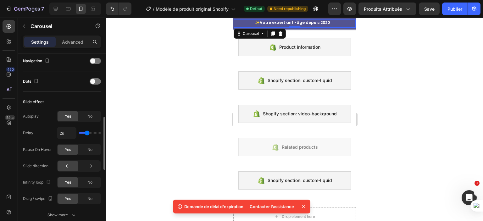
type input "1s"
drag, startPoint x: 87, startPoint y: 132, endPoint x: 80, endPoint y: 130, distance: 8.0
type input "1"
click at [80, 132] on input "range" at bounding box center [90, 132] width 22 height 1
click at [90, 148] on span "No" at bounding box center [89, 150] width 5 height 6
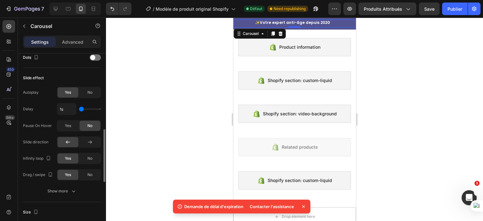
scroll to position [250, 0]
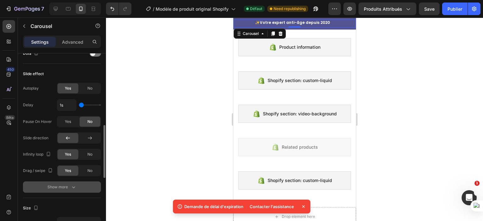
click at [65, 187] on div "Show more" at bounding box center [61, 187] width 29 height 6
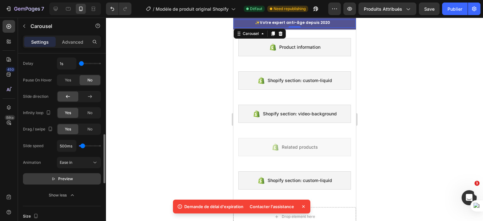
scroll to position [294, 0]
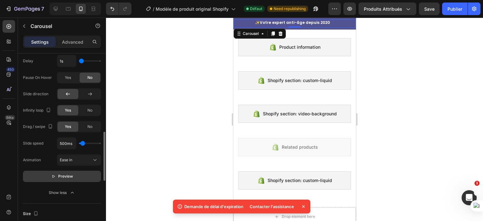
click at [67, 175] on span "Preview" at bounding box center [65, 176] width 15 height 6
click at [70, 77] on span "Yes" at bounding box center [68, 78] width 6 height 6
type input "1.3s"
type input "1.3"
type input "1.4s"
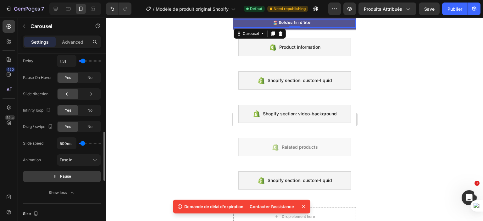
type input "1.4"
type input "1.5s"
type input "1.5"
type input "1s"
type input "1"
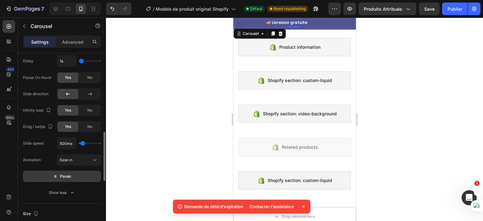
type input "1.1s"
type input "1.1"
type input "1.3s"
type input "1.3"
type input "1.5s"
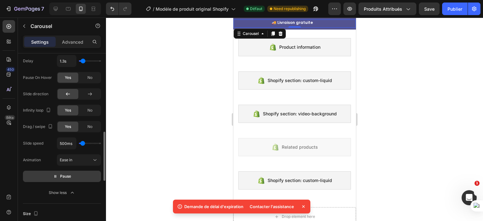
type input "1.5"
type input "1.6s"
type input "1.6"
type input "1.7s"
type input "1.7"
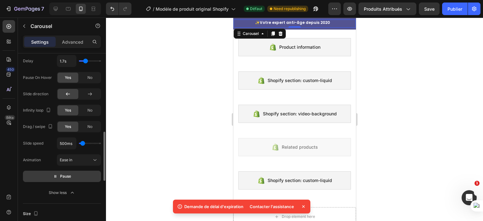
type input "1.8s"
type input "1.8"
type input "1.9s"
type input "1.9"
type input "2s"
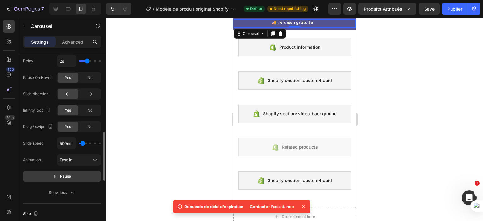
drag, startPoint x: 80, startPoint y: 61, endPoint x: 87, endPoint y: 62, distance: 6.4
type input "2"
click at [87, 62] on input "range" at bounding box center [90, 60] width 22 height 1
type input "2.1s"
type input "2.1"
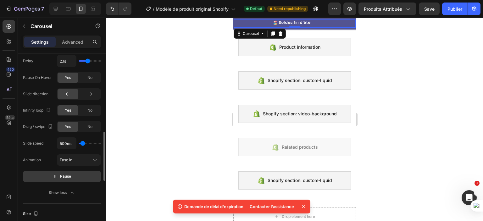
type input "2.2s"
type input "2.2"
type input "2.3s"
type input "2.3"
type input "2.4s"
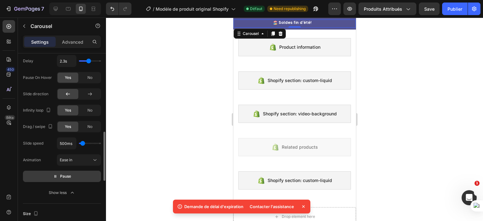
type input "2.4"
type input "2.5s"
type input "2.5"
type input "2.6s"
type input "2.6"
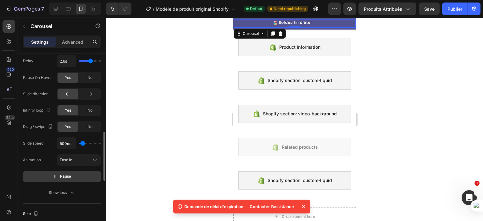
type input "2.7s"
type input "2.7"
type input "2.8s"
drag, startPoint x: 87, startPoint y: 62, endPoint x: 92, endPoint y: 63, distance: 5.1
type input "2.8"
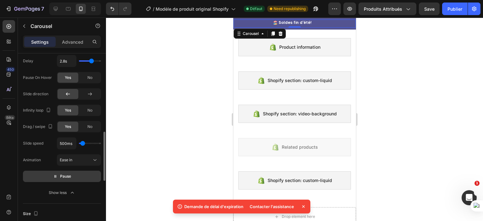
click at [92, 62] on input "range" at bounding box center [90, 60] width 22 height 1
click at [87, 112] on span "No" at bounding box center [89, 111] width 5 height 6
click at [68, 111] on span "Yes" at bounding box center [68, 111] width 6 height 6
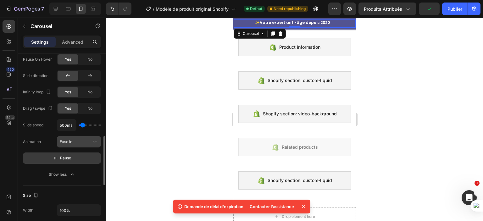
scroll to position [312, 0]
click at [82, 141] on div "Ease in" at bounding box center [76, 142] width 32 height 6
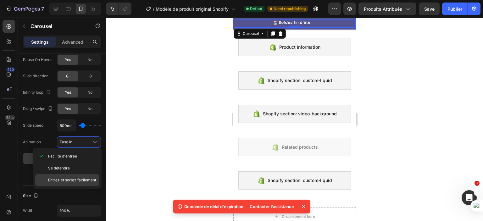
click at [84, 180] on font "Entrez et sortez facilement" at bounding box center [72, 180] width 48 height 5
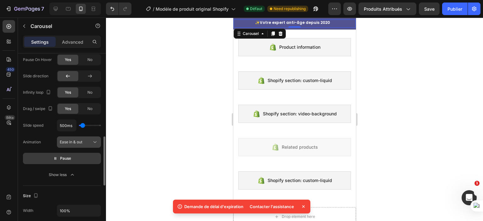
click at [68, 141] on span "Ease in & out" at bounding box center [71, 142] width 23 height 5
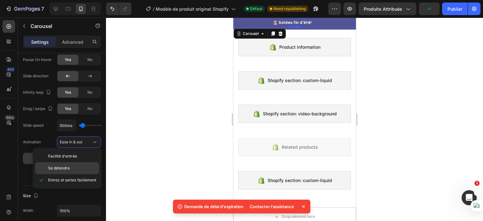
click at [66, 164] on div "Se détendre" at bounding box center [67, 168] width 64 height 12
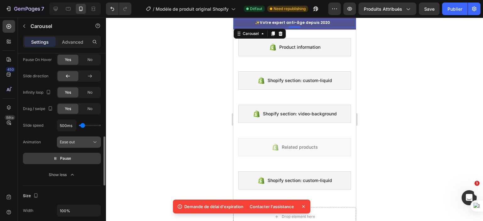
click at [78, 144] on div "Ease out" at bounding box center [79, 142] width 38 height 6
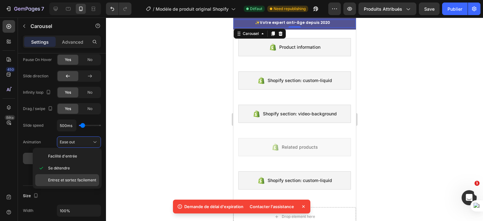
click at [74, 176] on div "Entrez et sortez facilement" at bounding box center [67, 180] width 64 height 12
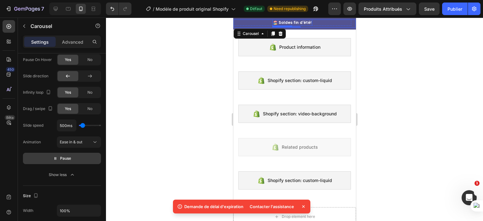
click at [302, 21] on p "🏖️ Soldes fin d'été!" at bounding box center [292, 22] width 39 height 5
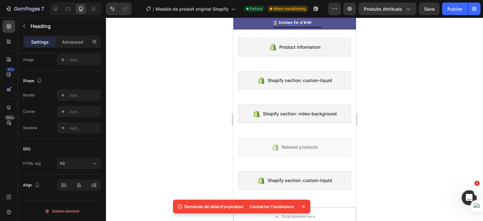
scroll to position [0, 0]
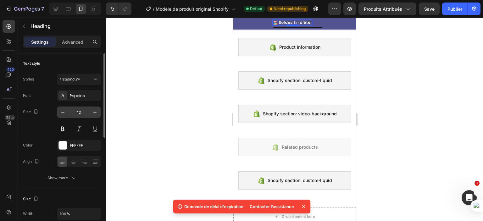
click at [87, 110] on input "12" at bounding box center [79, 112] width 21 height 11
click at [93, 110] on icon "button" at bounding box center [95, 112] width 6 height 6
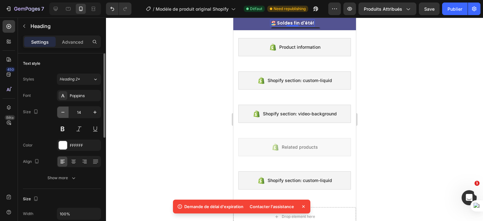
click at [63, 112] on icon "button" at bounding box center [62, 112] width 3 height 1
type input "13"
click at [78, 124] on button at bounding box center [78, 128] width 11 height 11
click at [34, 126] on div "Size 13" at bounding box center [62, 120] width 78 height 28
click at [281, 19] on h2 "🚚 Livraison gratuite" at bounding box center [292, 22] width 42 height 6
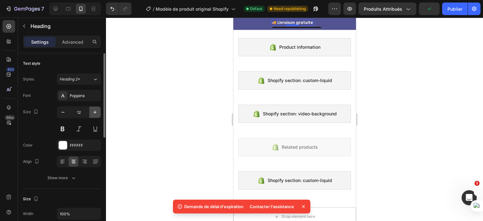
click at [93, 108] on button "button" at bounding box center [94, 112] width 11 height 11
type input "13"
click at [78, 125] on button at bounding box center [78, 128] width 11 height 11
click at [36, 124] on div "Size 13" at bounding box center [62, 120] width 78 height 28
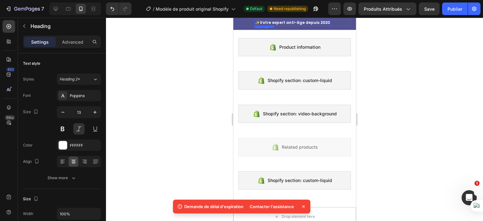
click at [306, 22] on p "✨Votre expert anti-âge depuis 2020" at bounding box center [292, 22] width 75 height 5
click at [97, 109] on icon "button" at bounding box center [95, 112] width 6 height 6
type input "13"
click at [78, 125] on button at bounding box center [78, 128] width 11 height 11
click at [33, 127] on div "Size 13" at bounding box center [62, 120] width 78 height 28
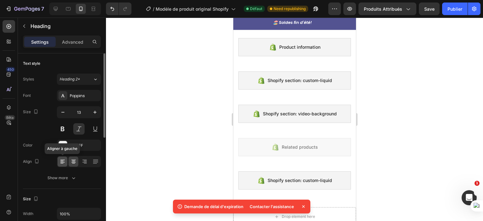
click at [64, 160] on icon at bounding box center [62, 160] width 4 height 1
click at [73, 164] on icon at bounding box center [73, 161] width 6 height 6
click at [64, 164] on icon at bounding box center [62, 161] width 6 height 6
click at [69, 163] on div at bounding box center [74, 162] width 10 height 10
click at [40, 129] on div "Size 13" at bounding box center [62, 120] width 78 height 28
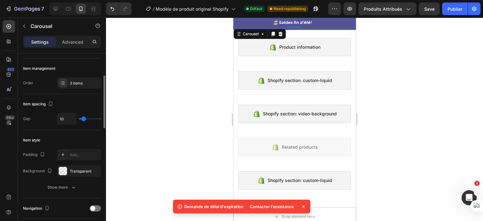
scroll to position [75, 0]
type input "0"
type input "80"
drag, startPoint x: 83, startPoint y: 117, endPoint x: 113, endPoint y: 117, distance: 29.9
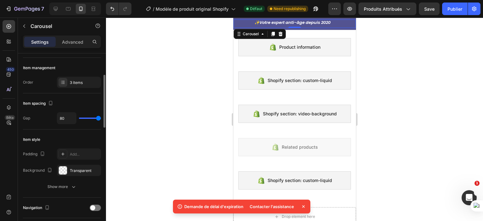
type input "80"
click at [101, 118] on input "range" at bounding box center [90, 118] width 22 height 1
type input "0"
drag, startPoint x: 97, startPoint y: 117, endPoint x: 77, endPoint y: 116, distance: 20.8
type input "0"
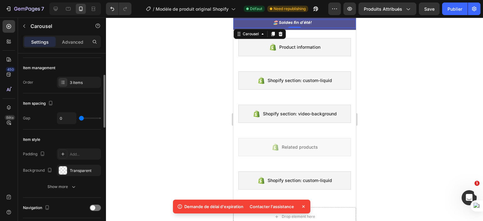
click at [79, 118] on input "range" at bounding box center [90, 118] width 22 height 1
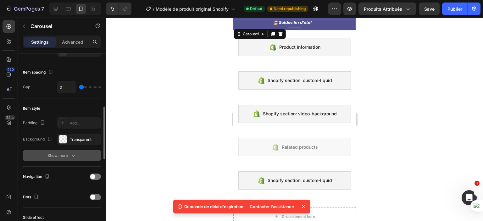
scroll to position [125, 0]
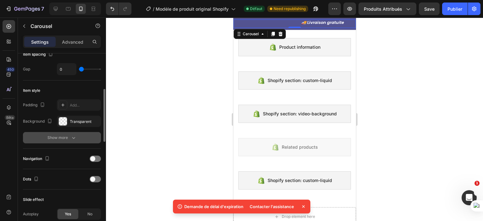
click at [68, 139] on div "Show more" at bounding box center [61, 138] width 29 height 6
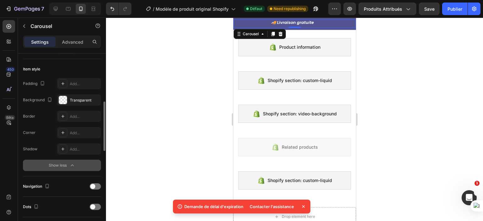
scroll to position [153, 0]
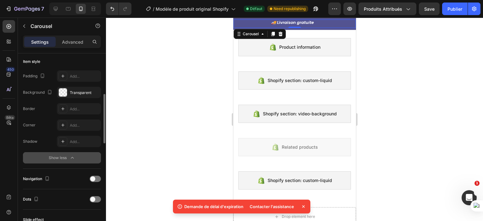
click at [71, 156] on icon "button" at bounding box center [72, 158] width 6 height 6
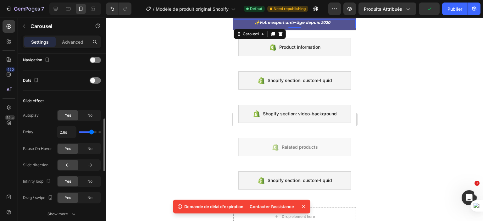
scroll to position [224, 0]
type input "2.7s"
type input "2.7"
type input "3.1s"
type input "3.1"
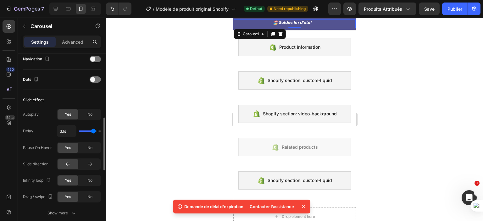
type input "3.4s"
drag, startPoint x: 91, startPoint y: 130, endPoint x: 95, endPoint y: 131, distance: 4.4
type input "3.4"
click at [95, 131] on input "range" at bounding box center [90, 130] width 22 height 1
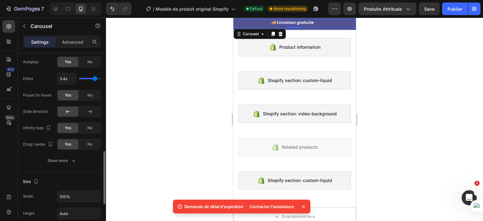
scroll to position [297, 0]
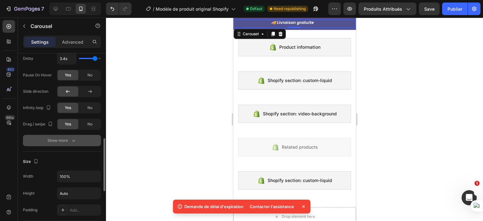
click at [58, 144] on button "Show more" at bounding box center [62, 140] width 78 height 11
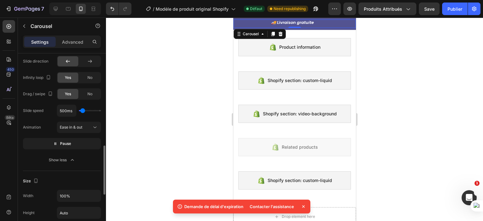
scroll to position [331, 0]
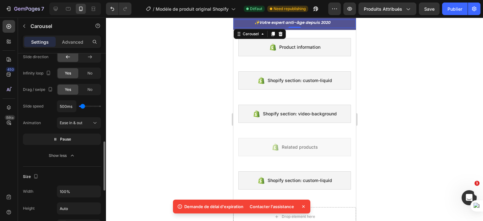
type input "1050ms"
type input "1050"
click at [85, 106] on input "range" at bounding box center [90, 106] width 22 height 1
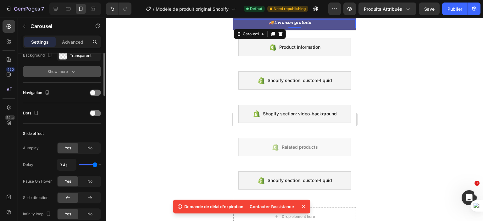
scroll to position [137, 0]
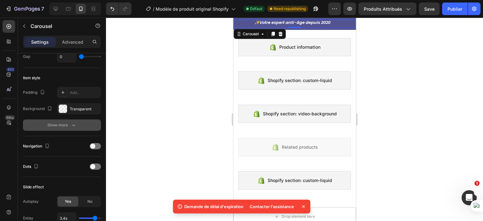
click at [148, 42] on div at bounding box center [294, 119] width 377 height 203
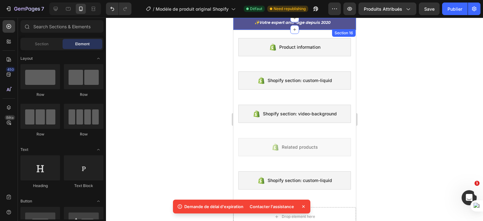
click at [236, 19] on div "🏖️ Soldes fin d'été! Heading Row 🚚 Livraison gratuite Heading Row ✨Votre expert…" at bounding box center [294, 24] width 123 height 12
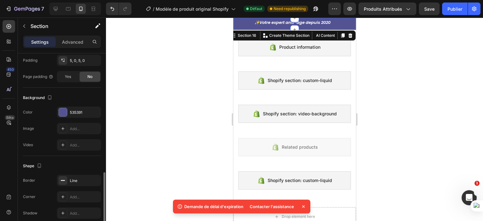
scroll to position [181, 0]
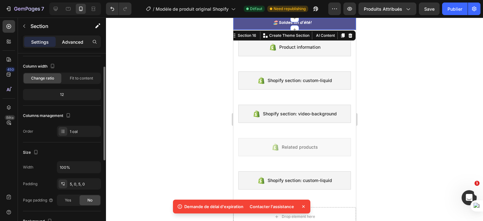
click at [77, 42] on p "Advanced" at bounding box center [72, 42] width 21 height 7
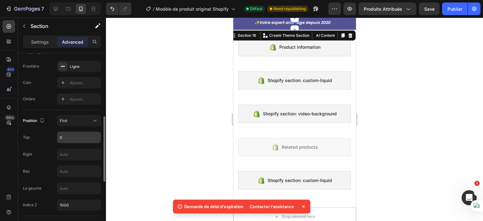
scroll to position [175, 0]
click at [82, 120] on div "Fixé" at bounding box center [76, 120] width 32 height 6
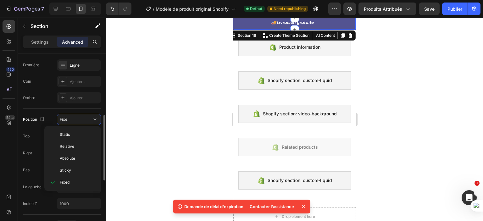
click at [31, 125] on div "Position Fixé Top 0 Right Bas La gauche Indice Z 1000" at bounding box center [62, 162] width 78 height 96
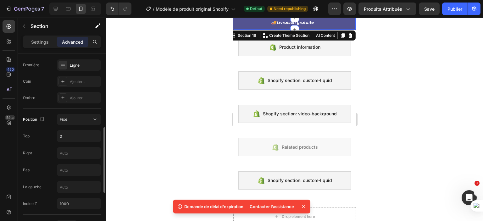
scroll to position [184, 0]
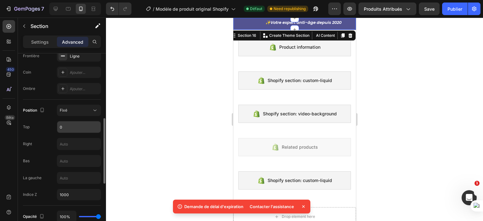
click at [73, 126] on input "0" at bounding box center [78, 126] width 43 height 11
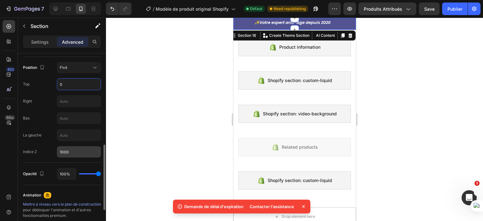
scroll to position [236, 0]
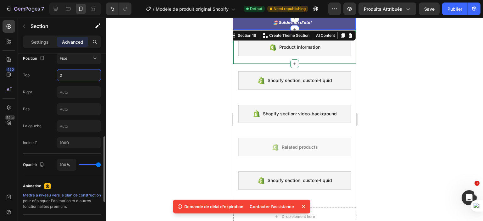
type input "91%"
type input "91"
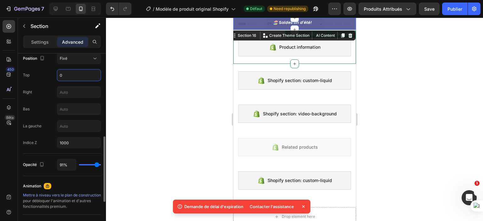
type input "77%"
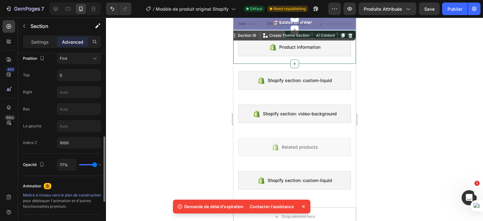
type input "77"
click at [94, 164] on input "range" at bounding box center [90, 164] width 22 height 1
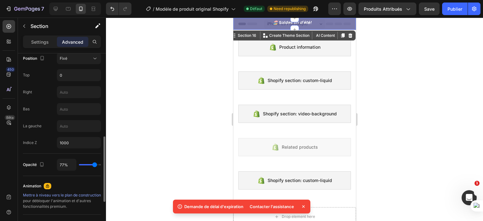
type input "100%"
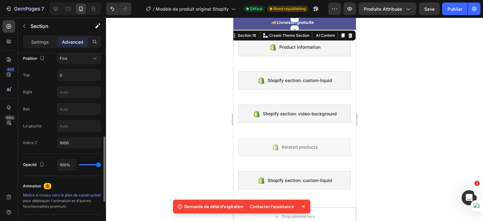
drag, startPoint x: 94, startPoint y: 162, endPoint x: 105, endPoint y: 162, distance: 10.7
type input "100"
click at [101, 164] on input "range" at bounding box center [90, 164] width 22 height 1
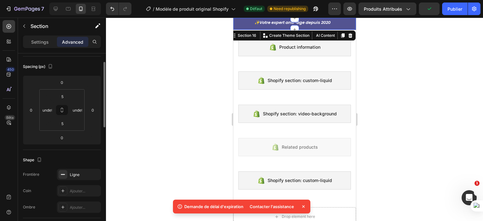
scroll to position [54, 0]
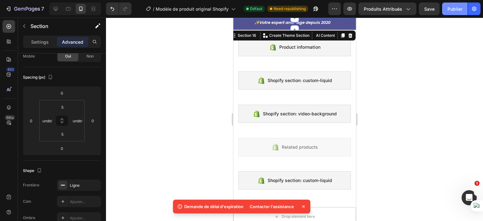
click at [459, 9] on font "Publier" at bounding box center [454, 8] width 15 height 5
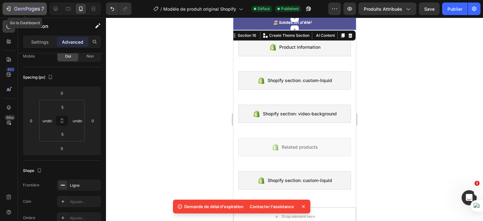
click at [19, 8] on icon "button" at bounding box center [19, 9] width 3 height 3
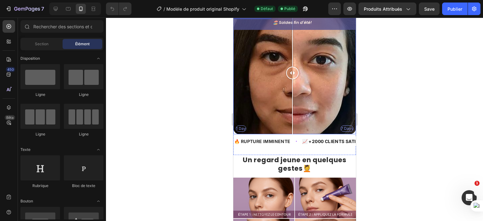
scroll to position [239, 0]
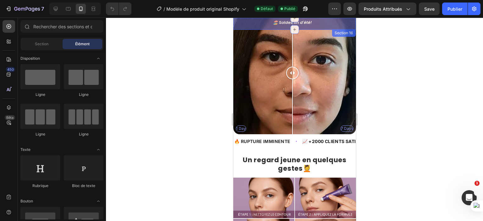
click at [349, 18] on div "🏖️ Soldes fin d'été! Heading Row 🚚 Livraison gratuite Heading Row ✨Votre expert…" at bounding box center [294, 24] width 123 height 12
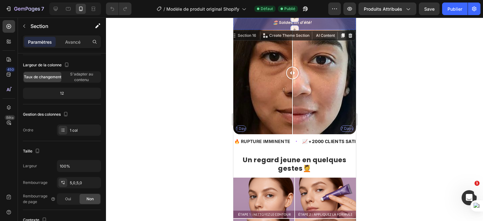
scroll to position [181, 0]
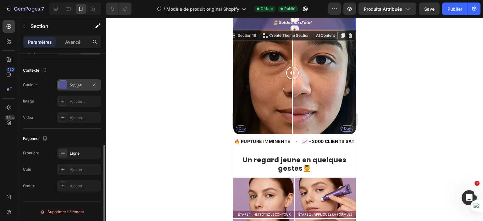
click at [80, 84] on font "535391" at bounding box center [76, 85] width 13 height 5
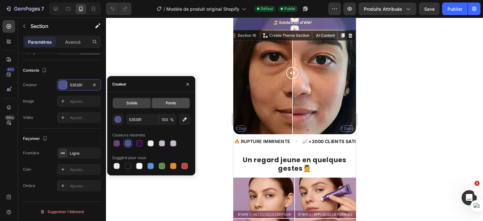
click at [171, 105] on span "Pente" at bounding box center [171, 103] width 10 height 6
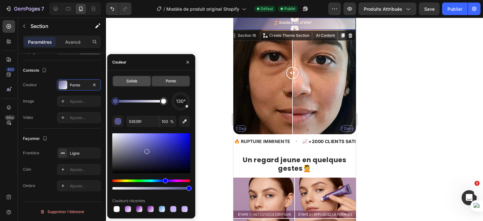
click at [133, 78] on div "Solide" at bounding box center [132, 81] width 38 height 10
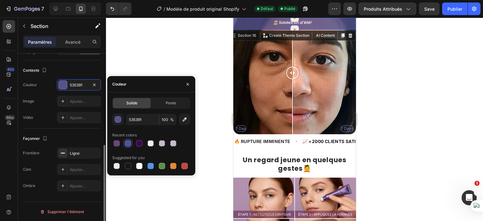
click at [43, 98] on div "Image Ajouter..." at bounding box center [62, 101] width 78 height 11
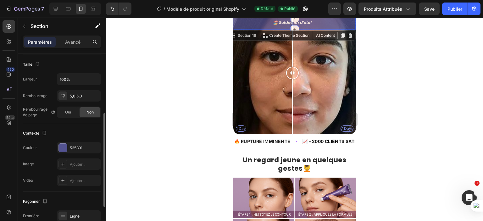
scroll to position [0, 0]
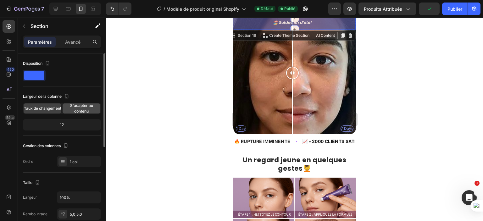
click at [74, 107] on font "S'adapter au contenu" at bounding box center [81, 108] width 23 height 10
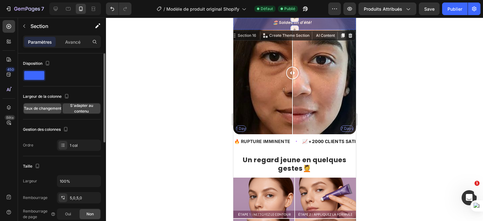
click at [45, 108] on font "Taux de changement" at bounding box center [42, 108] width 37 height 5
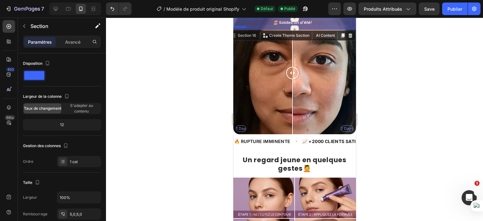
click at [330, 25] on div "🏖️ Soldes fin d'été! Heading Row" at bounding box center [292, 22] width 118 height 7
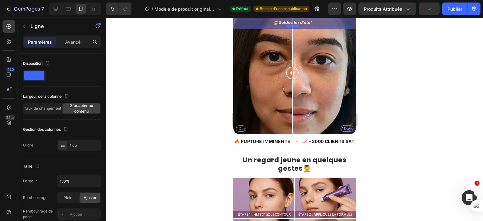
drag, startPoint x: 293, startPoint y: 27, endPoint x: 458, endPoint y: 99, distance: 180.2
click at [295, 26] on div at bounding box center [292, 26] width 13 height 2
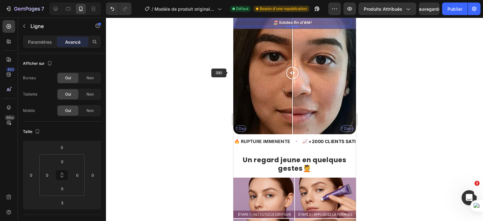
click at [211, 69] on div at bounding box center [294, 119] width 377 height 203
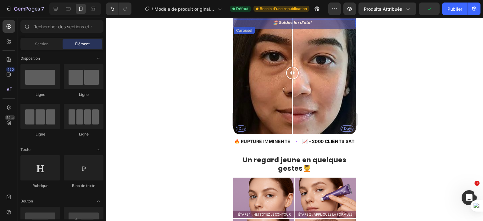
click at [251, 27] on div "🏖️ Soldes fin d'été! Heading Row 🚚 Livraison gratuite Heading Row ✨Votre expert…" at bounding box center [294, 23] width 123 height 11
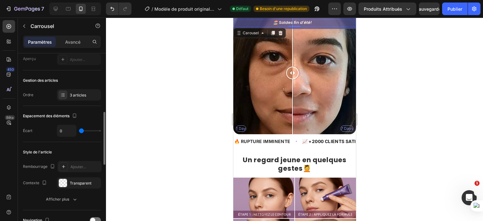
scroll to position [126, 0]
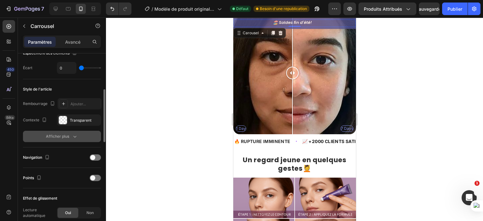
click at [68, 136] on font "Afficher plus" at bounding box center [57, 136] width 23 height 5
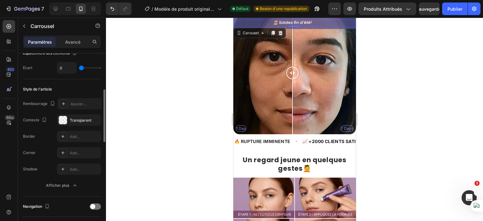
drag, startPoint x: 59, startPoint y: 182, endPoint x: 56, endPoint y: 176, distance: 6.5
click at [58, 180] on button "Afficher plus" at bounding box center [62, 185] width 78 height 11
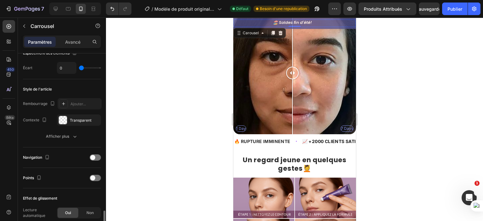
scroll to position [220, 0]
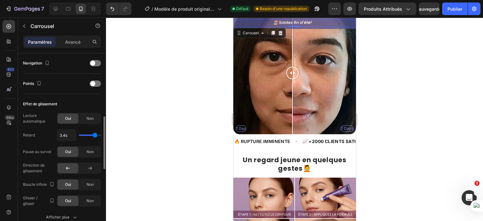
type input "2.9s"
type input "2.9"
click at [92, 135] on input "range" at bounding box center [90, 135] width 22 height 1
click at [86, 151] on font "Non" at bounding box center [89, 151] width 7 height 5
click at [67, 153] on font "Oui" at bounding box center [68, 151] width 6 height 5
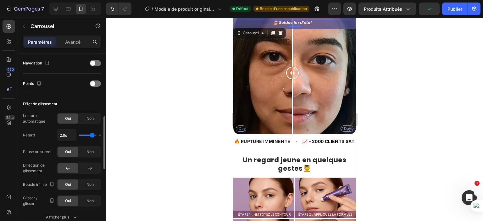
scroll to position [252, 0]
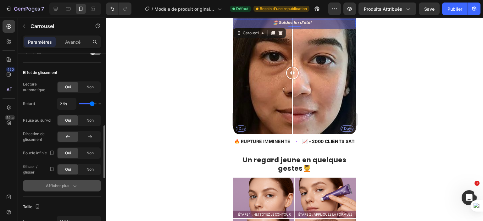
click at [74, 185] on icon "button" at bounding box center [75, 186] width 6 height 6
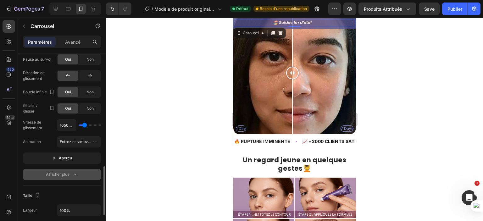
scroll to position [336, 0]
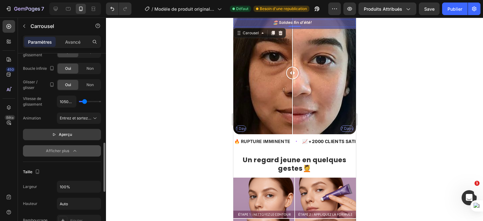
click at [60, 132] on font "Aperçu" at bounding box center [65, 134] width 13 height 5
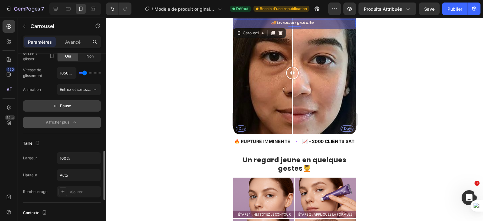
scroll to position [365, 0]
click at [94, 156] on icon "button" at bounding box center [95, 158] width 6 height 6
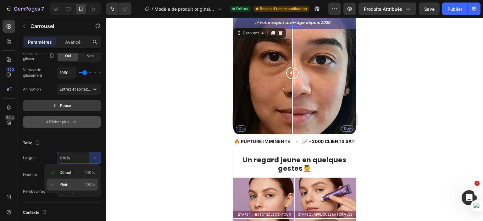
click at [86, 184] on font "100%" at bounding box center [90, 184] width 10 height 5
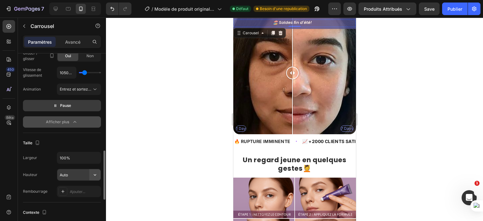
click at [93, 175] on icon "button" at bounding box center [95, 175] width 6 height 6
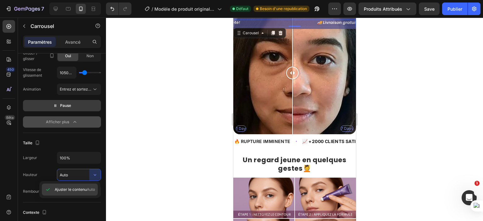
click at [82, 186] on div "Ajuster le contenu Auto" at bounding box center [70, 190] width 56 height 12
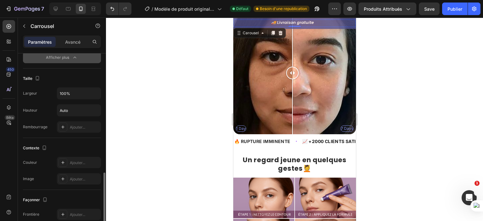
scroll to position [434, 0]
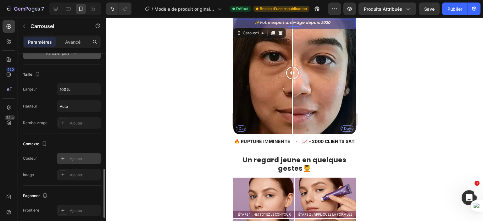
click at [71, 157] on font "Ajouter..." at bounding box center [77, 158] width 15 height 5
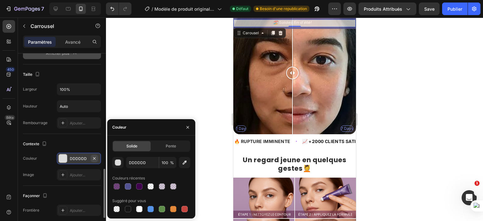
click at [94, 156] on icon "button" at bounding box center [94, 158] width 5 height 5
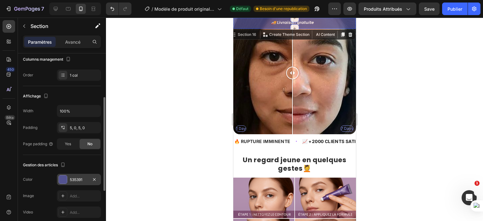
scroll to position [86, 0]
click at [68, 147] on div "Yes" at bounding box center [68, 144] width 21 height 10
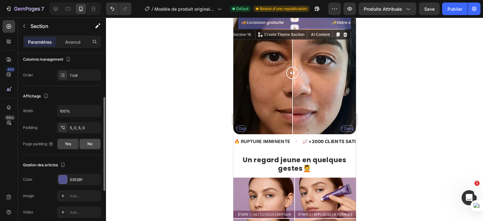
click at [86, 139] on div "No" at bounding box center [90, 144] width 21 height 10
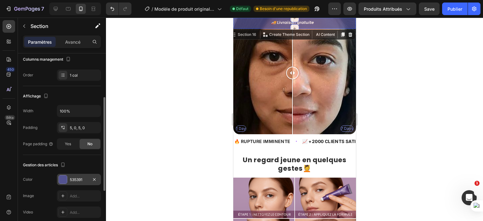
click at [87, 177] on div "535391" at bounding box center [79, 180] width 18 height 6
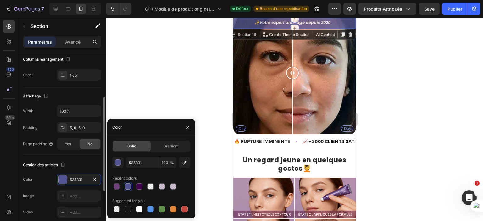
click at [32, 181] on div "Color" at bounding box center [28, 180] width 10 height 6
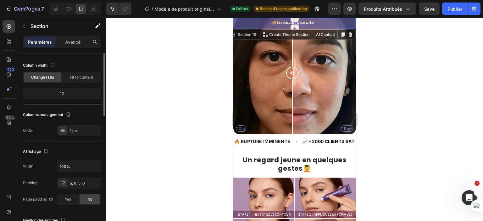
scroll to position [0, 0]
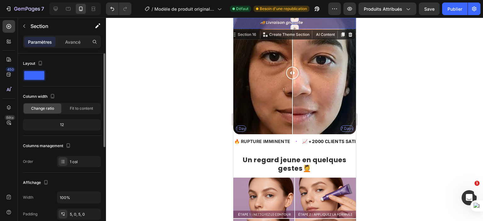
click at [70, 122] on div "12" at bounding box center [61, 124] width 75 height 9
drag, startPoint x: 70, startPoint y: 122, endPoint x: 84, endPoint y: 111, distance: 17.9
click at [84, 111] on div "Column width Change ratio Fit to content 12" at bounding box center [62, 113] width 78 height 44
click at [84, 111] on div "Fit to content" at bounding box center [82, 108] width 38 height 10
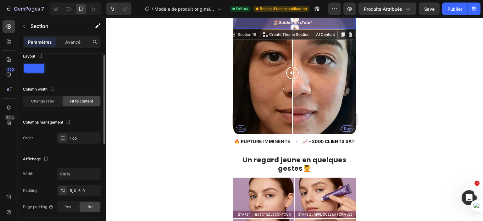
scroll to position [6, 0]
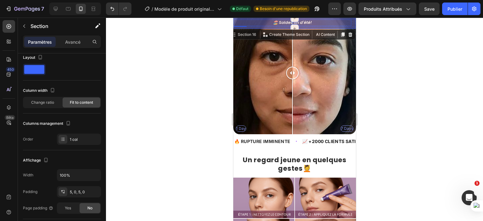
click at [319, 25] on div "🏖️ Soldes fin d'été! Heading Row" at bounding box center [292, 22] width 118 height 7
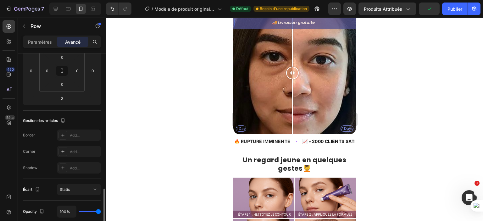
scroll to position [171, 0]
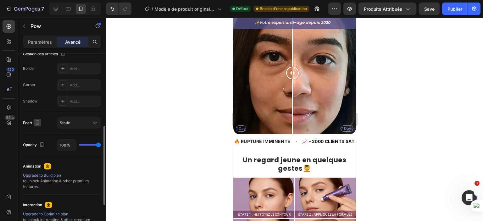
click at [37, 122] on icon "button" at bounding box center [37, 122] width 6 height 6
click at [94, 122] on icon at bounding box center [94, 123] width 3 height 2
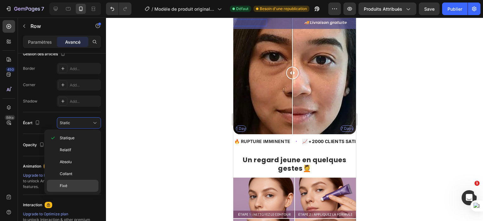
click at [73, 183] on p "Fixé" at bounding box center [78, 186] width 36 height 6
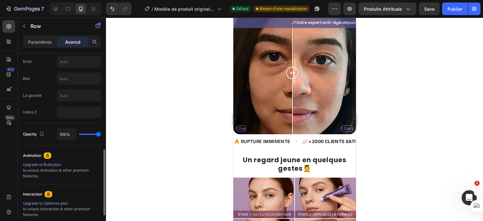
scroll to position [267, 0]
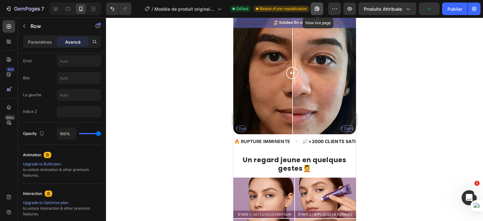
click at [320, 7] on icon "button" at bounding box center [317, 9] width 6 height 6
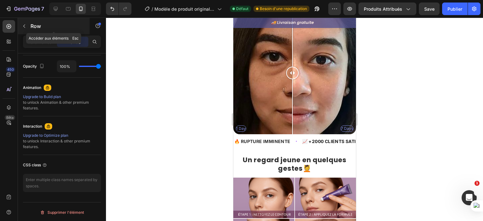
click at [23, 29] on button "button" at bounding box center [24, 26] width 10 height 10
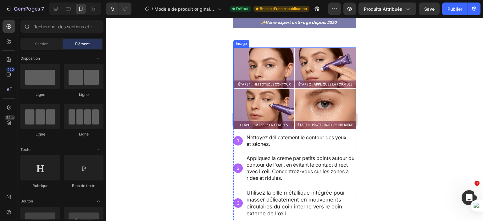
scroll to position [553, 0]
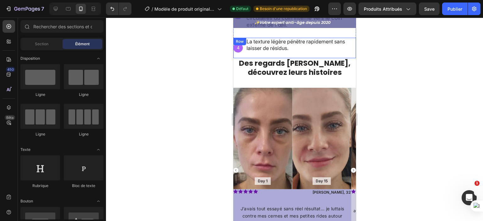
click at [292, 51] on div "La texture légère pénètre rapidement sans laisser de résidus. Text Block" at bounding box center [301, 48] width 110 height 20
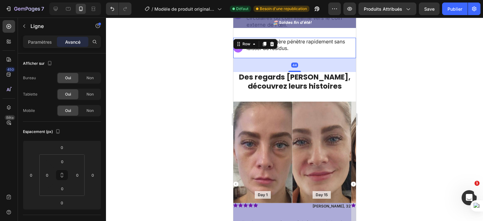
drag, startPoint x: 295, startPoint y: 54, endPoint x: 299, endPoint y: 68, distance: 14.4
click at [299, 58] on div "44" at bounding box center [294, 58] width 123 height 0
type input "44"
click at [209, 78] on div at bounding box center [294, 119] width 377 height 203
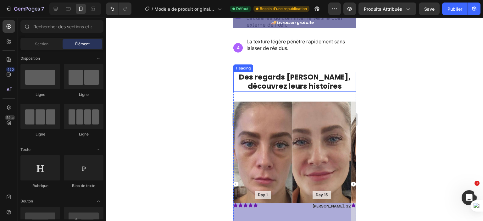
click at [293, 79] on strong "Des regards [PERSON_NAME], découvrez leurs histoires" at bounding box center [295, 81] width 112 height 19
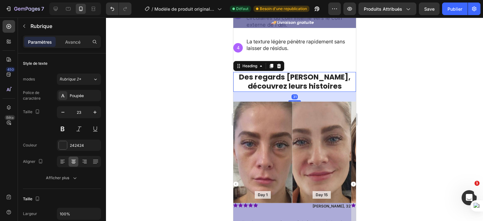
click at [202, 86] on div at bounding box center [294, 119] width 377 height 203
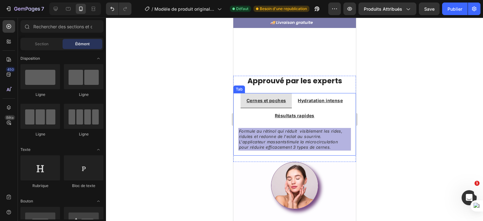
scroll to position [774, 0]
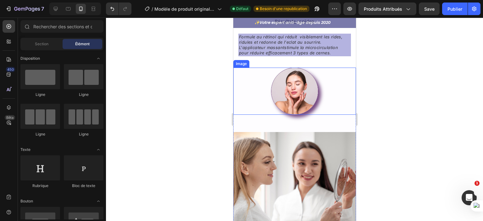
click at [297, 81] on img at bounding box center [294, 91] width 47 height 47
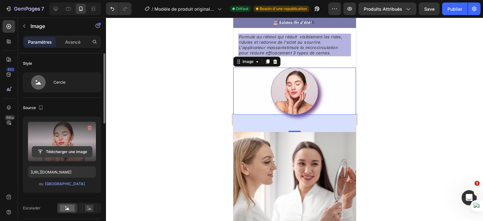
click at [69, 149] on input "file" at bounding box center [62, 152] width 60 height 11
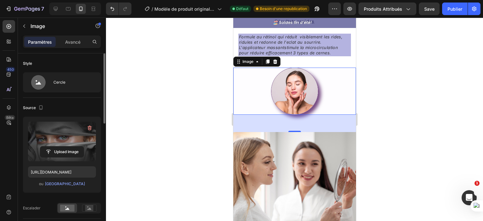
type input "[URL][DOMAIN_NAME]"
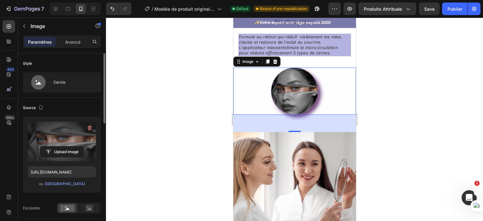
click at [144, 115] on div at bounding box center [294, 119] width 377 height 203
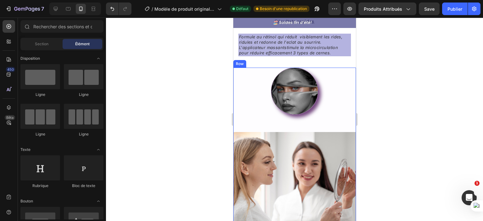
click at [330, 120] on div "Image" at bounding box center [294, 100] width 123 height 64
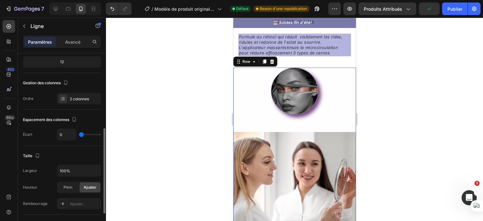
scroll to position [94, 0]
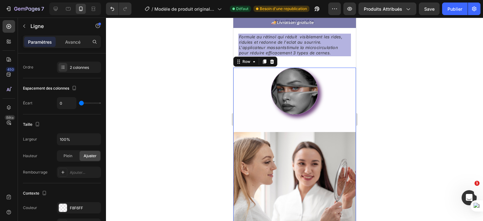
click at [148, 127] on div at bounding box center [294, 119] width 377 height 203
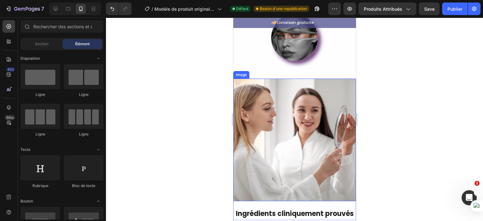
scroll to position [931, 0]
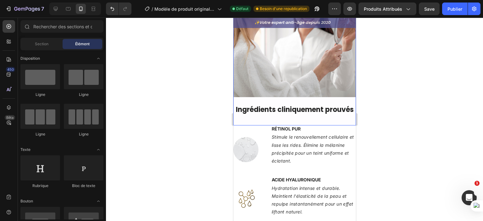
click at [347, 122] on div "Image Ingrédients cliniquement prouvés Heading Row" at bounding box center [294, 50] width 123 height 151
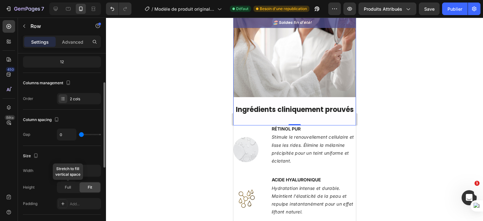
scroll to position [126, 0]
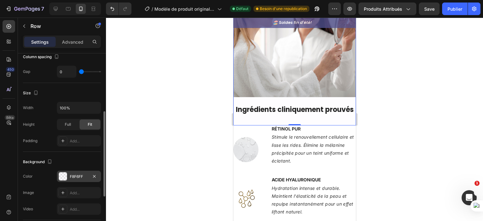
click at [75, 177] on div "F8F6FF" at bounding box center [79, 177] width 18 height 6
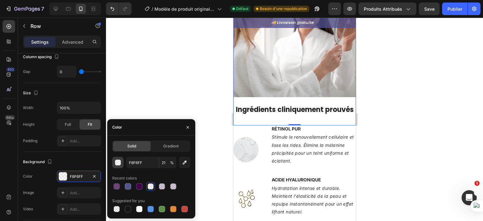
click at [118, 161] on div "button" at bounding box center [118, 163] width 6 height 6
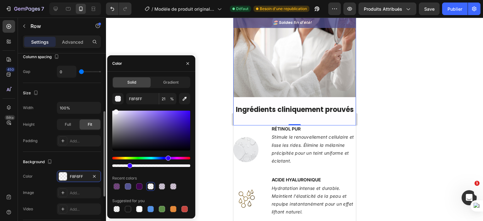
click at [79, 153] on div "Background The changes might be hidden by the video. Color F8F6FF Image Add... …" at bounding box center [62, 186] width 78 height 68
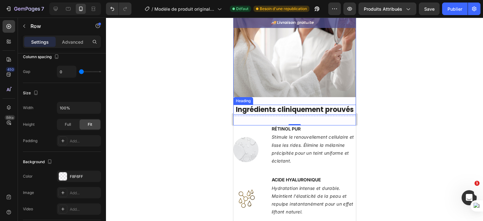
click at [261, 110] on h2 "Ingrédients cliniquement prouvés" at bounding box center [294, 110] width 123 height 10
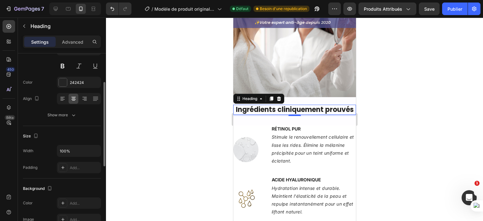
scroll to position [94, 0]
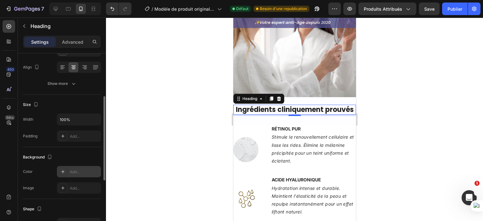
click at [78, 171] on div "Add..." at bounding box center [85, 172] width 30 height 6
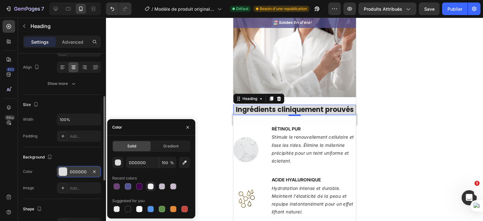
click at [153, 187] on div at bounding box center [150, 186] width 6 height 6
type input "F8F6FF"
type input "21"
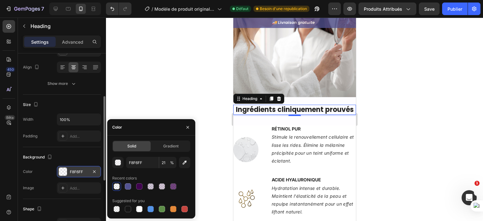
click at [148, 74] on div at bounding box center [294, 119] width 377 height 203
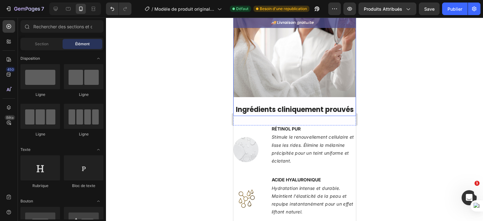
click at [266, 94] on div "Image" at bounding box center [294, 40] width 123 height 130
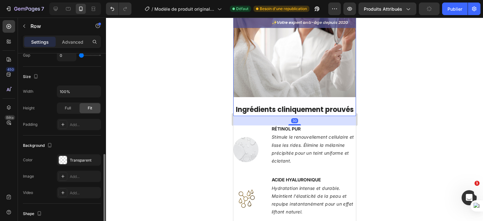
scroll to position [157, 0]
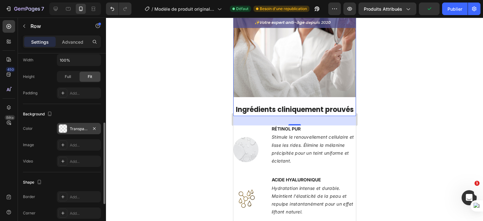
click at [74, 126] on div "Transparent" at bounding box center [79, 129] width 18 height 6
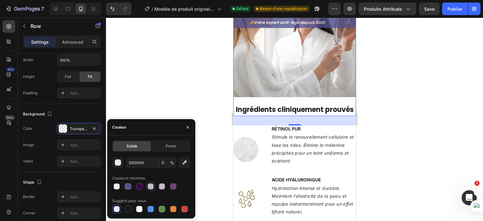
click at [150, 186] on div at bounding box center [150, 186] width 6 height 6
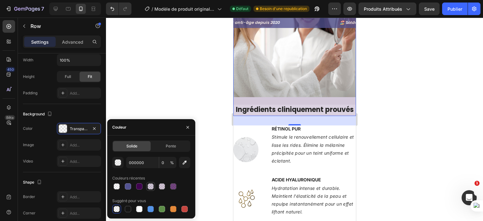
type input "35044F"
type input "21"
click at [136, 209] on div at bounding box center [140, 209] width 8 height 8
type input "FFFFFF"
type input "100"
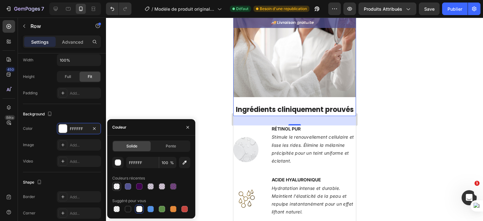
click at [114, 189] on div at bounding box center [117, 187] width 8 height 8
type input "F8F6FF"
type input "21"
click at [404, 125] on div at bounding box center [294, 119] width 377 height 203
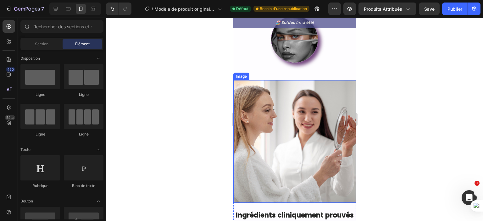
scroll to position [805, 0]
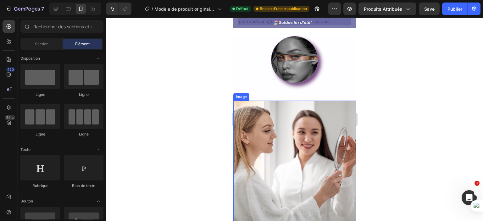
click at [285, 110] on img at bounding box center [294, 162] width 123 height 123
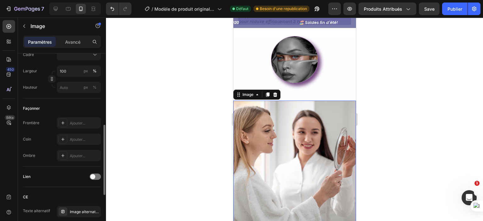
scroll to position [220, 0]
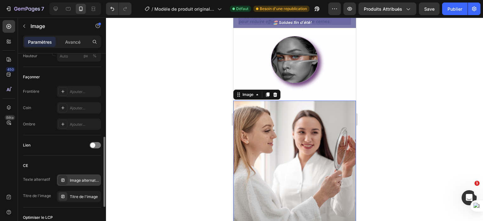
click at [84, 180] on font "Image alternative" at bounding box center [85, 180] width 31 height 5
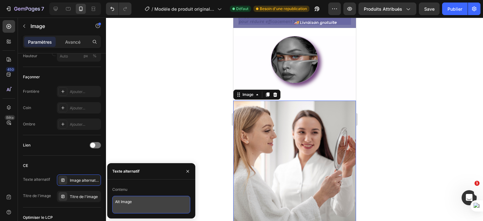
click at [128, 202] on textarea "Alt Image" at bounding box center [151, 205] width 78 height 18
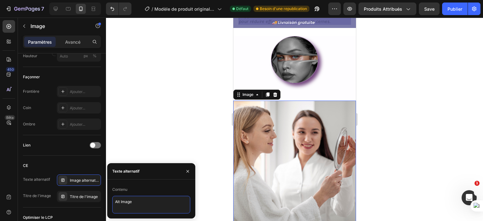
click at [131, 202] on textarea "Alt Image" at bounding box center [151, 205] width 78 height 18
drag, startPoint x: 131, startPoint y: 202, endPoint x: 108, endPoint y: 199, distance: 24.1
click at [108, 199] on div "Contenu Alt Image" at bounding box center [151, 199] width 88 height 29
click at [0, 0] on sider-quick-compose-btn at bounding box center [0, 0] width 0 height 0
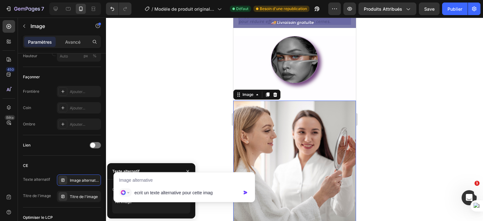
type input "ecrit un texte alternative pour cette image"
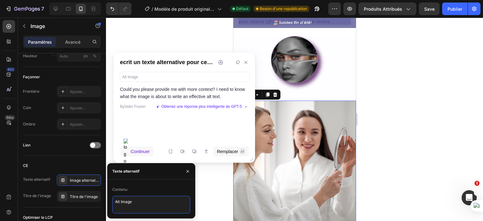
click at [158, 206] on textarea "Alt Image" at bounding box center [151, 205] width 78 height 18
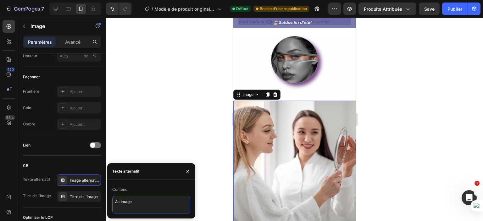
drag, startPoint x: 156, startPoint y: 206, endPoint x: 116, endPoint y: 203, distance: 40.1
click at [116, 203] on textarea "Alt Image" at bounding box center [151, 205] width 78 height 18
type textarea "femme se regardant dans un mirroir après une skin care"
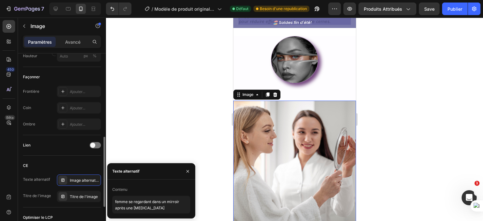
click at [53, 164] on div "CE" at bounding box center [62, 166] width 78 height 10
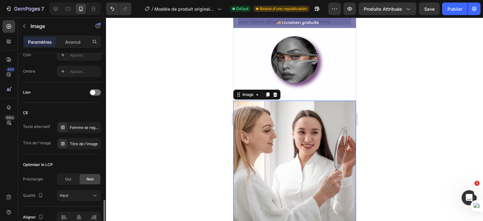
scroll to position [304, 0]
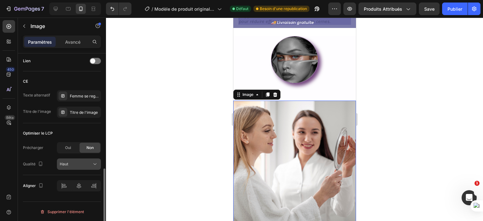
click at [81, 164] on div "Haut" at bounding box center [76, 164] width 32 height 6
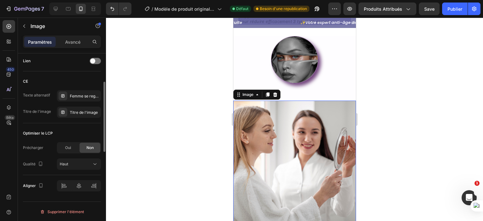
scroll to position [210, 0]
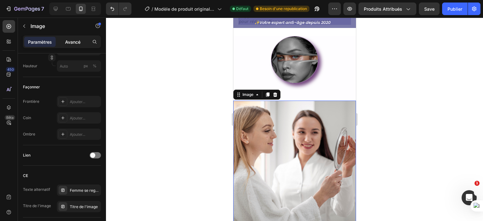
click at [73, 42] on font "Avancé" at bounding box center [72, 41] width 15 height 5
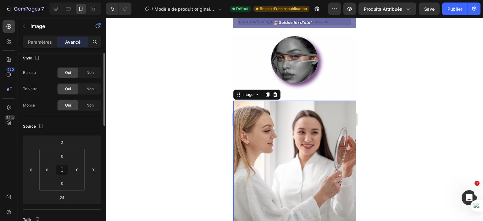
scroll to position [0, 0]
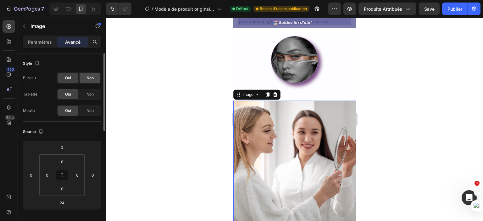
click at [88, 78] on font "Non" at bounding box center [89, 77] width 7 height 5
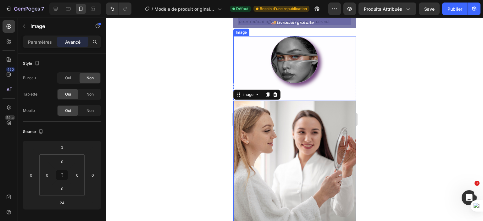
click at [295, 58] on img at bounding box center [294, 59] width 47 height 47
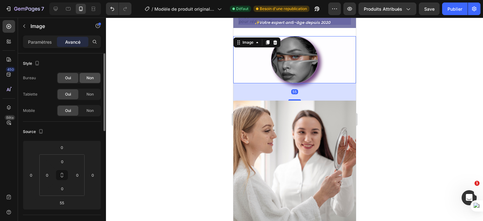
click at [87, 76] on font "Non" at bounding box center [89, 77] width 7 height 5
click at [89, 90] on div "Non" at bounding box center [90, 94] width 21 height 10
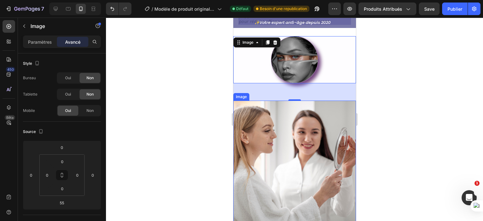
click at [247, 145] on img at bounding box center [294, 162] width 123 height 123
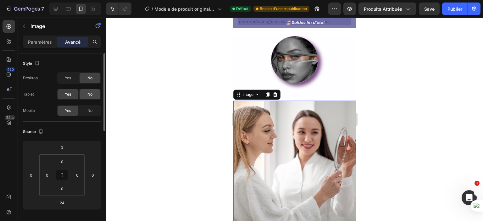
click at [84, 91] on div "No" at bounding box center [90, 94] width 21 height 10
click at [45, 40] on font "Paramètres" at bounding box center [40, 41] width 24 height 5
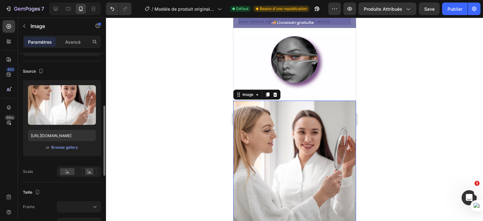
scroll to position [65, 0]
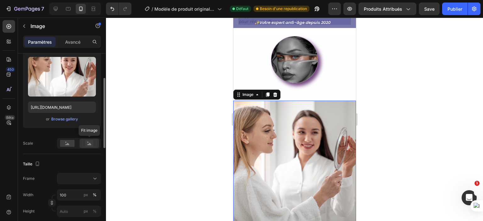
click at [89, 142] on rect at bounding box center [89, 143] width 8 height 6
click at [69, 142] on rect at bounding box center [67, 143] width 14 height 7
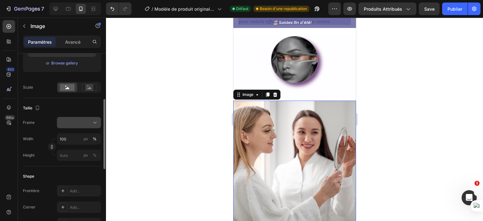
scroll to position [121, 0]
click at [83, 123] on div at bounding box center [79, 122] width 38 height 6
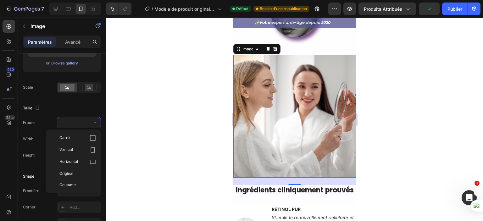
scroll to position [850, 0]
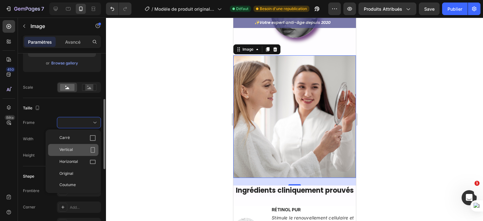
click at [90, 154] on div "Vertical" at bounding box center [73, 150] width 50 height 12
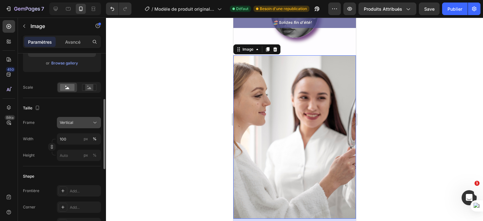
click at [79, 127] on button "Vertical" at bounding box center [79, 122] width 44 height 11
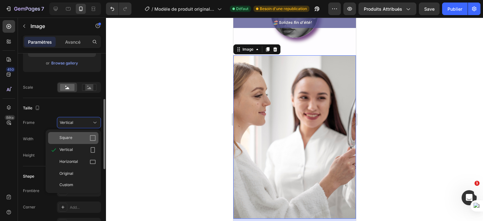
click at [85, 141] on div "Square" at bounding box center [73, 138] width 50 height 12
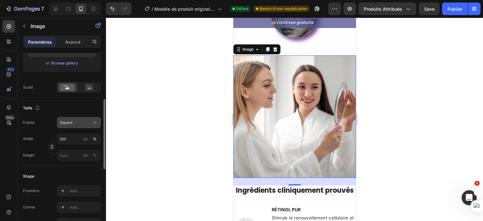
click at [82, 123] on div "Square" at bounding box center [75, 123] width 31 height 6
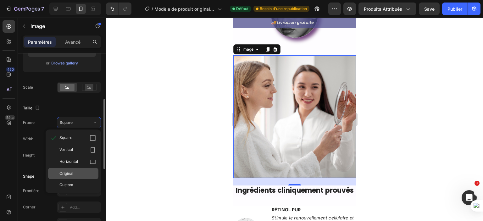
click at [83, 169] on div "Original" at bounding box center [73, 173] width 50 height 11
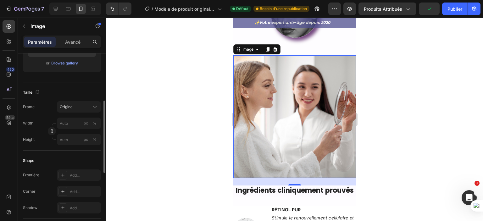
click at [79, 87] on div "Taille" at bounding box center [62, 92] width 78 height 10
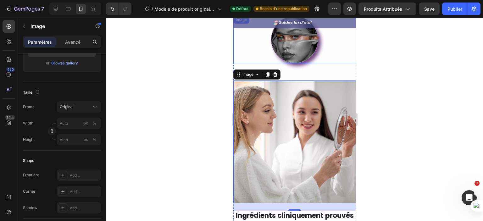
scroll to position [823, 0]
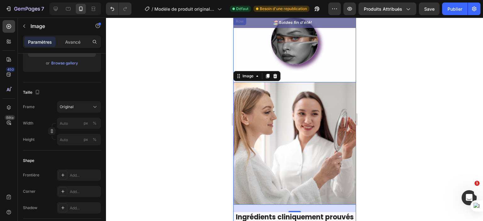
click at [341, 76] on div "Image" at bounding box center [294, 50] width 123 height 64
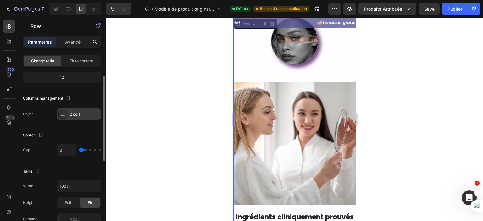
scroll to position [48, 0]
click at [79, 114] on div "2 cols" at bounding box center [85, 114] width 30 height 6
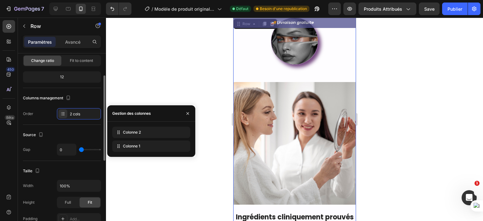
click at [49, 134] on div "Source" at bounding box center [62, 135] width 78 height 10
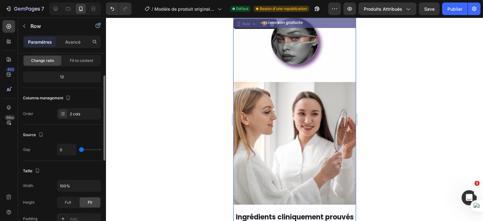
type input "31"
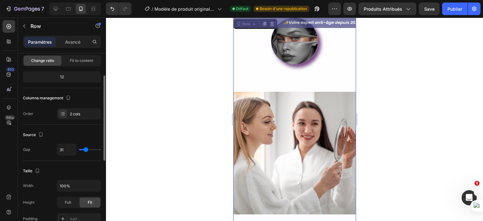
type input "34"
type input "41"
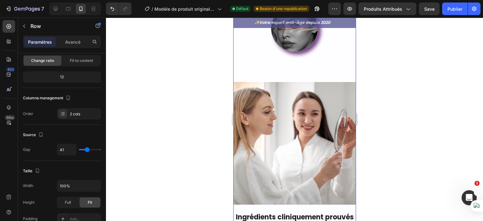
drag, startPoint x: 83, startPoint y: 149, endPoint x: 206, endPoint y: 136, distance: 124.2
type input "40"
click at [87, 149] on input "range" at bounding box center [90, 149] width 22 height 1
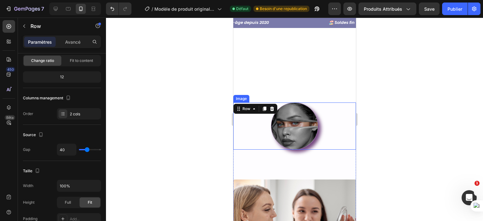
scroll to position [837, 0]
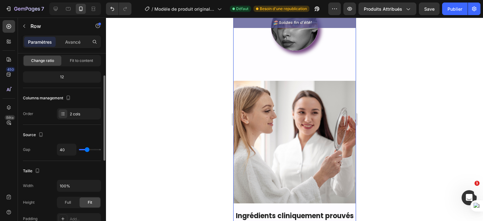
type input "118"
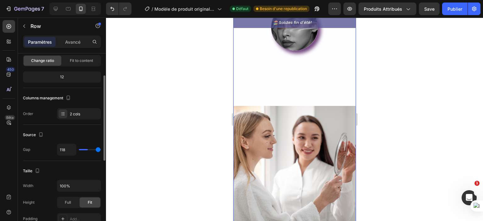
type input "120"
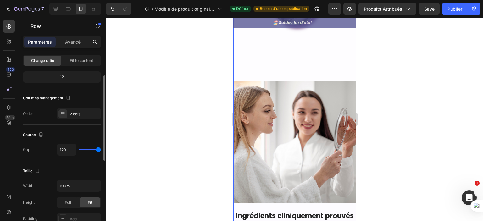
drag, startPoint x: 86, startPoint y: 149, endPoint x: 101, endPoint y: 148, distance: 14.8
type input "120"
click at [101, 149] on input "range" at bounding box center [90, 149] width 22 height 1
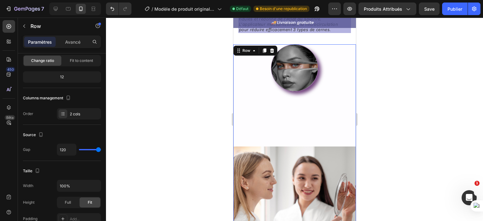
scroll to position [797, 0]
type input "61"
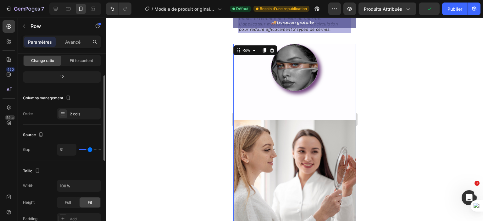
type input "31"
type input "4"
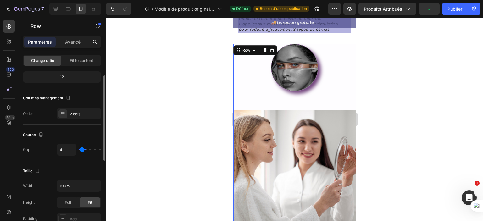
type input "0"
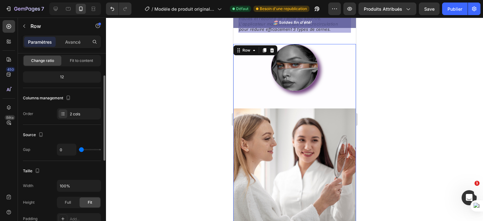
type input "2"
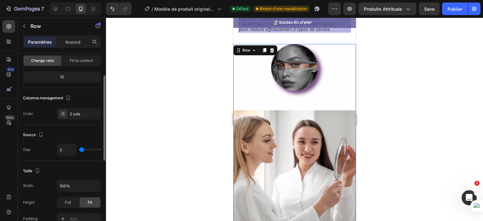
type input "6"
type input "0"
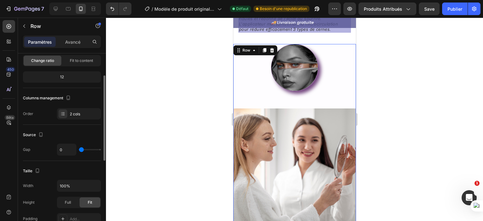
drag, startPoint x: 97, startPoint y: 148, endPoint x: 77, endPoint y: 143, distance: 20.7
type input "0"
click at [79, 149] on input "range" at bounding box center [90, 149] width 22 height 1
click at [210, 124] on div at bounding box center [294, 119] width 377 height 203
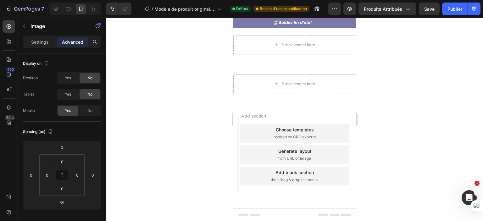
drag, startPoint x: 239, startPoint y: 41, endPoint x: 482, endPoint y: 233, distance: 310.5
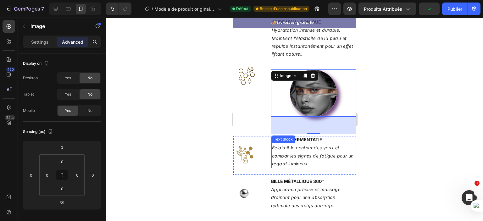
scroll to position [1093, 0]
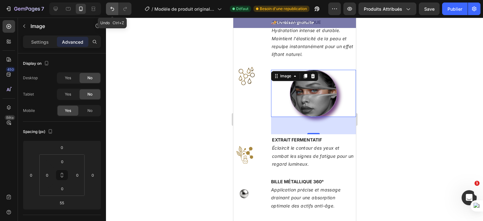
click at [108, 10] on button "Annuler/Refaire" at bounding box center [112, 9] width 13 height 13
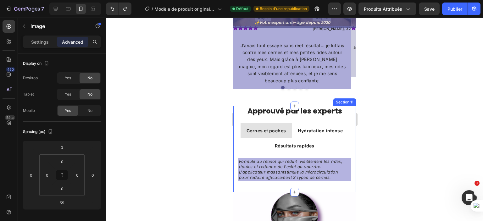
scroll to position [742, 0]
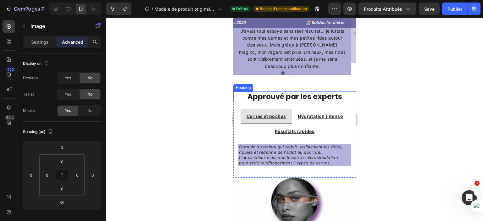
click at [349, 95] on h3 "Approuvé par les experts" at bounding box center [294, 96] width 123 height 11
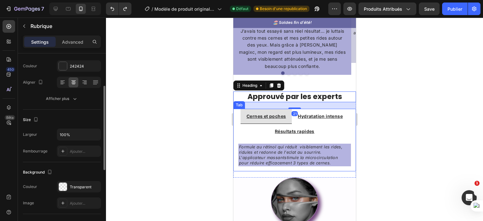
scroll to position [80, 0]
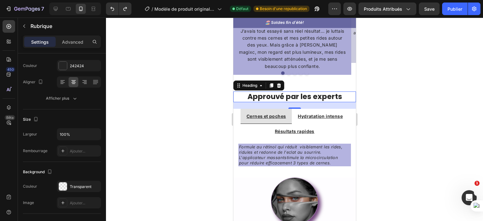
click at [382, 83] on div at bounding box center [294, 119] width 377 height 203
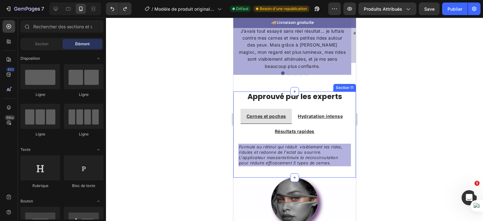
click at [307, 107] on div "Approuvé par les experts Heading Cernes et poches Hydratation intense Résultats…" at bounding box center [294, 134] width 123 height 86
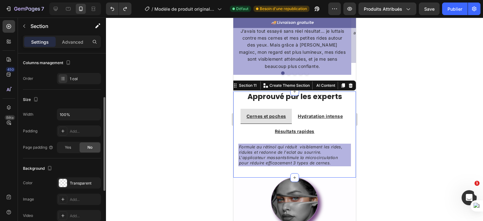
scroll to position [86, 0]
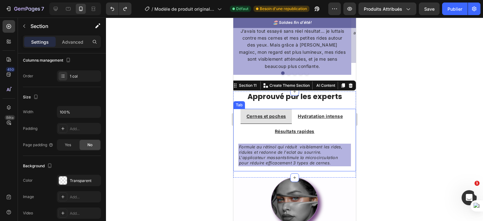
click at [181, 132] on div at bounding box center [294, 119] width 377 height 203
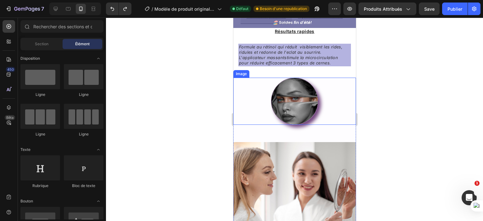
scroll to position [811, 0]
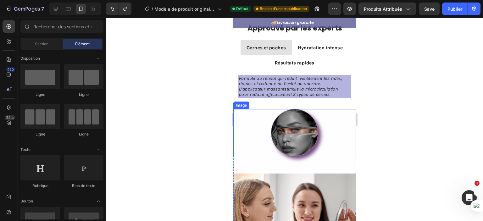
click at [290, 130] on img at bounding box center [294, 132] width 47 height 47
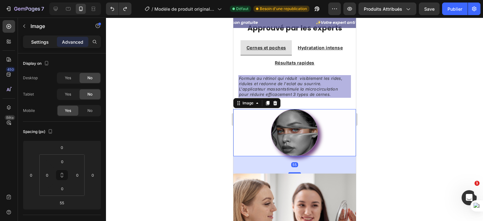
click at [42, 42] on p "Settings" at bounding box center [40, 42] width 18 height 7
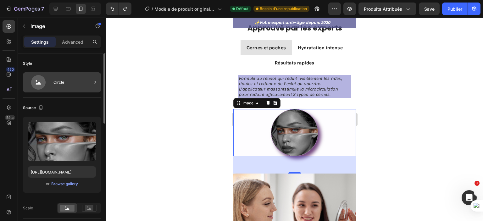
click at [76, 85] on div "Circle" at bounding box center [72, 82] width 38 height 14
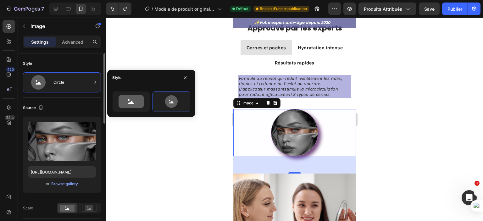
click at [75, 103] on div "Source" at bounding box center [62, 108] width 78 height 10
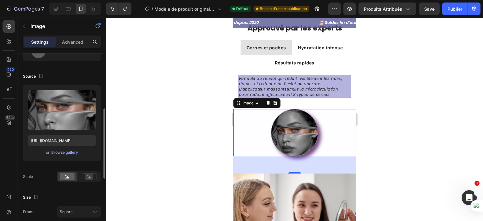
scroll to position [63, 0]
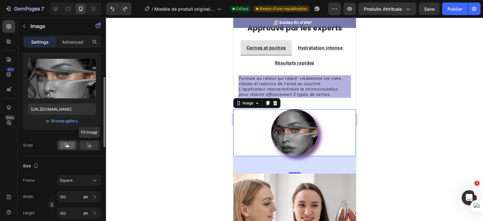
click at [85, 146] on icon at bounding box center [89, 145] width 14 height 7
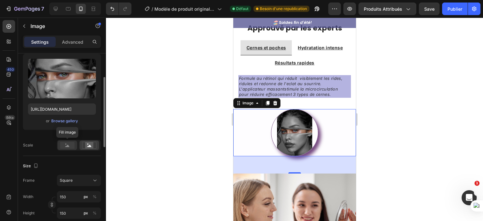
click at [66, 142] on rect at bounding box center [67, 145] width 14 height 7
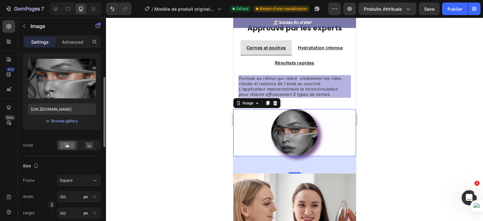
scroll to position [94, 0]
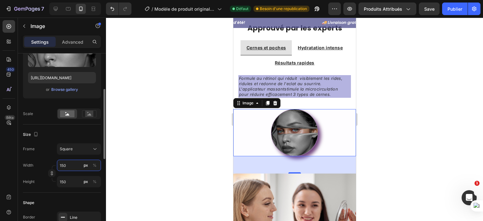
click at [70, 165] on input "150" at bounding box center [79, 165] width 44 height 11
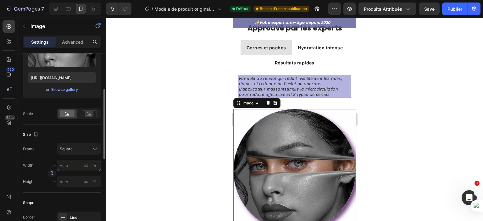
type input "&"
type input "1"
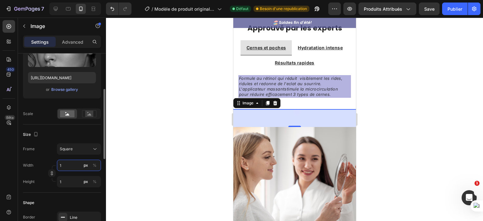
type input "17"
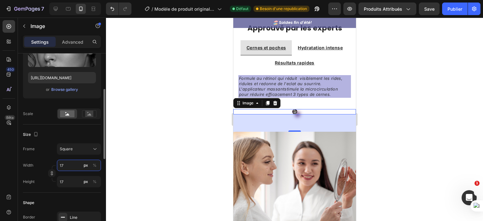
type input "170"
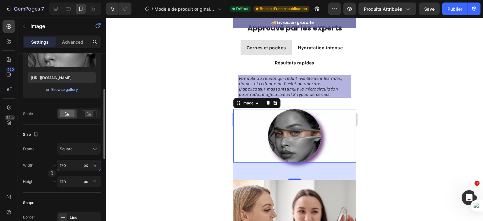
type input "170"
click at [45, 156] on div "Frame Square Width 170 px % Height 170 px %" at bounding box center [62, 165] width 78 height 44
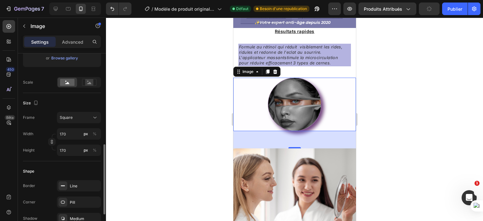
scroll to position [157, 0]
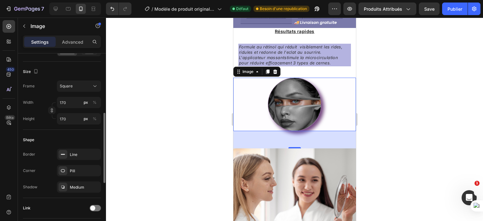
click at [46, 169] on div "Corner Pill" at bounding box center [62, 170] width 78 height 11
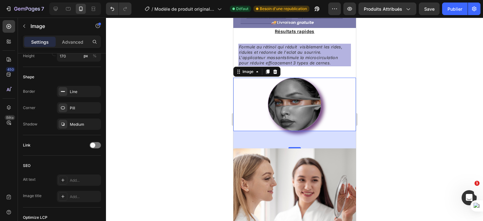
scroll to position [283, 0]
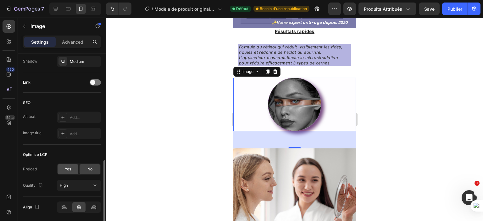
click at [65, 169] on span "Yes" at bounding box center [68, 169] width 6 height 6
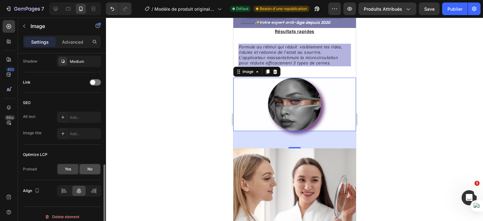
click at [88, 167] on span "No" at bounding box center [89, 169] width 5 height 6
click at [68, 169] on span "Yes" at bounding box center [68, 169] width 6 height 6
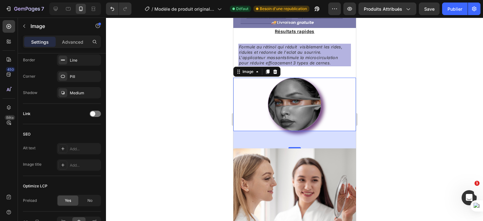
click at [177, 128] on div at bounding box center [294, 119] width 377 height 203
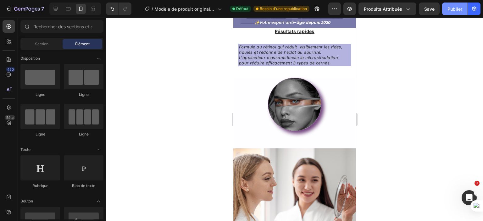
click at [452, 9] on font "Publier" at bounding box center [454, 8] width 15 height 5
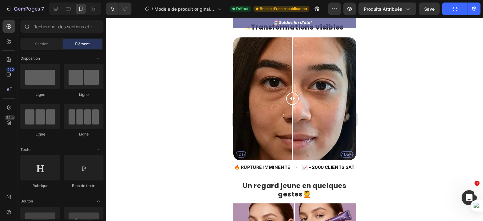
scroll to position [245, 0]
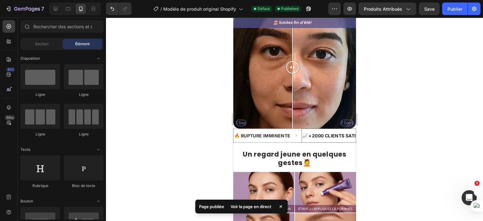
click at [315, 132] on p "📈 +2000 CLIENTS SATISFAIT CE MOIS-CI" at bounding box center [349, 136] width 94 height 8
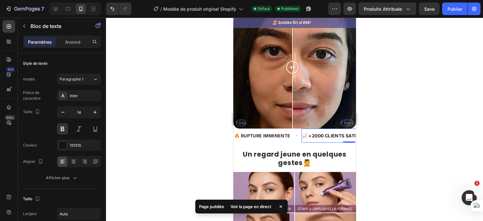
click at [313, 132] on p "📈 +2000 CLIENTS SATISFAIT CE MOIS-CI" at bounding box center [349, 136] width 94 height 8
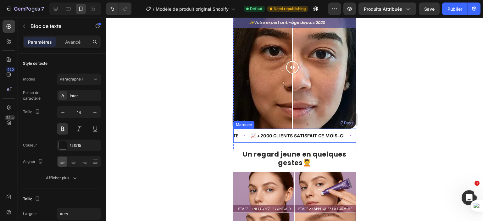
scroll to position [241, 0]
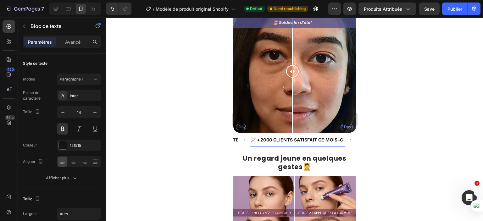
click at [371, 133] on div at bounding box center [294, 119] width 377 height 203
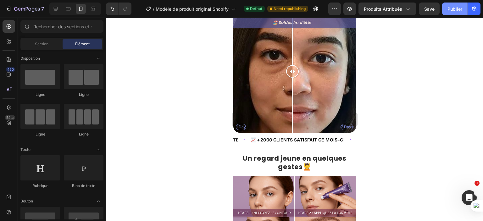
click at [454, 8] on font "Publier" at bounding box center [454, 8] width 15 height 5
click at [283, 138] on p "📈 +2000 CLIENTS SATISFAIT CE MOIS-CI" at bounding box center [297, 140] width 94 height 8
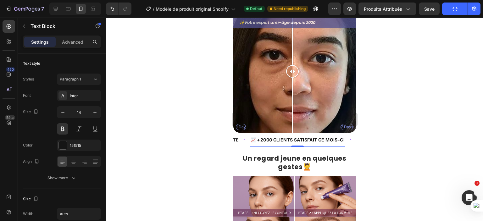
click at [393, 123] on div at bounding box center [294, 119] width 377 height 203
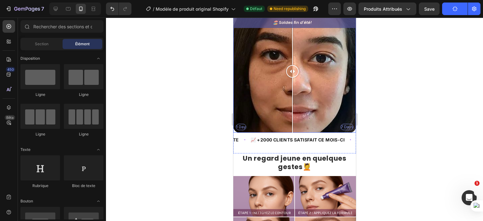
click at [341, 103] on div "1 Day 7 Days" at bounding box center [294, 71] width 123 height 123
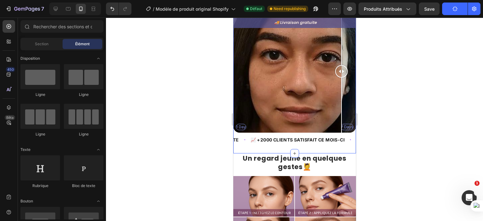
click at [334, 143] on div "🔥 RUPTURE IMMINENTE Text Block 📈 +2000 CLIENTS SATISFAIT CE MOIS-CI Text Block …" at bounding box center [294, 143] width 123 height 21
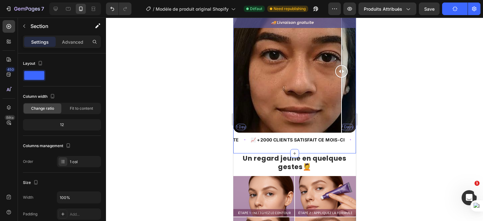
click at [239, 144] on div "🔥 RUPTURE IMMINENTE Text Block 📈 +2000 CLIENTS SATISFAIT CE MOIS-CI Text Block …" at bounding box center [294, 143] width 123 height 21
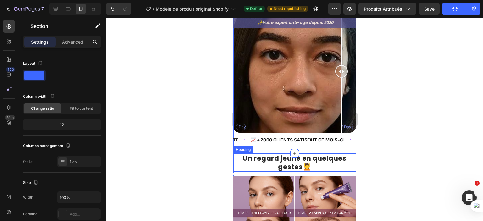
click at [243, 160] on h2 "Un regard jeune en quelques gestes💆" at bounding box center [294, 162] width 123 height 19
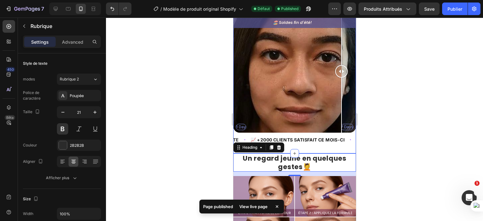
click at [318, 146] on div "🔥 RUPTURE IMMINENTE Text Block 📈 +2000 CLIENTS SATISFAIT CE MOIS-CI Text Block …" at bounding box center [294, 143] width 123 height 21
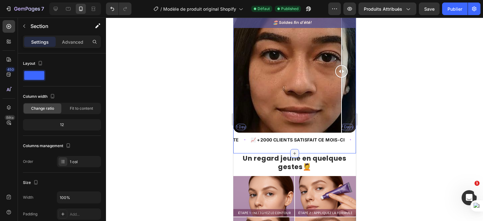
click at [292, 151] on icon at bounding box center [294, 153] width 5 height 5
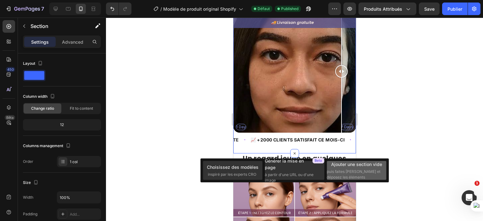
click at [343, 169] on font "puis faites [PERSON_NAME] et déposez les éléments" at bounding box center [354, 174] width 54 height 10
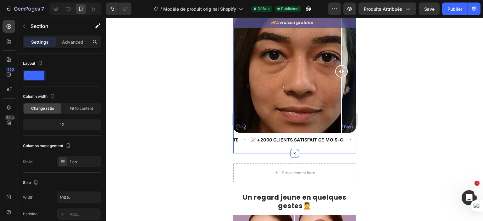
click at [401, 131] on div at bounding box center [294, 119] width 377 height 203
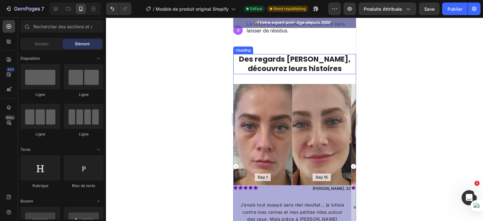
scroll to position [461, 0]
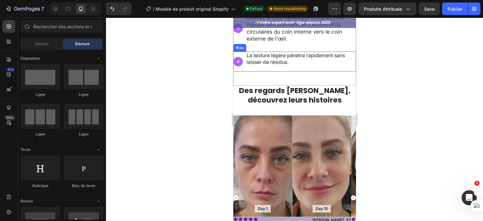
click at [286, 68] on div "La texture légère pénètre rapidement sans laisser de résidus. Text Block" at bounding box center [301, 62] width 110 height 20
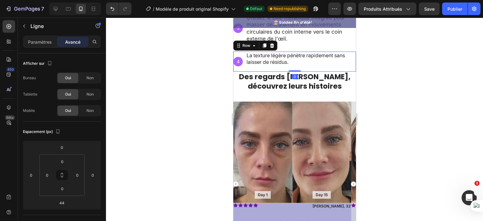
drag, startPoint x: 292, startPoint y: 81, endPoint x: 334, endPoint y: 74, distance: 42.8
click at [293, 70] on div at bounding box center [294, 70] width 13 height 1
type input "0"
click at [384, 76] on div at bounding box center [294, 119] width 377 height 203
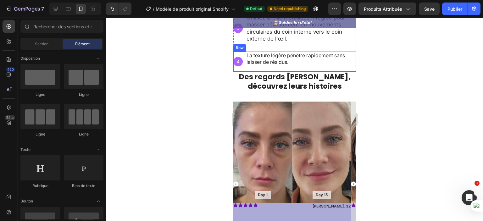
click at [296, 68] on div "La texture légère pénètre rapidement sans laisser de résidus. Text Block" at bounding box center [301, 62] width 110 height 20
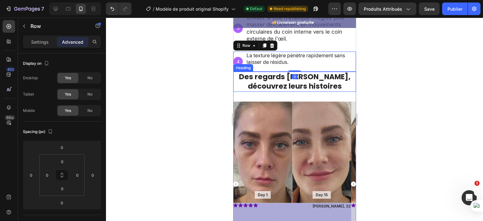
click at [300, 75] on strong "Des regards [PERSON_NAME], découvrez leurs histoires" at bounding box center [295, 81] width 112 height 19
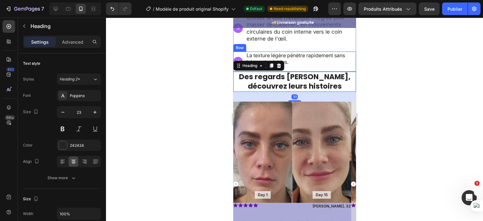
click at [292, 65] on div "La texture légère pénètre rapidement sans laisser de résidus. Text Block" at bounding box center [301, 62] width 110 height 20
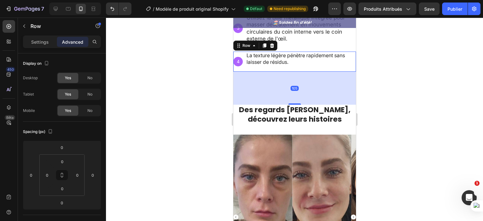
drag, startPoint x: 293, startPoint y: 68, endPoint x: 308, endPoint y: 101, distance: 36.3
click at [308, 72] on div "105" at bounding box center [294, 72] width 123 height 0
type input "105"
click at [300, 128] on div "Des regards sublimés, découvrez leurs histoires Heading Day 1 Text Block Hero B…" at bounding box center [294, 207] width 123 height 205
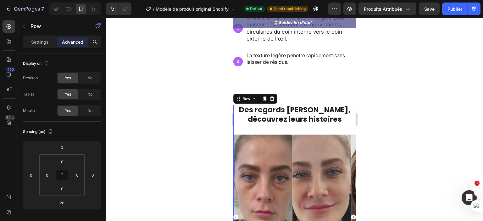
scroll to position [250, 0]
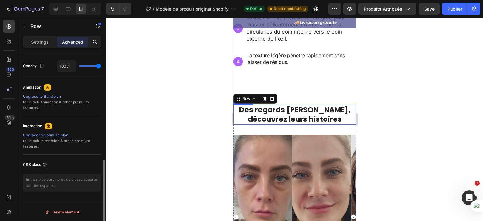
click at [296, 110] on strong "Des regards [PERSON_NAME], découvrez leurs histoires" at bounding box center [295, 114] width 112 height 19
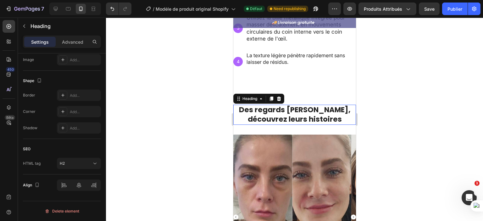
scroll to position [0, 0]
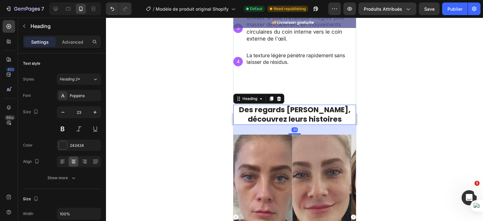
click at [293, 129] on div "31" at bounding box center [294, 130] width 123 height 10
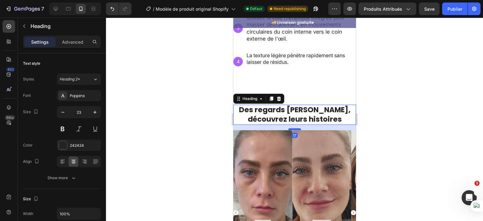
drag, startPoint x: 294, startPoint y: 130, endPoint x: 628, endPoint y: 133, distance: 333.9
click at [294, 128] on div at bounding box center [294, 129] width 13 height 2
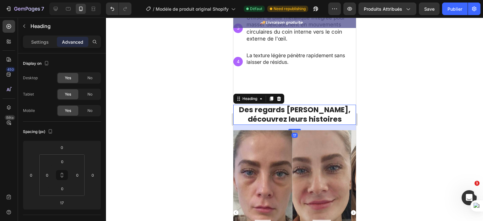
click at [396, 114] on div at bounding box center [294, 119] width 377 height 203
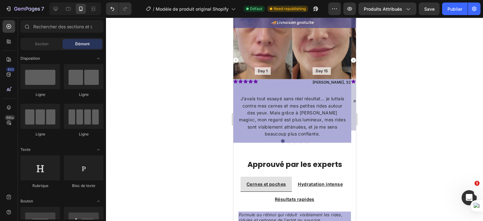
scroll to position [492, 0]
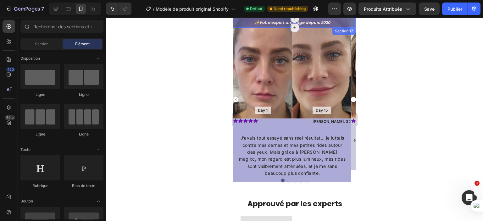
click at [238, 26] on div "🏖️ Soldes fin d'été! Heading Row 🚚 Livraison gratuite Heading Row ✨Votre expert…" at bounding box center [294, 23] width 123 height 10
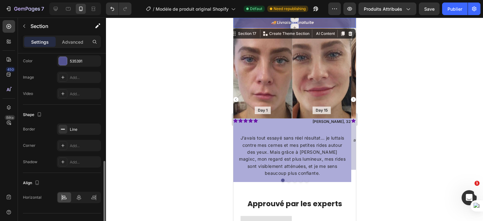
scroll to position [200, 0]
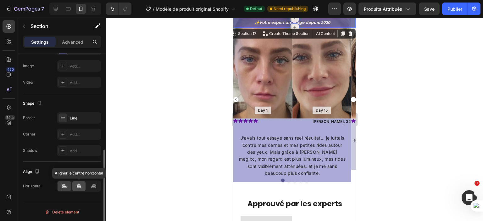
click at [75, 185] on div at bounding box center [79, 186] width 14 height 10
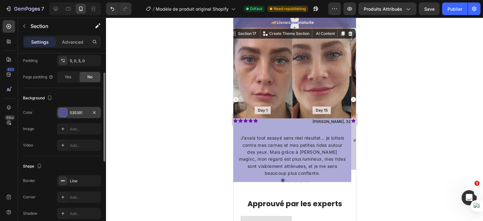
scroll to position [74, 0]
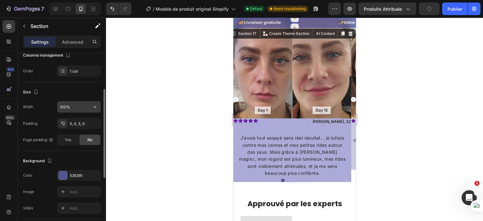
click at [77, 108] on input "100%" at bounding box center [78, 106] width 43 height 11
click at [82, 87] on div "Size" at bounding box center [62, 92] width 78 height 10
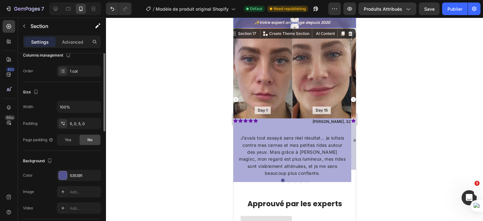
scroll to position [43, 0]
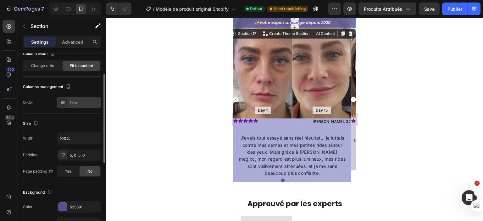
click at [79, 106] on div "1 col" at bounding box center [79, 102] width 44 height 11
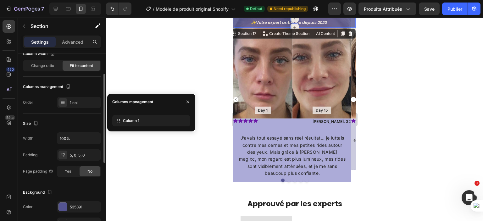
click at [62, 121] on div "Size" at bounding box center [62, 124] width 78 height 10
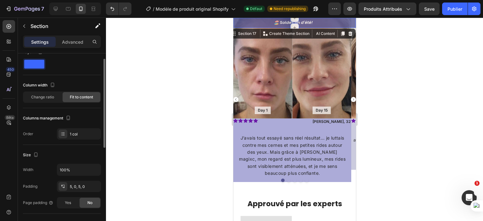
scroll to position [0, 0]
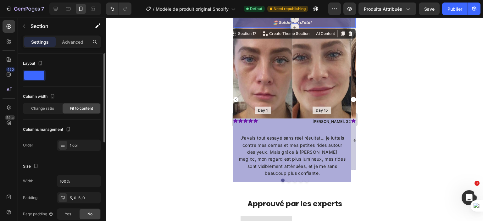
click at [53, 115] on div "Column width Change ratio Fit to content" at bounding box center [62, 105] width 78 height 28
click at [52, 108] on span "Change ratio" at bounding box center [42, 109] width 23 height 6
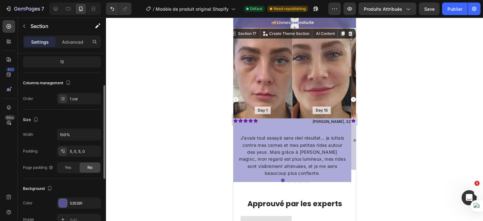
scroll to position [94, 0]
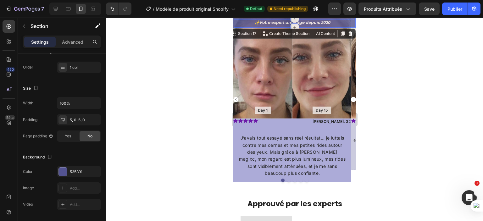
click at [245, 22] on div "✨Votre expert anti-âge depuis 2020 Heading Row" at bounding box center [292, 22] width 118 height 7
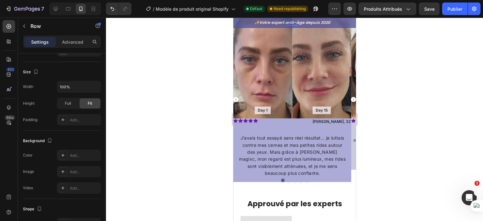
scroll to position [0, 0]
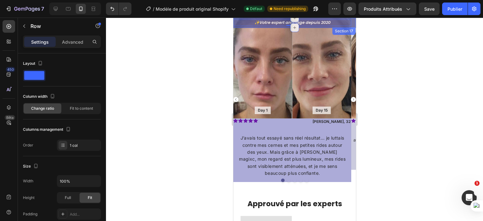
click at [247, 26] on div "🏖️ Soldes fin d'été! Heading Row 🚚 Livraison gratuite Heading Row ✨Votre expert…" at bounding box center [294, 23] width 123 height 10
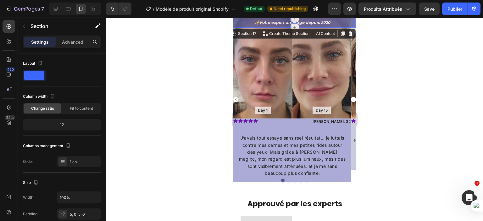
click at [338, 19] on div "🏖️ Soldes fin d'été! Heading Row 🚚 Livraison gratuite Heading Row ✨Votre expert…" at bounding box center [294, 23] width 123 height 10
click at [339, 19] on div "✨Votre expert anti-âge depuis 2020 Heading Row" at bounding box center [292, 22] width 118 height 7
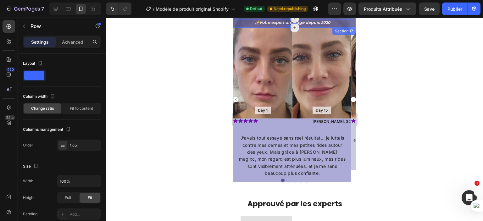
click at [309, 26] on div "🏖️ Soldes fin d'été! Heading Row 🚚 Livraison gratuite Heading Row ✨Votre expert…" at bounding box center [294, 23] width 123 height 10
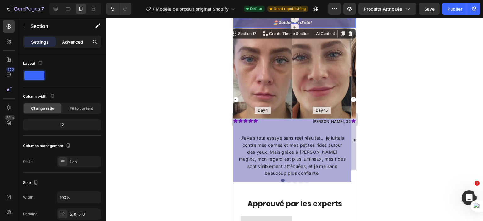
click at [76, 41] on p "Advanced" at bounding box center [72, 42] width 21 height 7
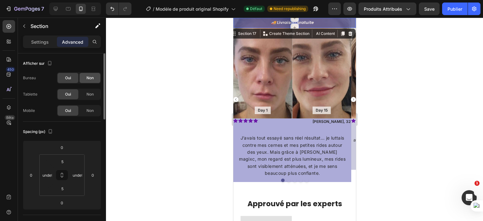
click at [88, 75] on font "Non" at bounding box center [89, 77] width 7 height 5
click at [69, 77] on font "Oui" at bounding box center [68, 77] width 6 height 5
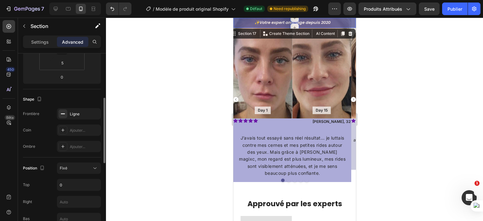
scroll to position [126, 0]
click at [93, 112] on icon "button" at bounding box center [94, 113] width 3 height 3
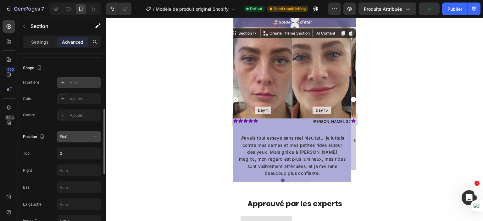
click at [82, 137] on div "Fixé" at bounding box center [76, 137] width 32 height 6
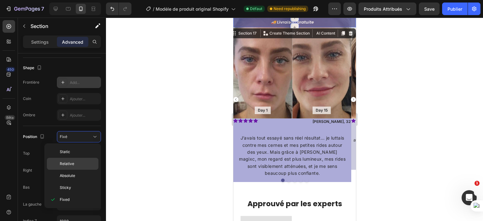
click at [76, 163] on p "Relative" at bounding box center [78, 164] width 36 height 6
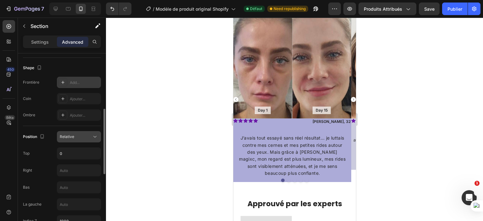
click at [89, 135] on div "Relative" at bounding box center [76, 137] width 32 height 6
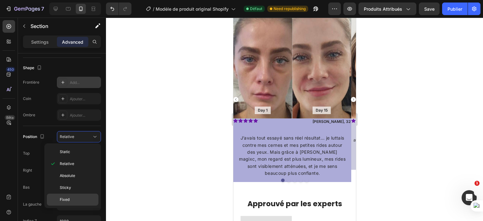
click at [78, 197] on p "Fixed" at bounding box center [78, 200] width 36 height 6
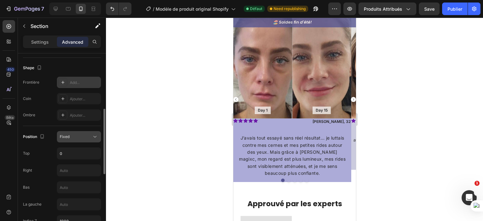
click at [77, 135] on div "Fixed" at bounding box center [76, 137] width 32 height 6
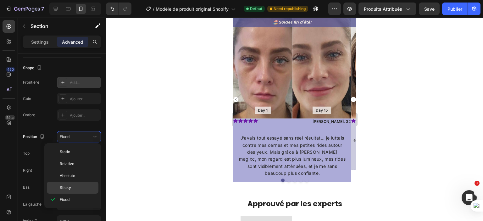
click at [71, 190] on p "Sticky" at bounding box center [78, 188] width 36 height 6
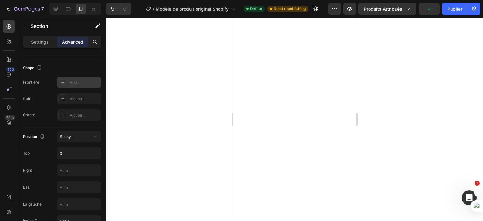
scroll to position [0, 0]
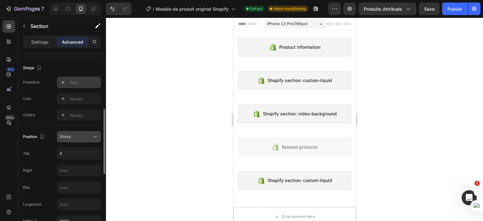
click at [69, 136] on span "Sticky" at bounding box center [65, 136] width 11 height 5
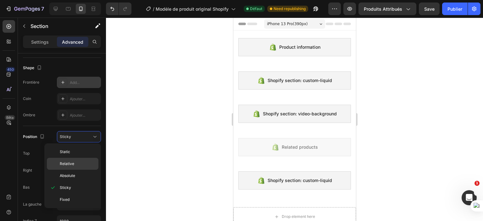
click at [80, 165] on p "Relative" at bounding box center [78, 164] width 36 height 6
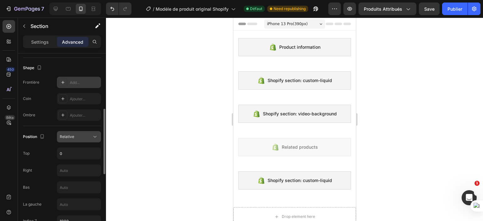
click at [79, 134] on div "Relative" at bounding box center [76, 137] width 32 height 6
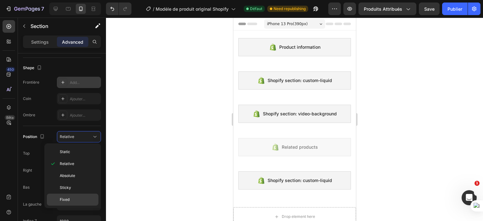
click at [71, 198] on p "Fixed" at bounding box center [78, 200] width 36 height 6
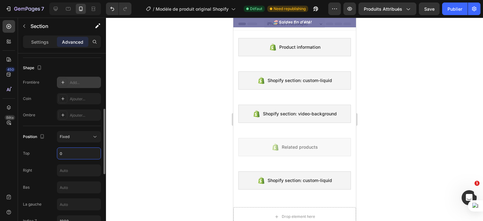
click at [68, 151] on input "0" at bounding box center [78, 153] width 43 height 11
click at [48, 169] on div "Right" at bounding box center [62, 170] width 78 height 12
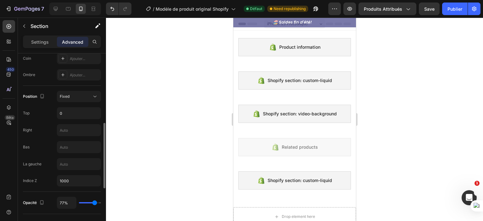
scroll to position [197, 0]
type input "100%"
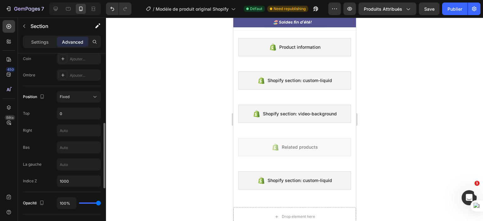
drag, startPoint x: 94, startPoint y: 202, endPoint x: 100, endPoint y: 202, distance: 6.3
type input "100"
click at [100, 202] on input "range" at bounding box center [90, 202] width 22 height 1
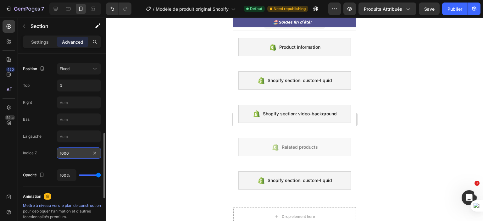
click at [73, 154] on input "1000" at bounding box center [79, 152] width 44 height 11
type input "1000"
click at [130, 144] on div at bounding box center [294, 119] width 377 height 203
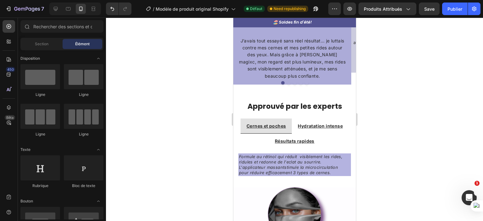
scroll to position [755, 0]
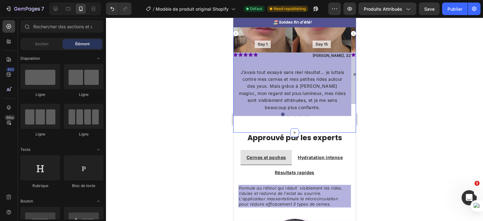
click at [345, 128] on div "Des regards sublimés, découvrez leurs histoires Heading Day 1 Text Block Hero B…" at bounding box center [294, 29] width 123 height 207
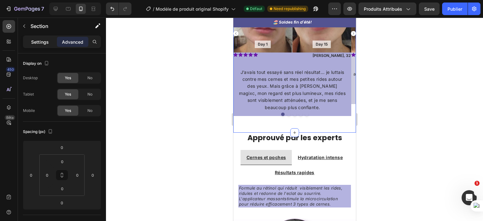
click at [31, 39] on div "Settings" at bounding box center [39, 42] width 31 height 10
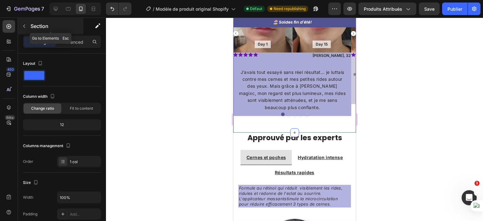
click at [22, 24] on icon "button" at bounding box center [24, 26] width 5 height 5
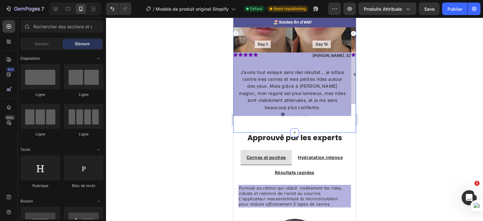
click at [345, 129] on div "Des regards sublimés, découvrez leurs histoires Heading Day 1 Text Block Hero B…" at bounding box center [294, 29] width 123 height 207
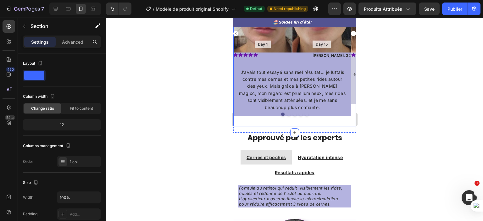
click at [342, 119] on div "Day 1 Text Block Hero Banner Day 15 Text Block Hero Banner Row Icon Icon Icon I…" at bounding box center [294, 38] width 123 height 175
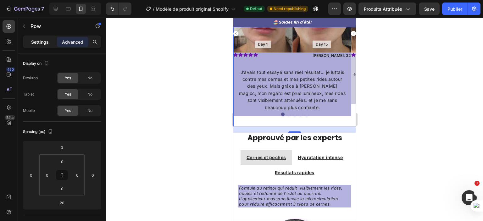
click at [36, 43] on p "Settings" at bounding box center [40, 42] width 18 height 7
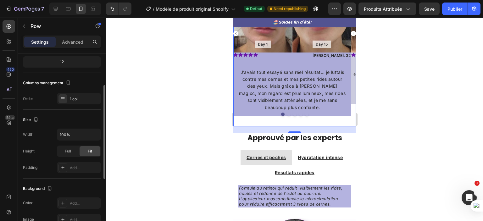
scroll to position [181, 0]
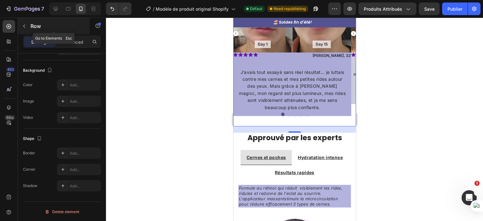
click at [24, 25] on icon "button" at bounding box center [24, 26] width 5 height 5
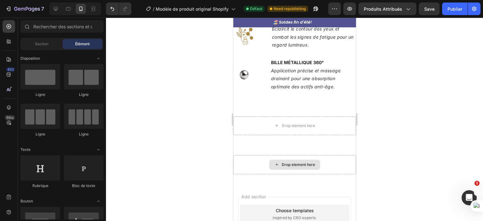
scroll to position [1277, 0]
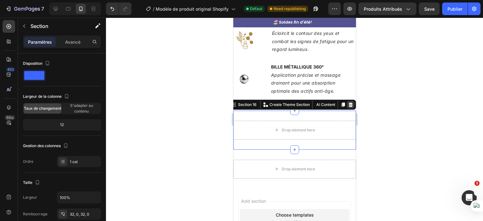
click at [348, 106] on icon at bounding box center [350, 105] width 4 height 4
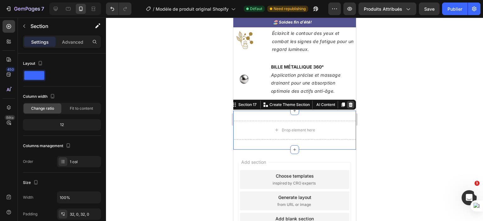
click at [348, 105] on icon at bounding box center [350, 104] width 5 height 5
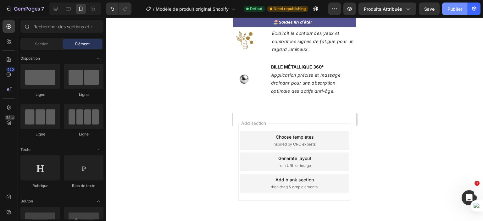
click at [449, 3] on button "Publier" at bounding box center [454, 9] width 25 height 13
